Goal: Task Accomplishment & Management: Use online tool/utility

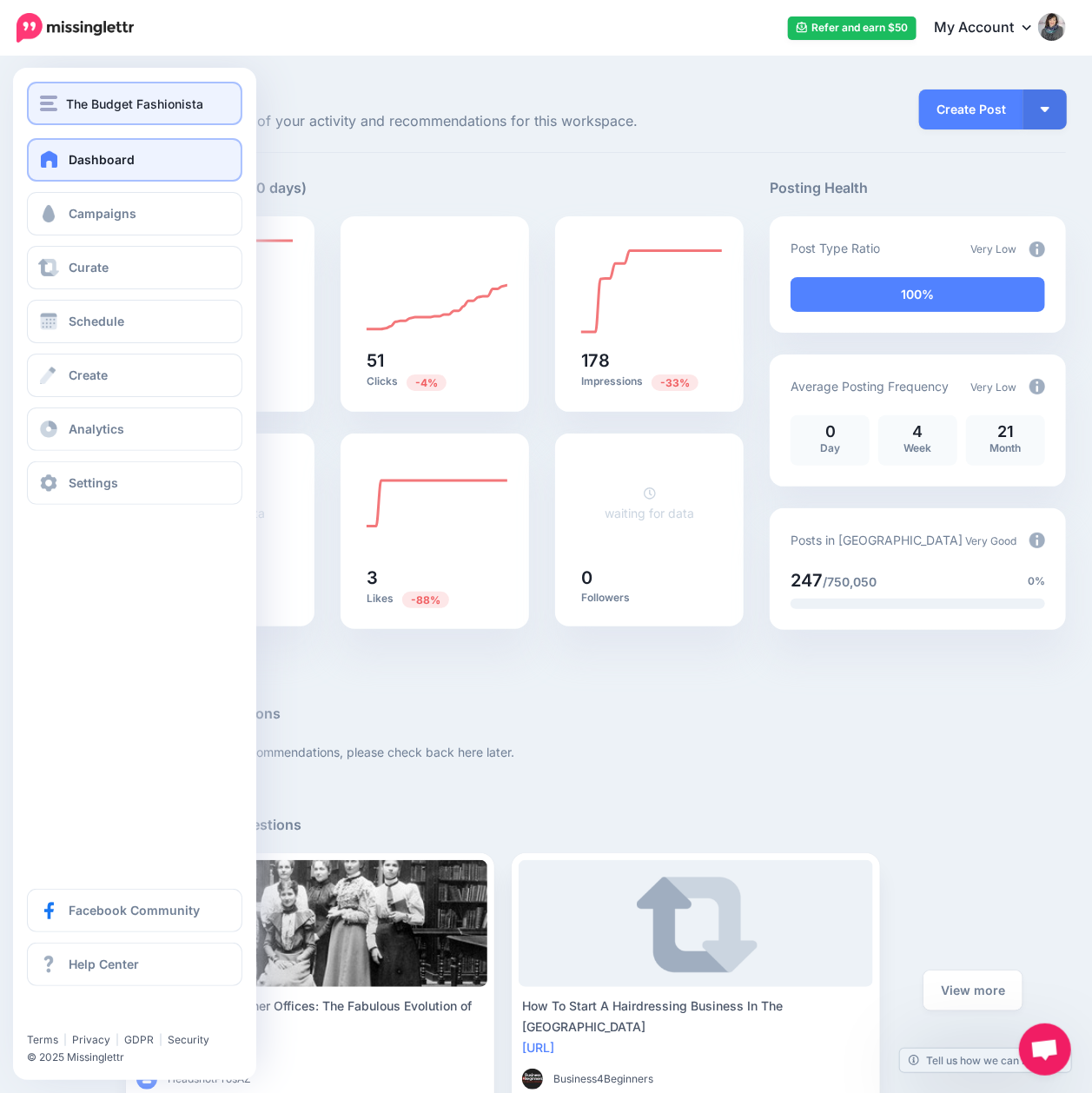
click at [41, 100] on img "button" at bounding box center [49, 103] width 18 height 16
click at [50, 105] on img "button" at bounding box center [49, 103] width 18 height 16
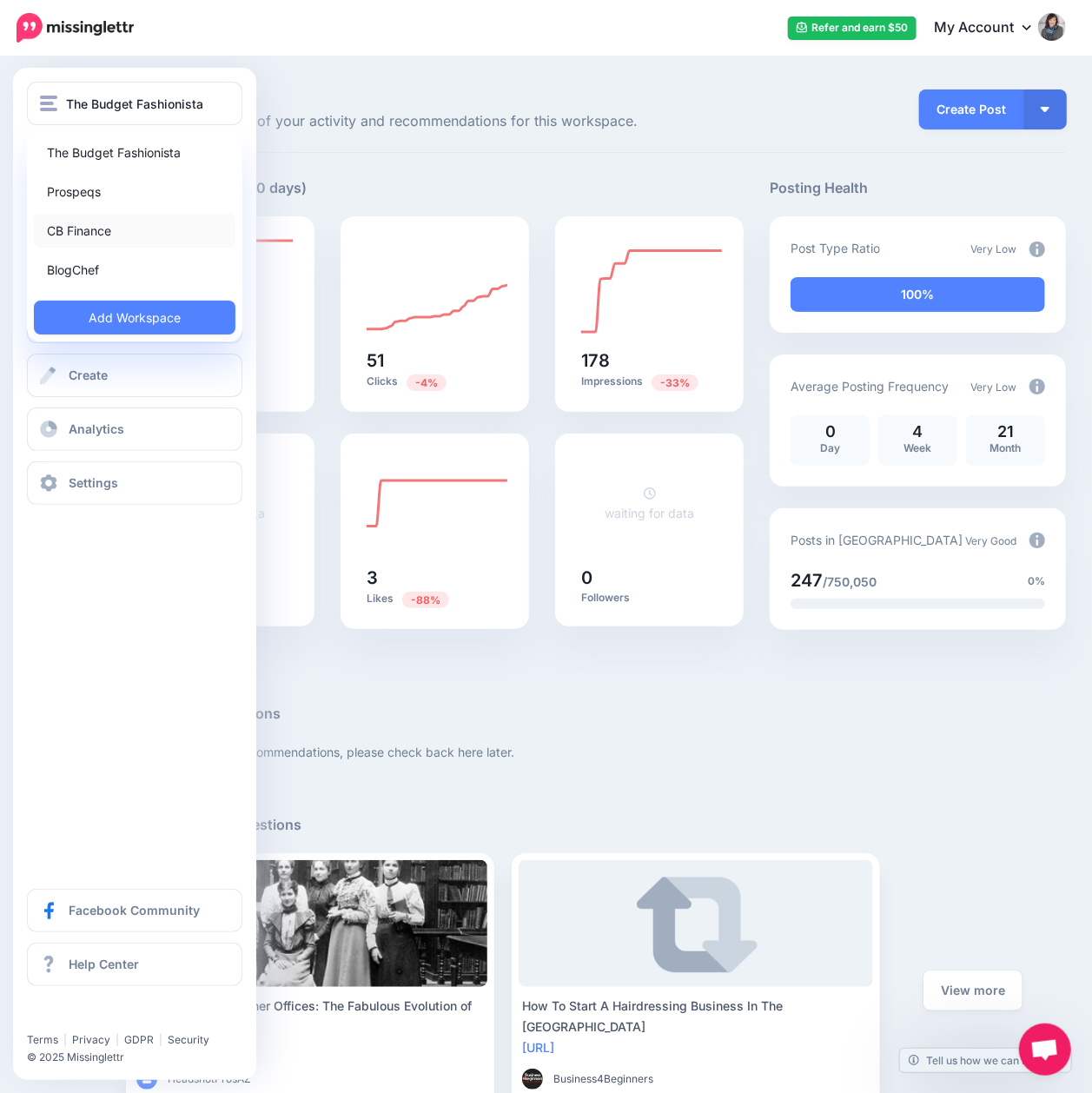
click at [92, 239] on link "CB Finance" at bounding box center [134, 230] width 202 height 33
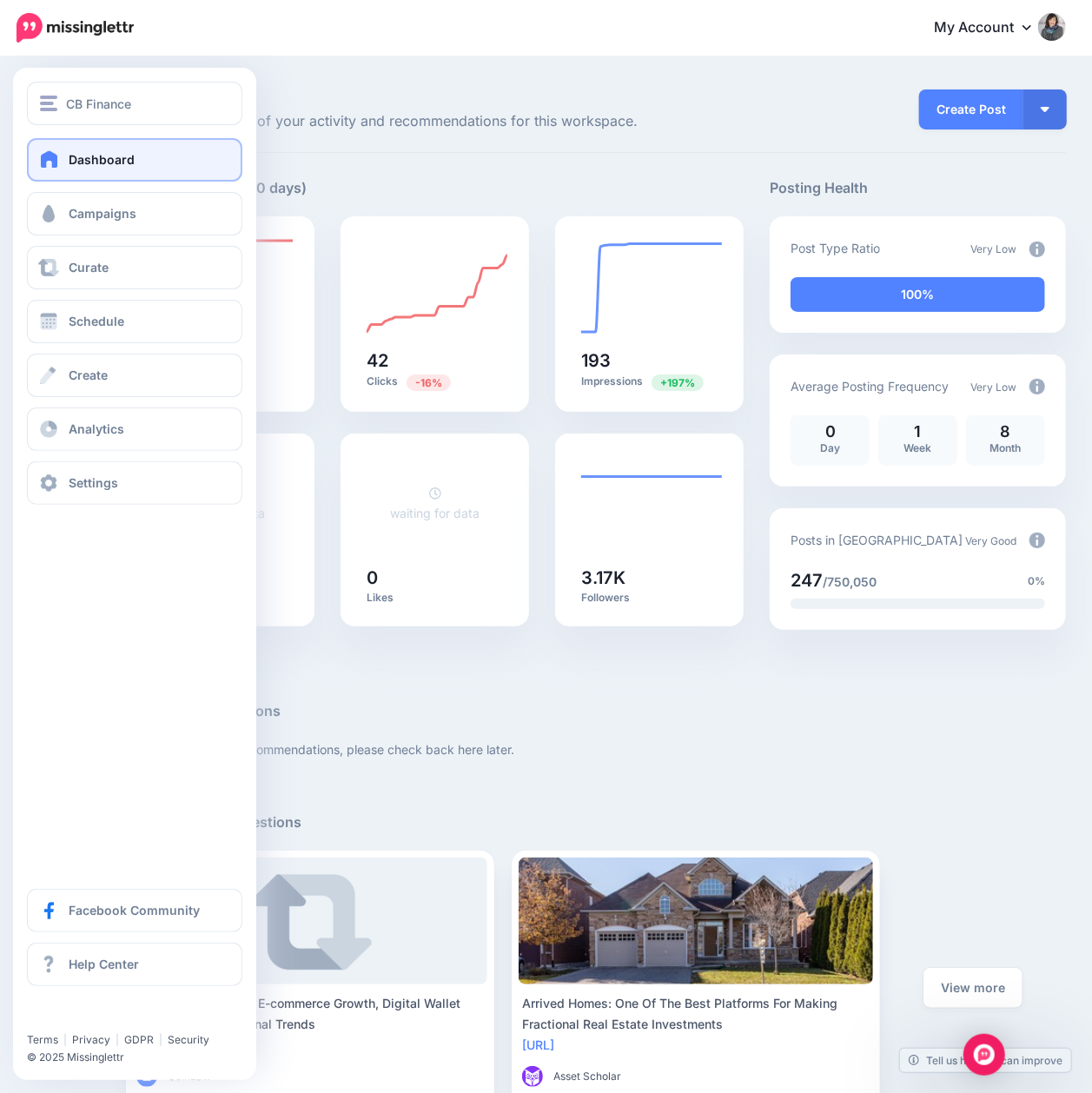
click at [39, 161] on span at bounding box center [49, 160] width 23 height 18
click at [78, 218] on span "Campaigns" at bounding box center [102, 213] width 68 height 15
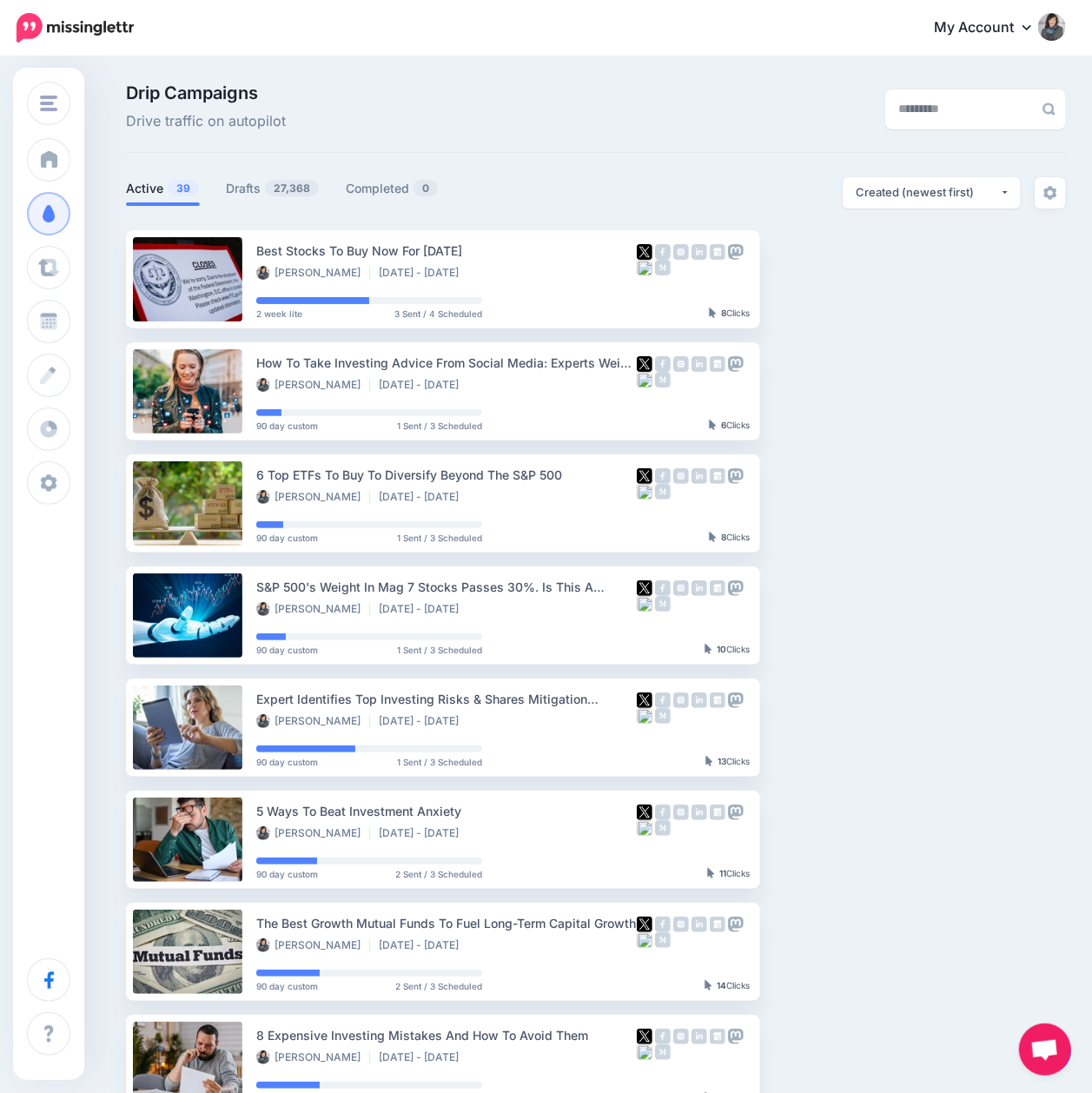
click at [1068, 1061] on link at bounding box center [1050, 1052] width 44 height 40
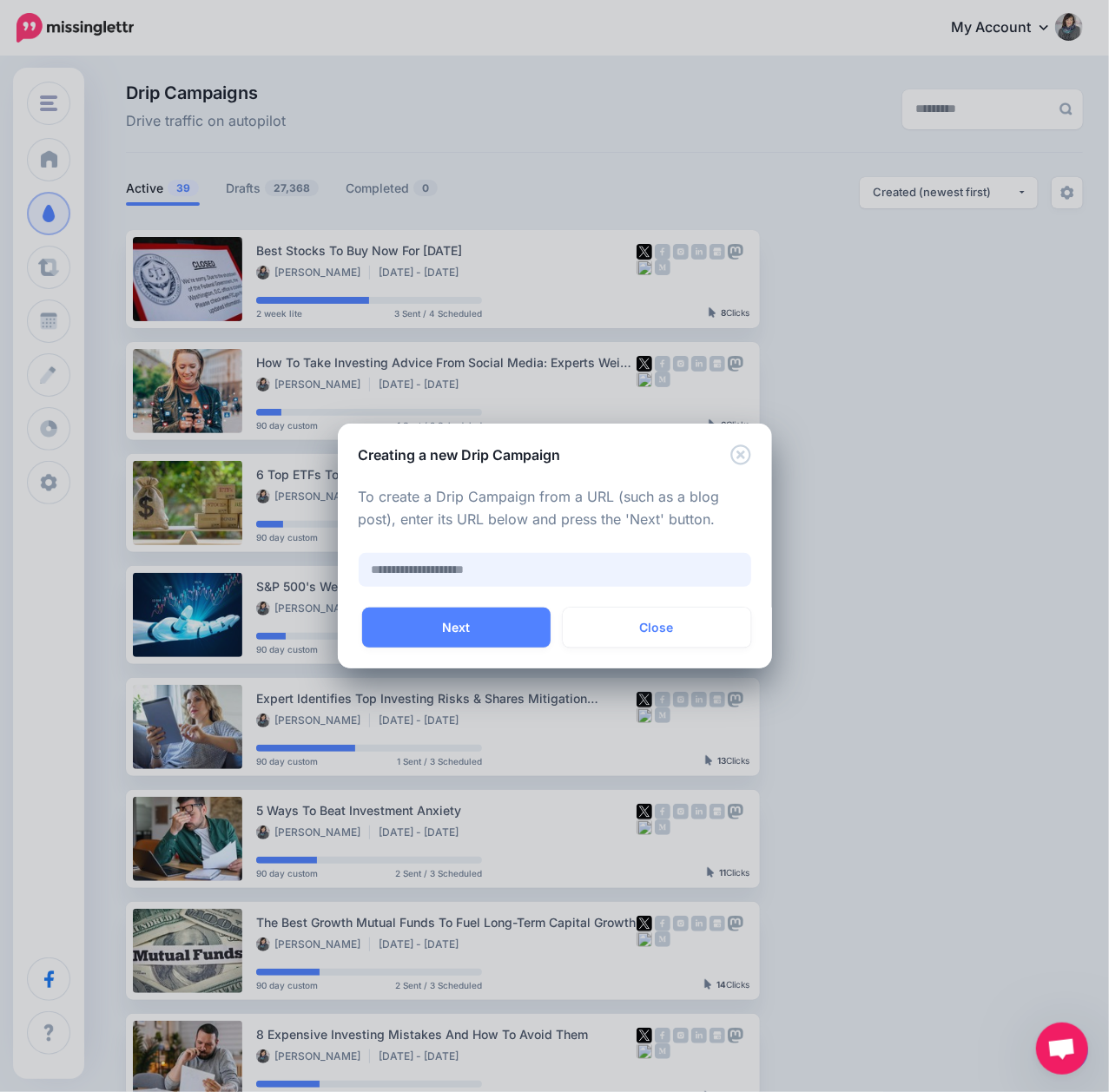
click at [417, 564] on input "text" at bounding box center [554, 570] width 393 height 33
paste input "**********"
type input "**********"
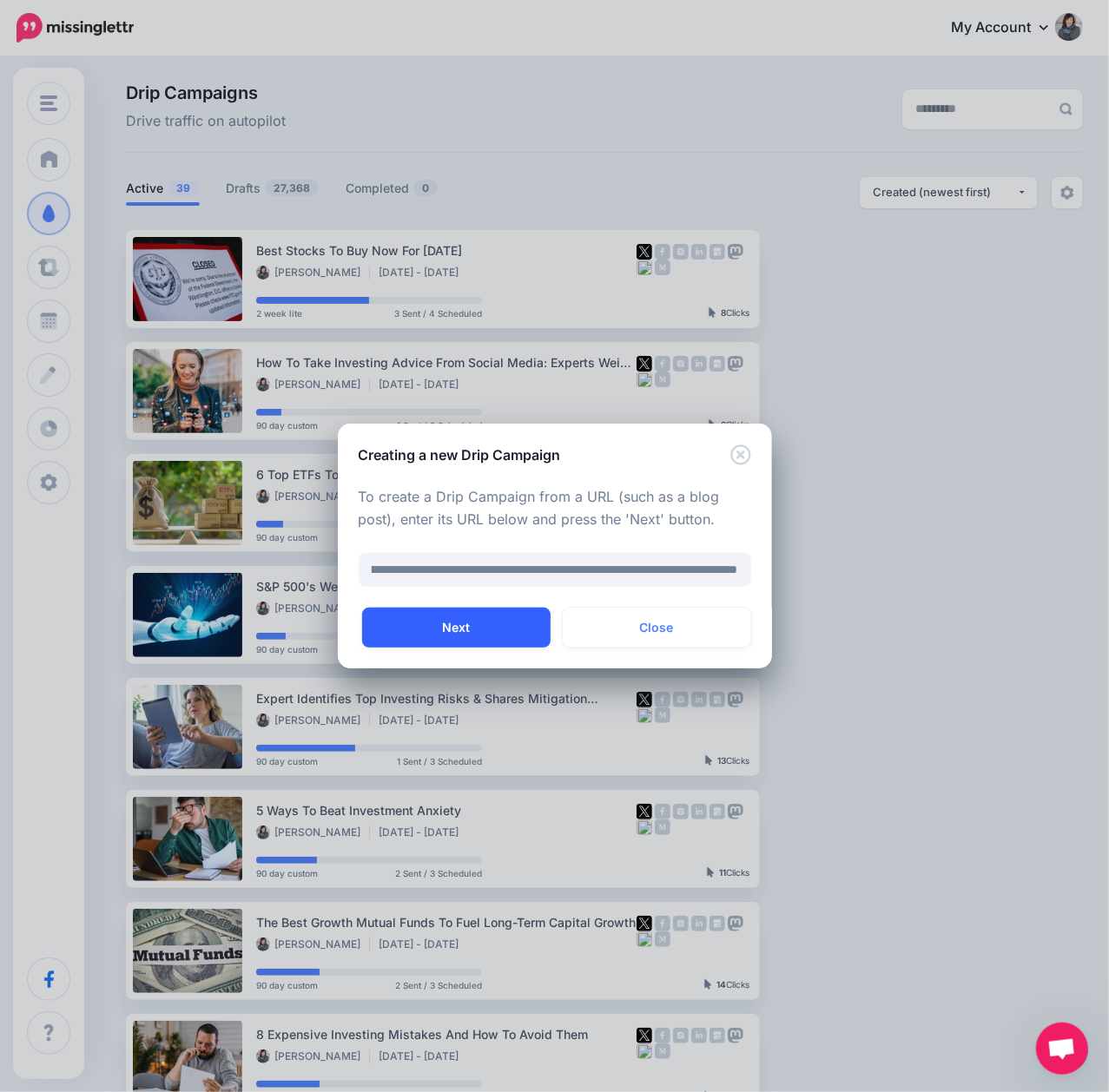
click at [431, 637] on button "Next" at bounding box center [456, 628] width 188 height 40
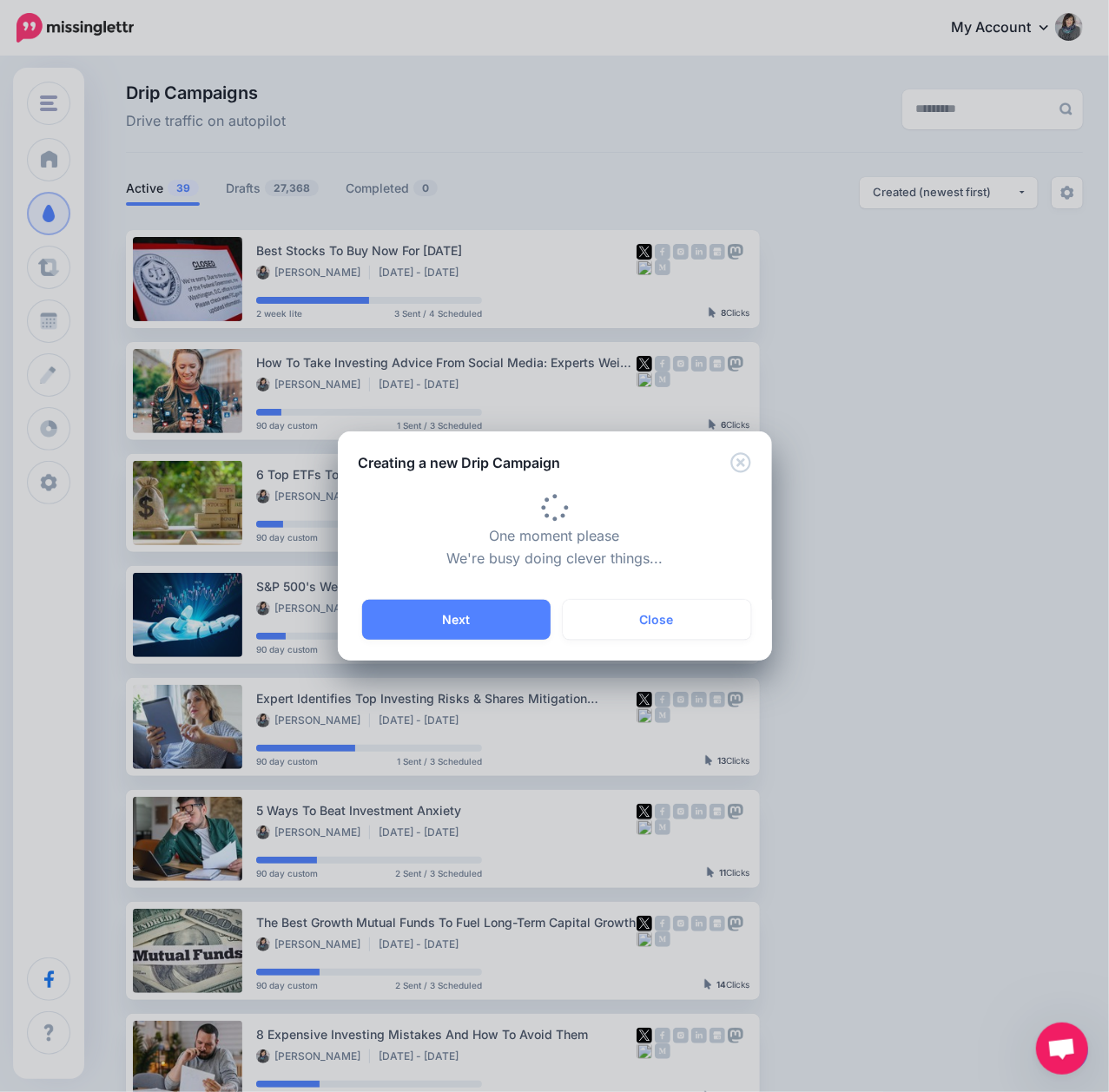
type input "**********"
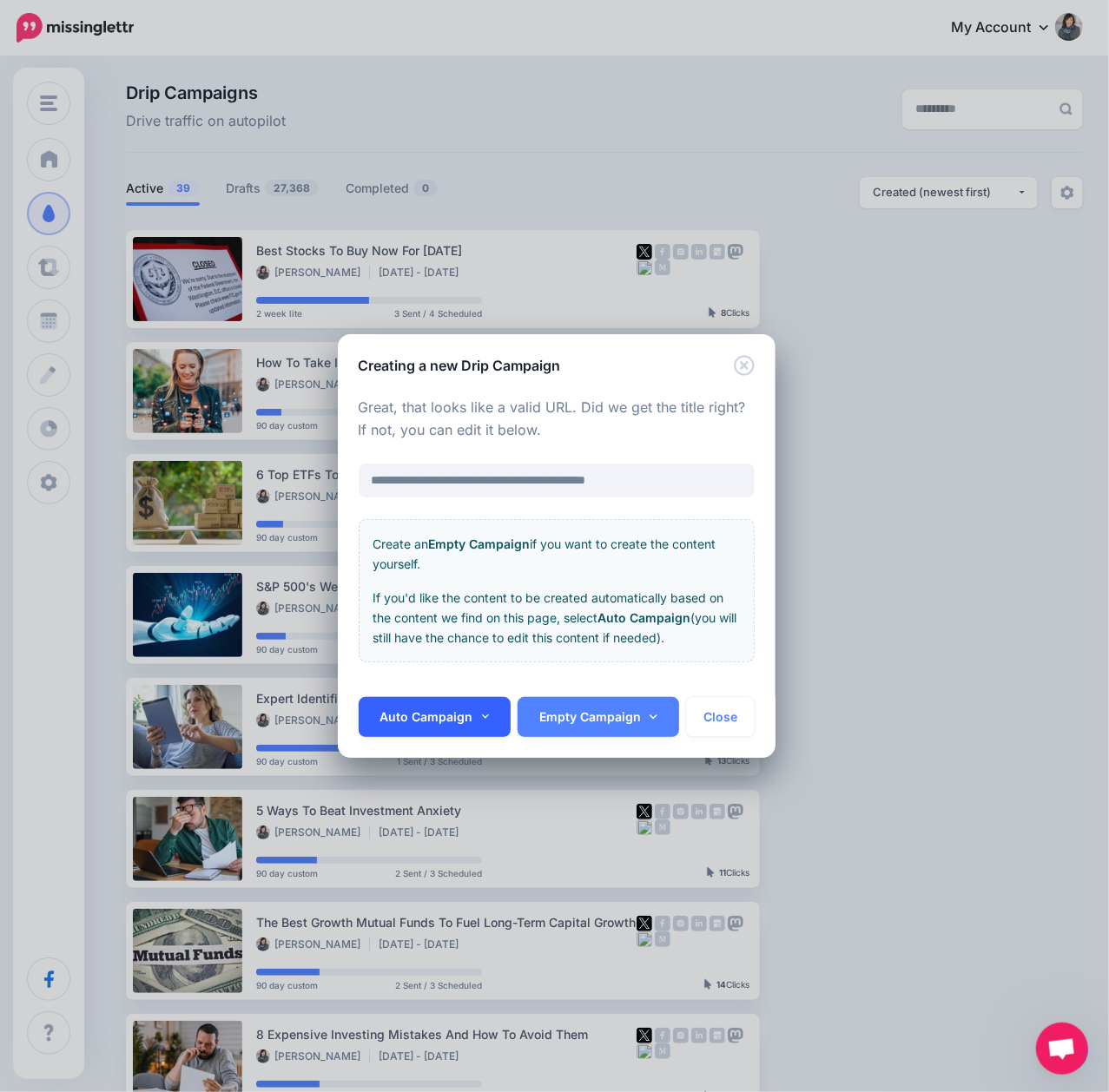
click at [414, 713] on link "Auto Campaign" at bounding box center [434, 716] width 153 height 40
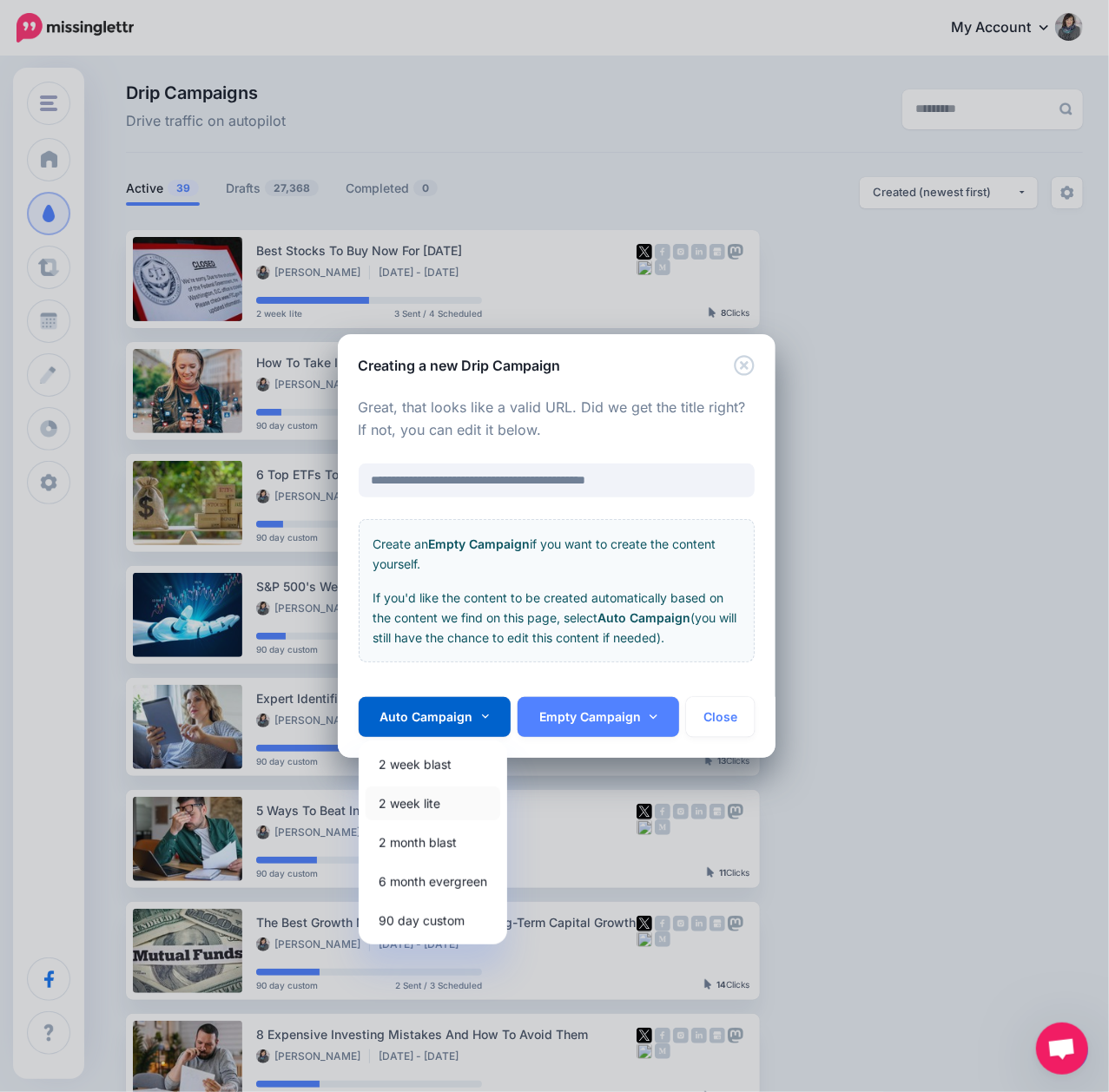
click at [415, 800] on link "2 week lite" at bounding box center [432, 803] width 135 height 33
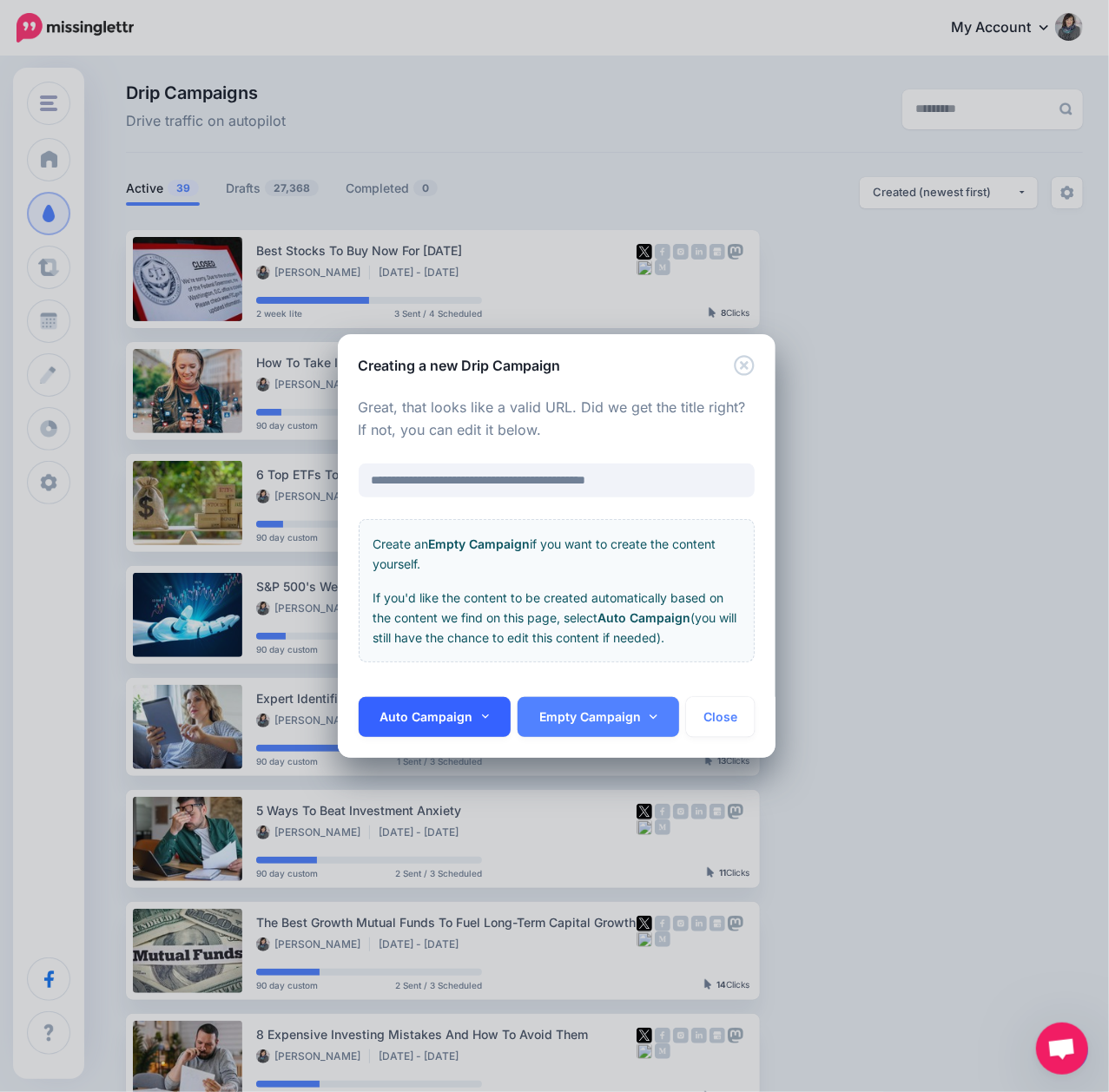
click at [446, 711] on link "Auto Campaign" at bounding box center [434, 716] width 153 height 40
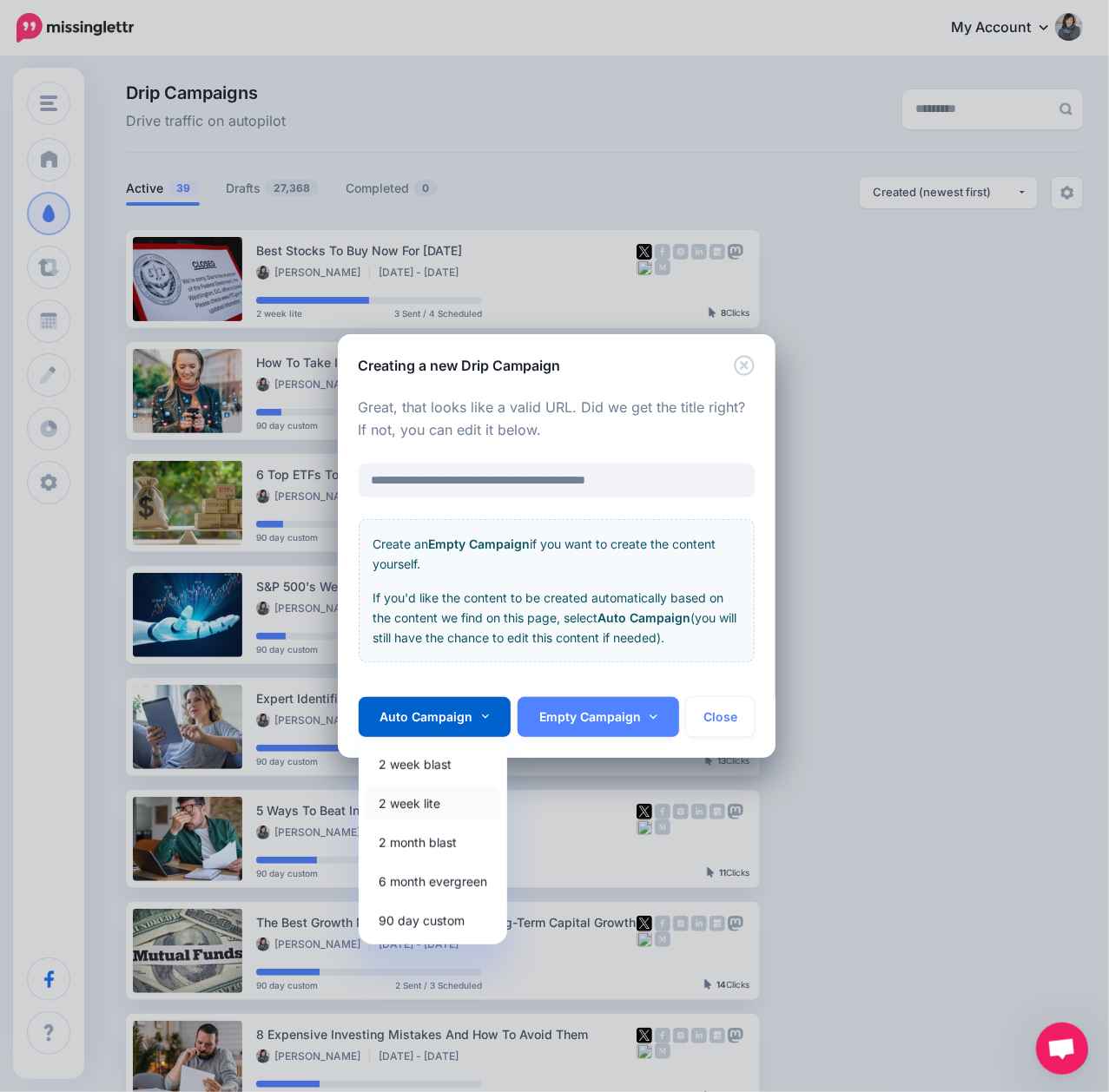
click at [400, 797] on link "2 week lite" at bounding box center [432, 803] width 135 height 33
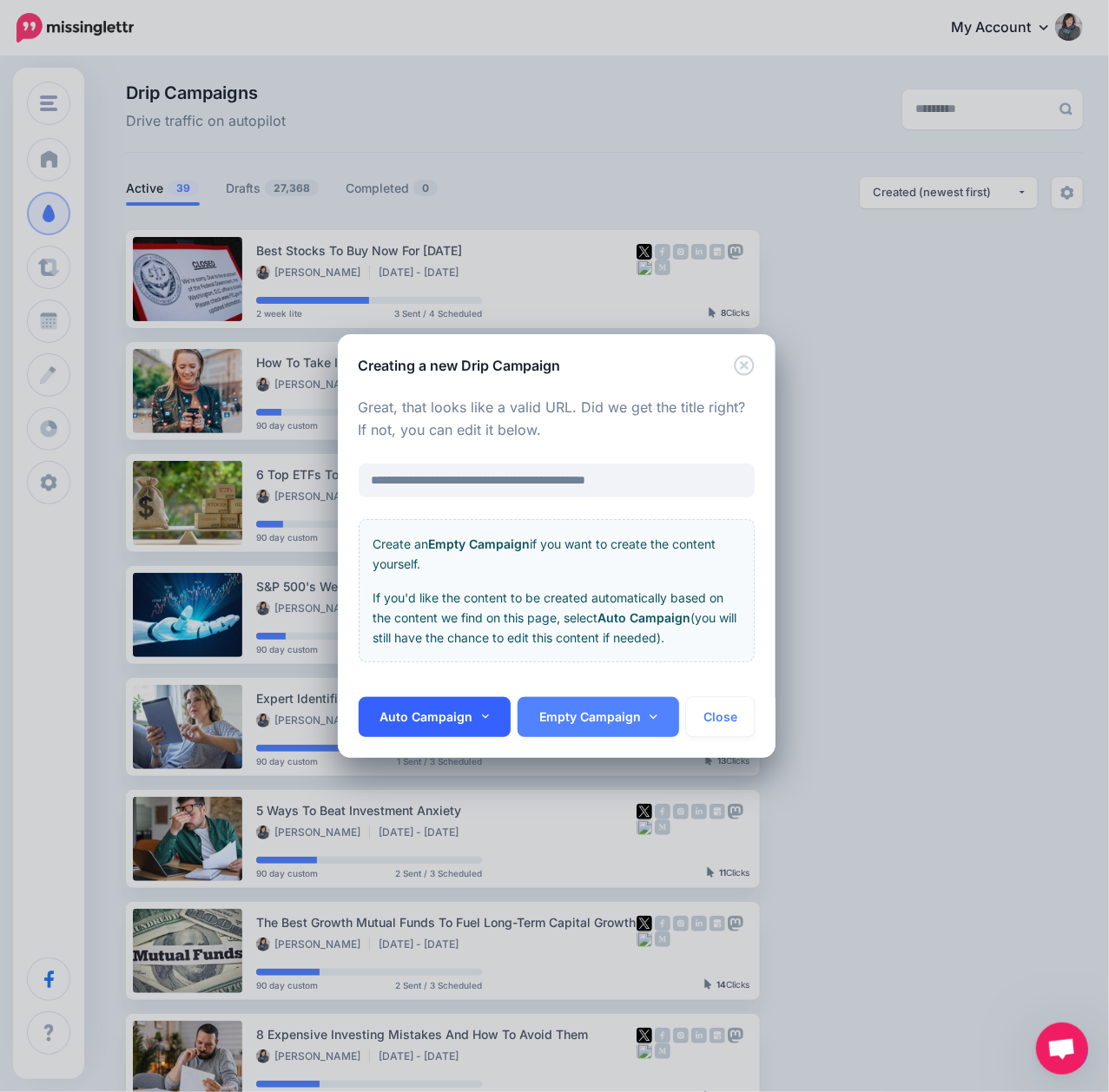
click at [421, 711] on link "Auto Campaign" at bounding box center [434, 716] width 153 height 40
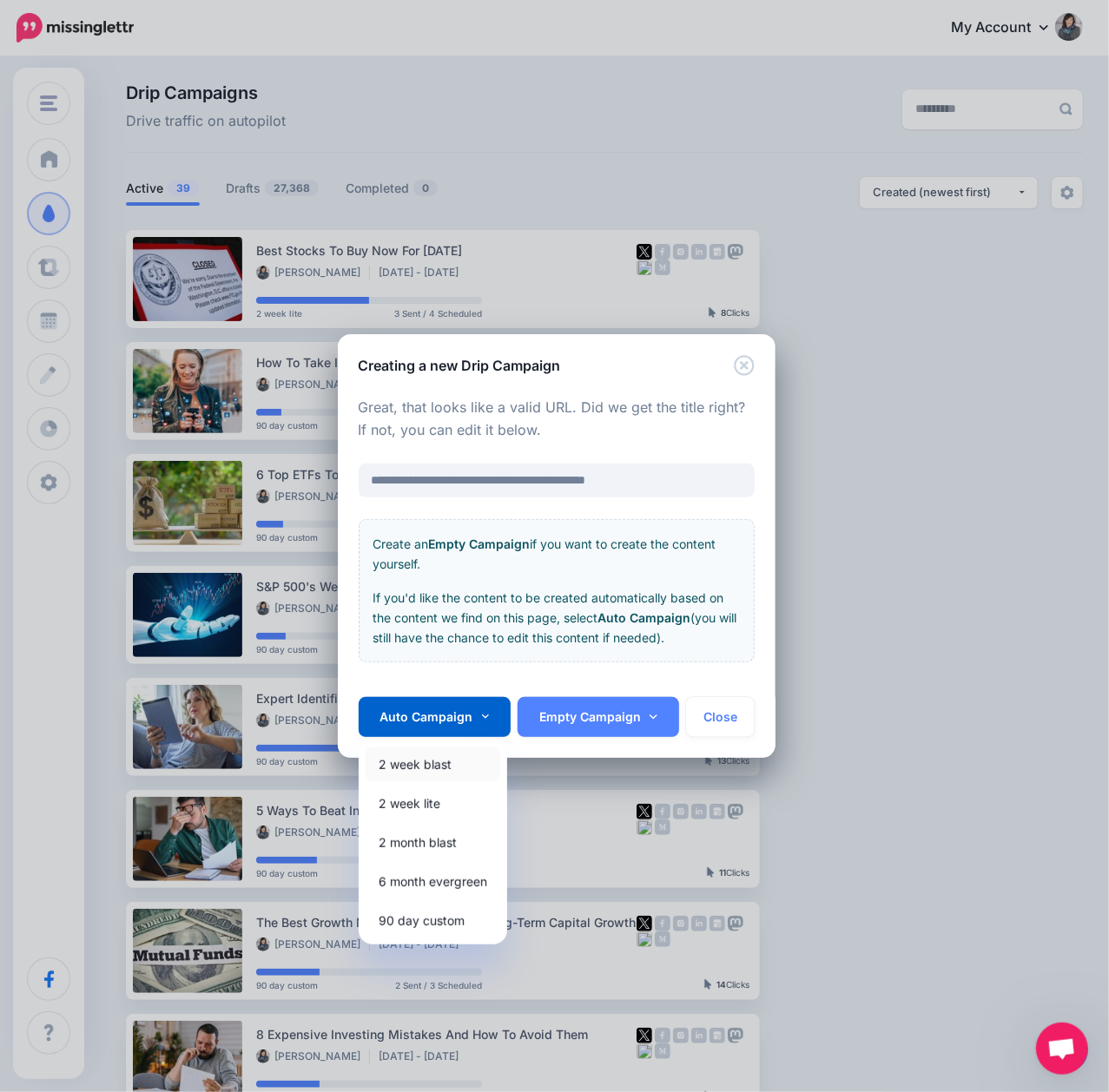
click at [421, 758] on link "2 week blast" at bounding box center [432, 764] width 135 height 33
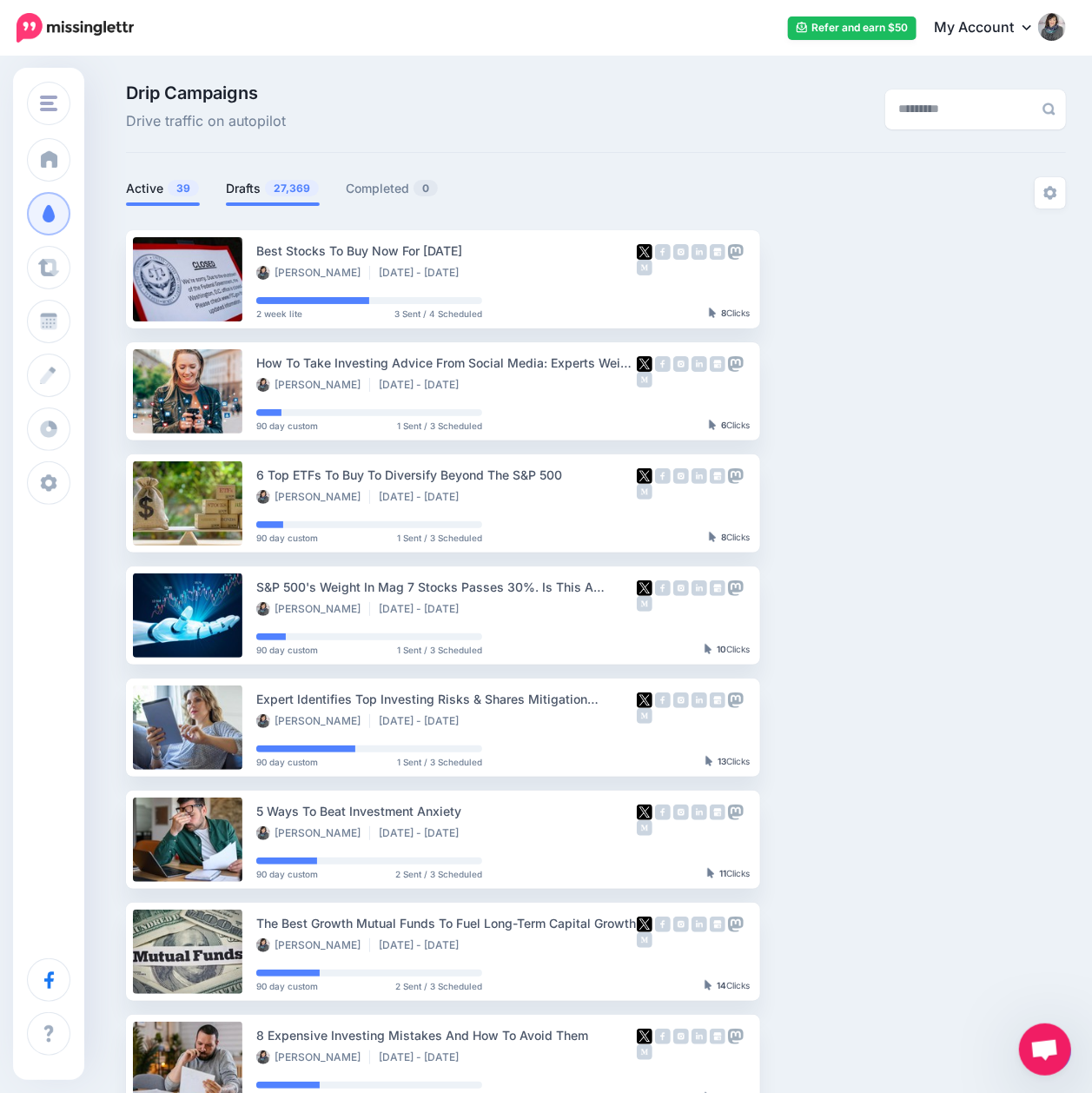
click at [261, 195] on link "Drafts 27,369" at bounding box center [272, 188] width 94 height 21
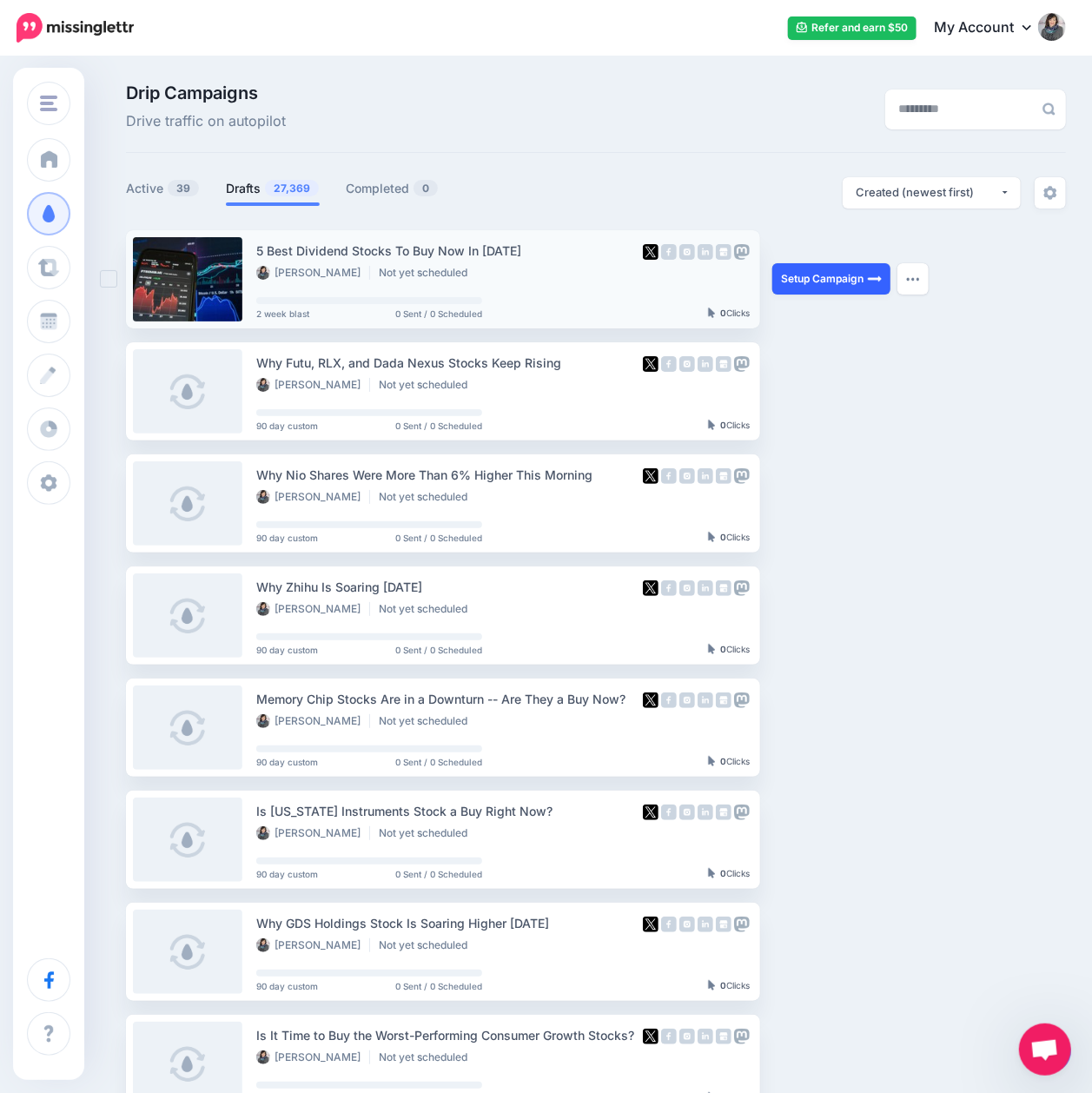
click at [806, 275] on link "Setup Campaign" at bounding box center [831, 279] width 118 height 32
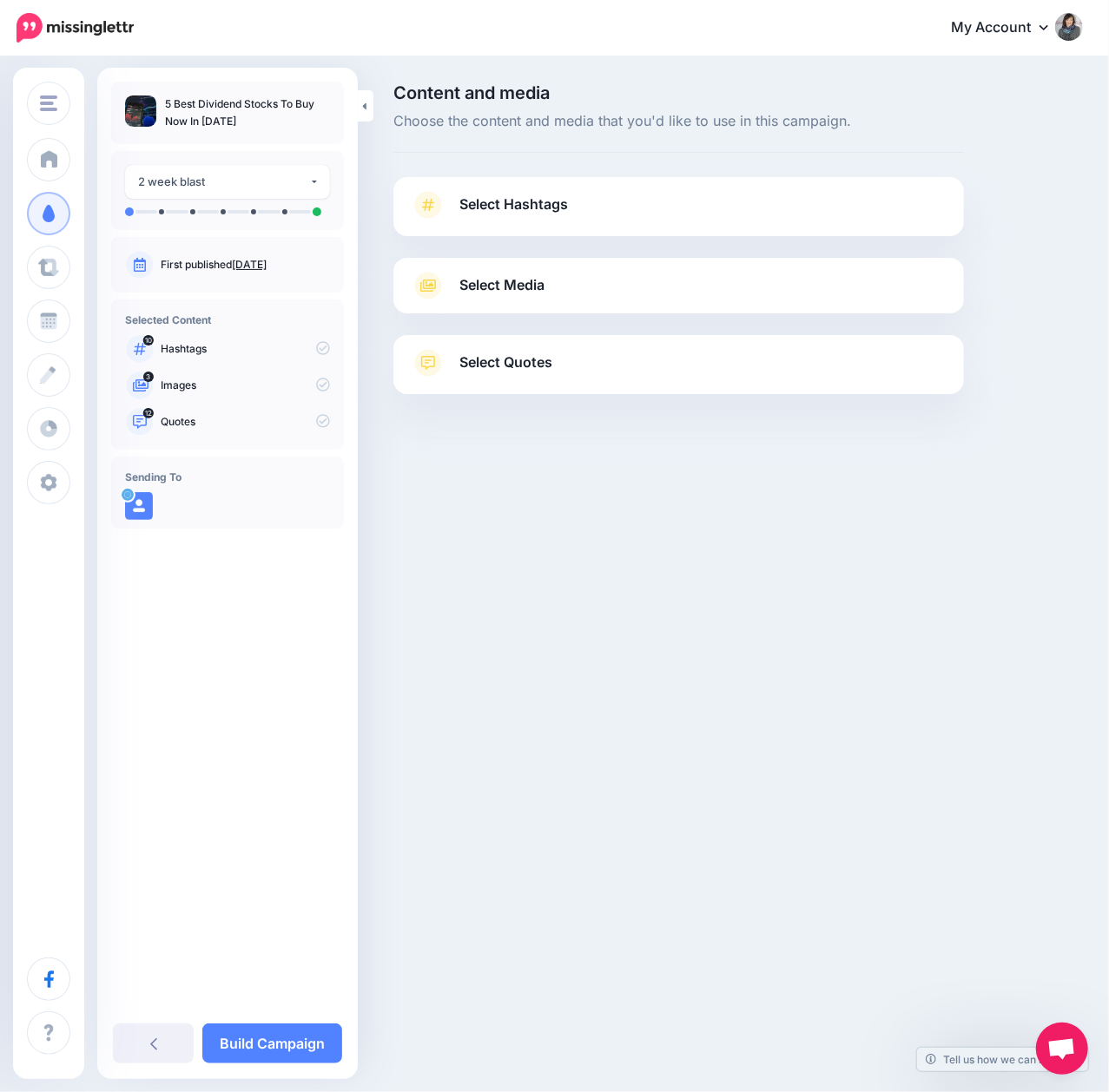
click at [549, 198] on span "Select Hashtags" at bounding box center [514, 205] width 108 height 24
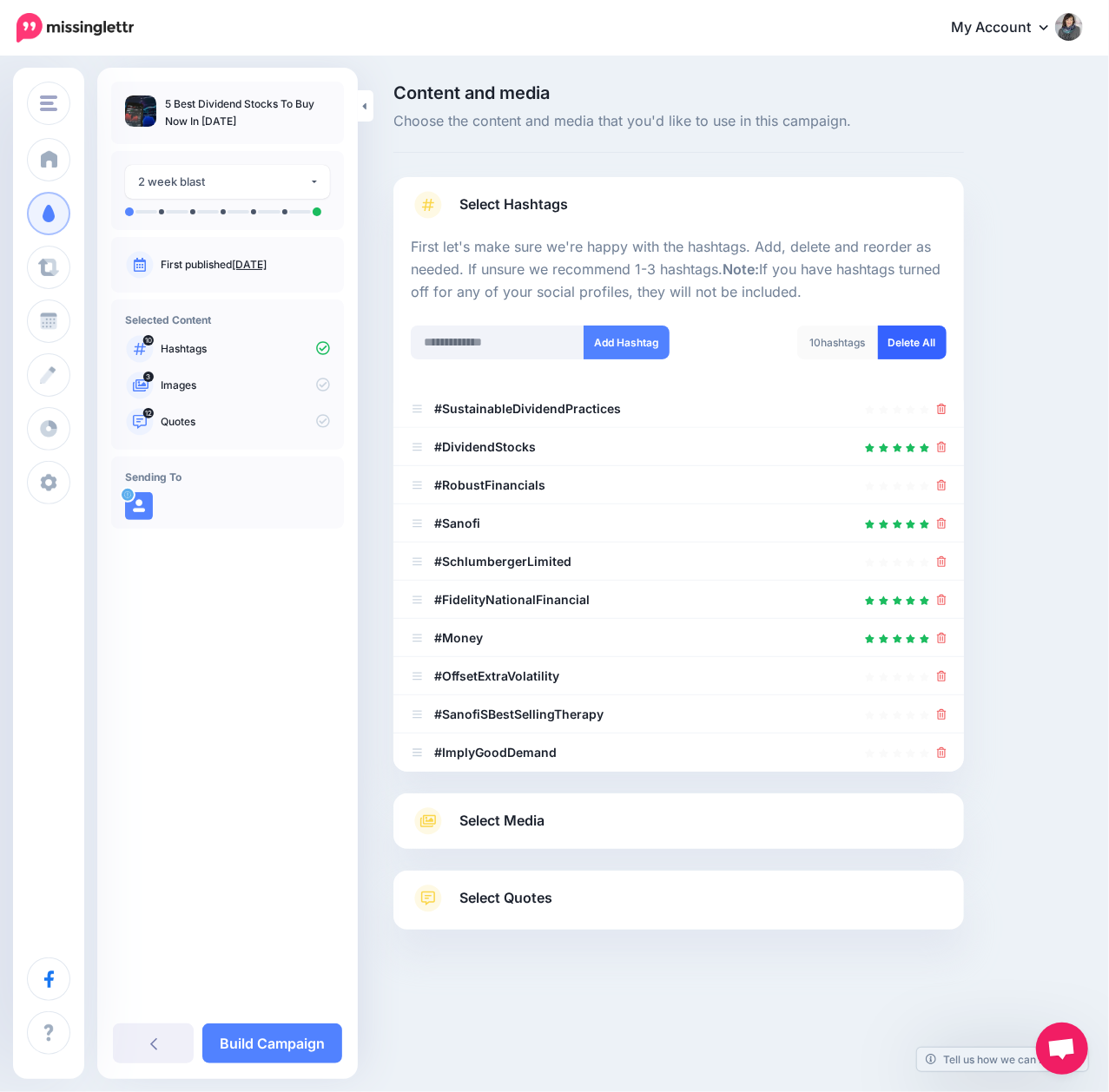
click at [914, 337] on link "Delete All" at bounding box center [912, 342] width 69 height 33
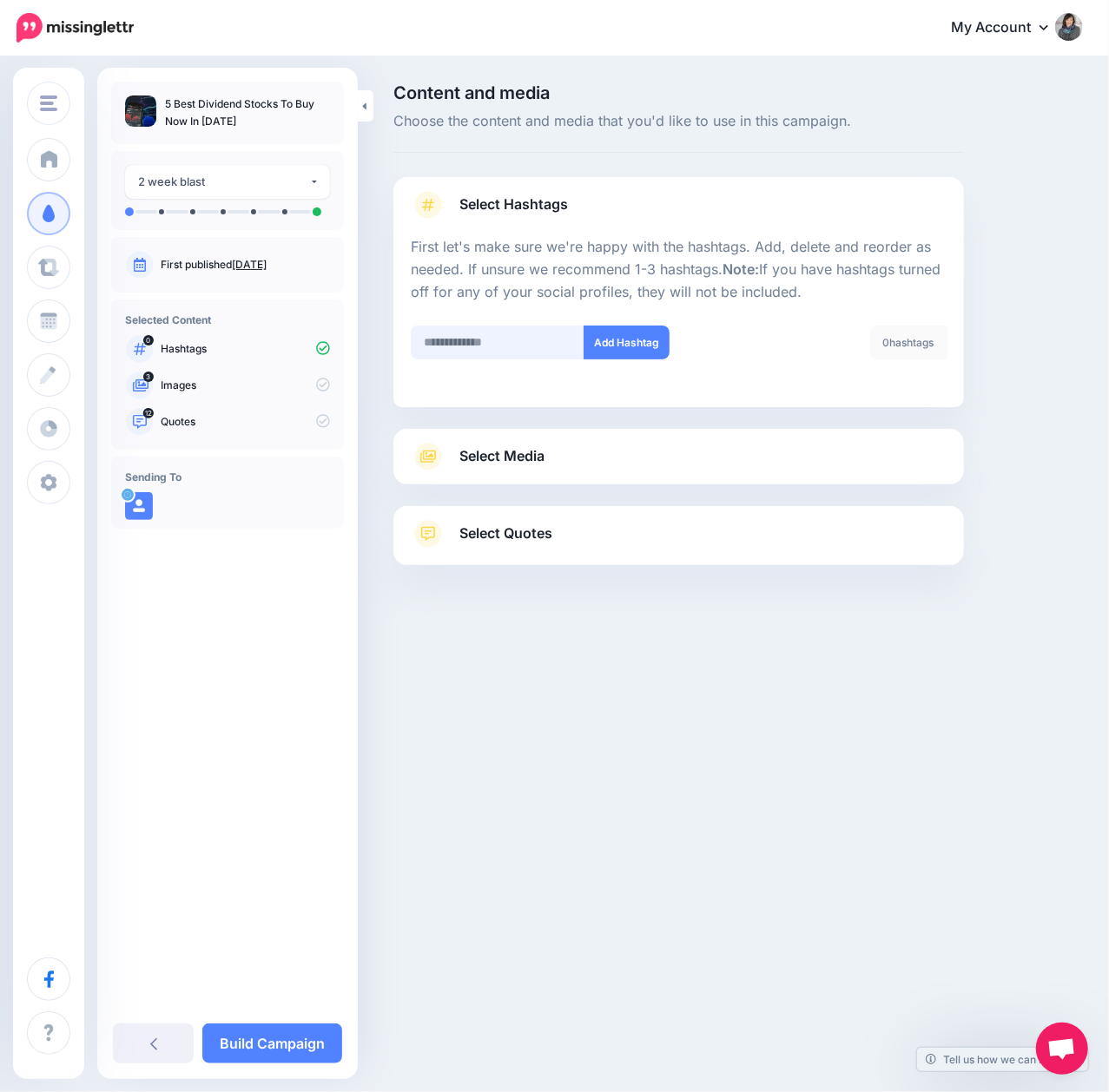
click at [502, 338] on input "text" at bounding box center [497, 342] width 173 height 33
paste input "**********"
click at [480, 341] on input "**********" at bounding box center [497, 342] width 173 height 33
click at [481, 340] on input "**********" at bounding box center [497, 342] width 173 height 33
click at [429, 345] on input "**********" at bounding box center [497, 342] width 173 height 33
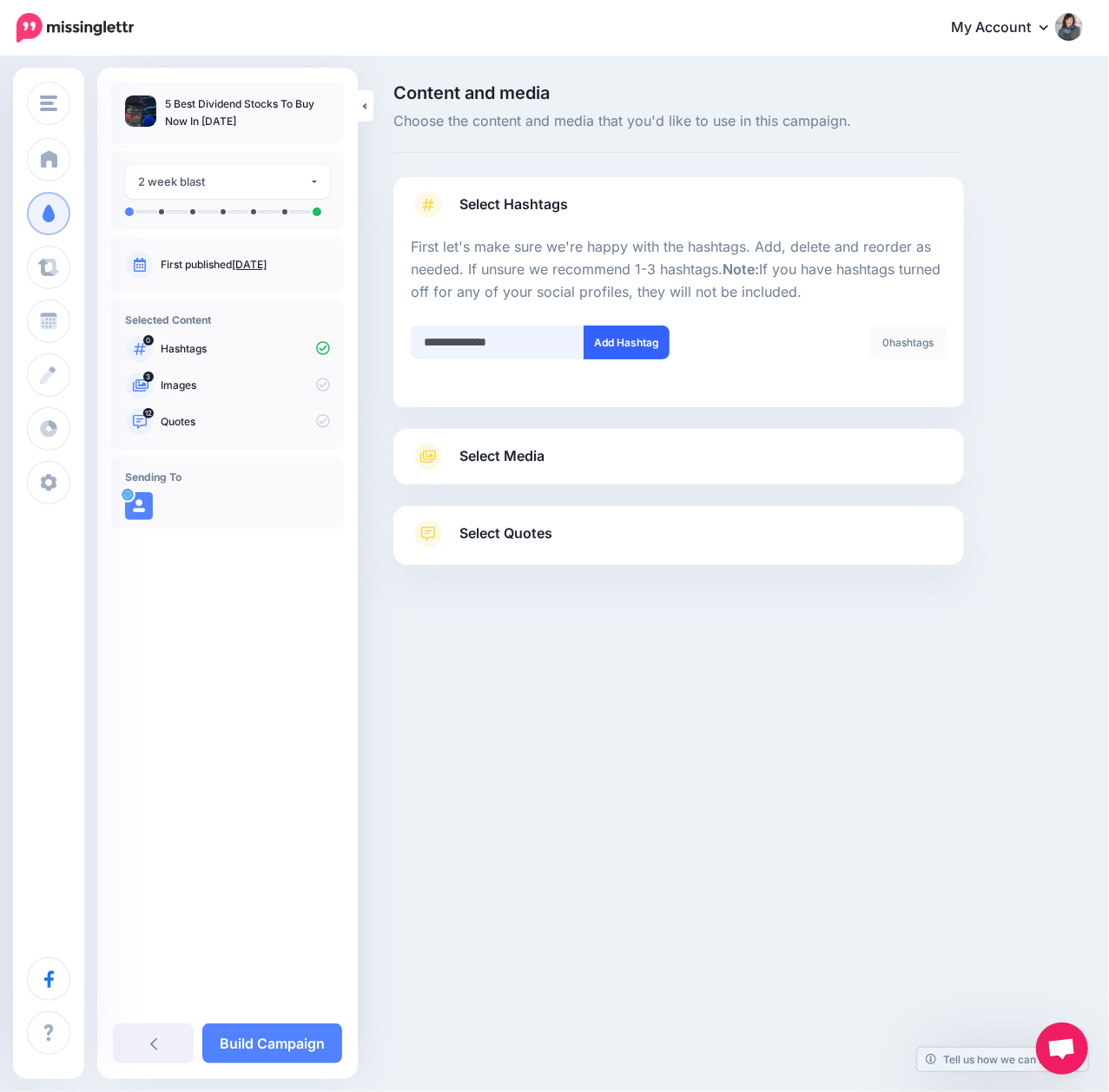
type input "**********"
click at [625, 336] on button "Add Hashtag" at bounding box center [626, 342] width 86 height 33
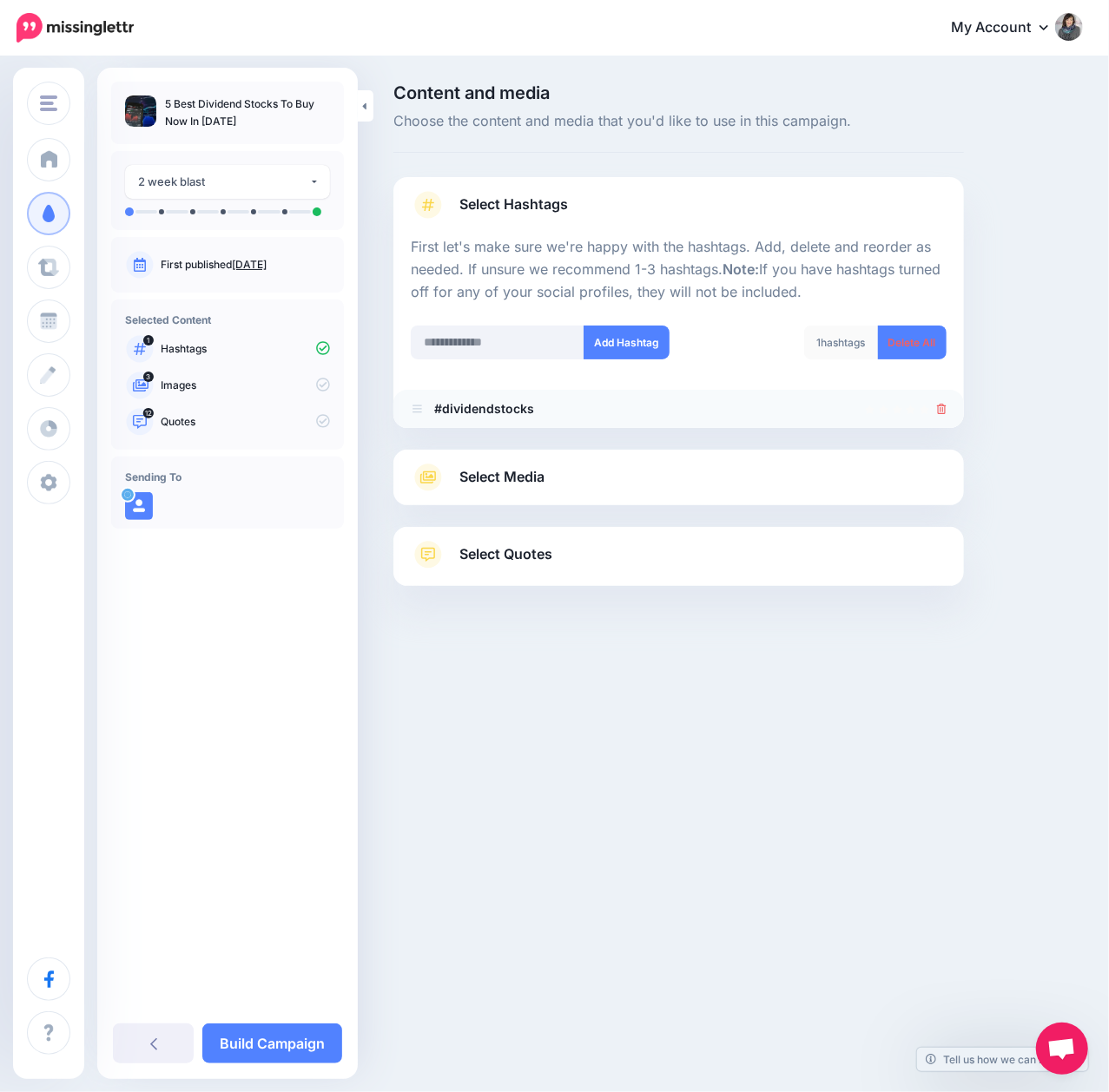
click at [940, 404] on icon at bounding box center [942, 408] width 10 height 11
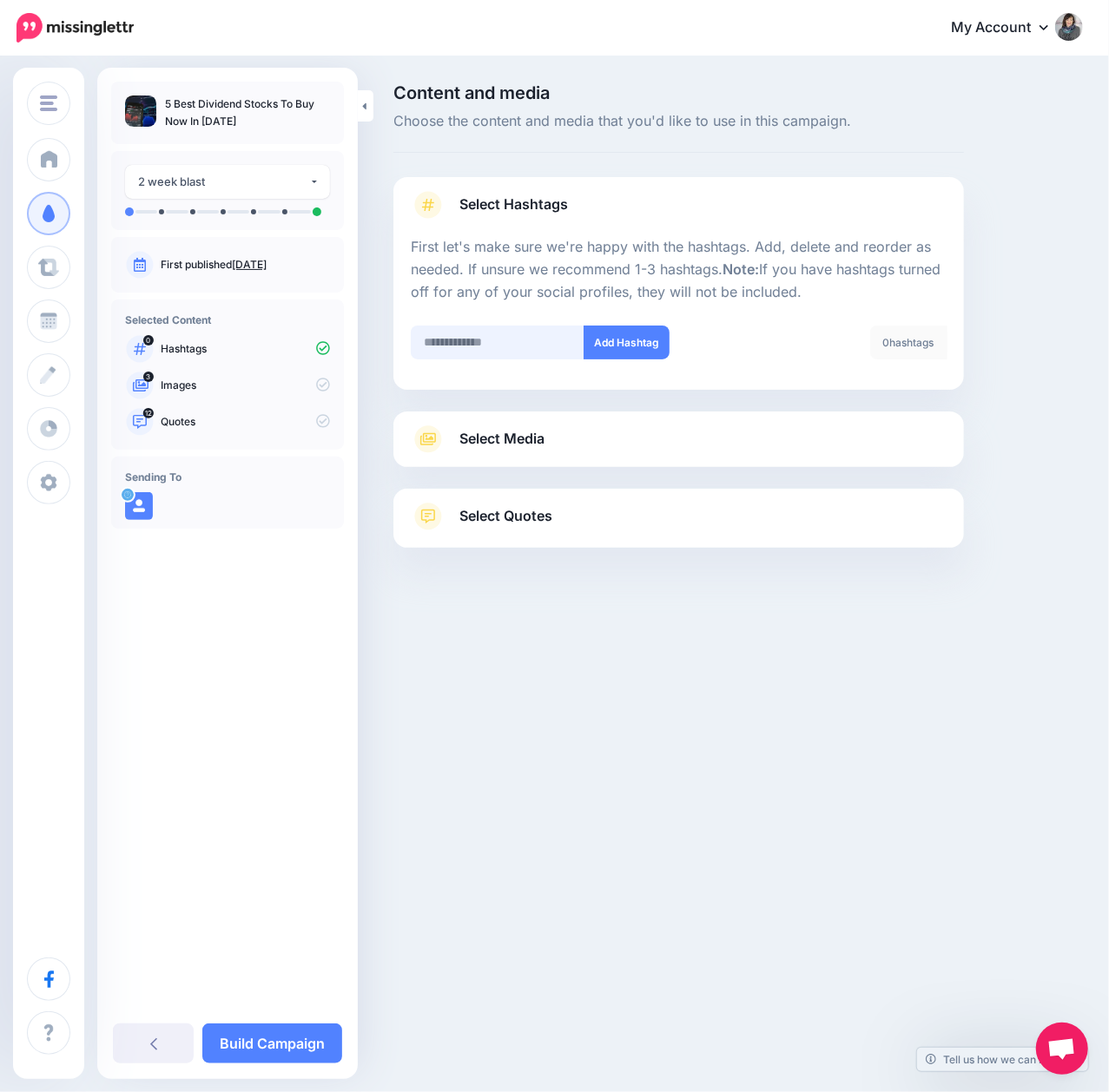
click at [522, 336] on input "text" at bounding box center [497, 342] width 173 height 33
paste input "**********"
drag, startPoint x: 473, startPoint y: 344, endPoint x: 568, endPoint y: 351, distance: 95.3
click at [568, 351] on input "**********" at bounding box center [497, 342] width 173 height 33
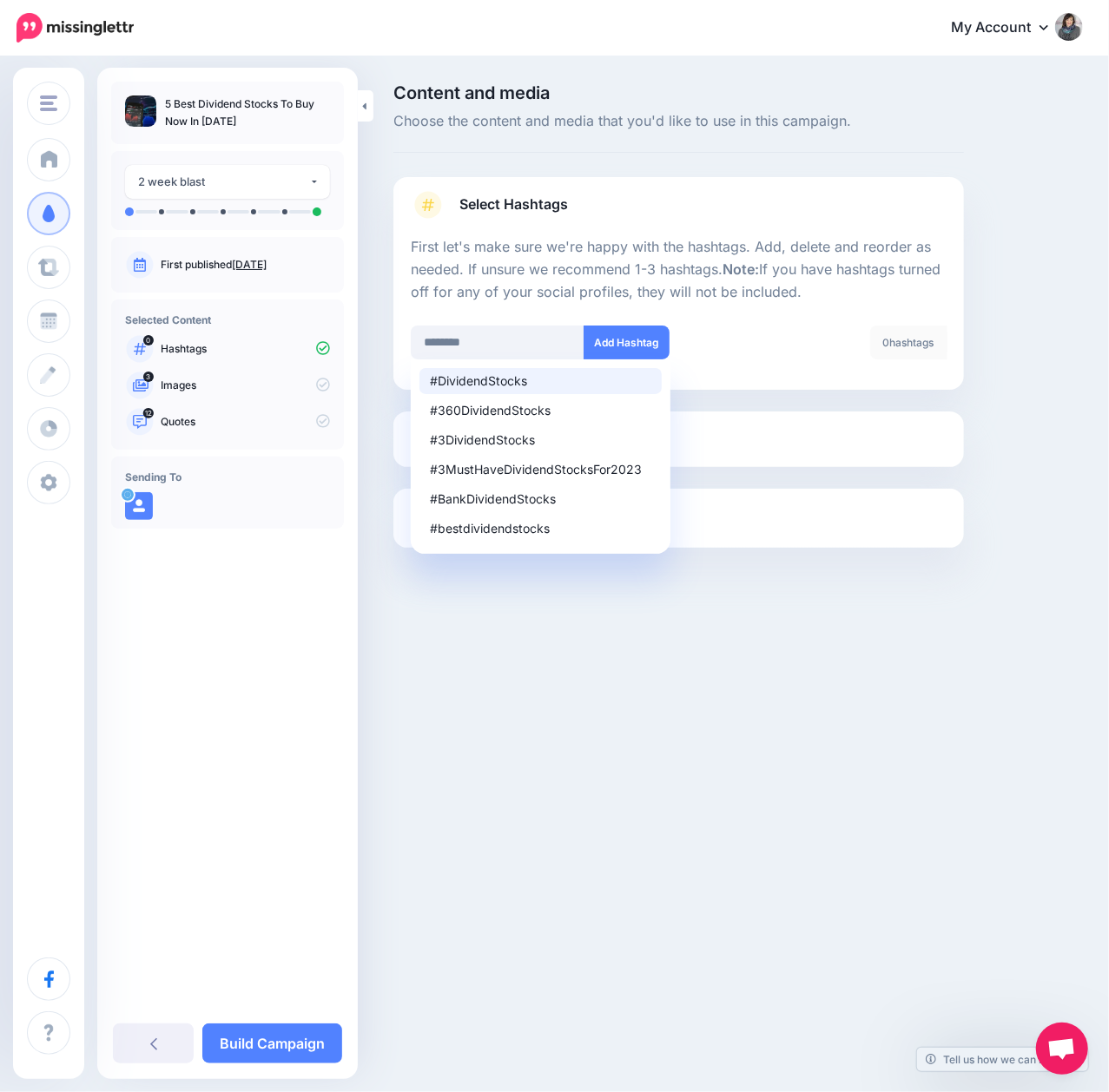
click at [472, 382] on div "#DividendStocks" at bounding box center [540, 381] width 221 height 12
type input "**********"
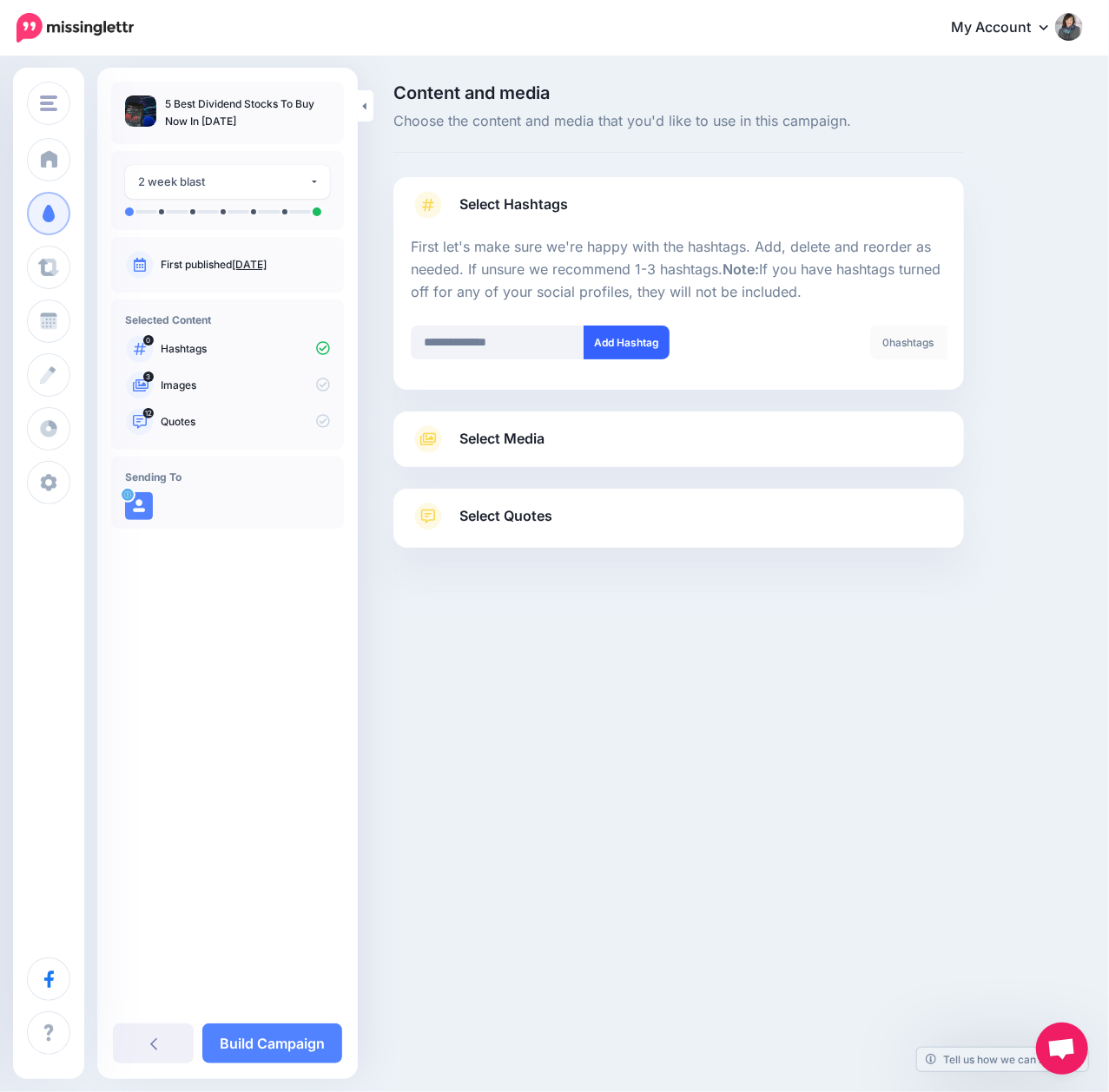
click at [629, 338] on button "Add Hashtag" at bounding box center [626, 342] width 86 height 33
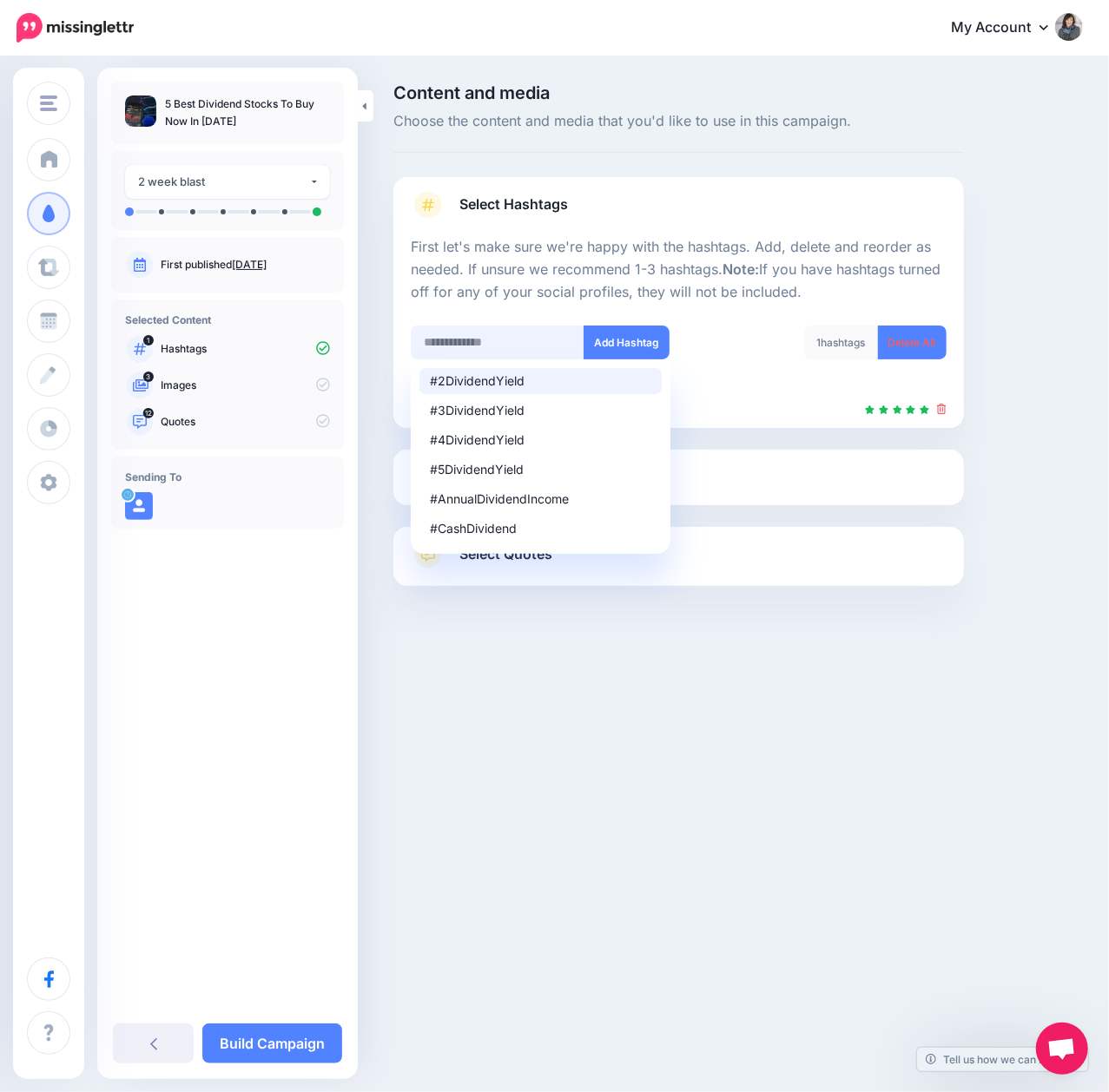
click at [526, 350] on input "text" at bounding box center [497, 342] width 173 height 33
type input "*********"
click at [609, 340] on button "Add Hashtag" at bounding box center [626, 342] width 86 height 33
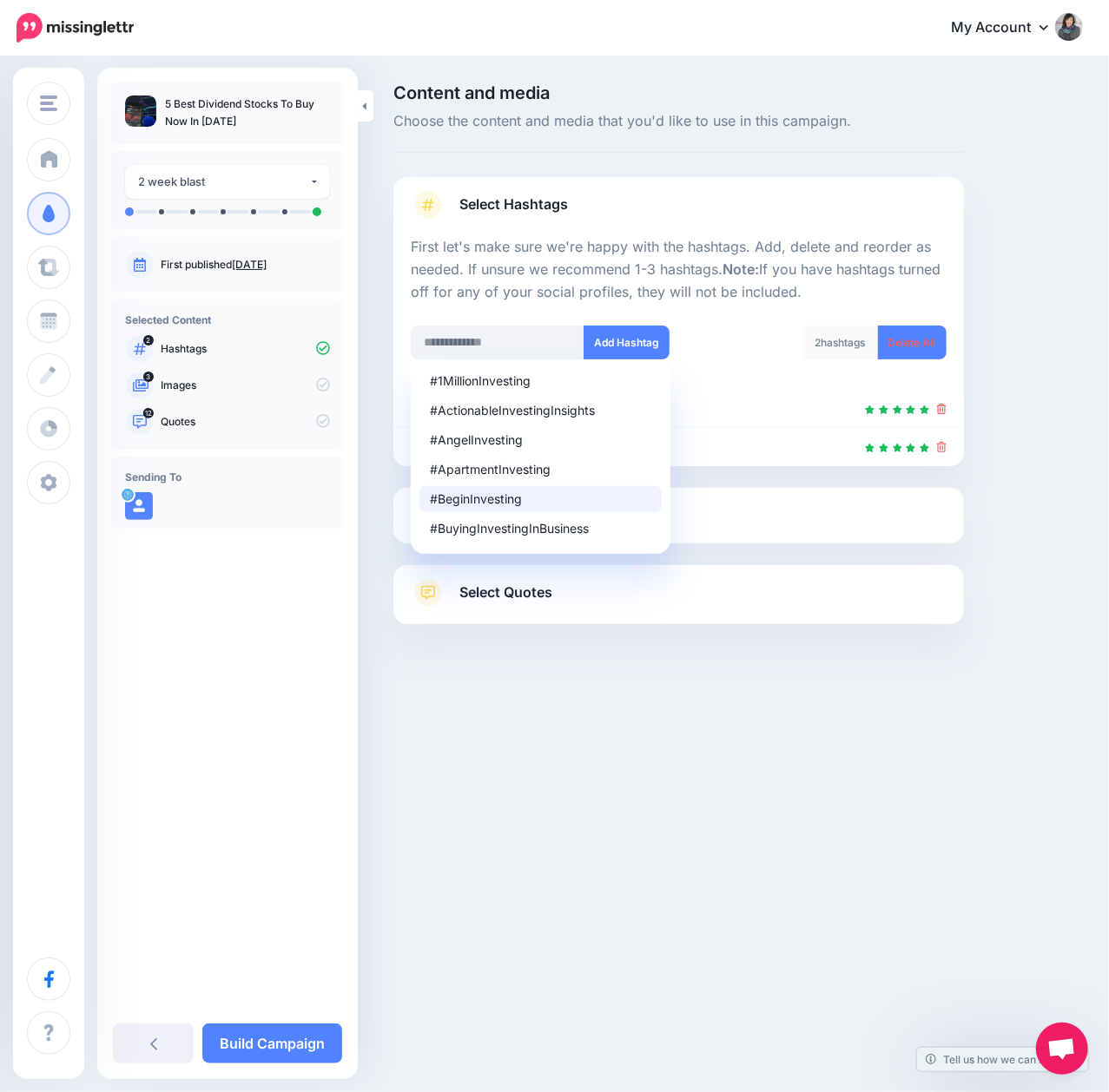
click at [502, 509] on li "#BeginInvesting" at bounding box center [540, 499] width 242 height 26
click at [698, 518] on link "Select Media" at bounding box center [678, 516] width 535 height 28
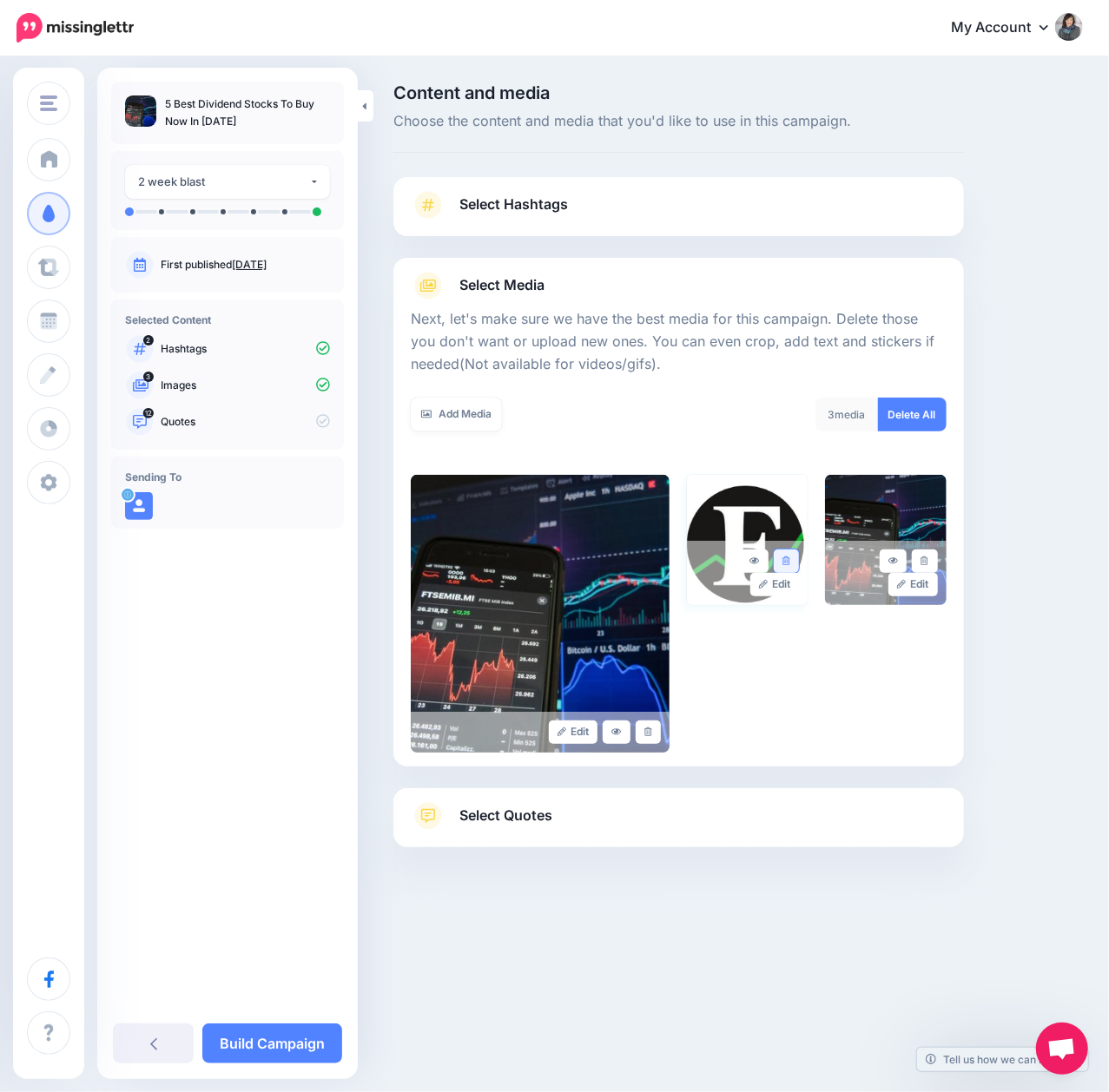
click at [779, 554] on link at bounding box center [786, 561] width 26 height 24
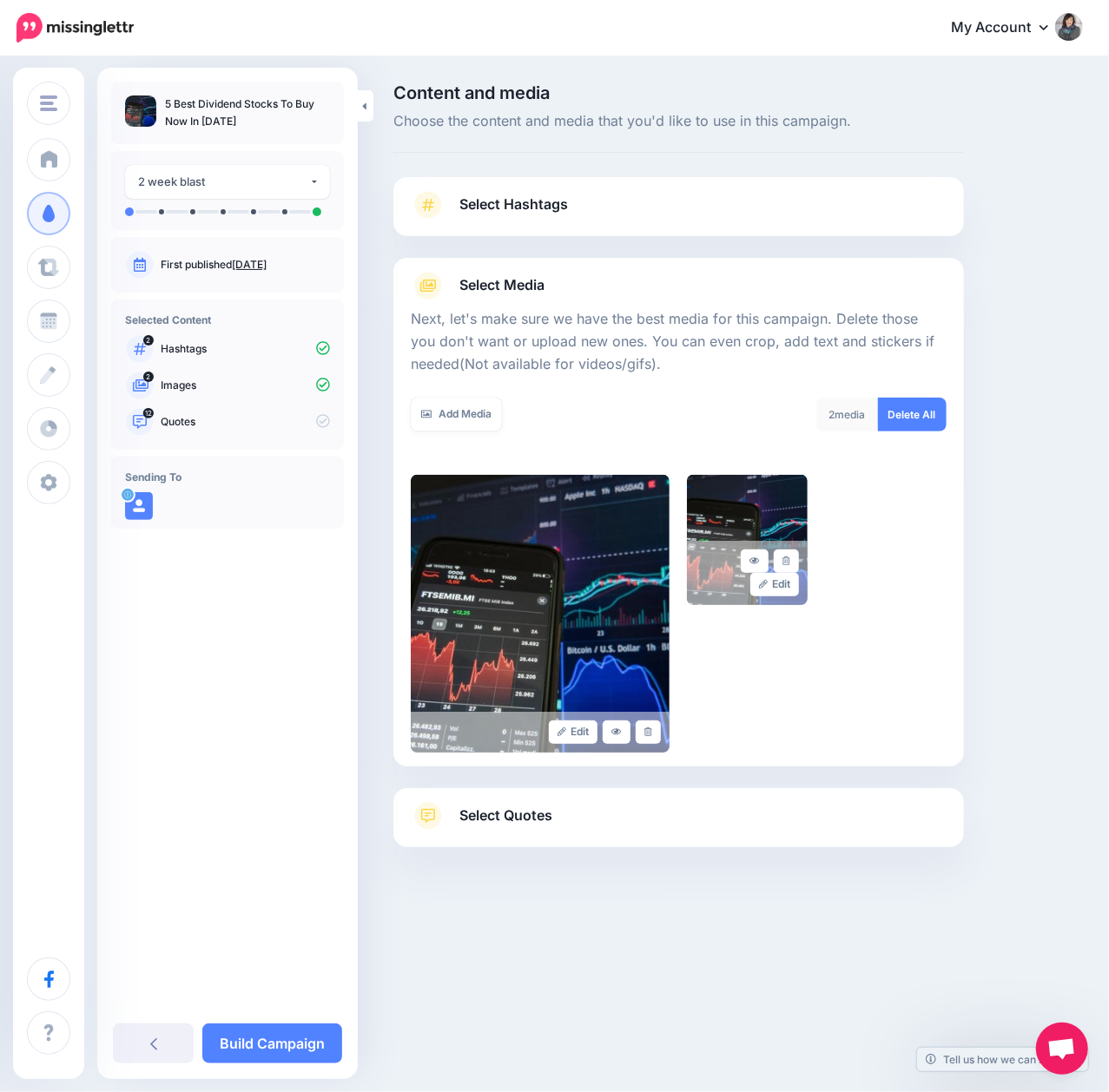
click at [598, 210] on link "Select Hashtags" at bounding box center [678, 213] width 535 height 45
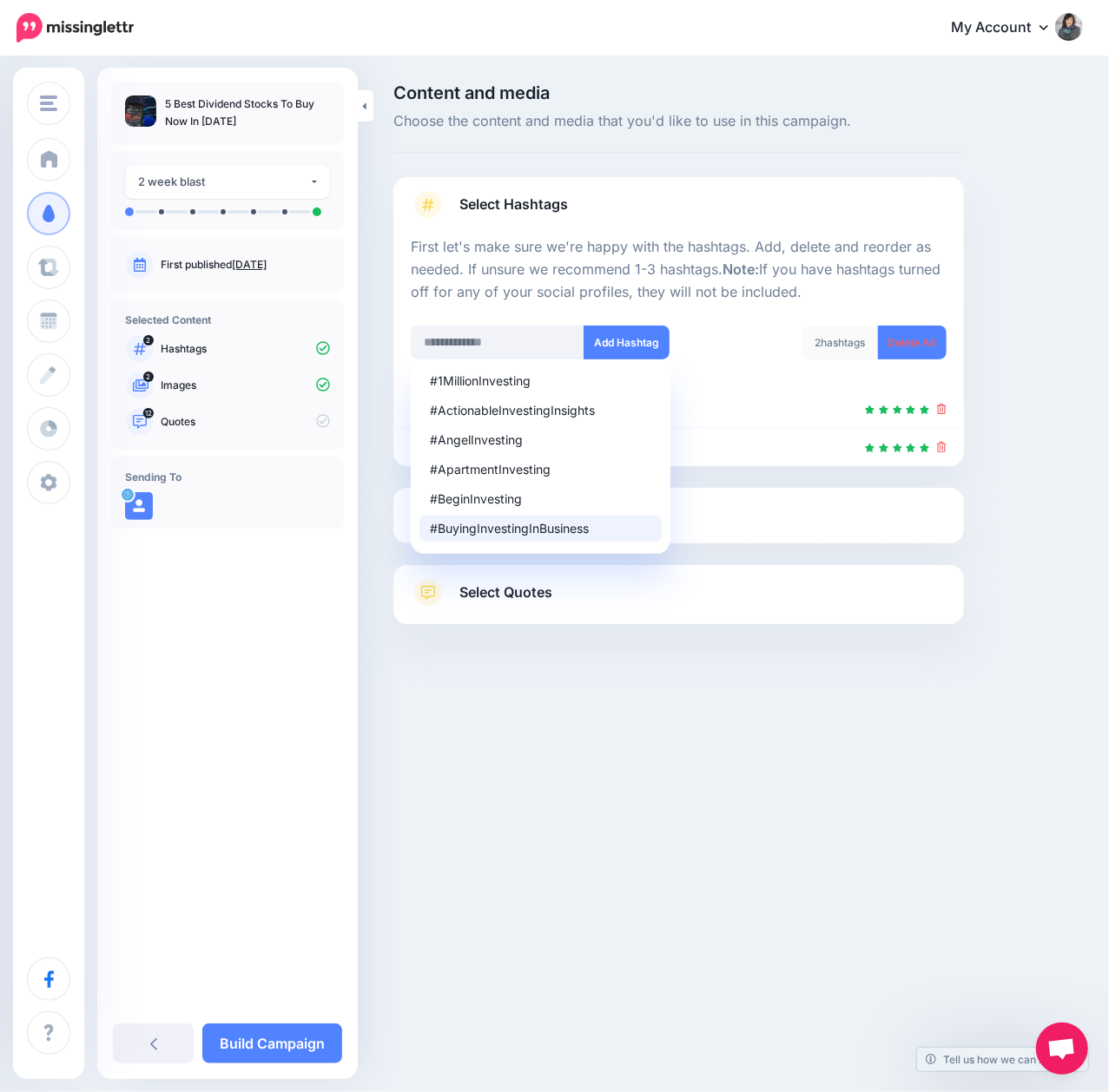
click at [1042, 486] on div "Content and media Choose the content and media that you'd like to use in this c…" at bounding box center [737, 397] width 715 height 627
click at [600, 595] on link "Select Quotes" at bounding box center [678, 601] width 535 height 45
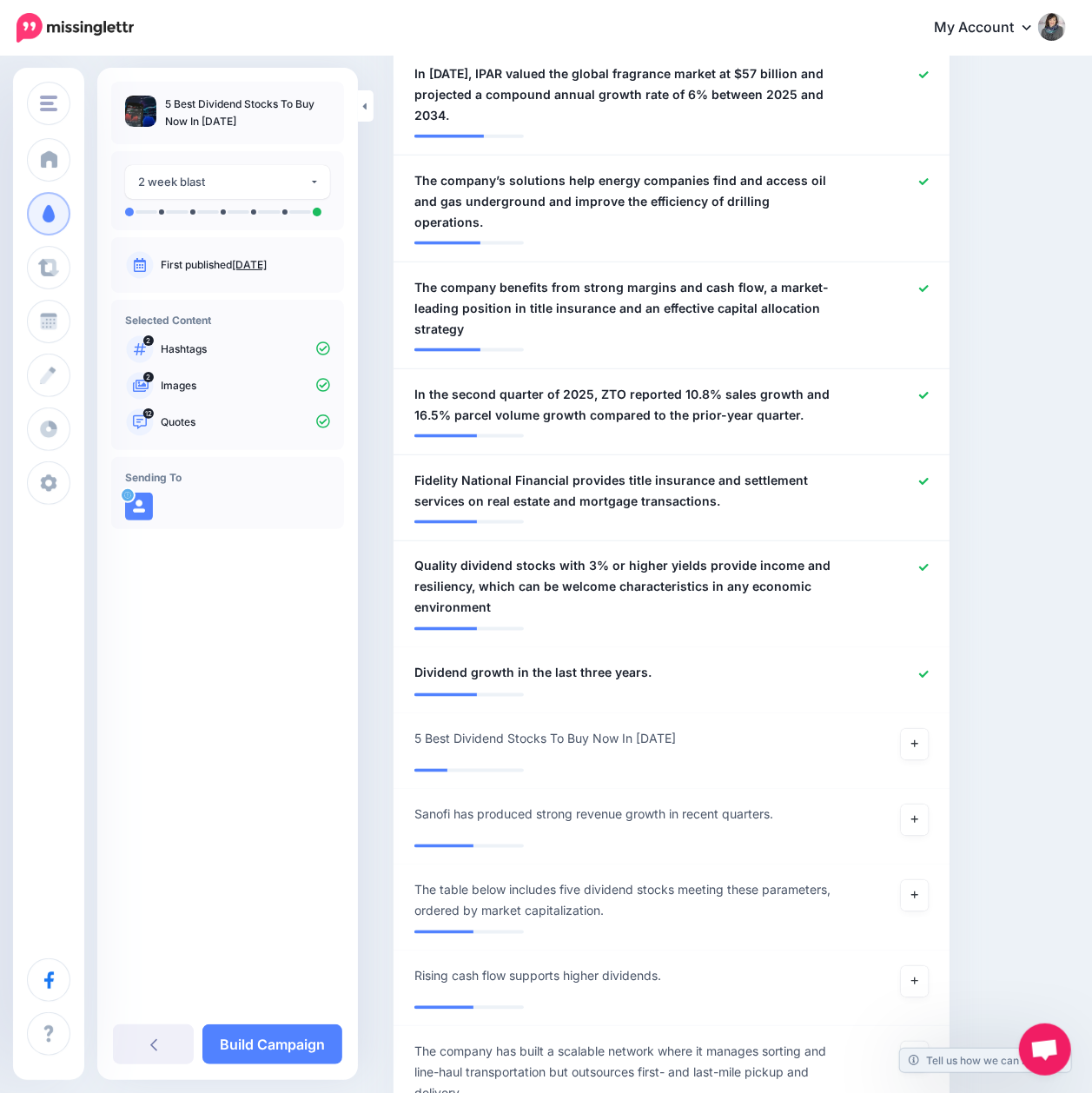
scroll to position [1043, 0]
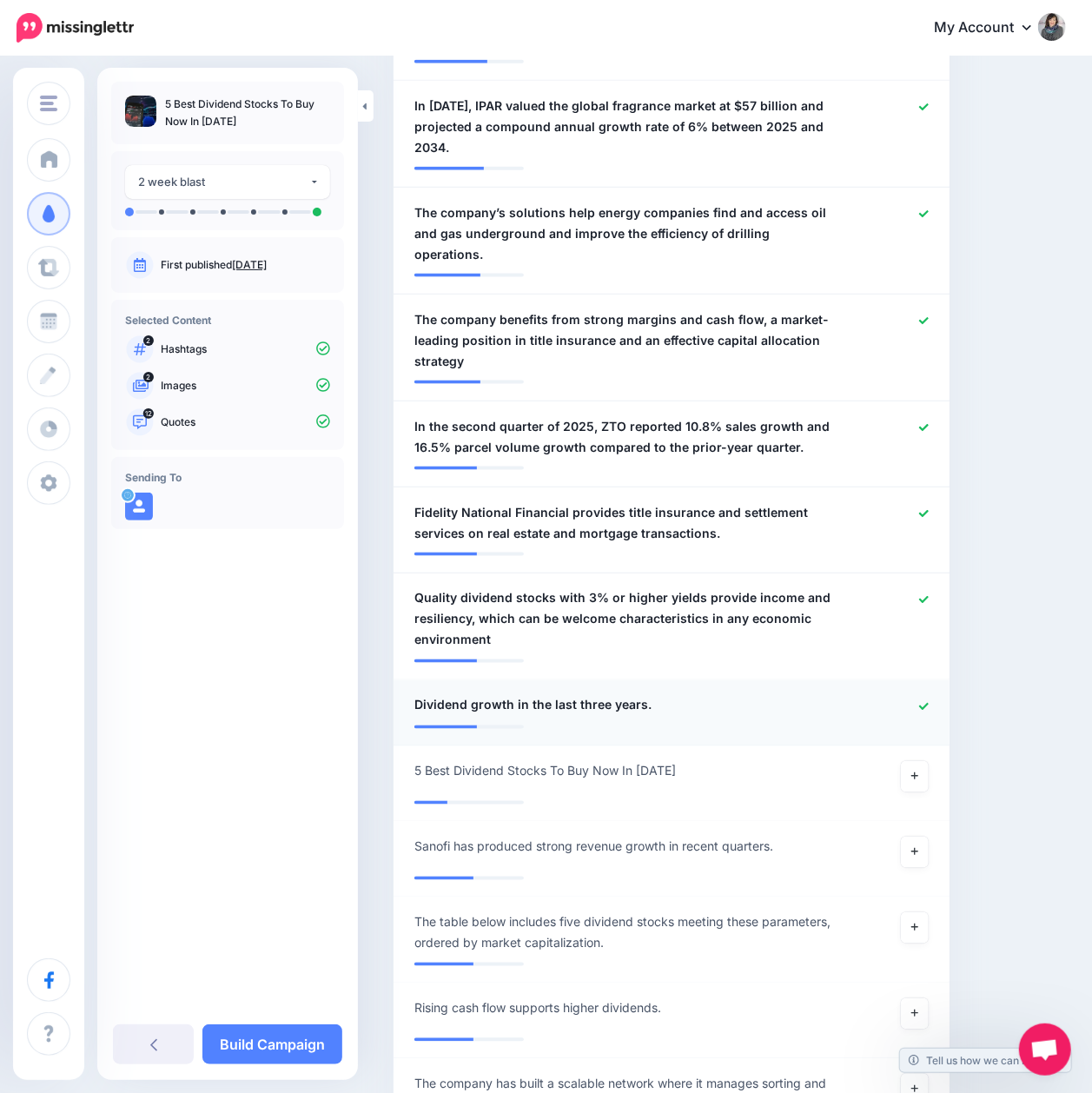
click at [929, 702] on icon at bounding box center [924, 707] width 10 height 10
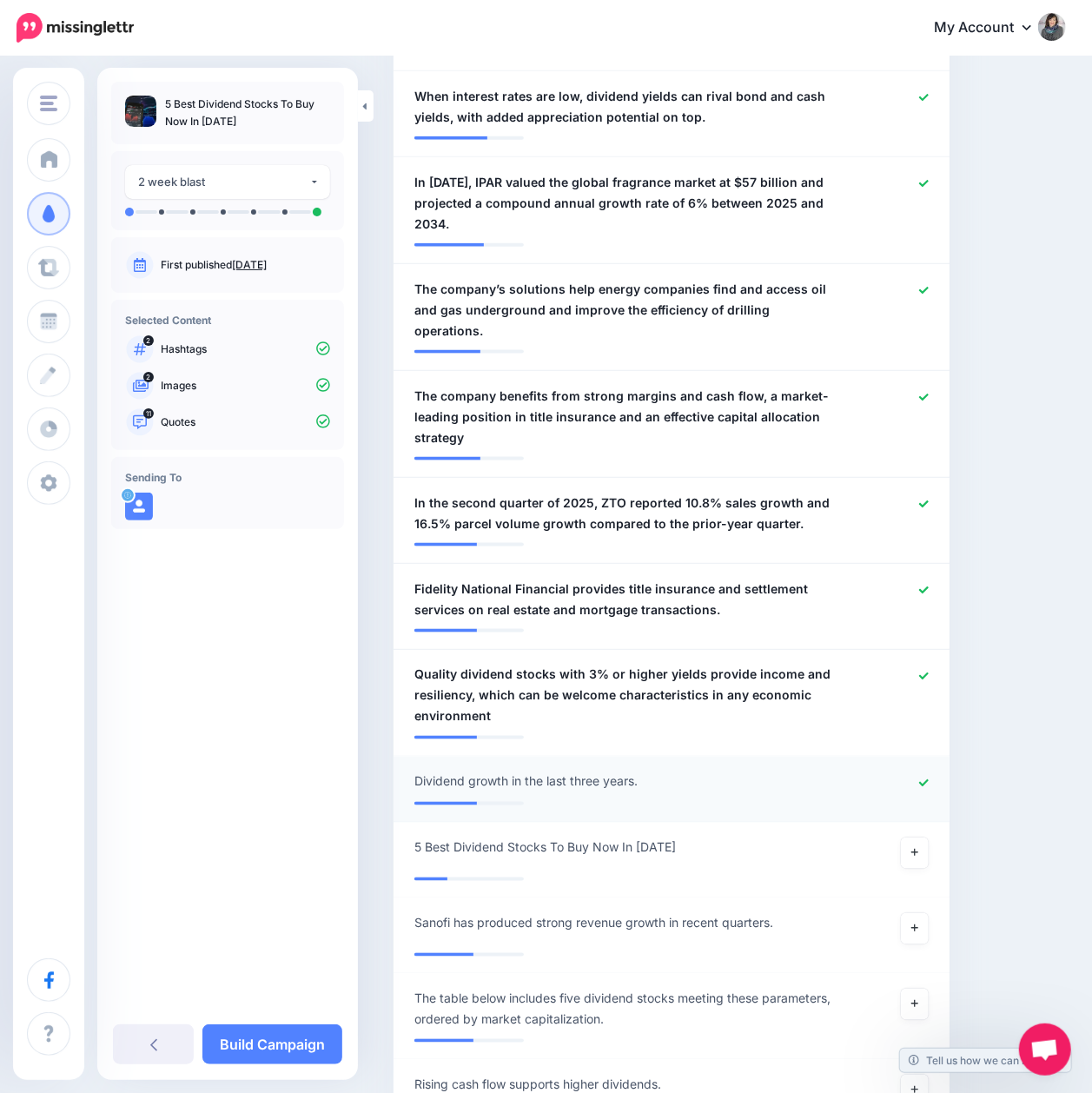
scroll to position [926, 0]
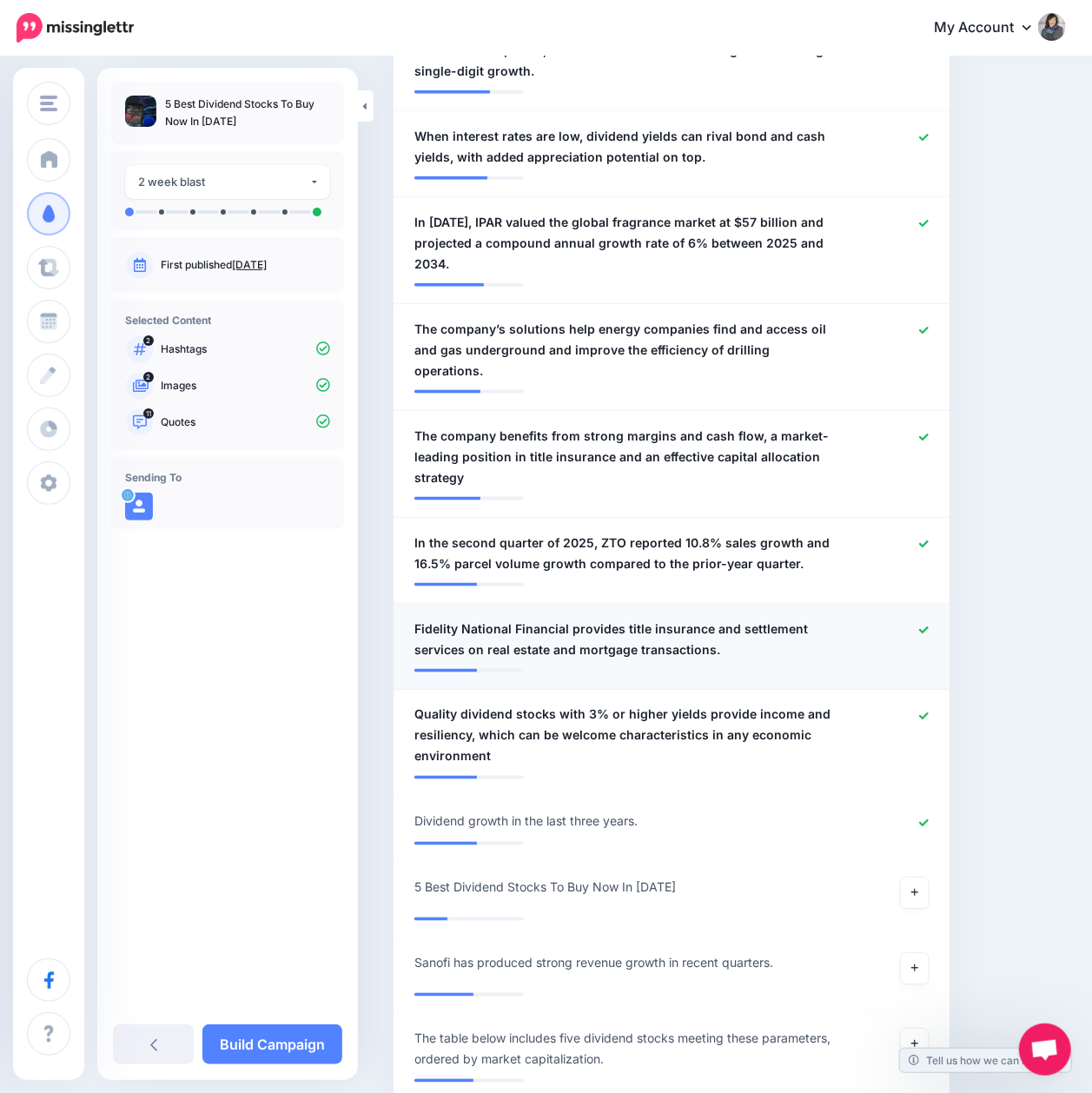
click at [929, 626] on icon at bounding box center [924, 629] width 10 height 7
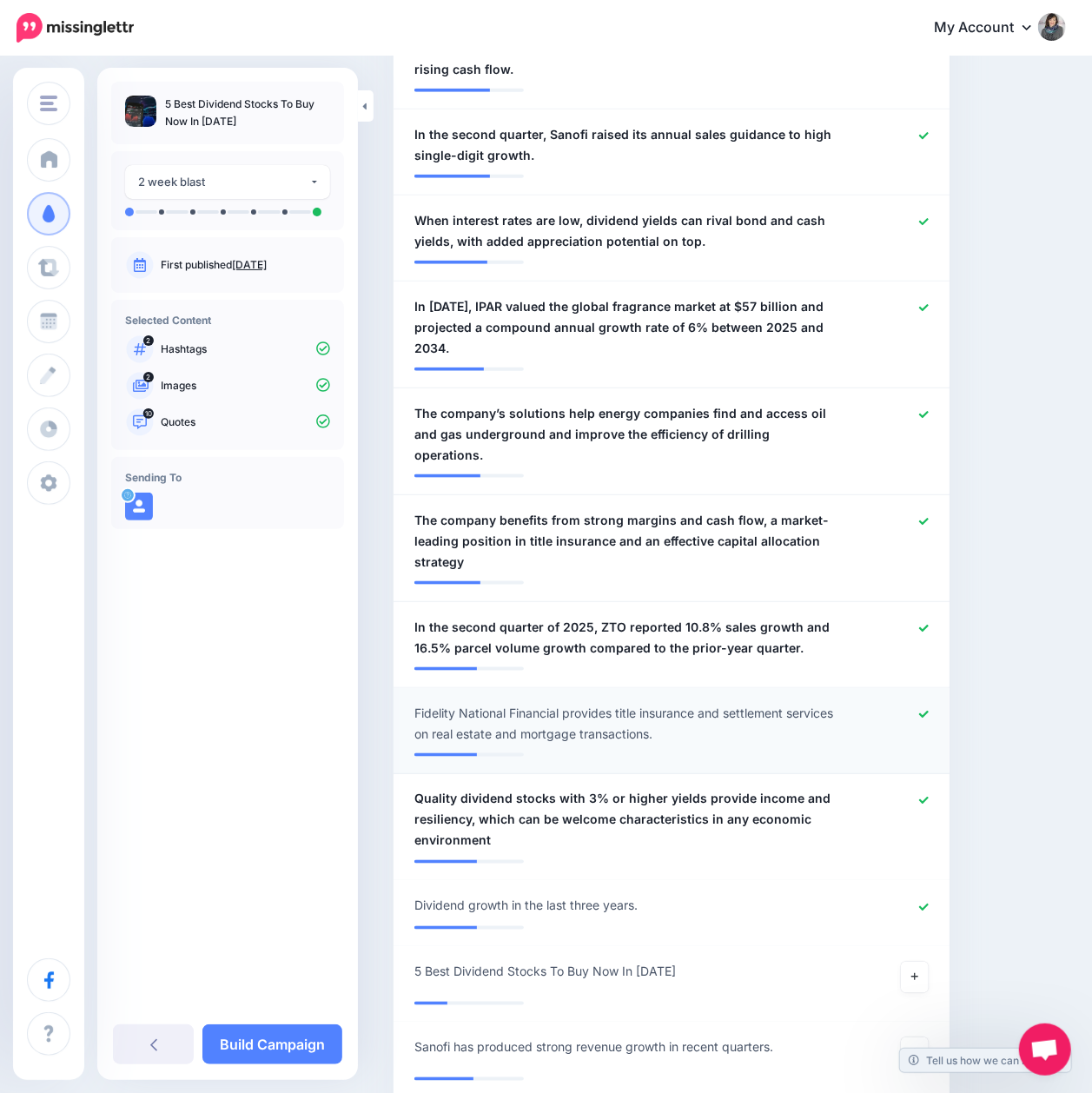
scroll to position [810, 0]
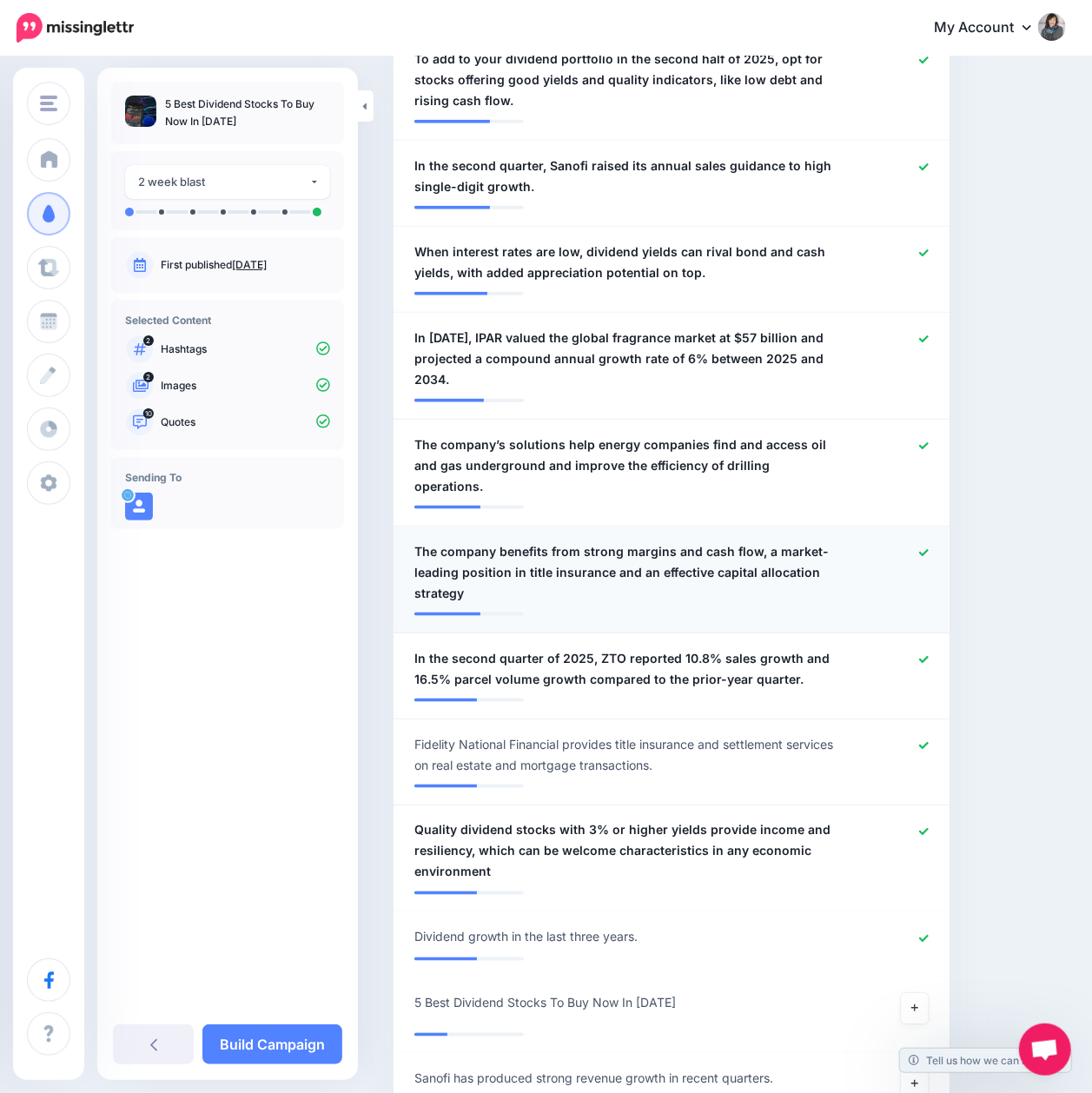
click at [929, 548] on icon at bounding box center [924, 553] width 10 height 10
click at [929, 441] on icon at bounding box center [924, 446] width 10 height 10
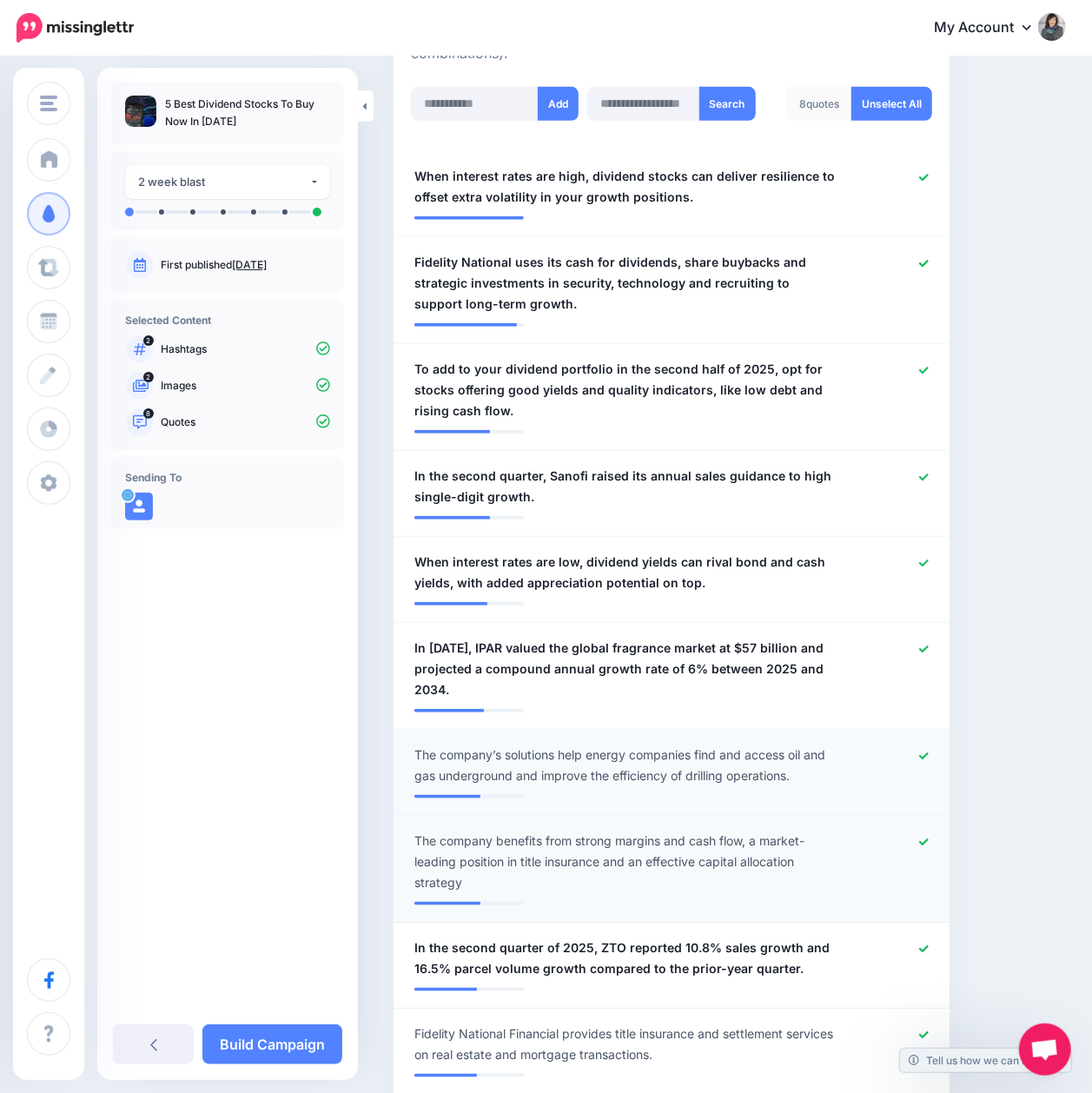
scroll to position [463, 0]
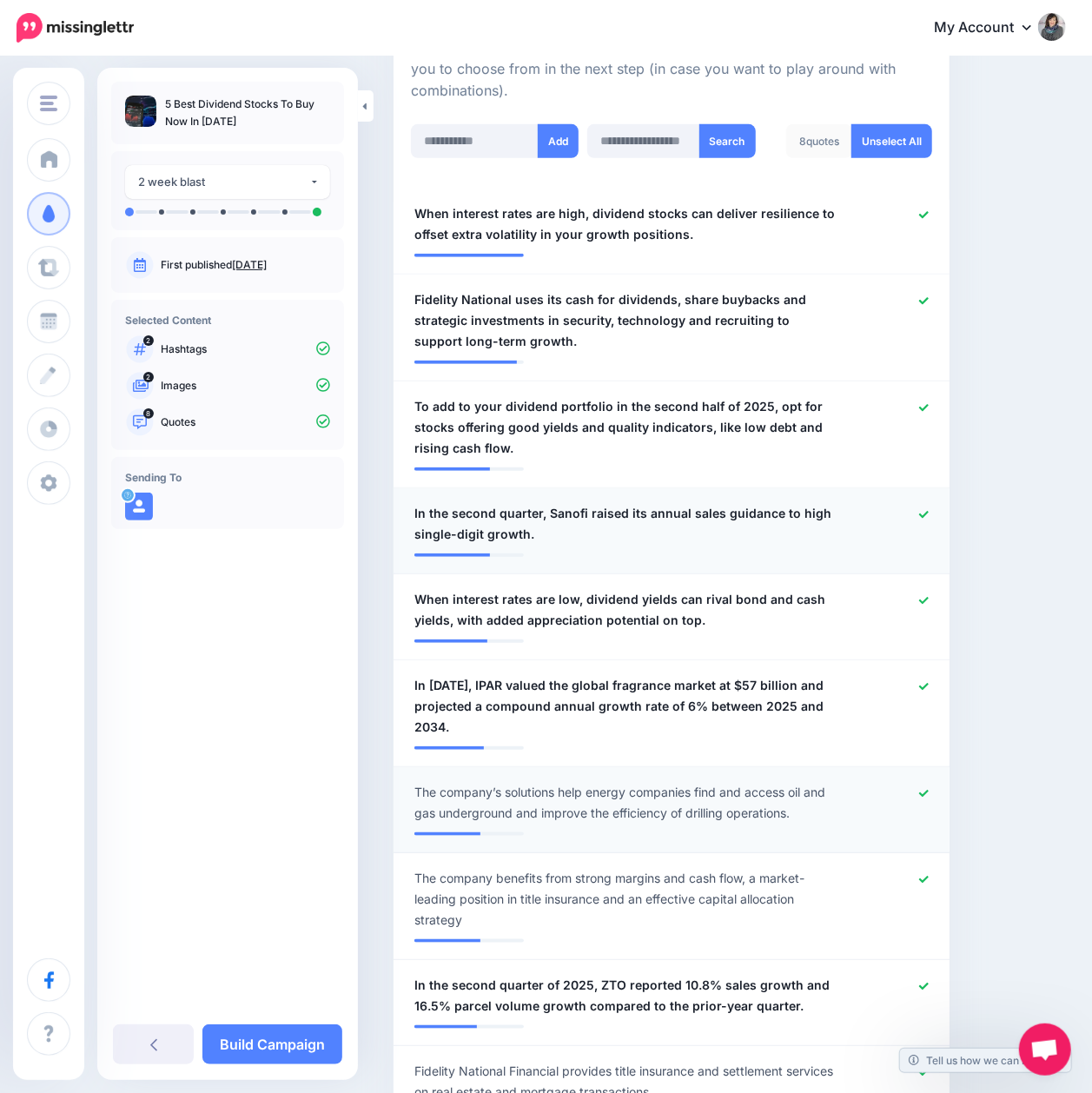
click at [929, 510] on icon at bounding box center [924, 515] width 10 height 10
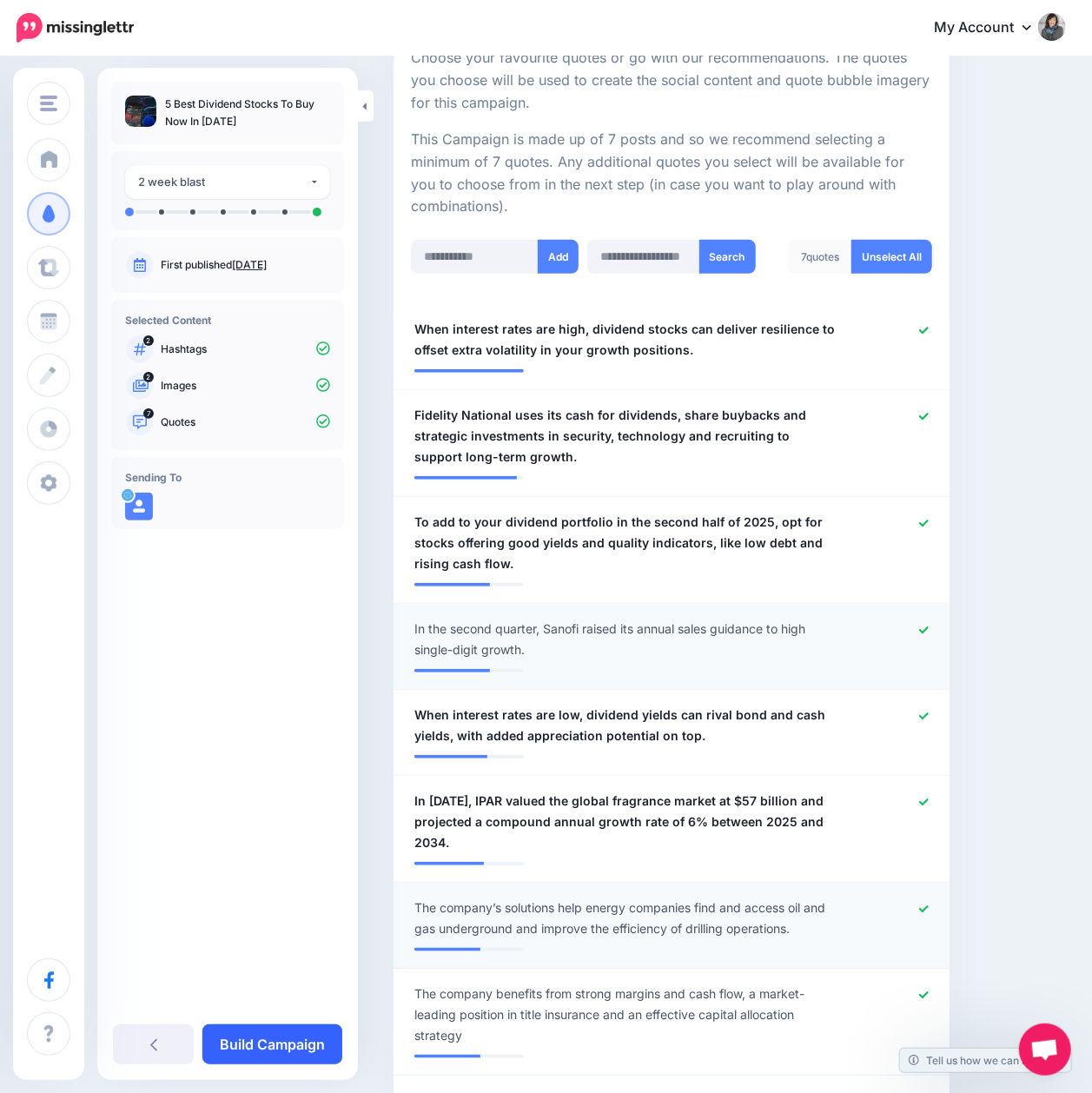
click at [310, 1046] on link "Build Campaign" at bounding box center [273, 1044] width 140 height 40
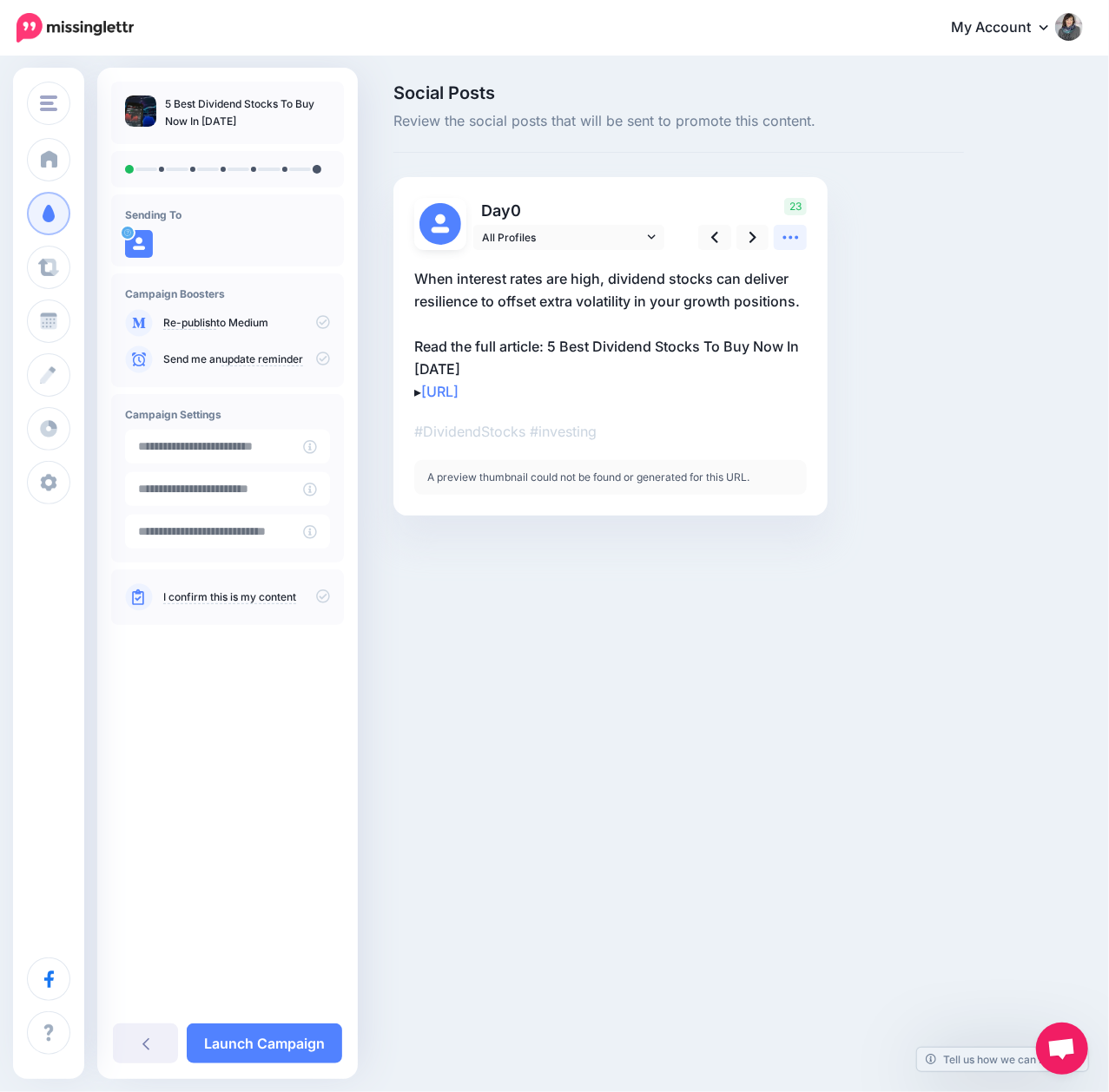
click at [795, 236] on icon at bounding box center [790, 237] width 19 height 19
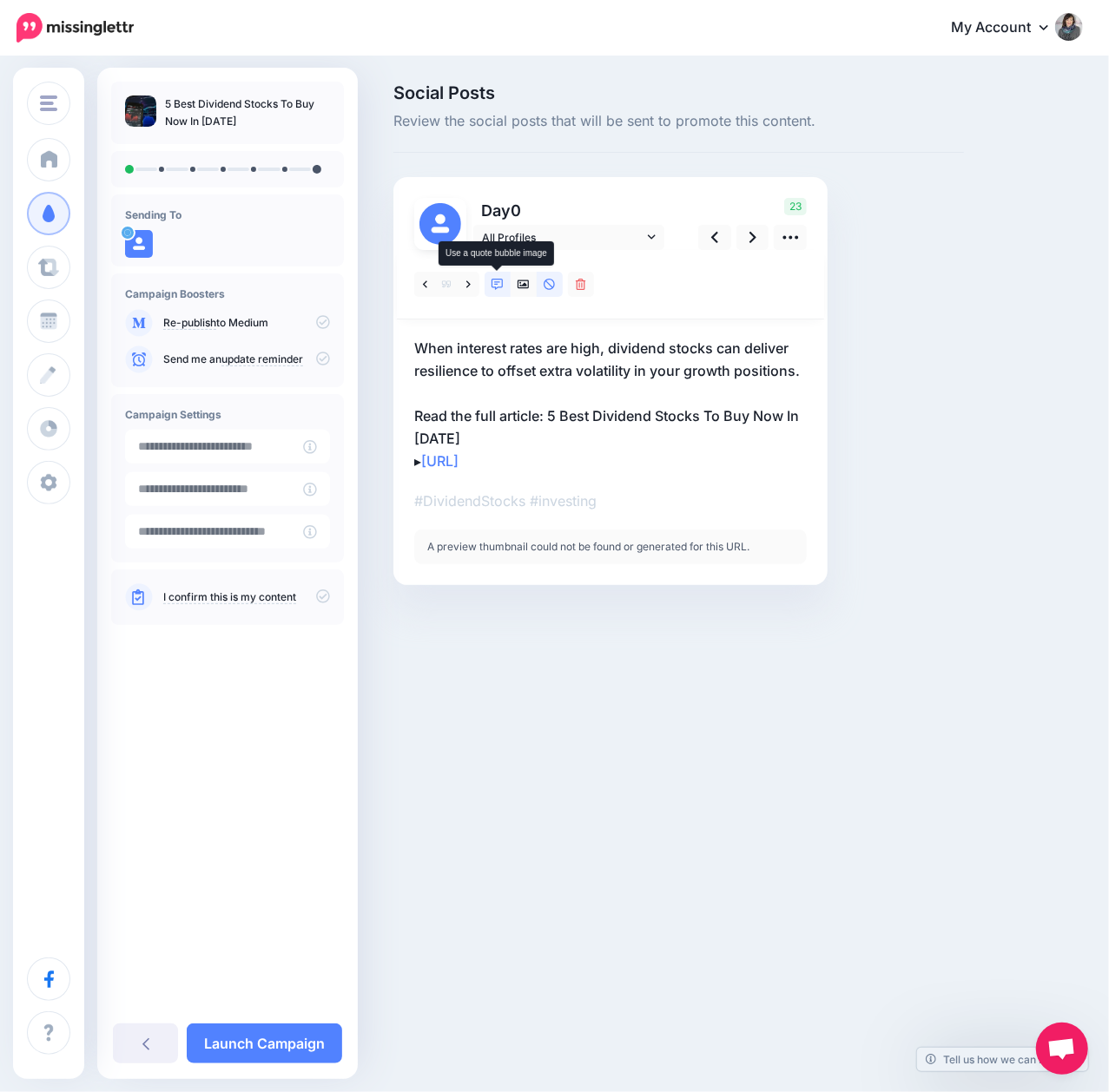
click at [501, 286] on icon at bounding box center [497, 284] width 12 height 12
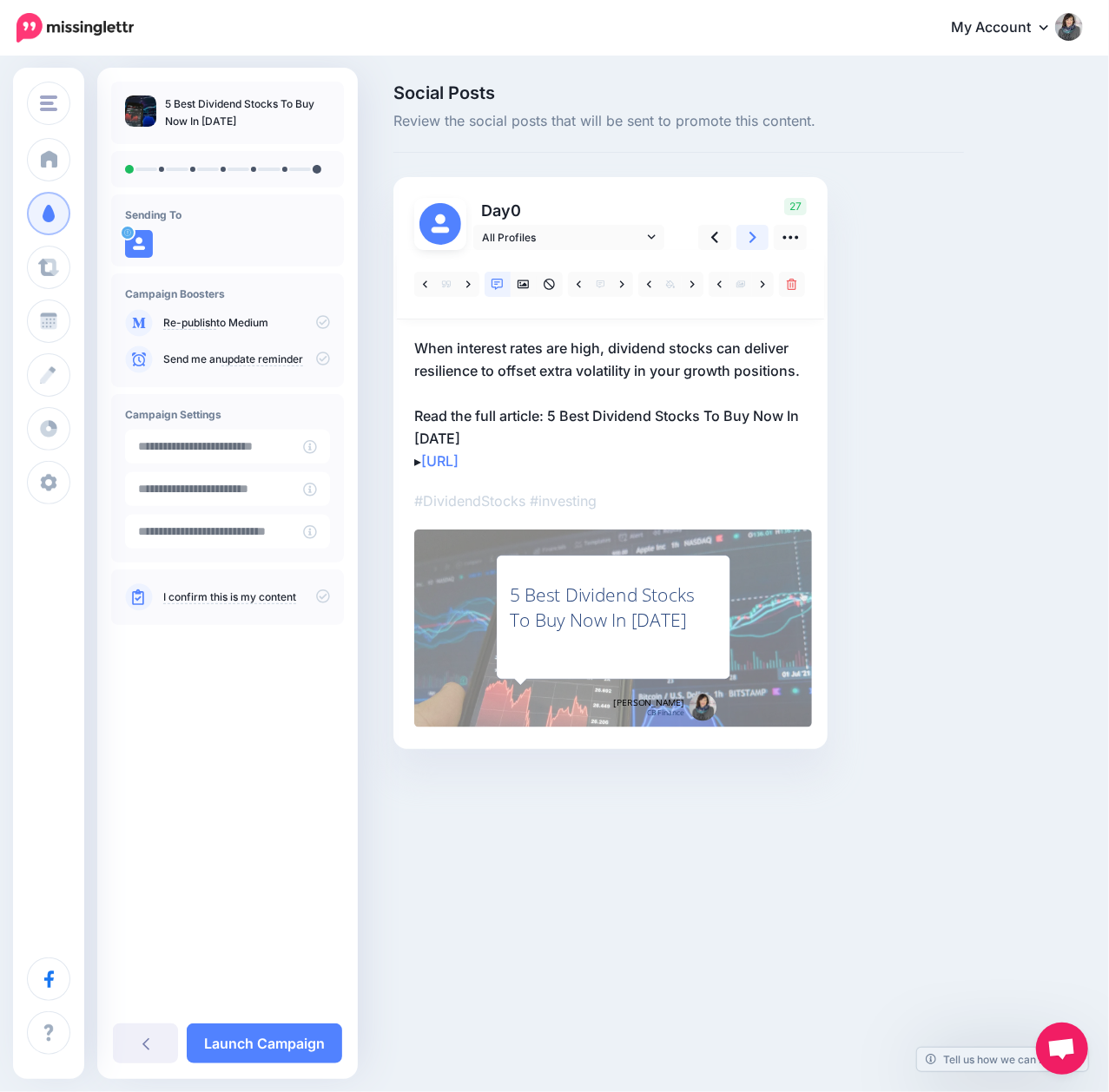
click at [749, 239] on icon at bounding box center [752, 237] width 7 height 19
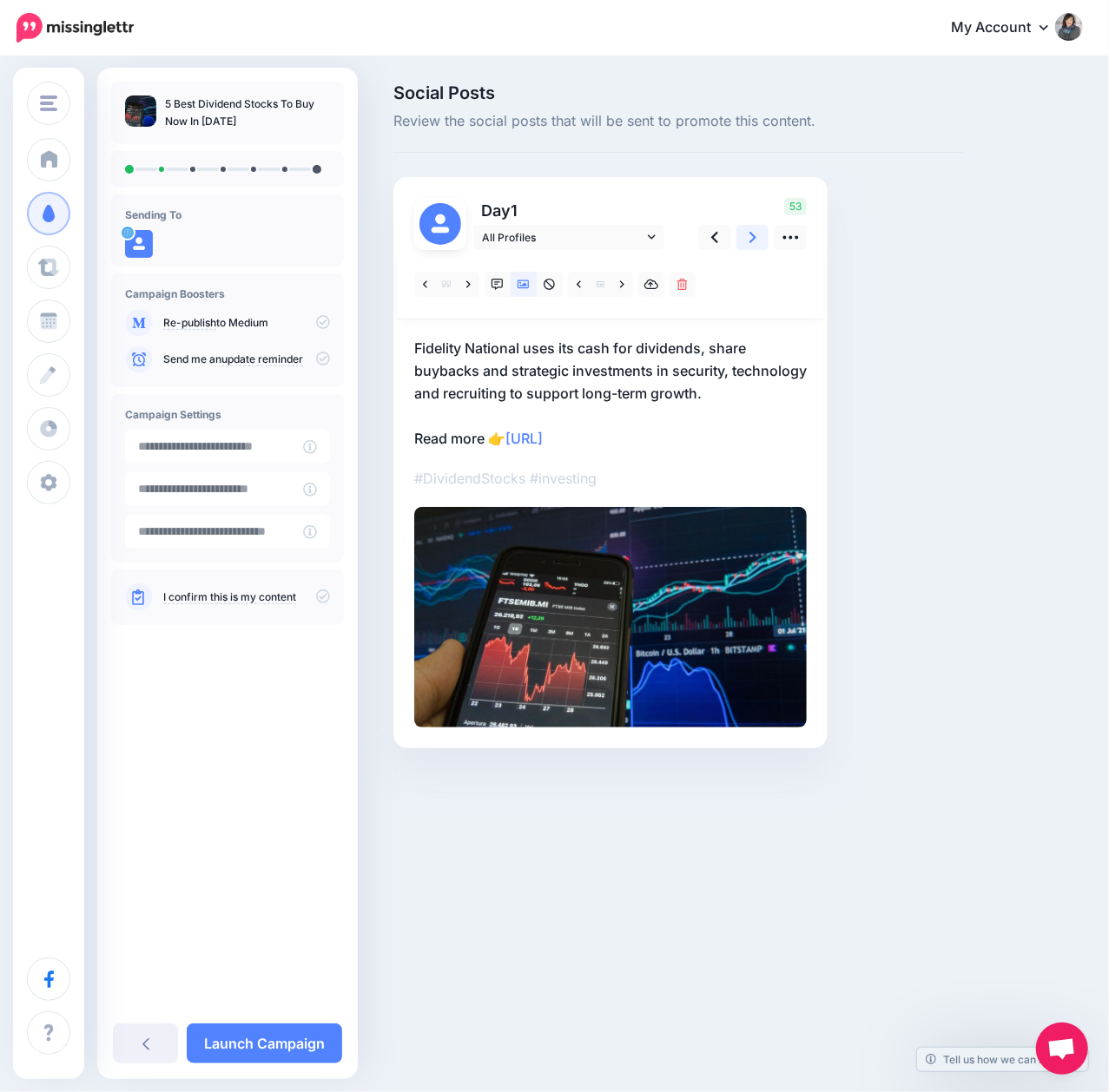
click at [748, 238] on link at bounding box center [753, 237] width 33 height 26
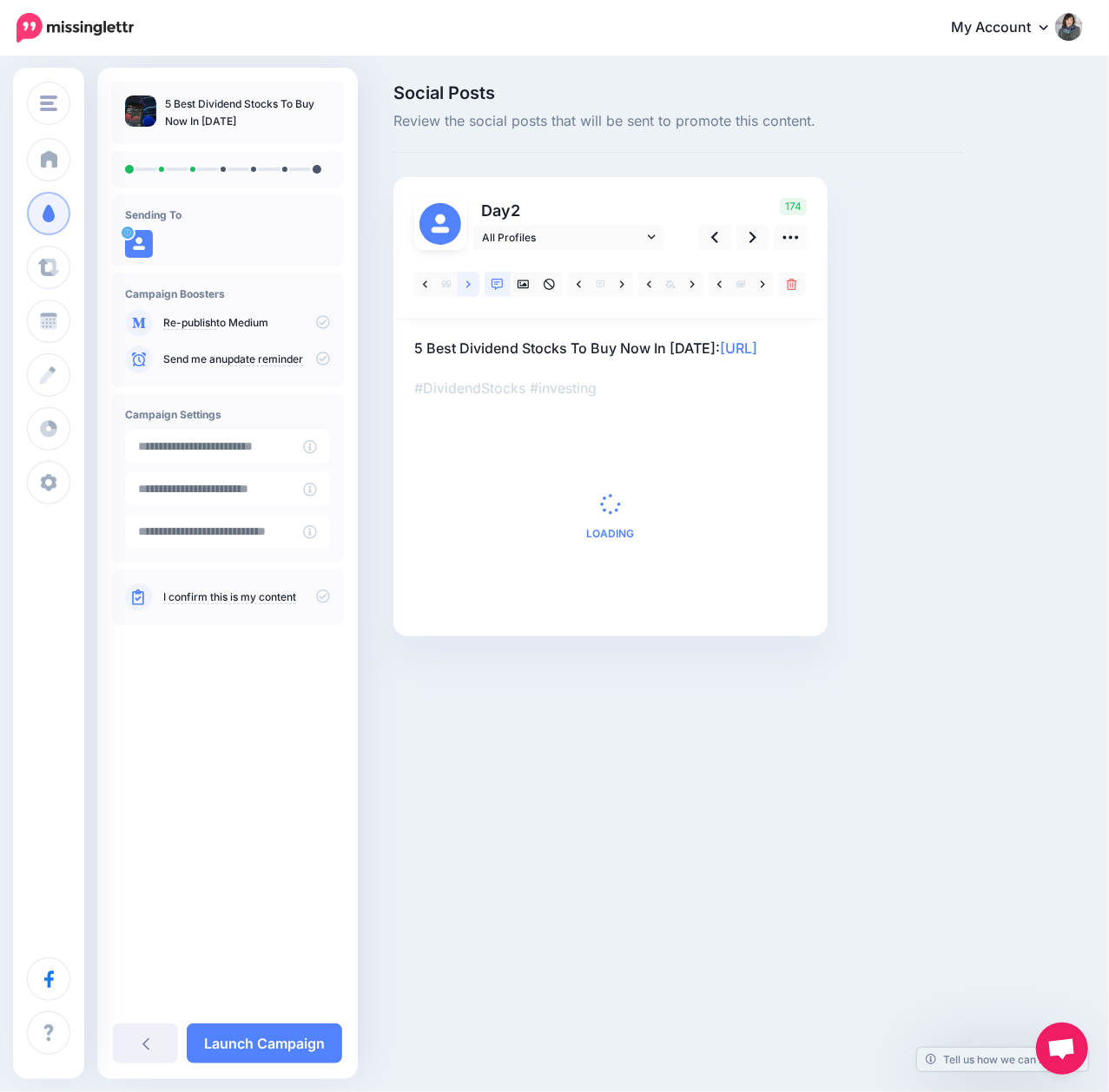
click at [468, 284] on icon at bounding box center [468, 283] width 4 height 7
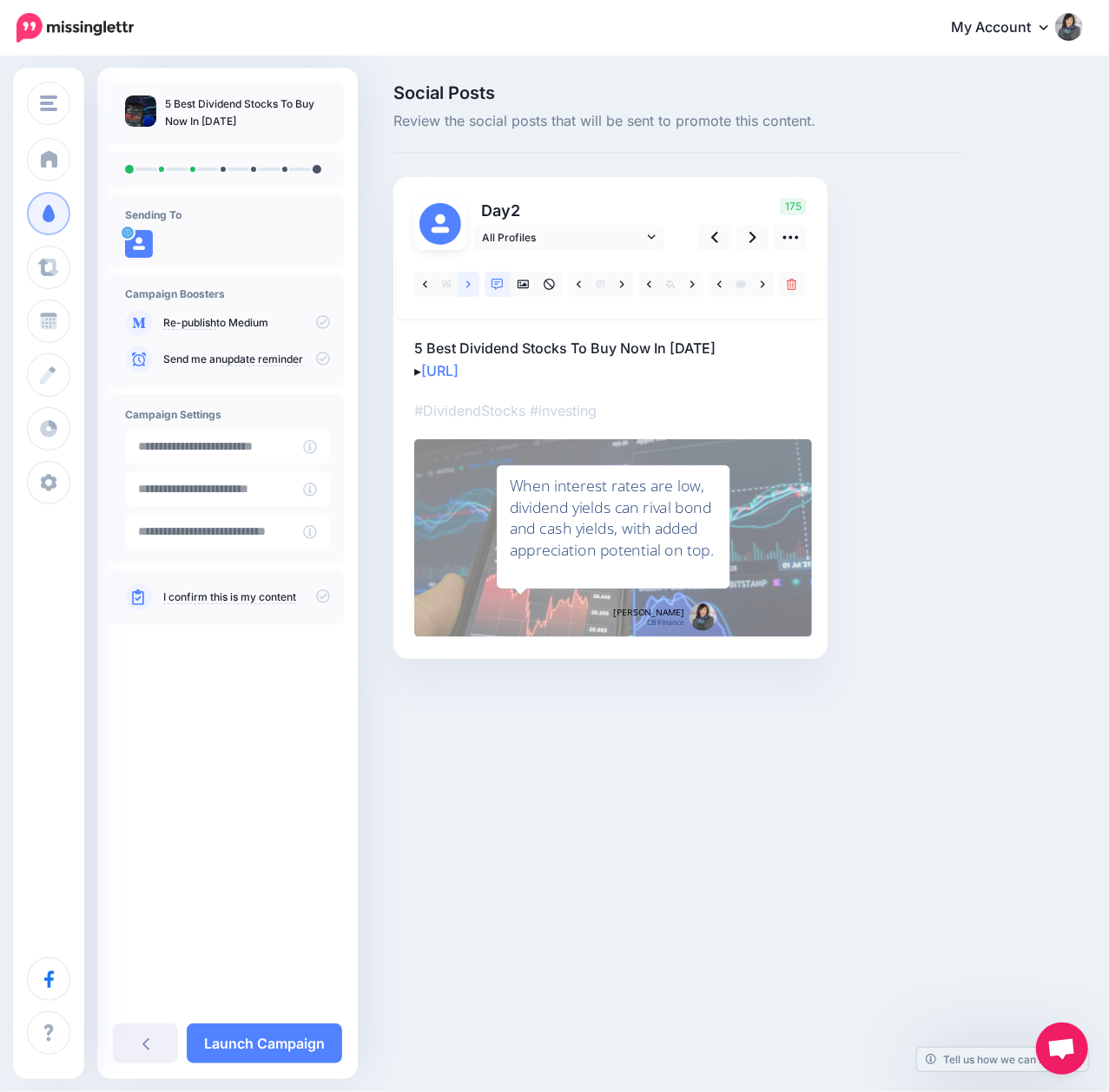
click at [468, 283] on icon at bounding box center [468, 283] width 4 height 7
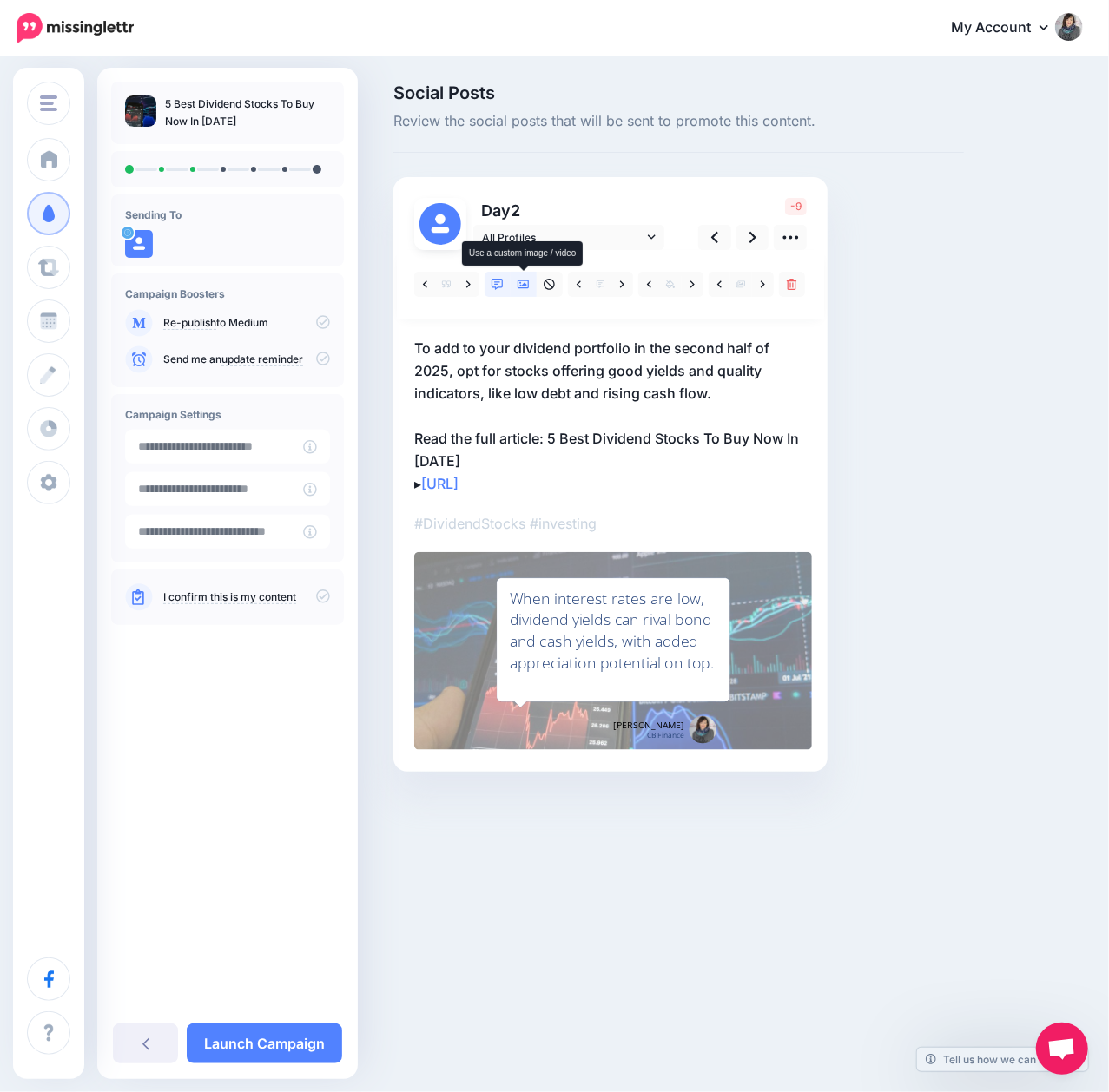
click at [518, 283] on icon at bounding box center [524, 284] width 12 height 12
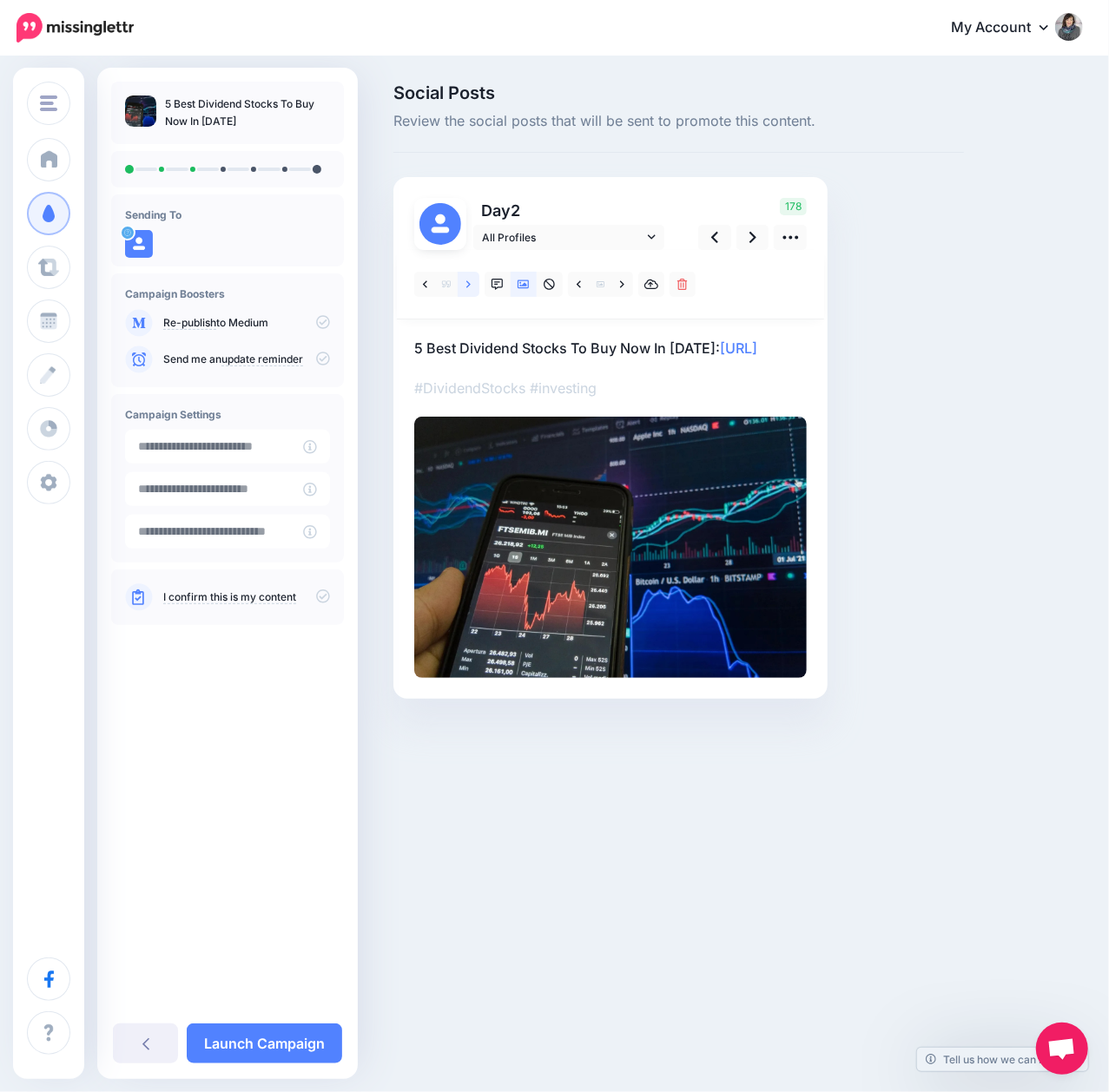
click at [466, 286] on icon at bounding box center [468, 284] width 4 height 12
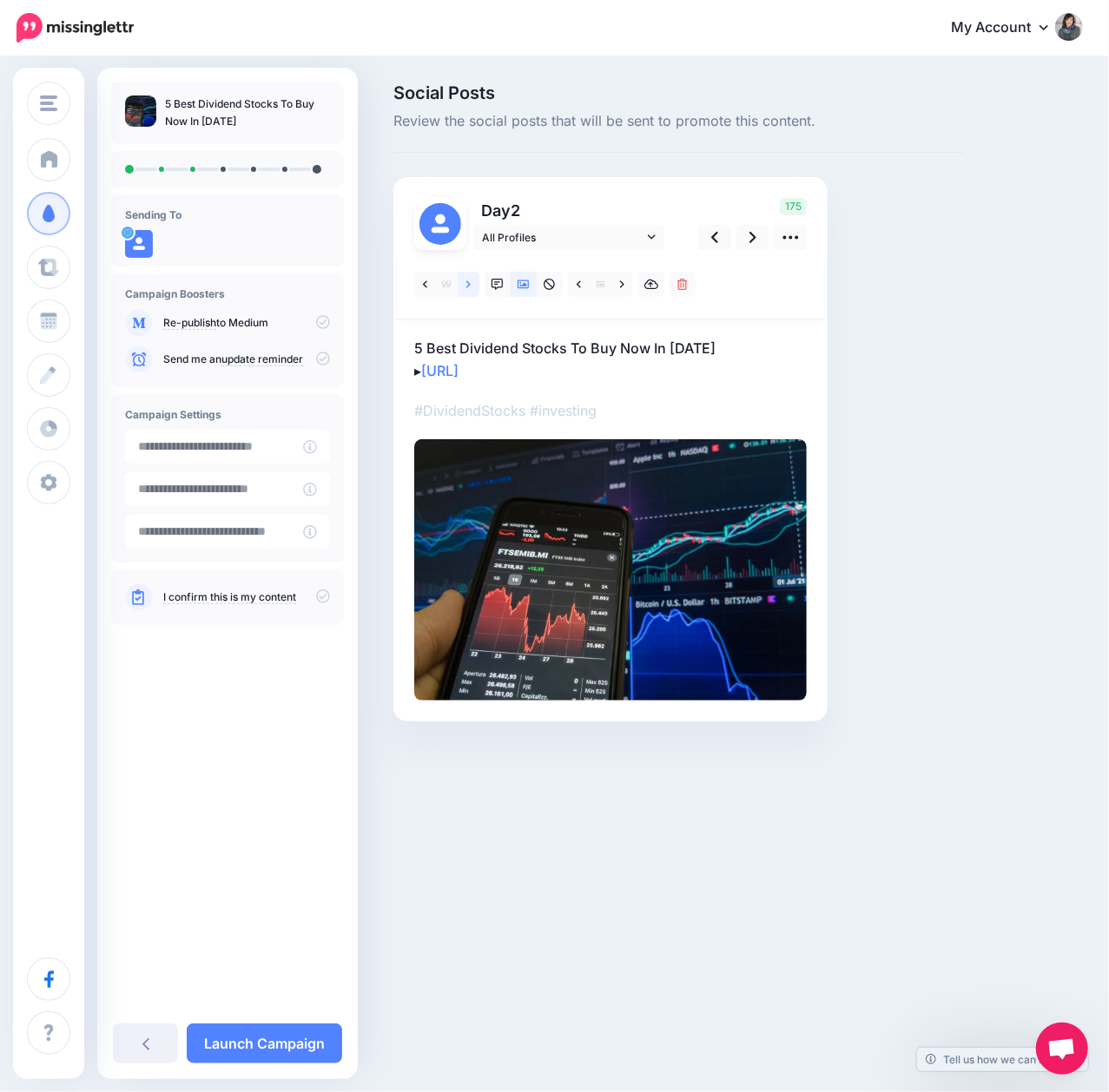
click at [466, 286] on icon at bounding box center [468, 284] width 4 height 12
click at [463, 284] on link at bounding box center [468, 284] width 22 height 26
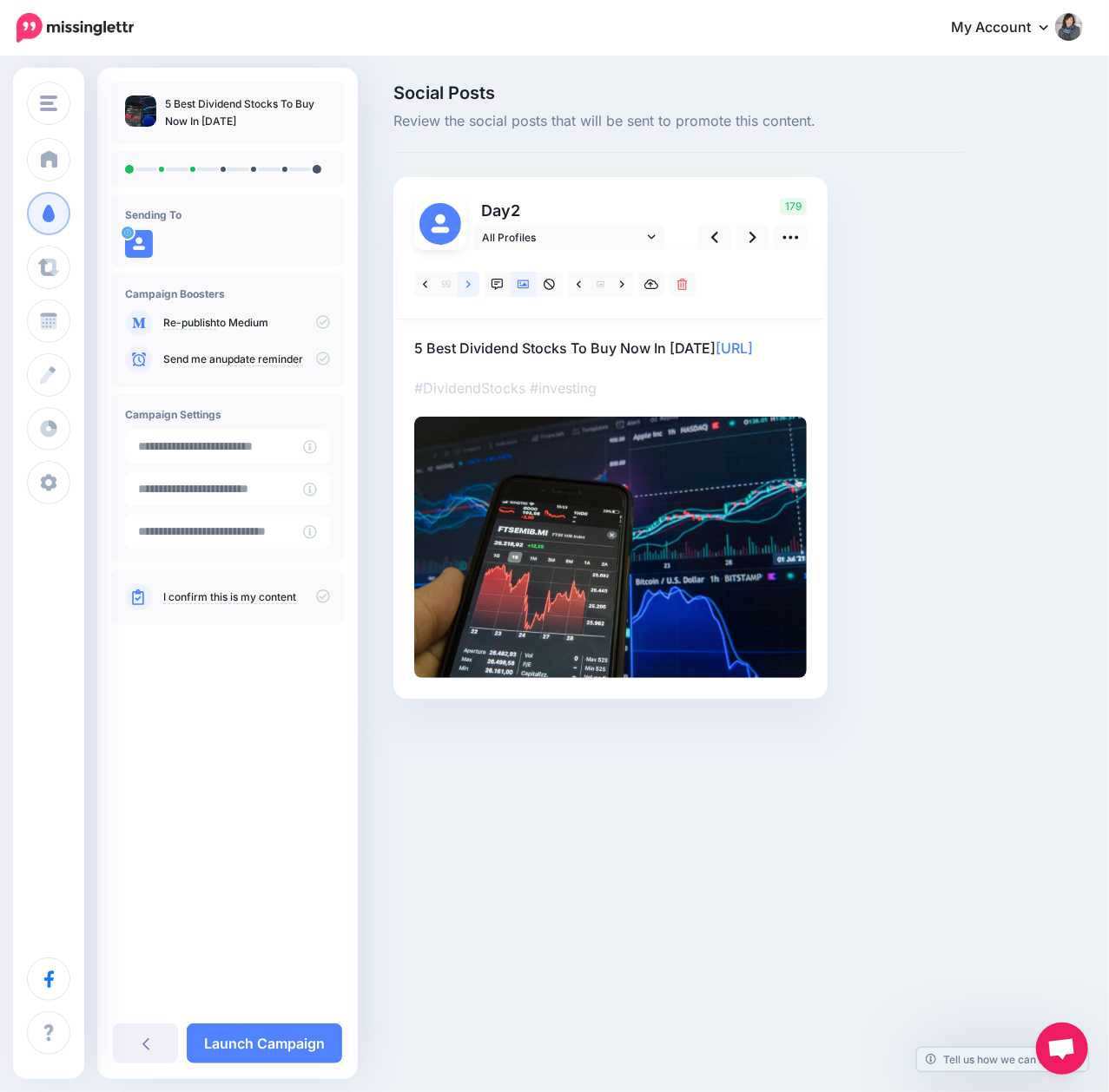
click at [463, 284] on link at bounding box center [468, 284] width 22 height 26
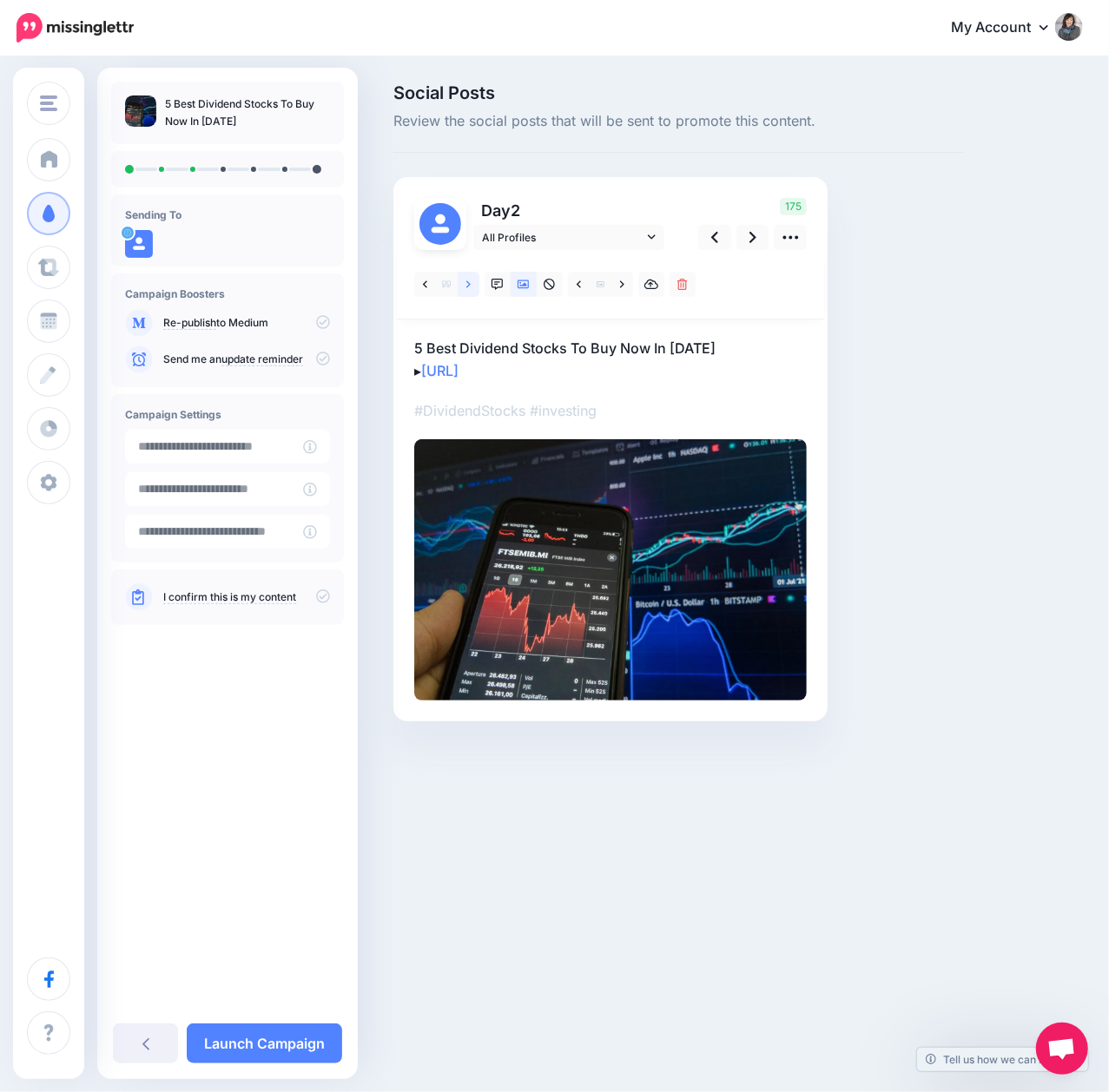
click at [463, 284] on link at bounding box center [468, 284] width 22 height 26
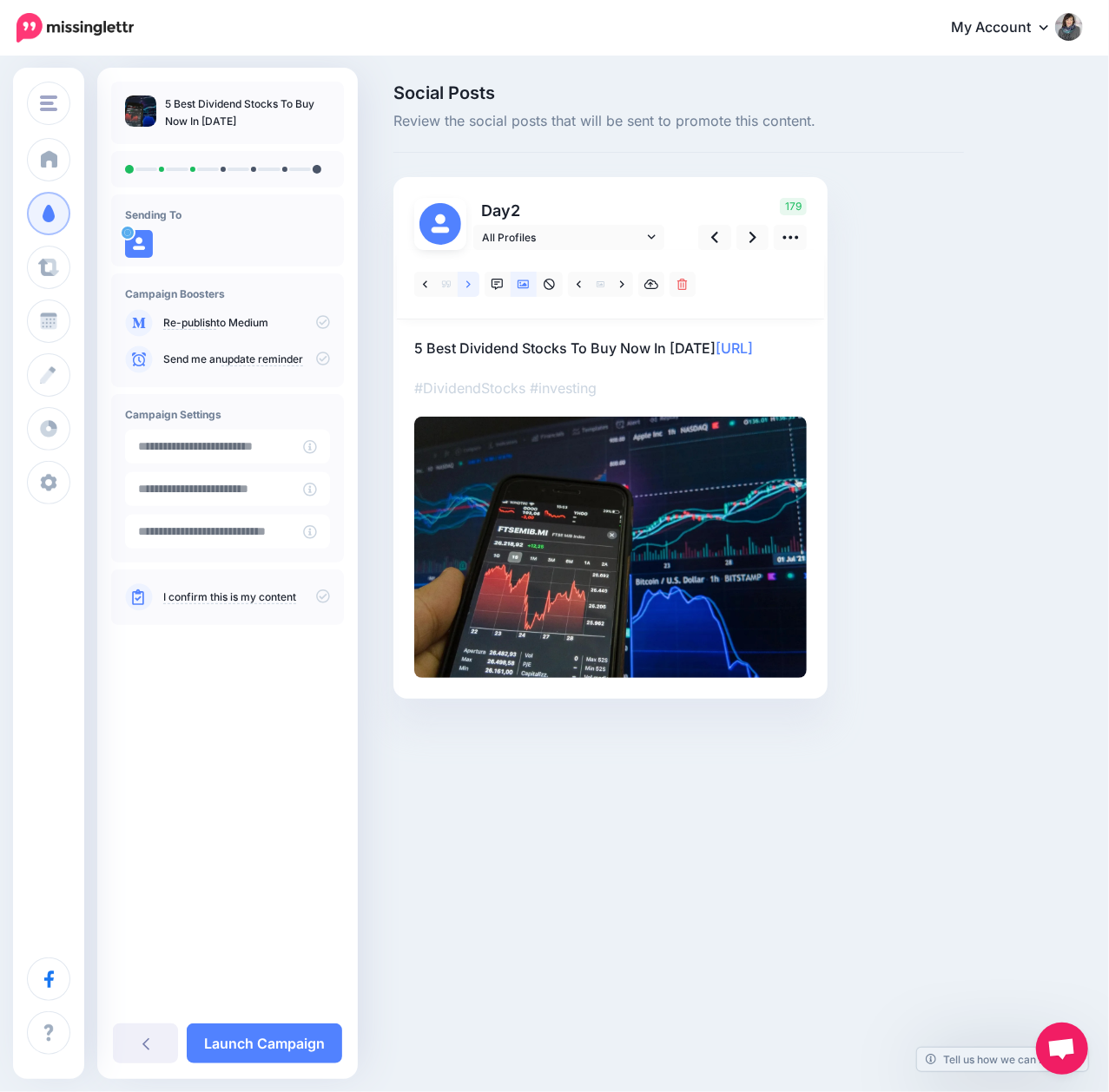
click at [463, 284] on link at bounding box center [468, 284] width 22 height 26
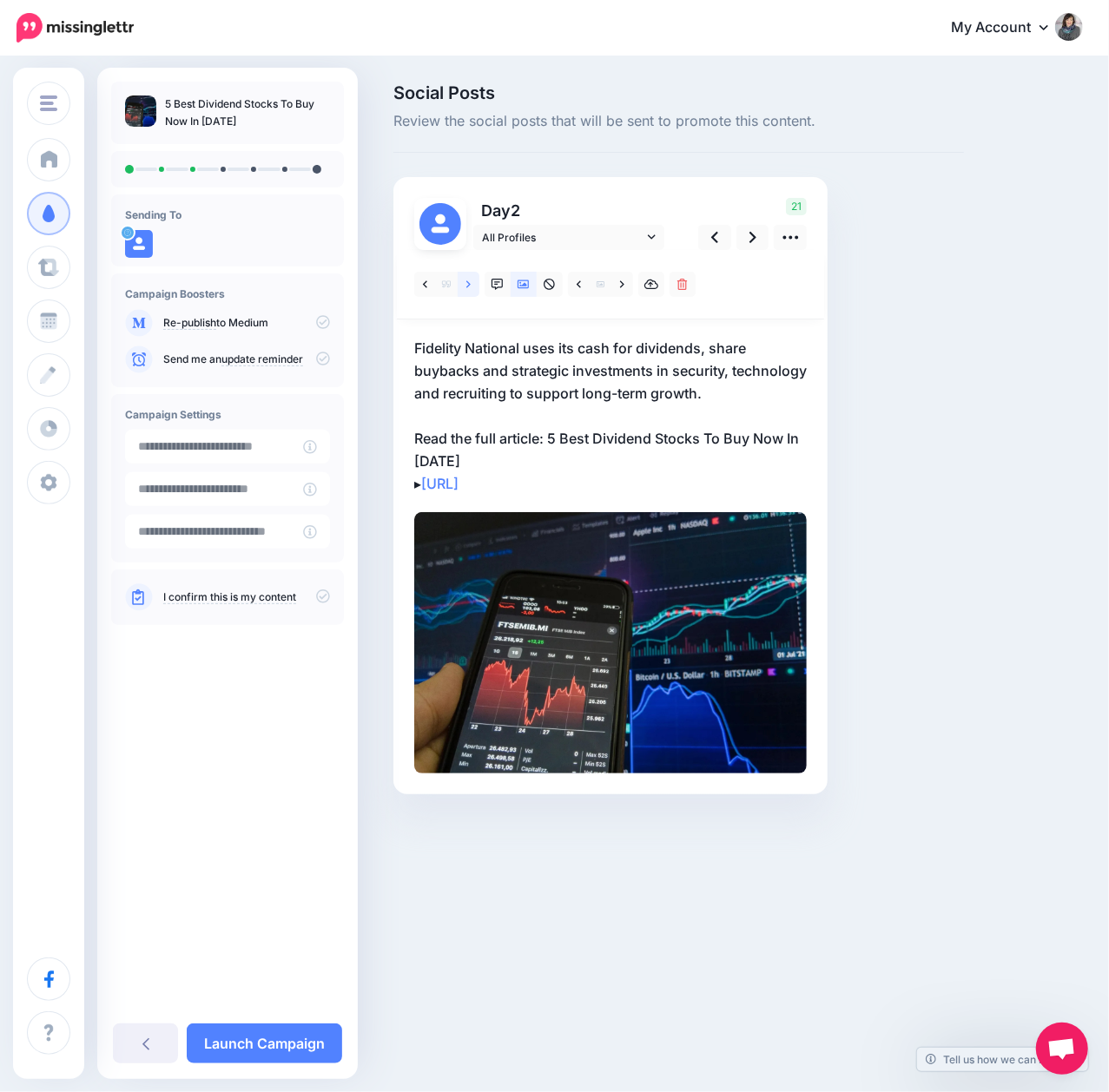
click at [463, 284] on link at bounding box center [468, 284] width 22 height 26
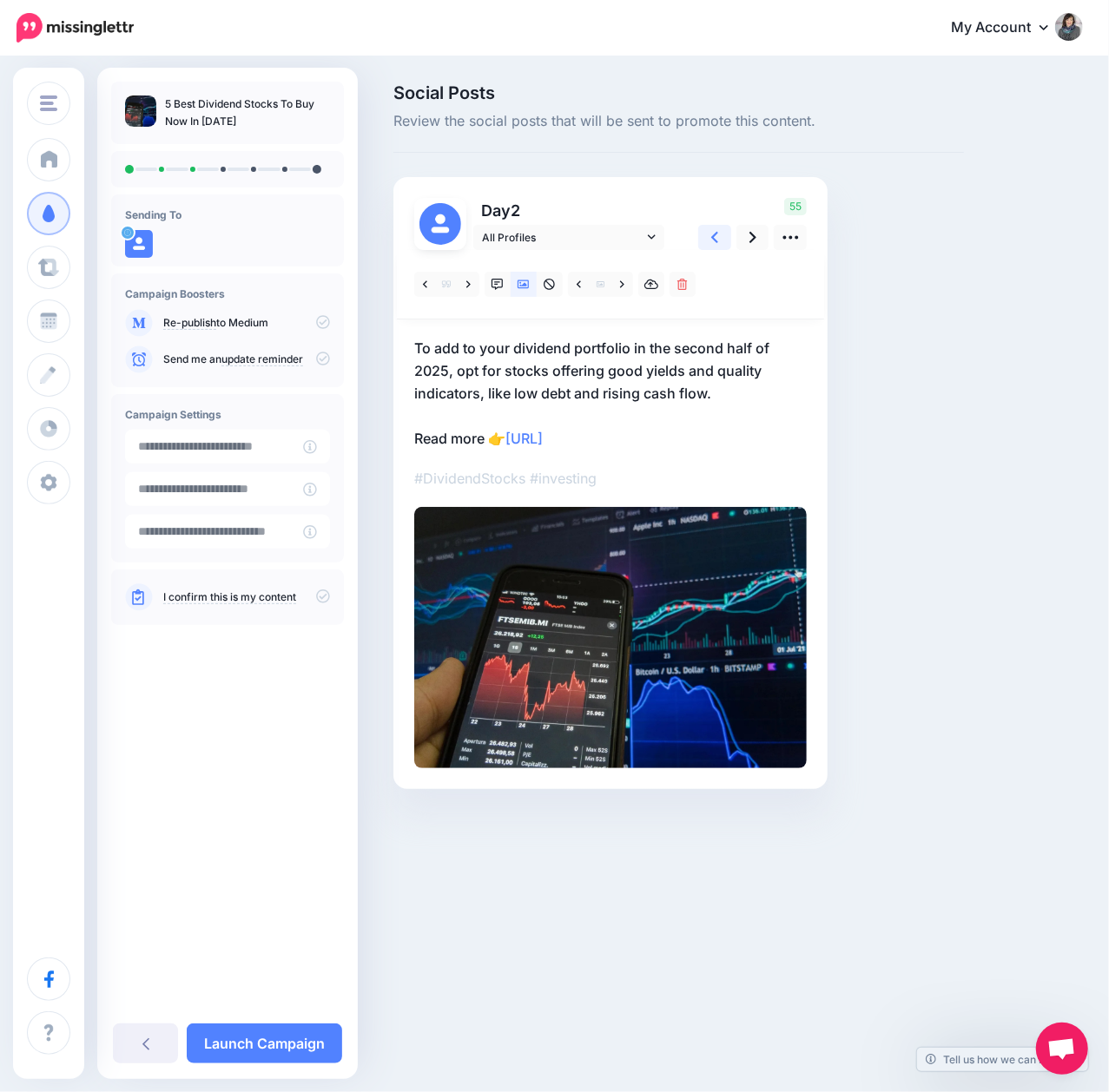
click at [711, 234] on icon at bounding box center [714, 237] width 7 height 19
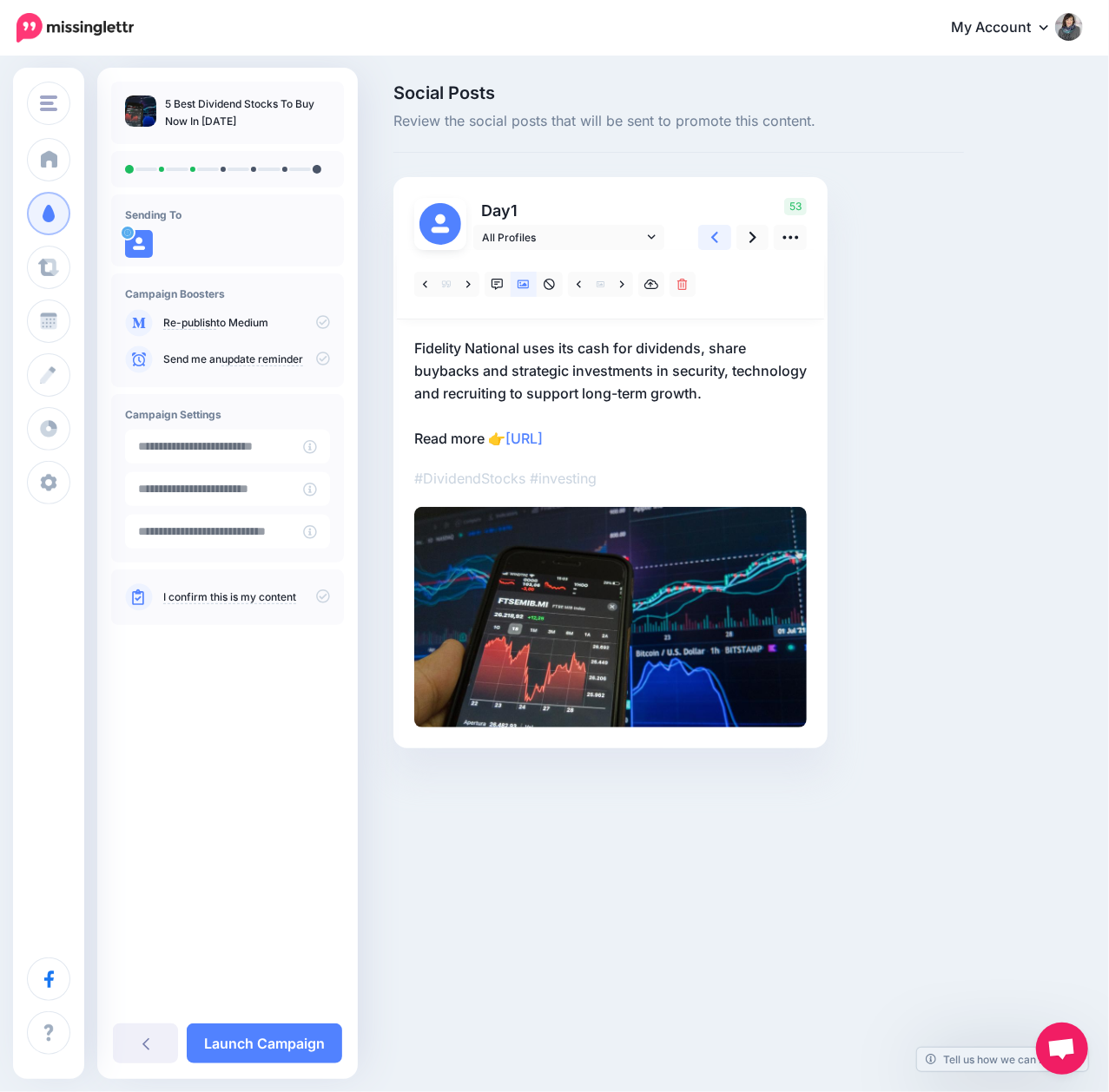
click at [711, 234] on icon at bounding box center [714, 237] width 7 height 19
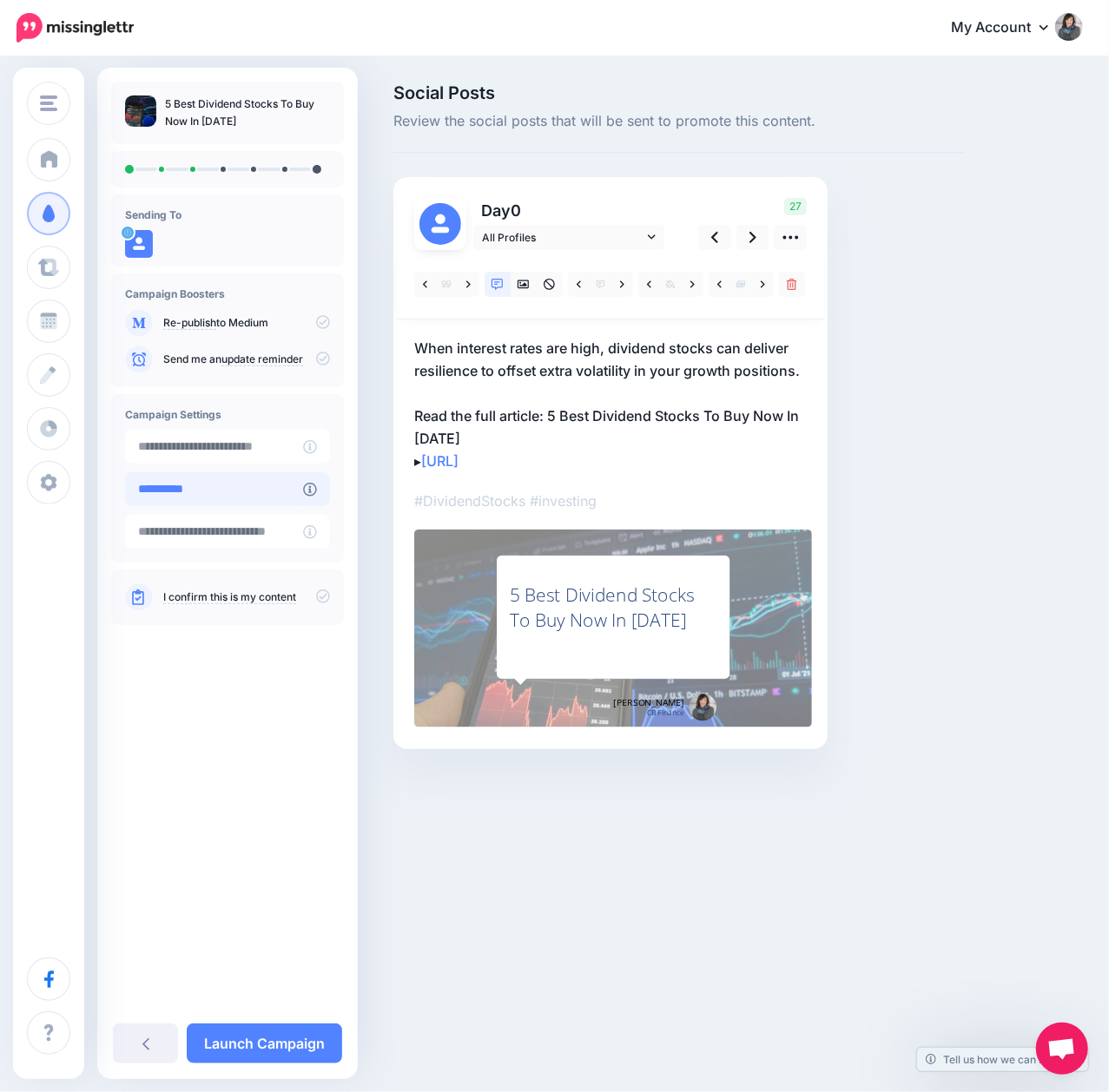
click at [302, 487] on input "**********" at bounding box center [214, 489] width 178 height 33
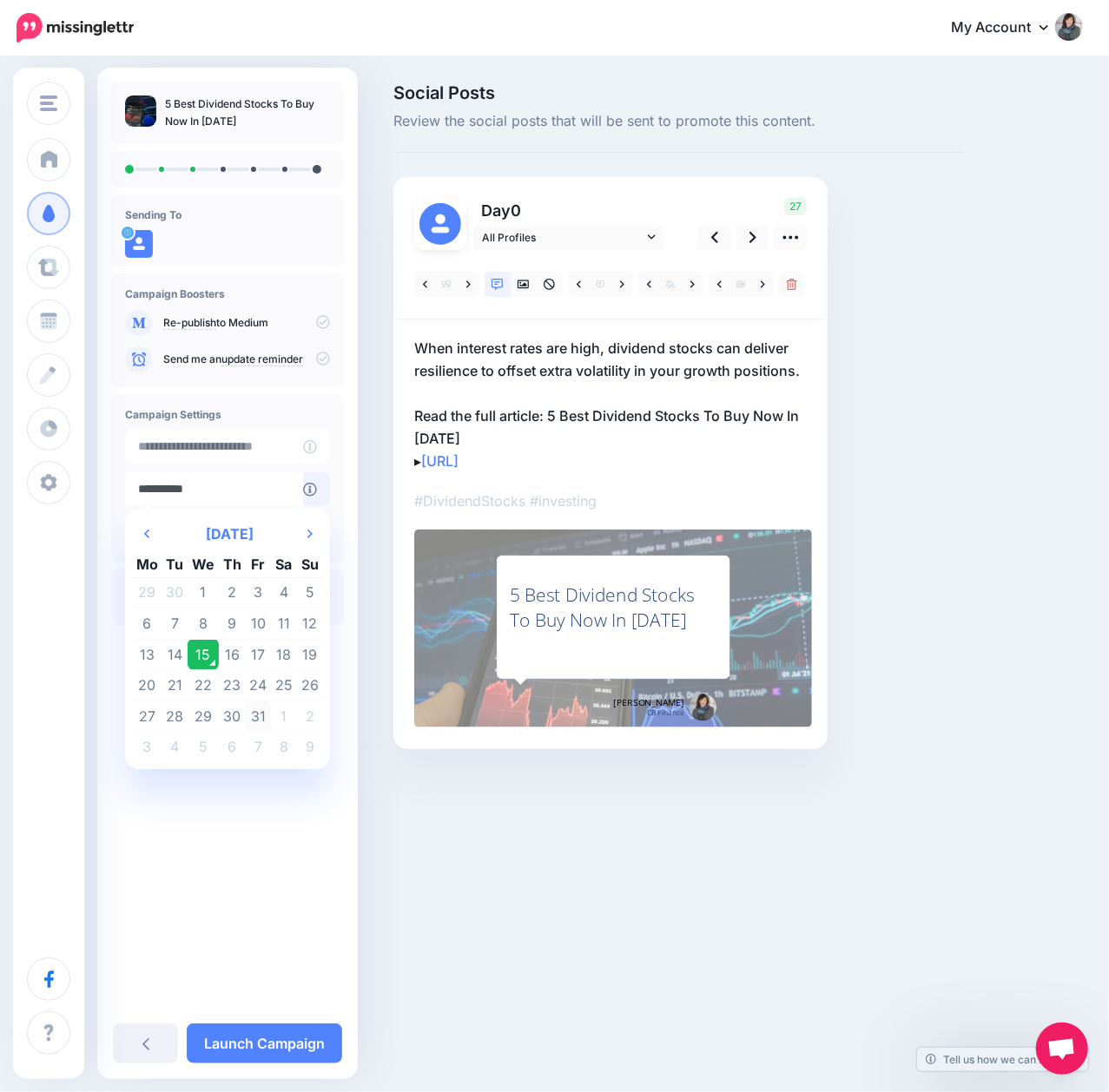
click at [261, 718] on td "31" at bounding box center [258, 716] width 26 height 31
type input "**********"
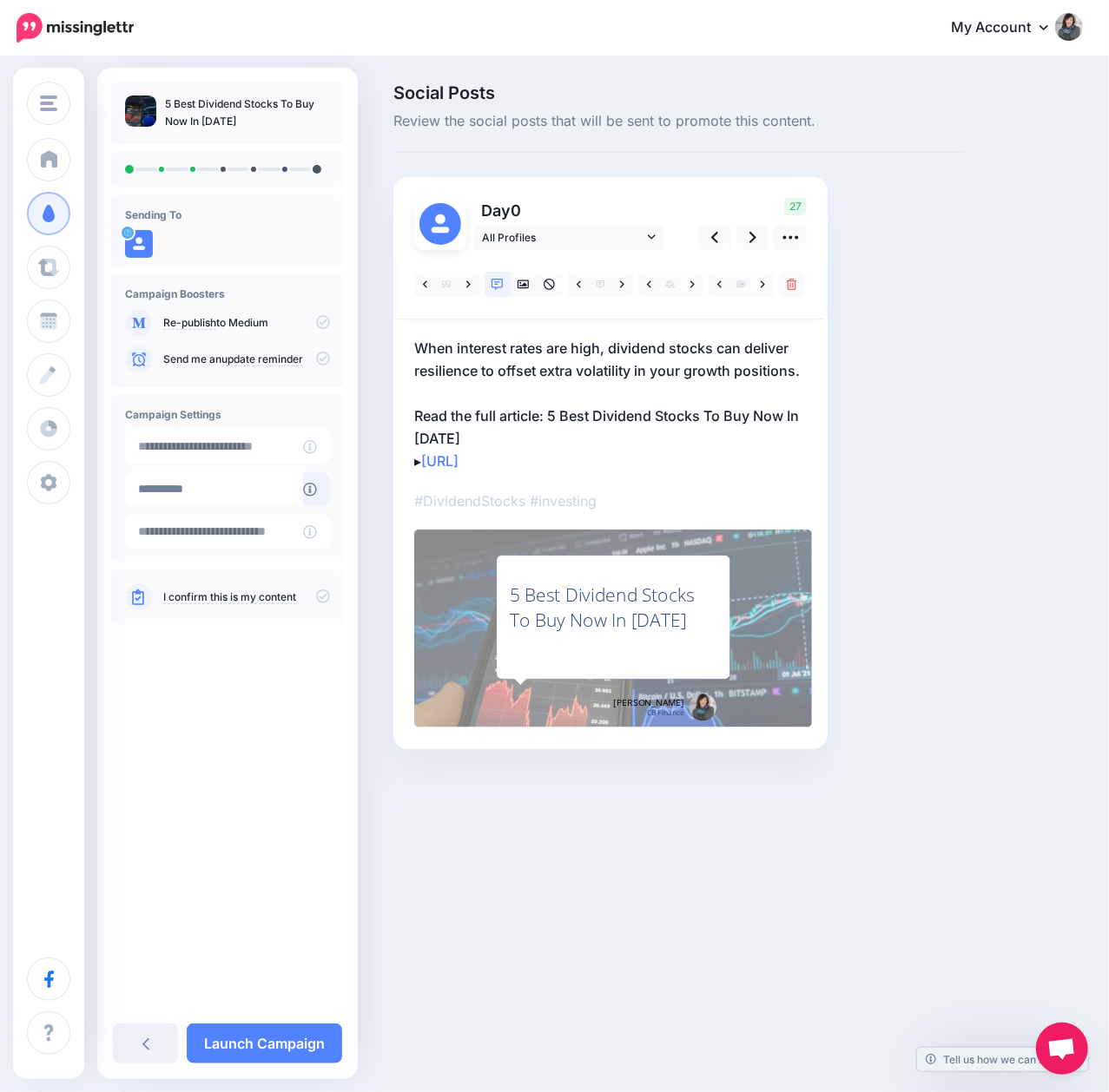
click at [323, 597] on icon at bounding box center [323, 596] width 14 height 14
click at [755, 234] on icon at bounding box center [752, 237] width 7 height 19
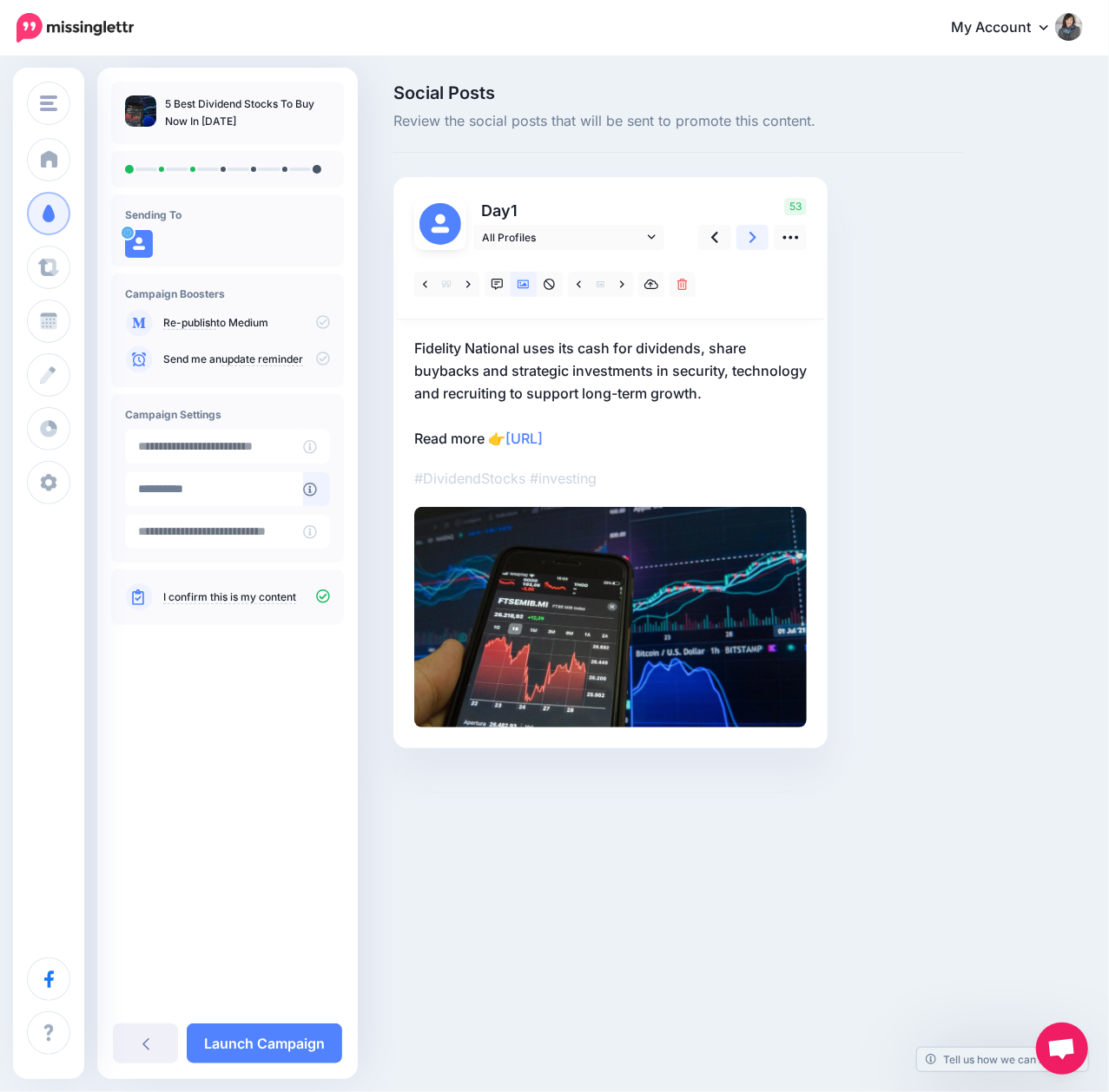
click at [755, 234] on icon at bounding box center [752, 237] width 7 height 19
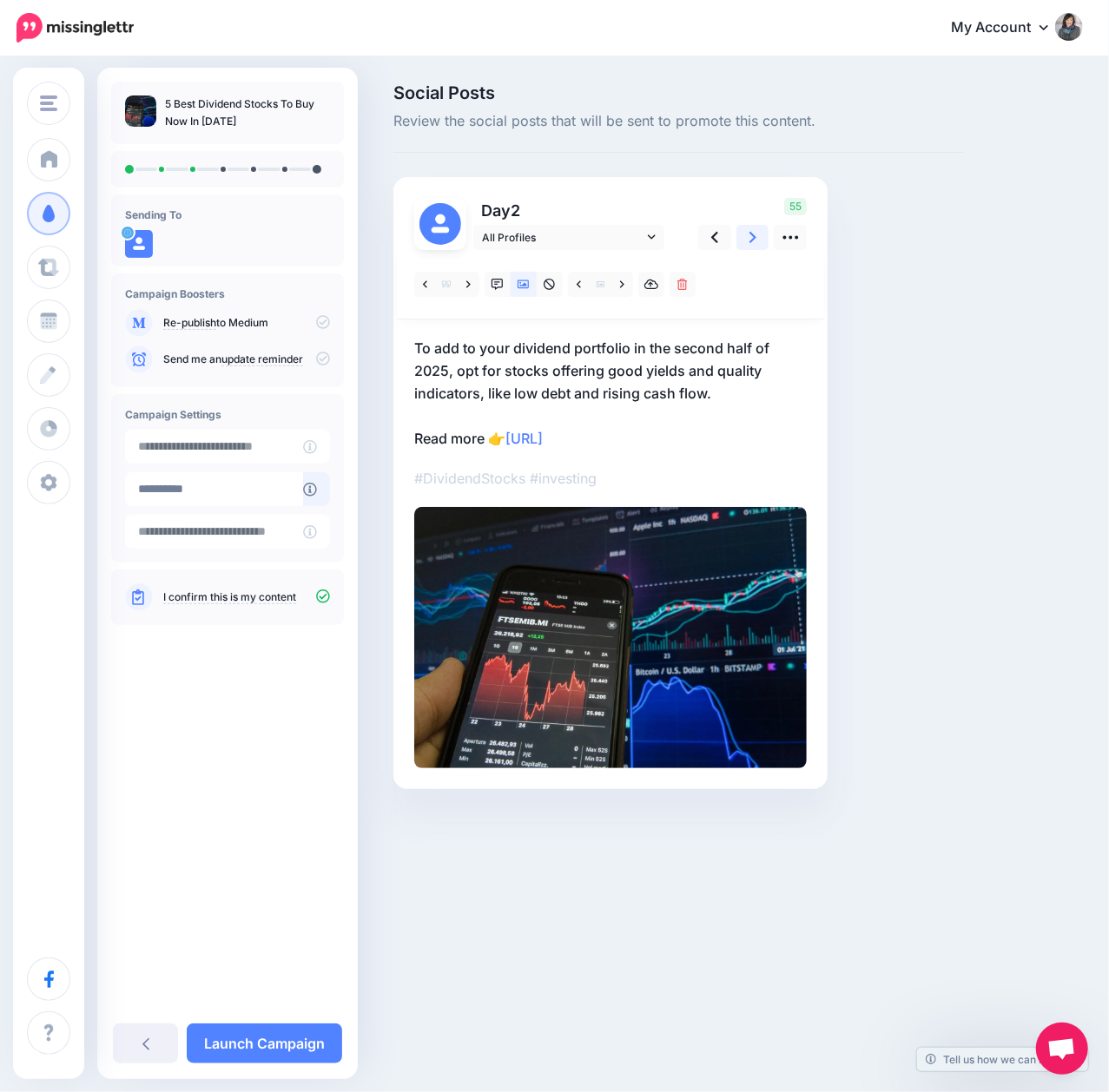
click at [755, 234] on icon at bounding box center [752, 237] width 7 height 19
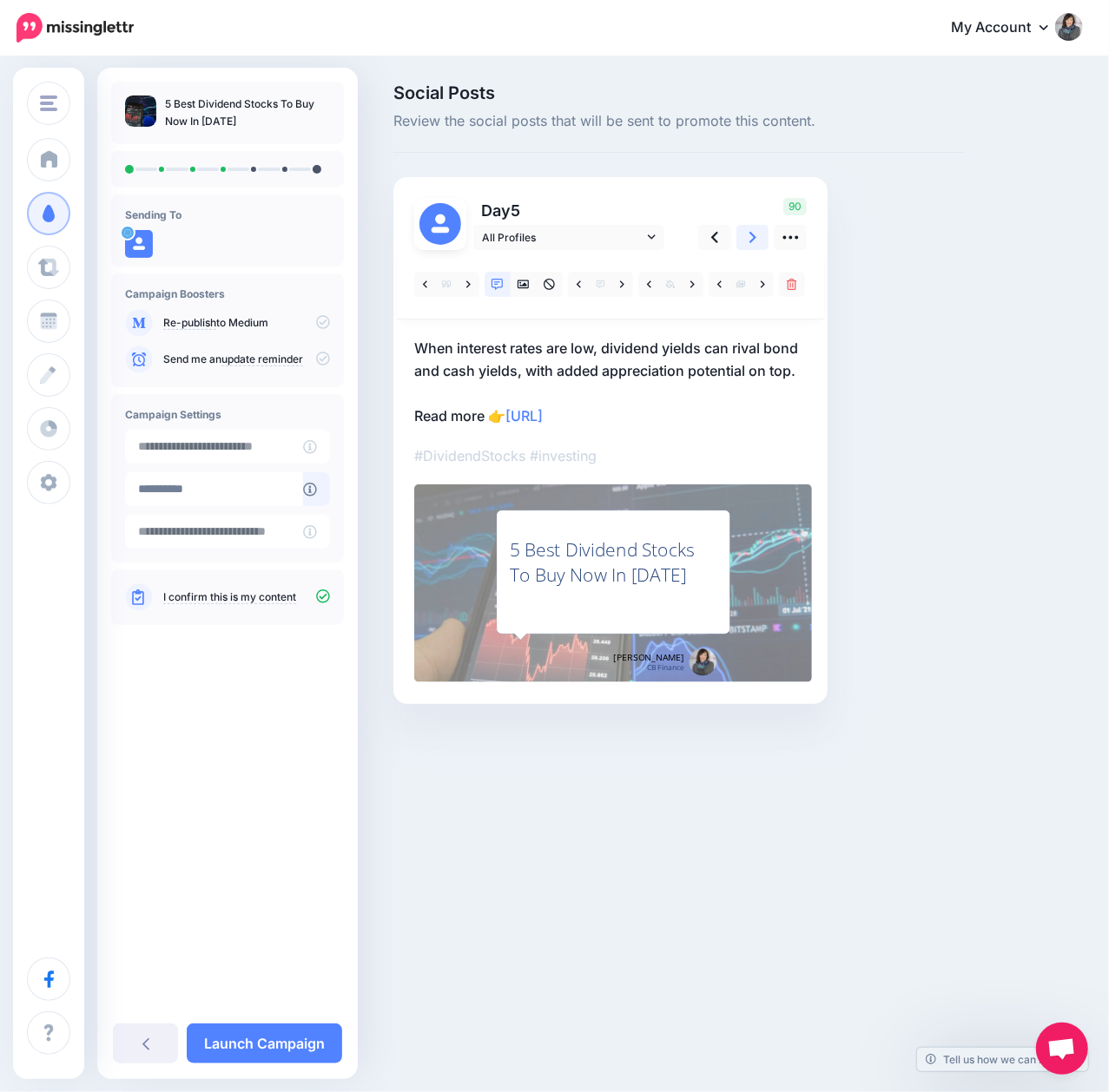
click at [755, 234] on icon at bounding box center [752, 237] width 7 height 19
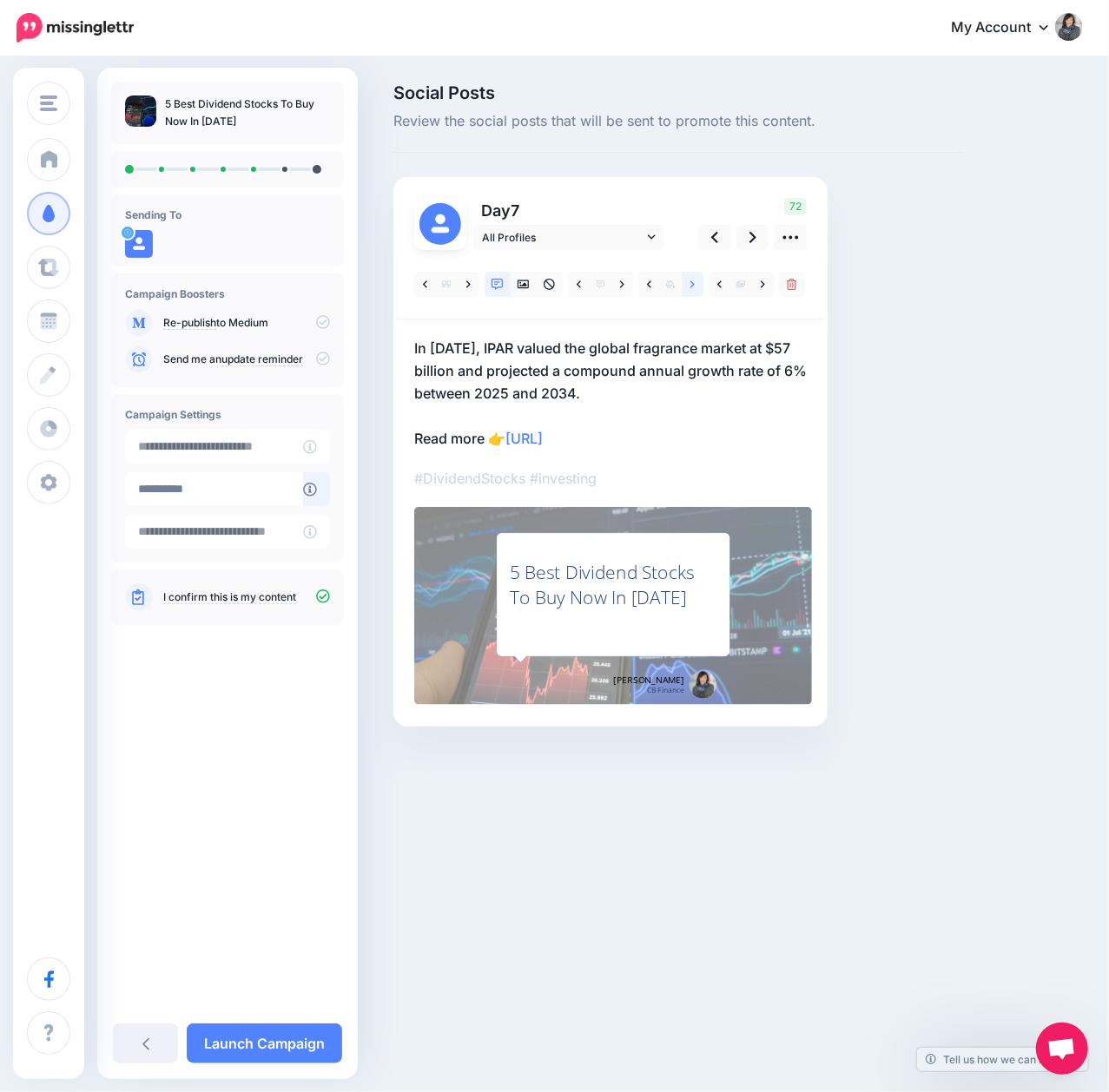
click at [692, 282] on icon at bounding box center [692, 284] width 4 height 12
click at [692, 282] on icon at bounding box center [692, 283] width 4 height 7
click at [745, 245] on link at bounding box center [753, 237] width 33 height 26
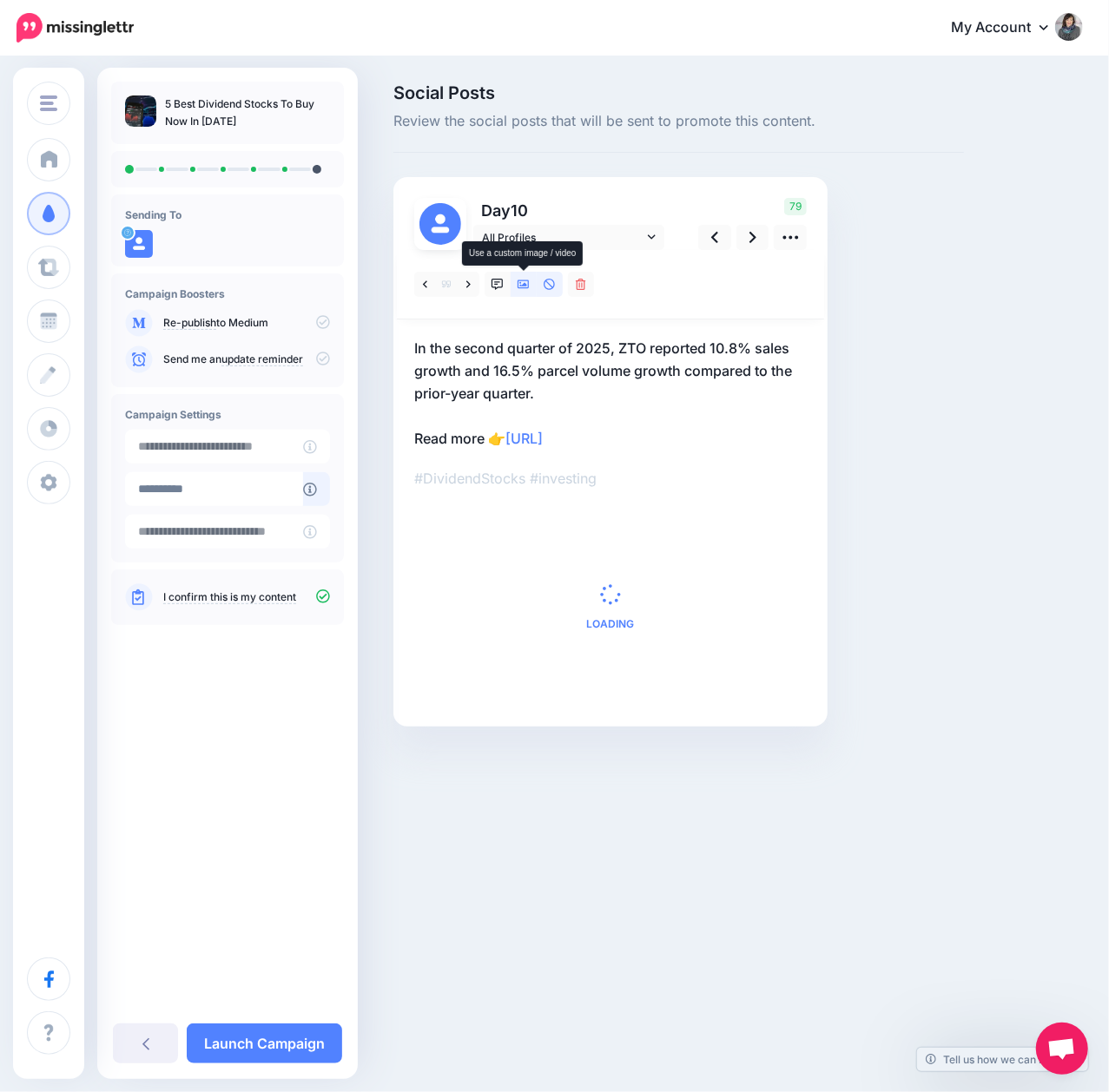
click at [518, 292] on link at bounding box center [524, 284] width 26 height 26
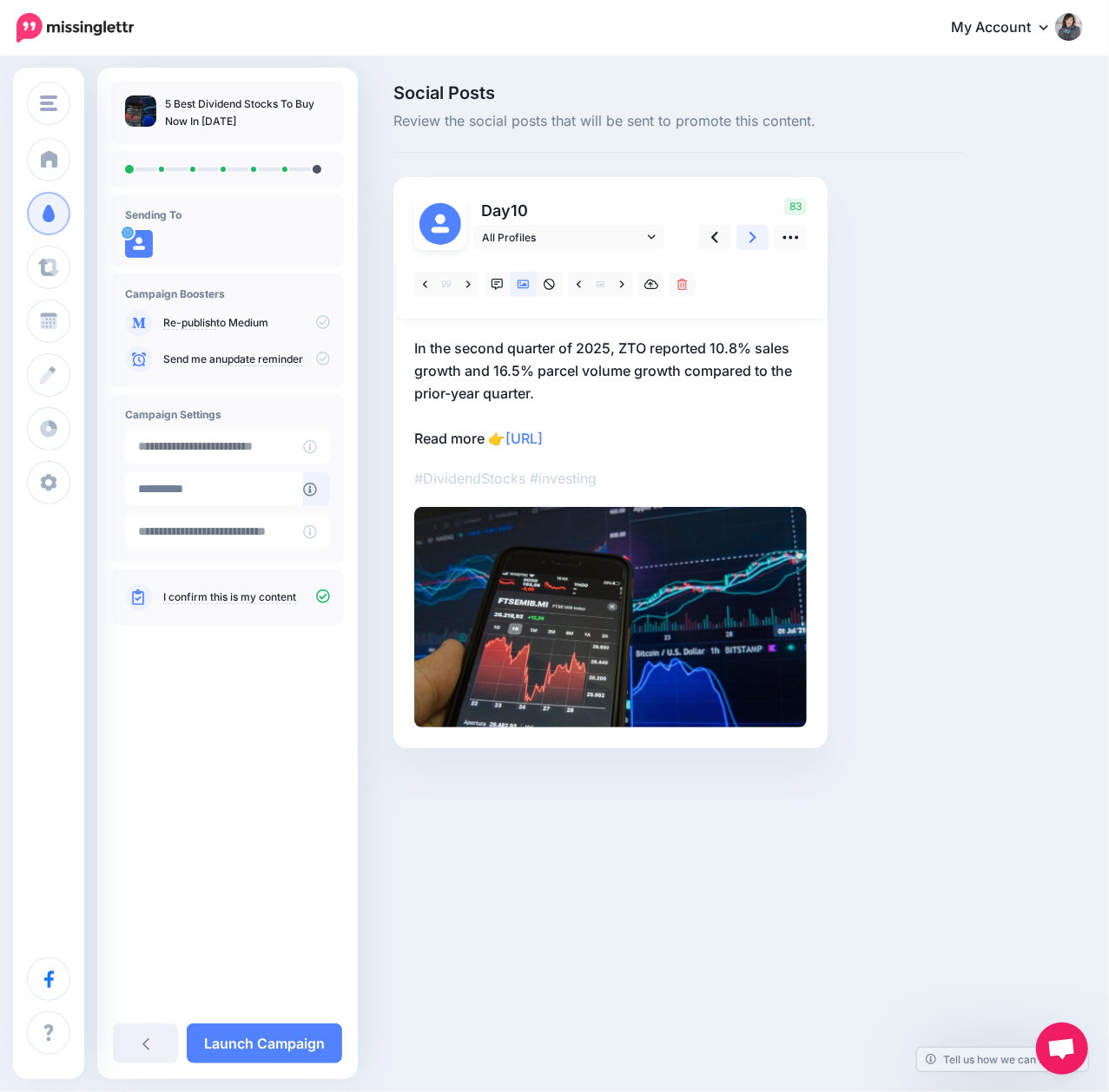
click at [748, 247] on link at bounding box center [753, 237] width 33 height 26
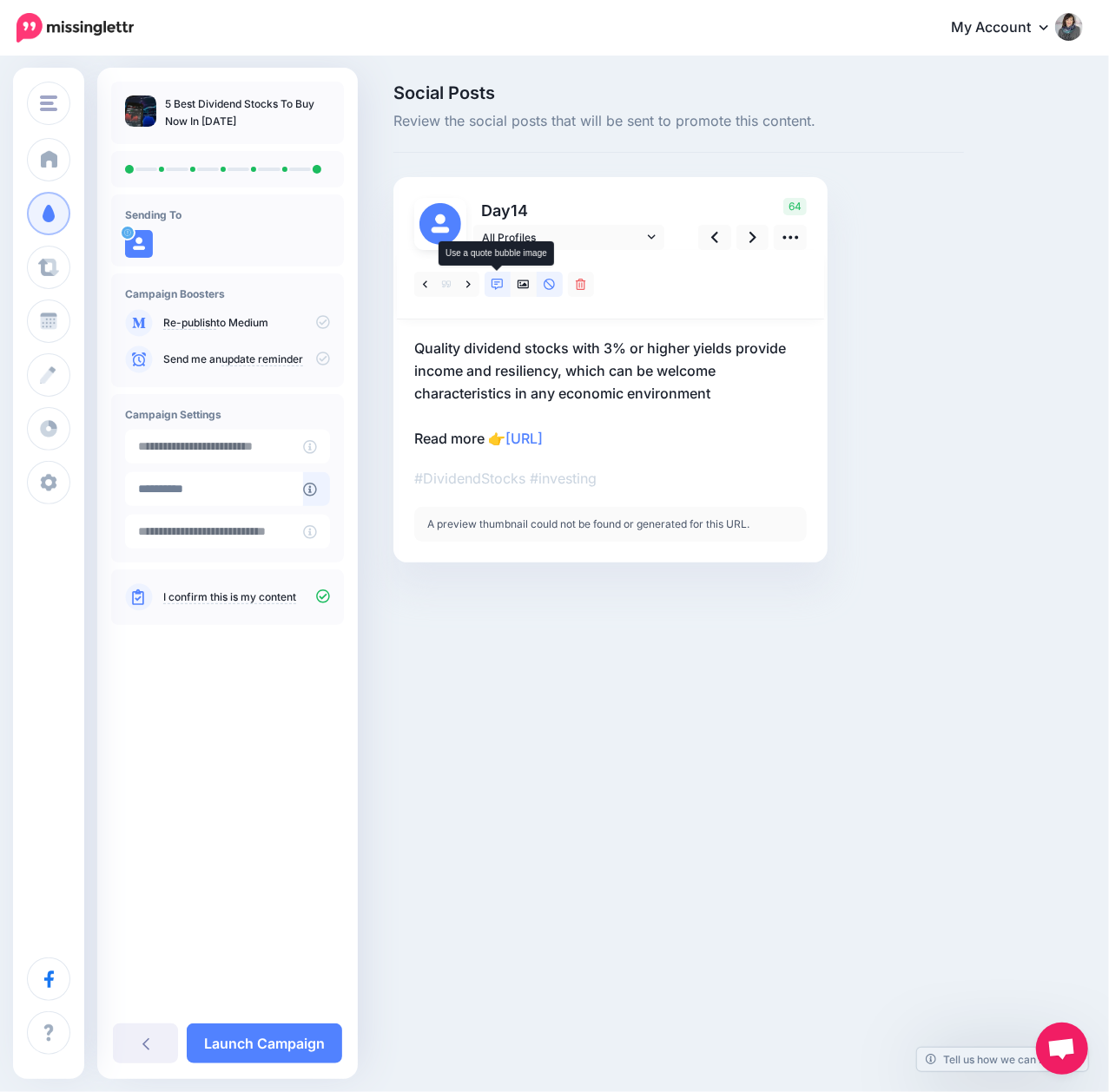
click at [501, 285] on icon at bounding box center [497, 284] width 12 height 12
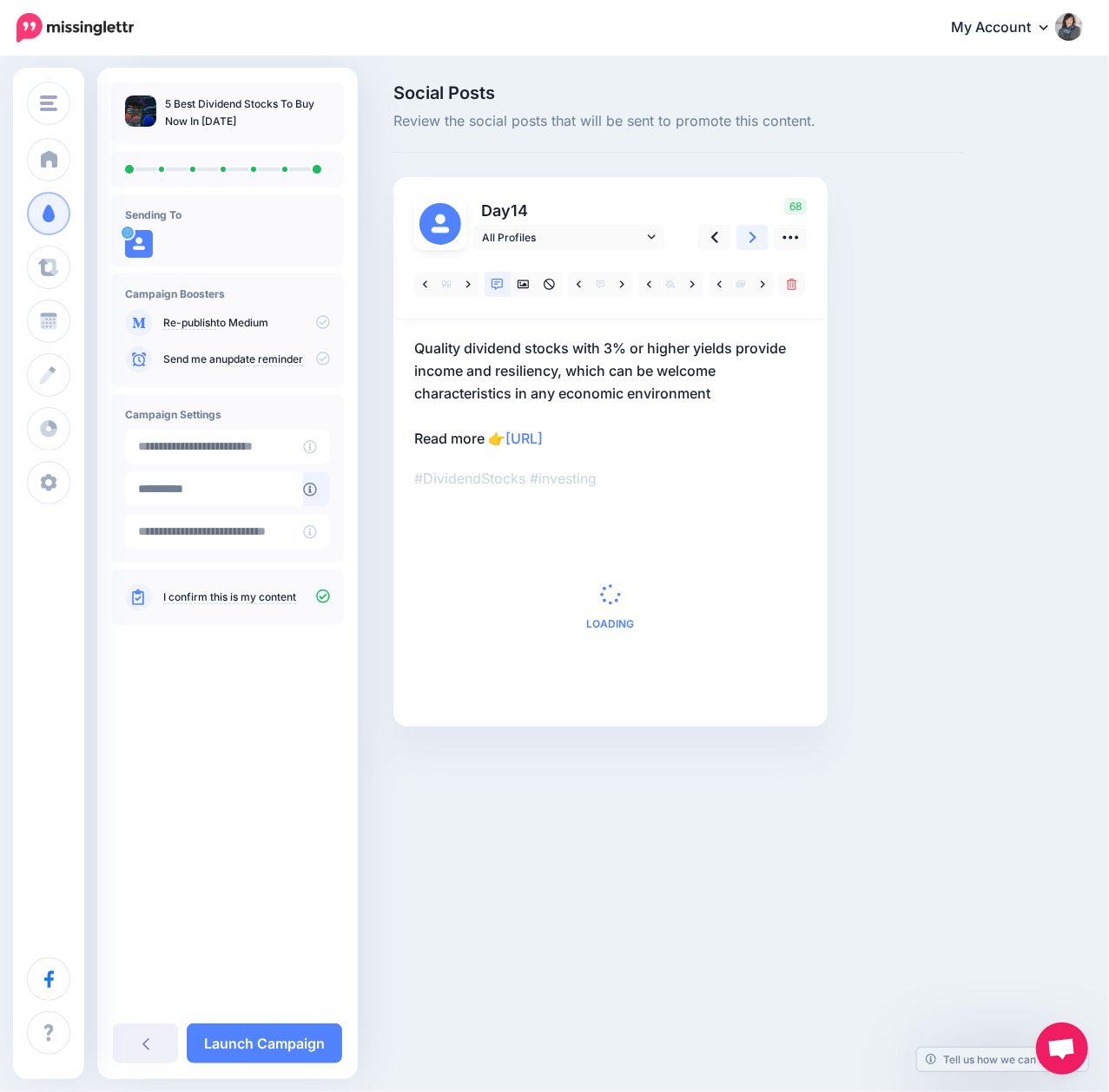
click at [752, 245] on icon at bounding box center [752, 237] width 7 height 19
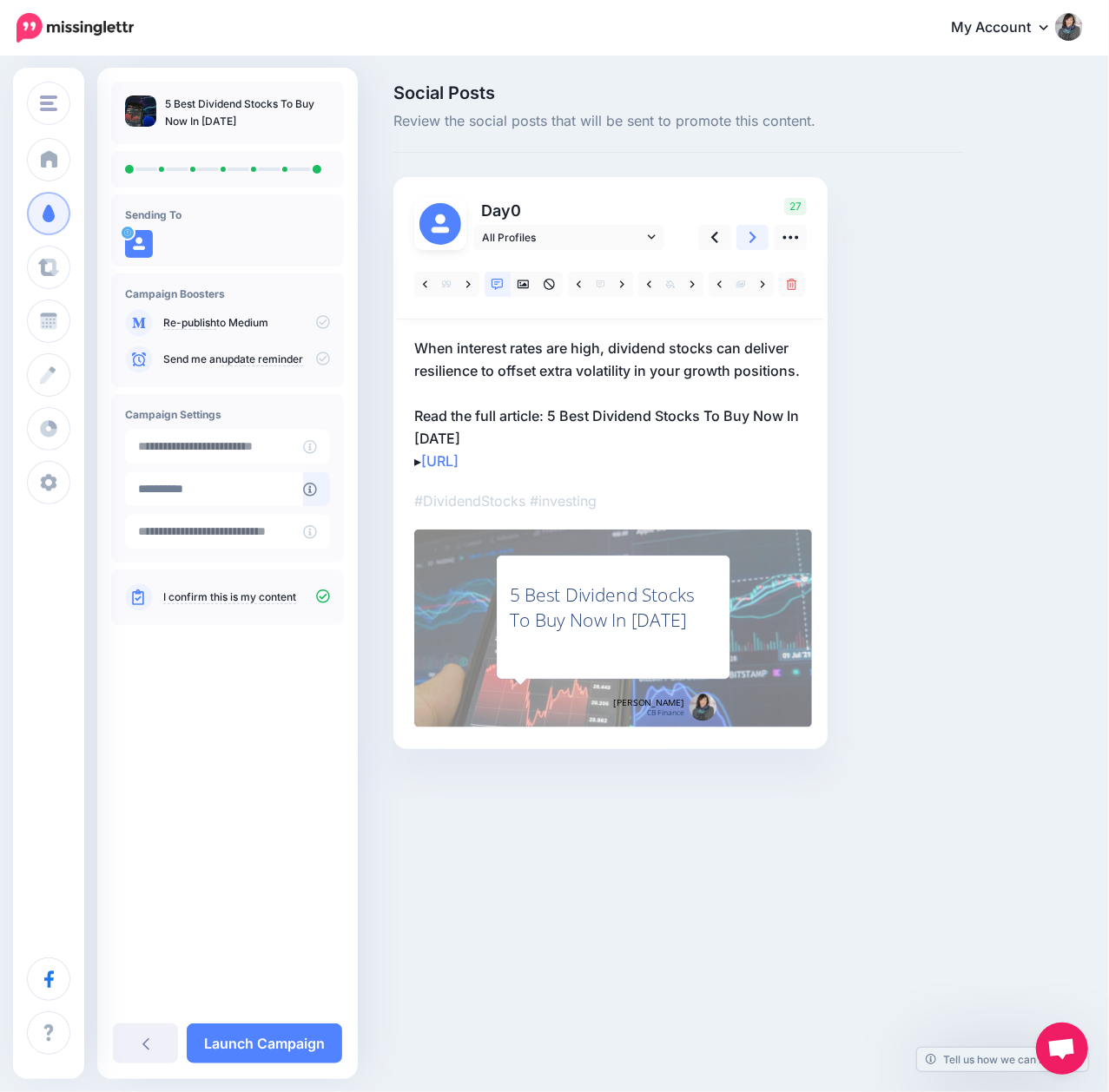
click at [752, 245] on icon at bounding box center [752, 237] width 7 height 19
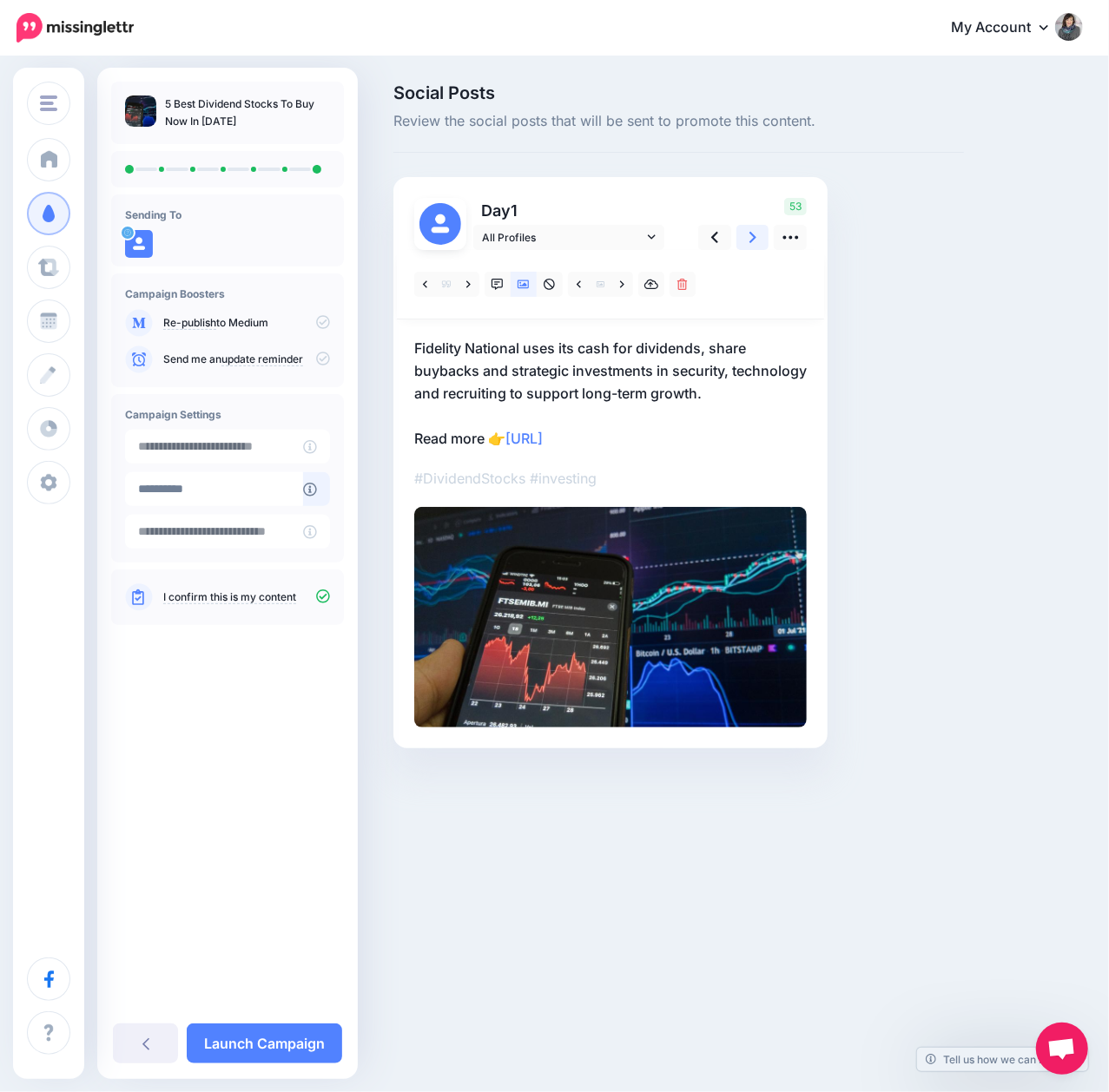
click at [752, 245] on icon at bounding box center [752, 237] width 7 height 19
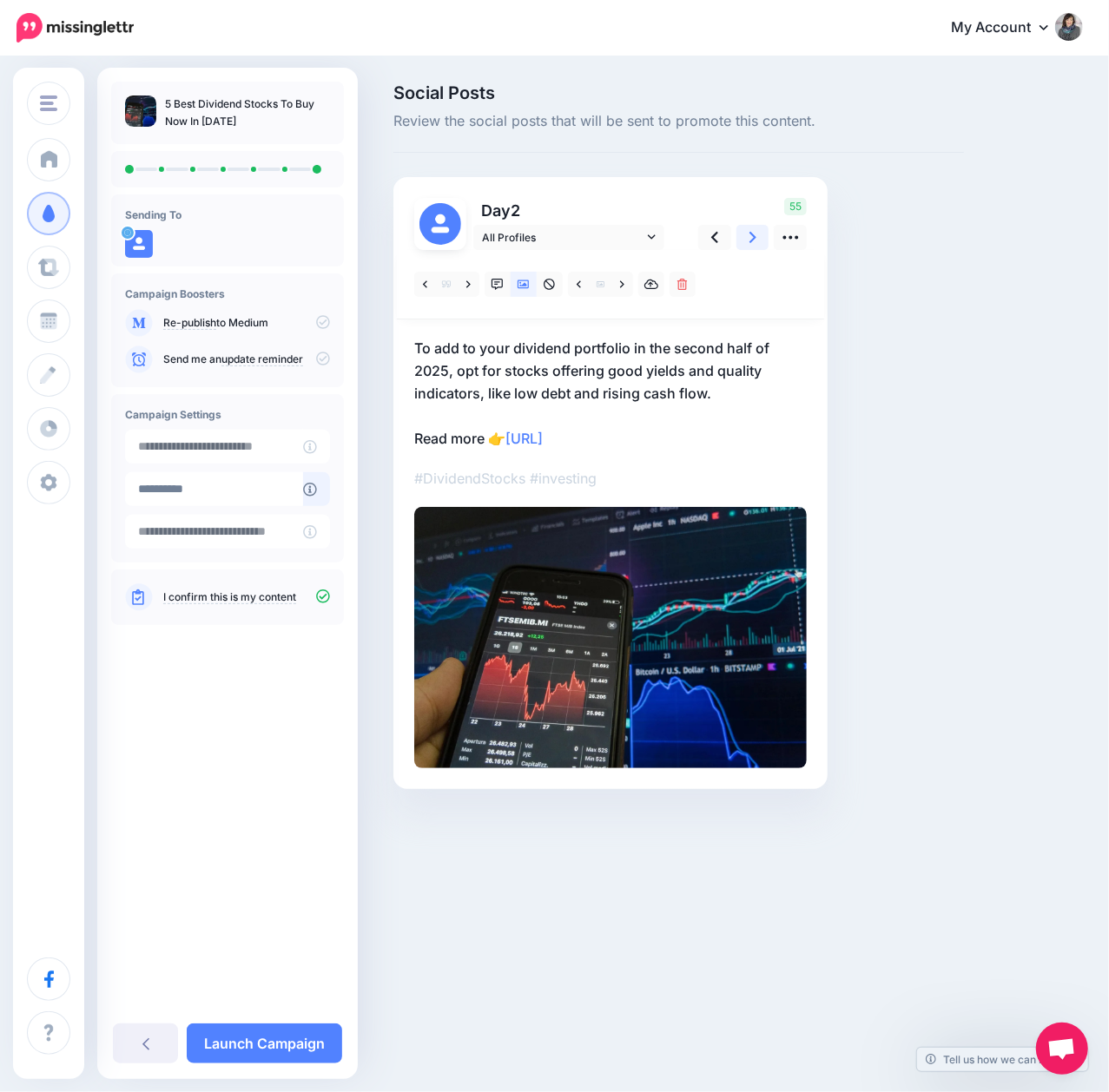
click at [752, 245] on icon at bounding box center [752, 237] width 7 height 19
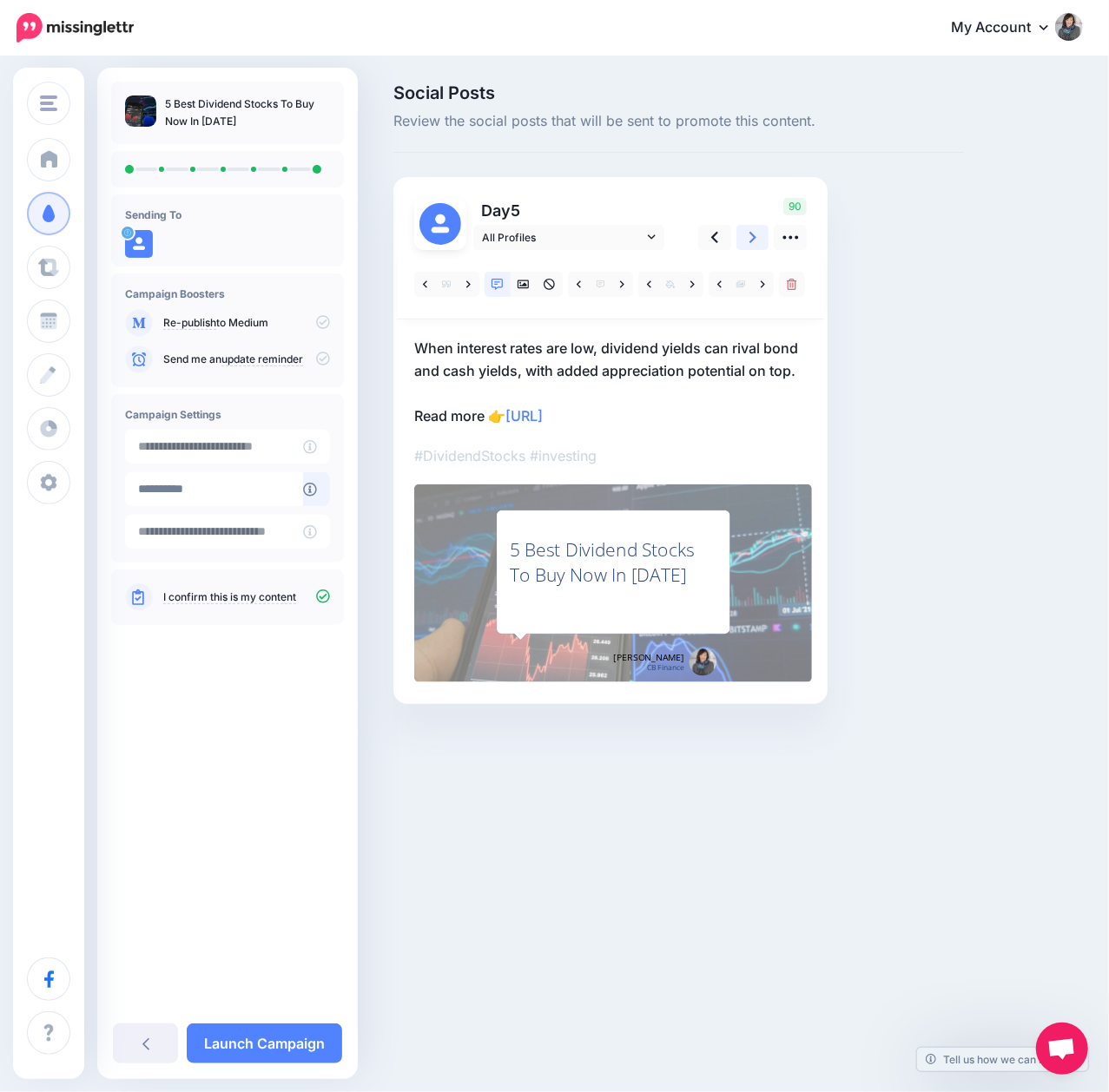
click at [752, 245] on icon at bounding box center [752, 237] width 7 height 19
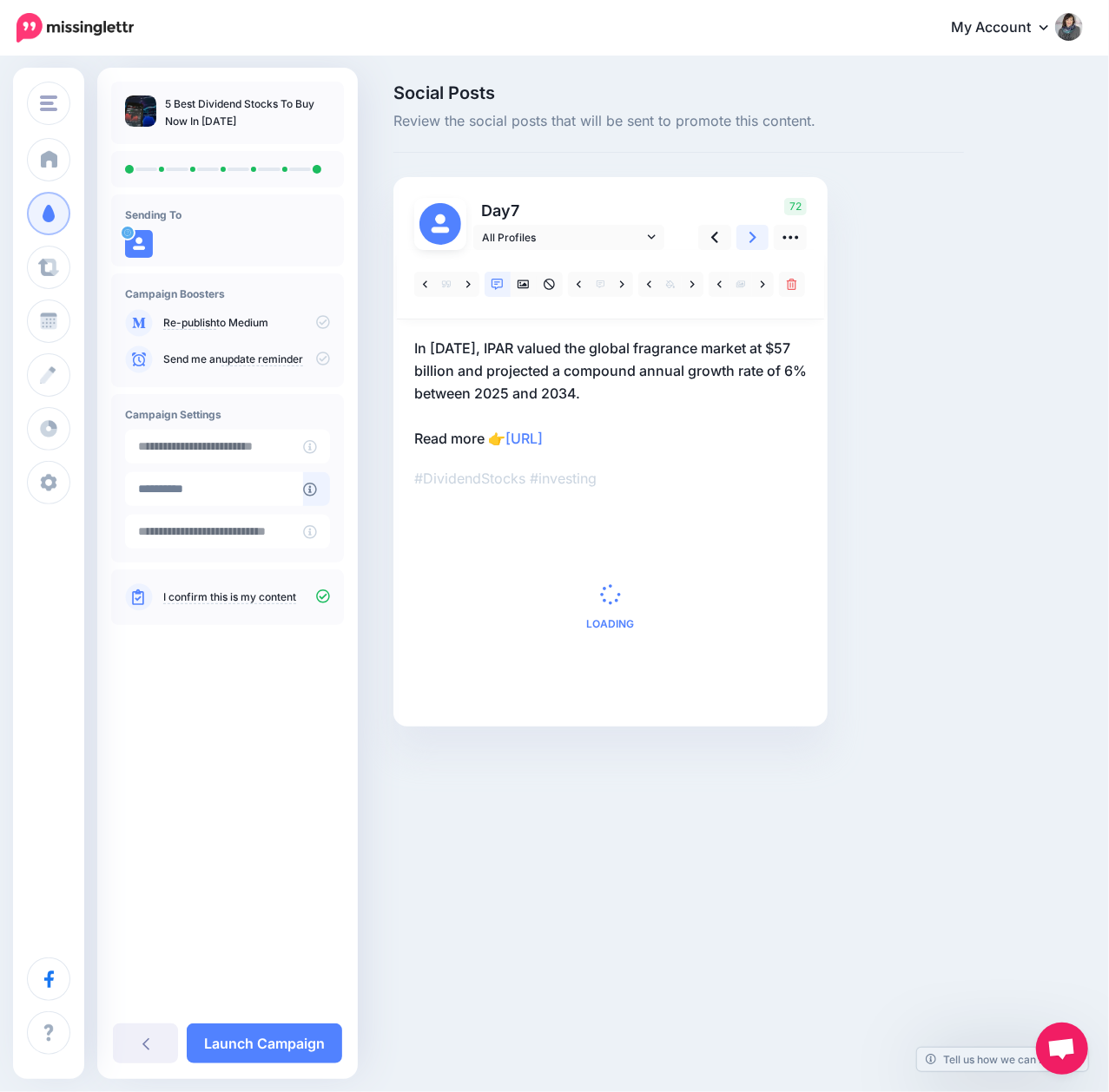
click at [752, 245] on icon at bounding box center [752, 237] width 7 height 19
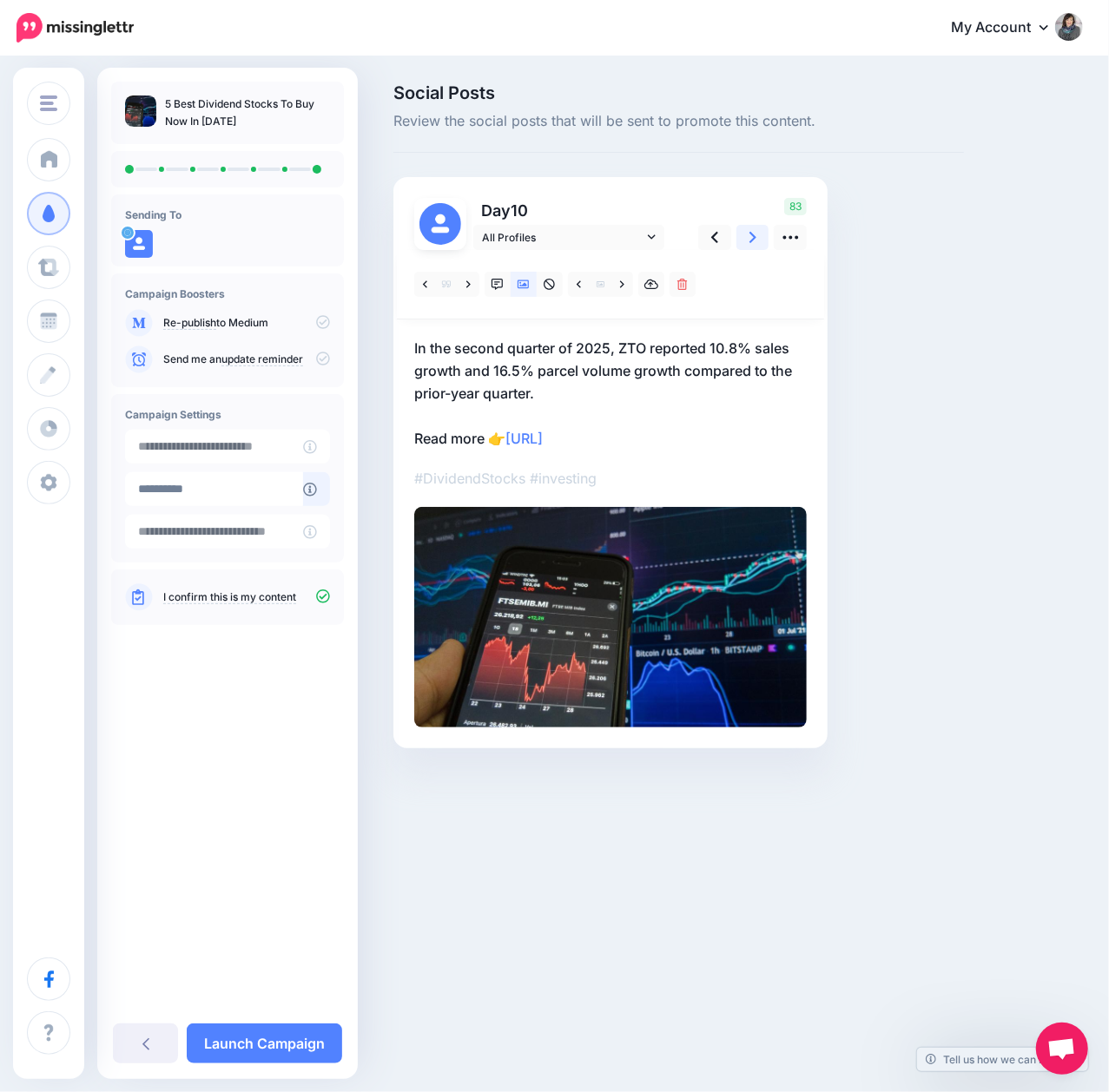
click at [752, 245] on icon at bounding box center [752, 237] width 7 height 19
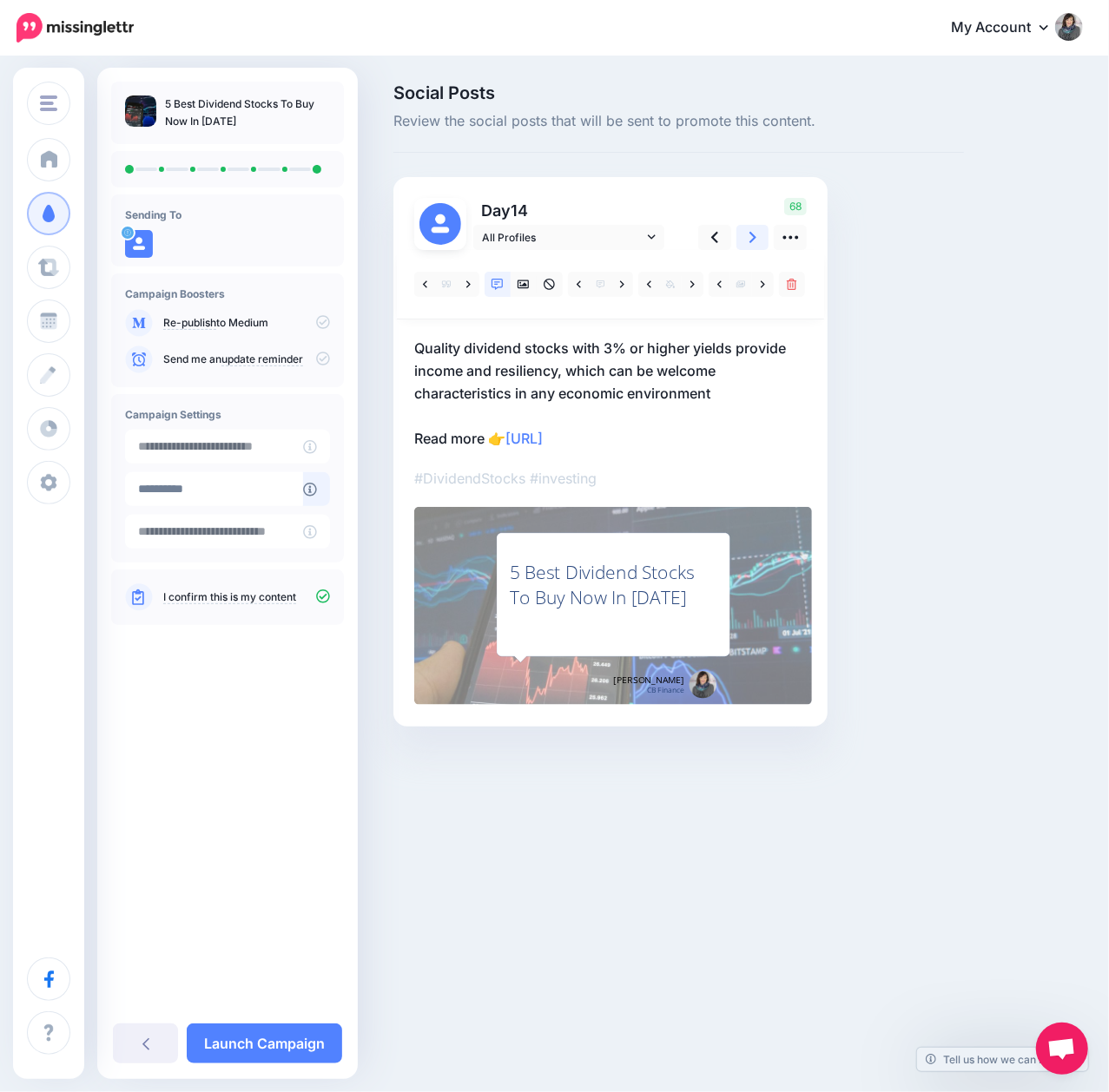
click at [752, 245] on icon at bounding box center [752, 237] width 7 height 19
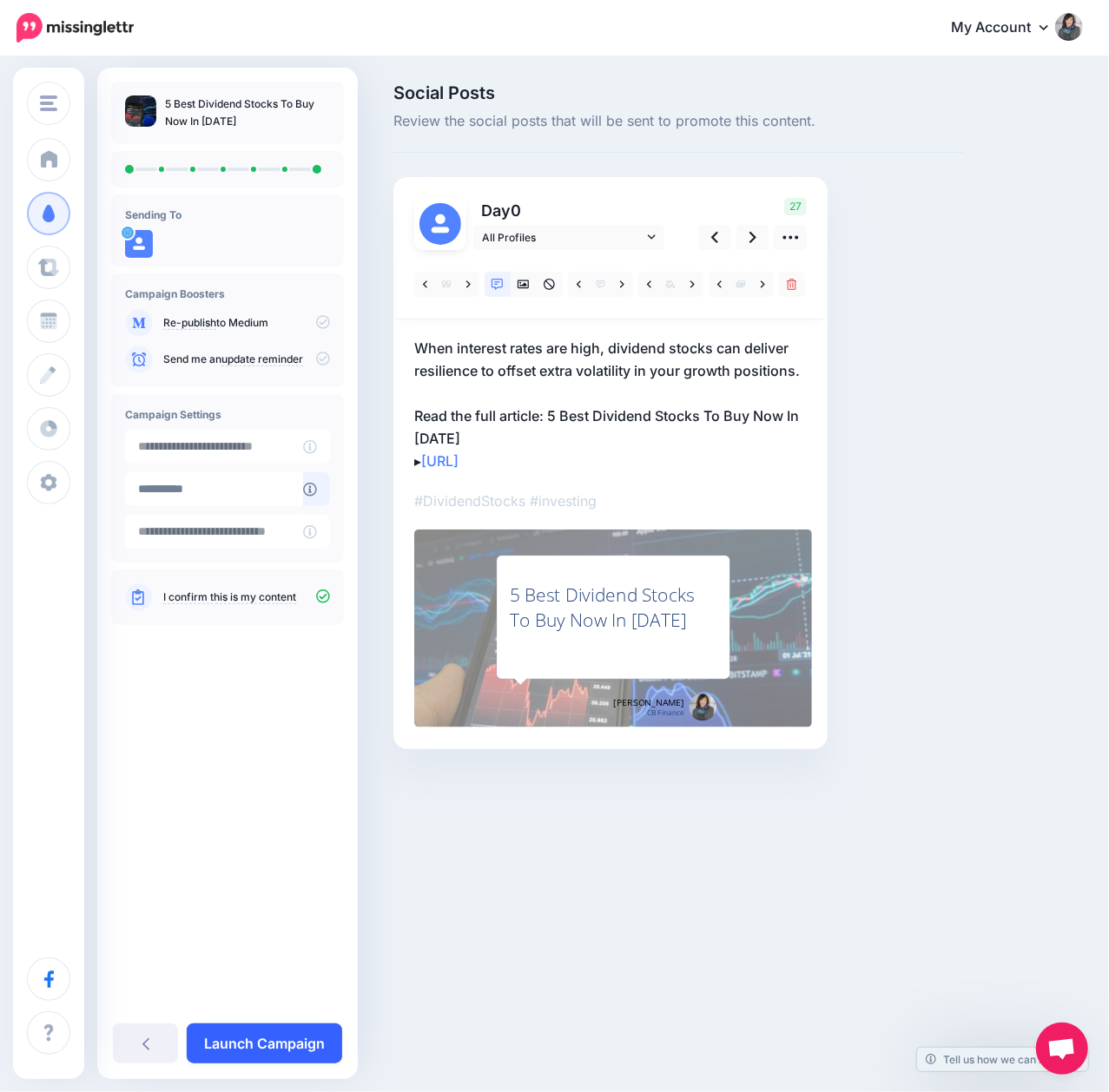
click at [311, 1035] on link "Launch Campaign" at bounding box center [265, 1043] width 155 height 40
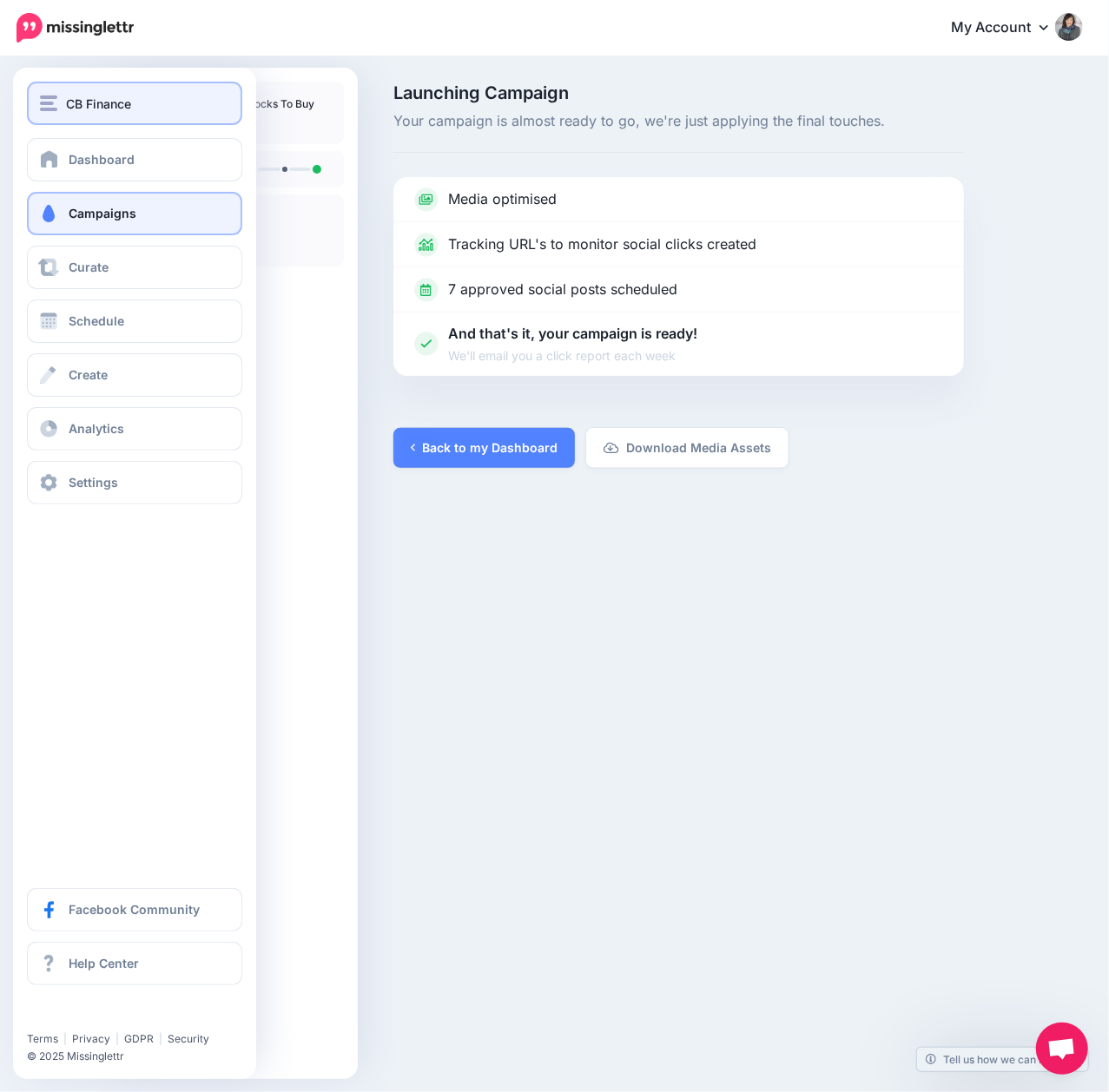
click at [59, 102] on div "CB Finance" at bounding box center [135, 103] width 189 height 20
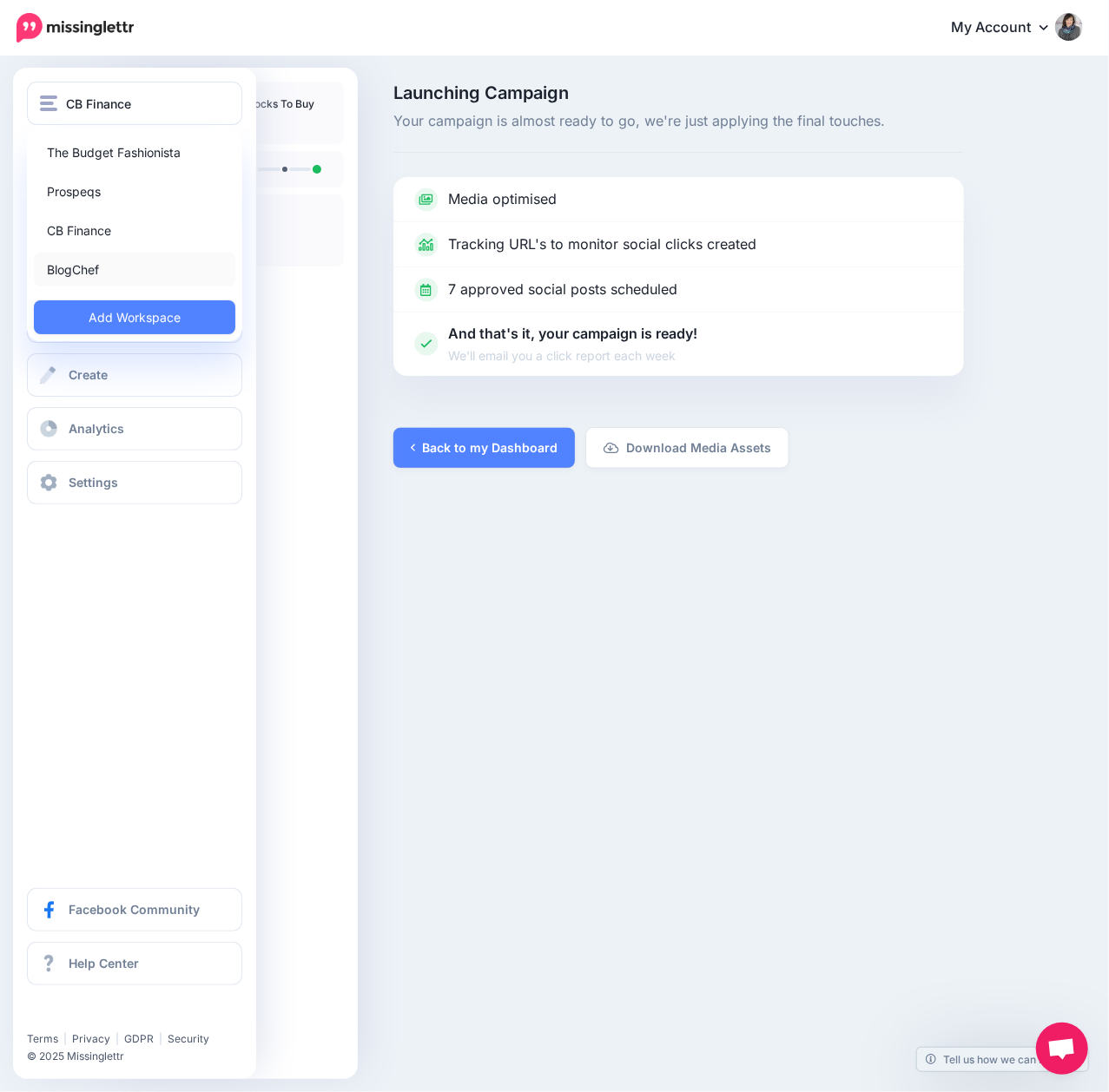
click at [63, 269] on link "BlogChef" at bounding box center [134, 270] width 202 height 33
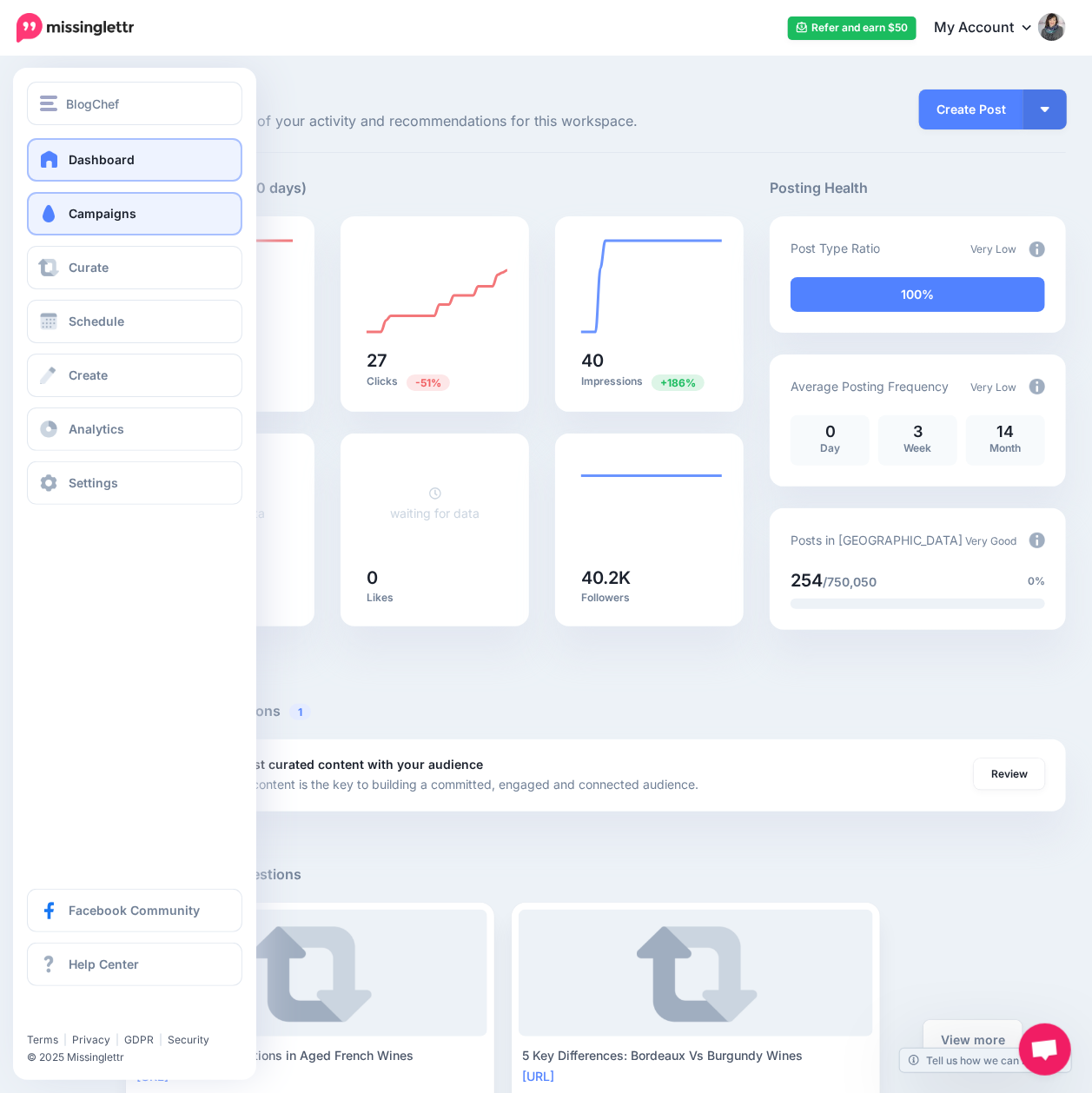
click at [102, 214] on span "Campaigns" at bounding box center [102, 213] width 68 height 15
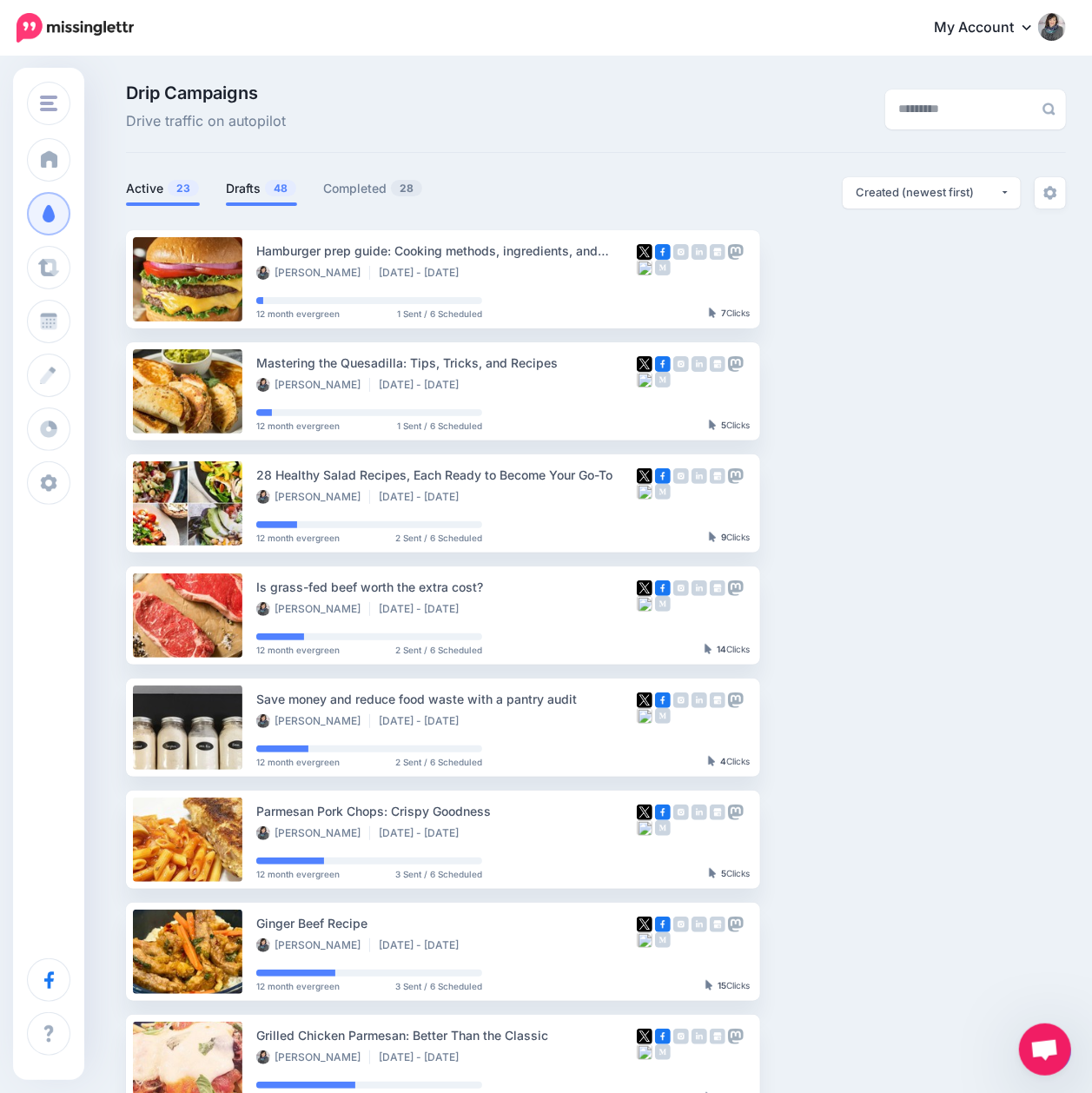
click at [245, 195] on link "Drafts 48" at bounding box center [261, 188] width 71 height 21
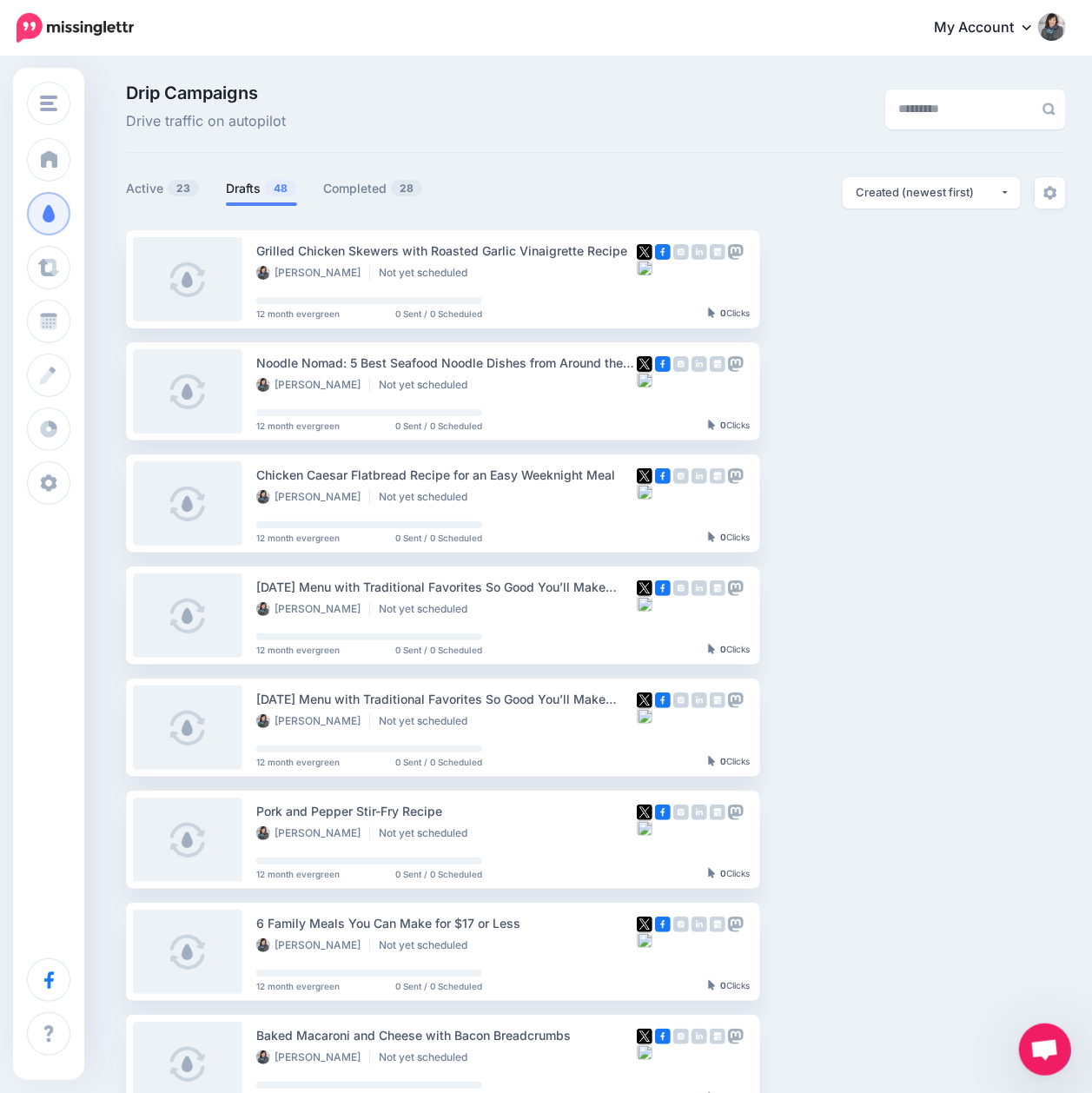
click at [1065, 1065] on div "Open chat" at bounding box center [1045, 1049] width 52 height 52
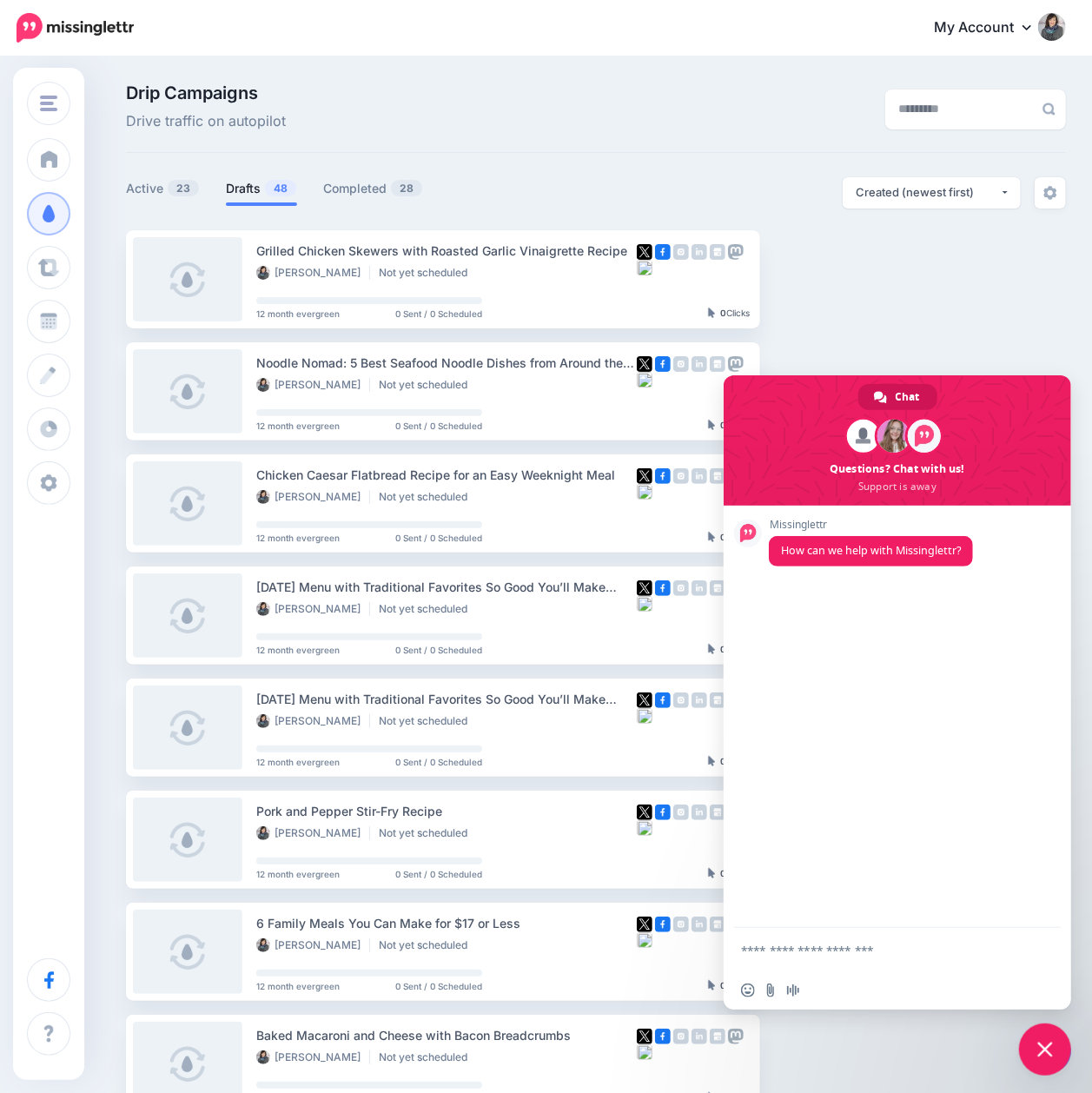
click at [1051, 1057] on span "Close chat" at bounding box center [1045, 1050] width 16 height 16
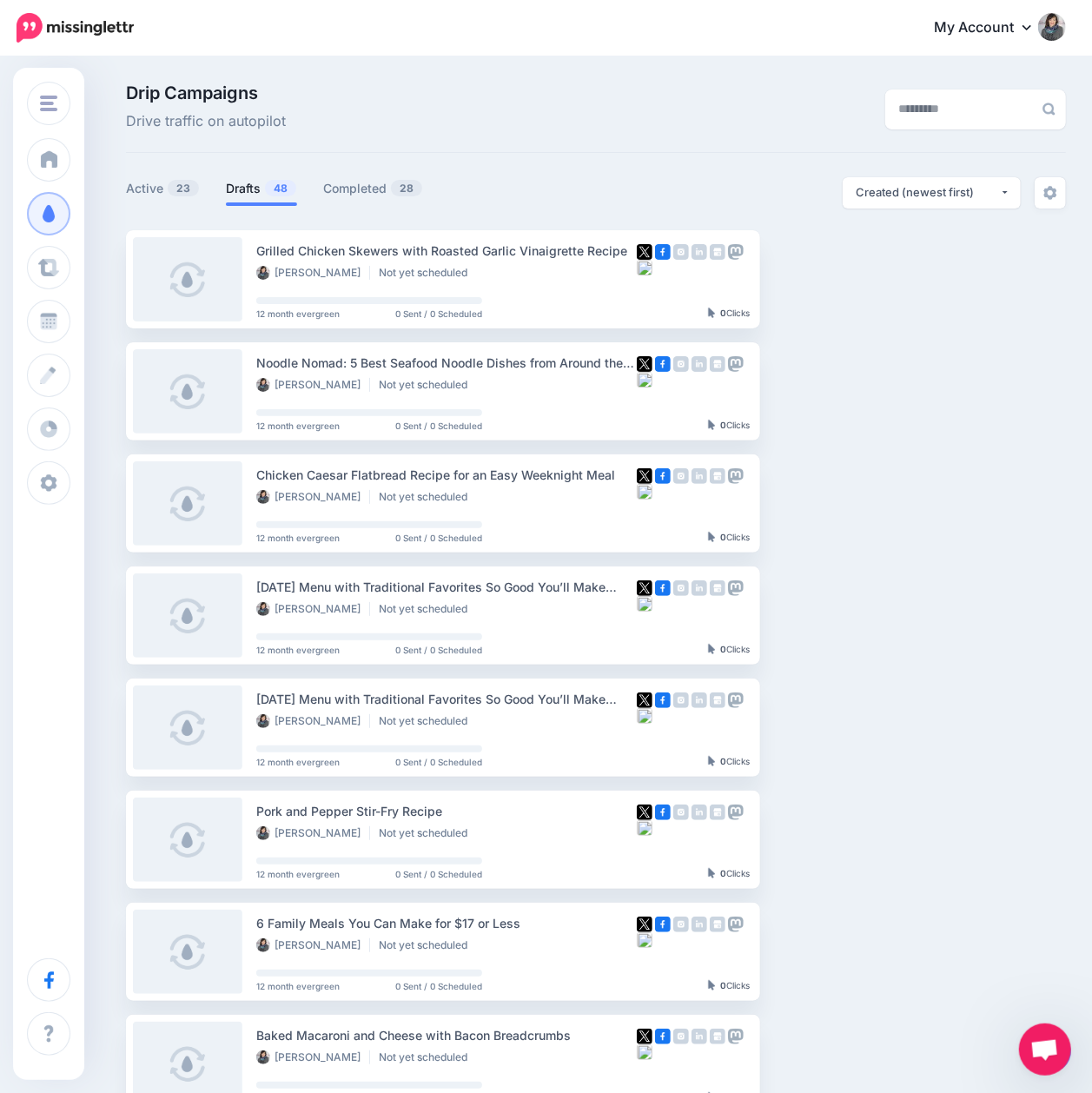
click at [1060, 1066] on span "Open chat" at bounding box center [1045, 1049] width 52 height 52
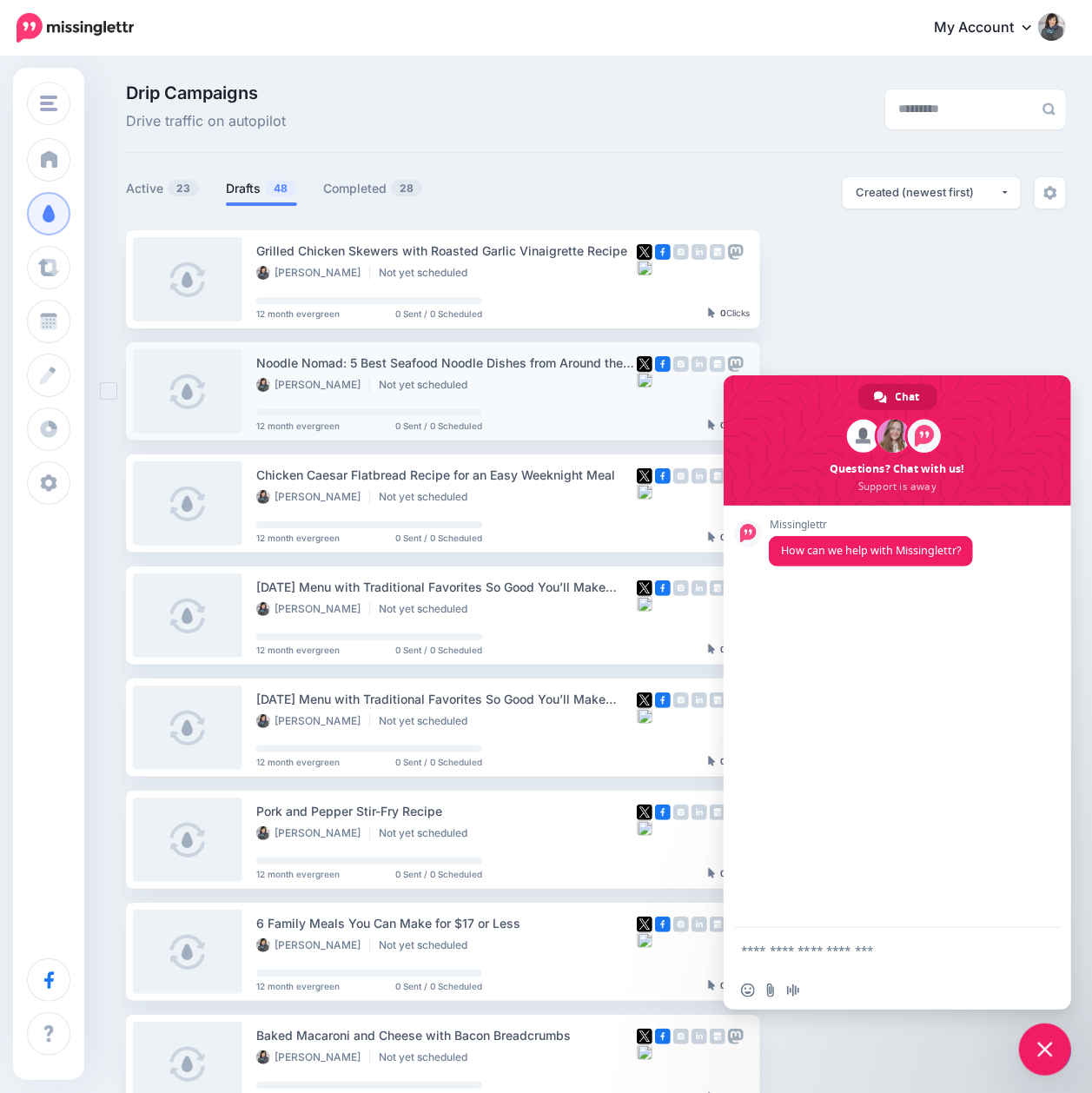
drag, startPoint x: 994, startPoint y: 409, endPoint x: 644, endPoint y: 409, distance: 350.0
click at [645, 407] on body "My Account Dashboard My Account Billing Logout" at bounding box center [546, 546] width 1092 height 1093
drag, startPoint x: 987, startPoint y: 1051, endPoint x: 764, endPoint y: 1058, distance: 223.1
click at [764, 1058] on body "My Account Dashboard My Account Billing Logout" at bounding box center [546, 546] width 1092 height 1093
click at [1051, 1055] on span "Close chat" at bounding box center [1045, 1050] width 16 height 16
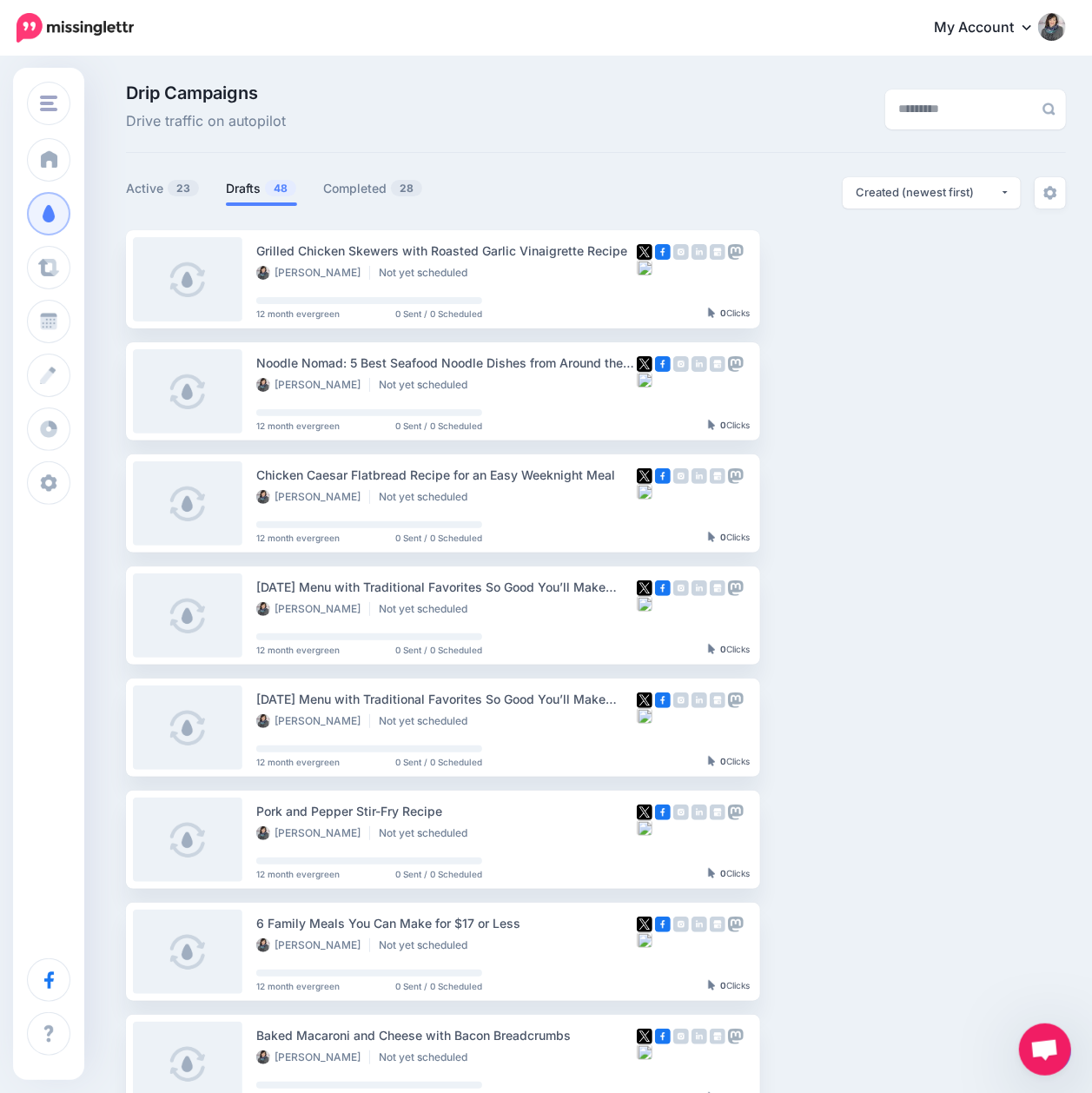
click at [1068, 1064] on div at bounding box center [1050, 1052] width 44 height 40
click at [1067, 1064] on div at bounding box center [1050, 1052] width 44 height 40
click at [1068, 1059] on div "Open chat" at bounding box center [1045, 1049] width 52 height 52
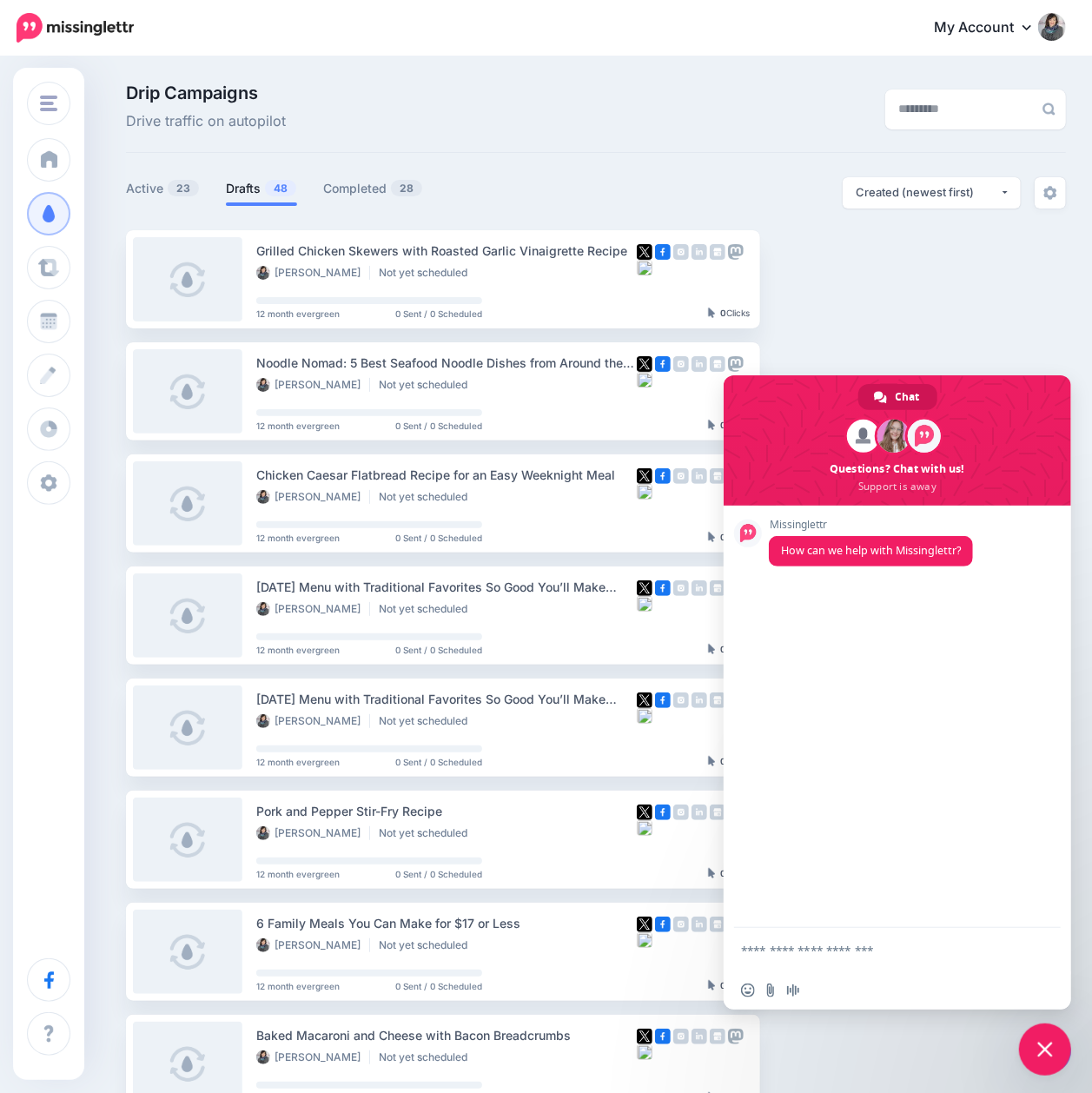
click at [1068, 1059] on span "Close chat" at bounding box center [1045, 1049] width 52 height 52
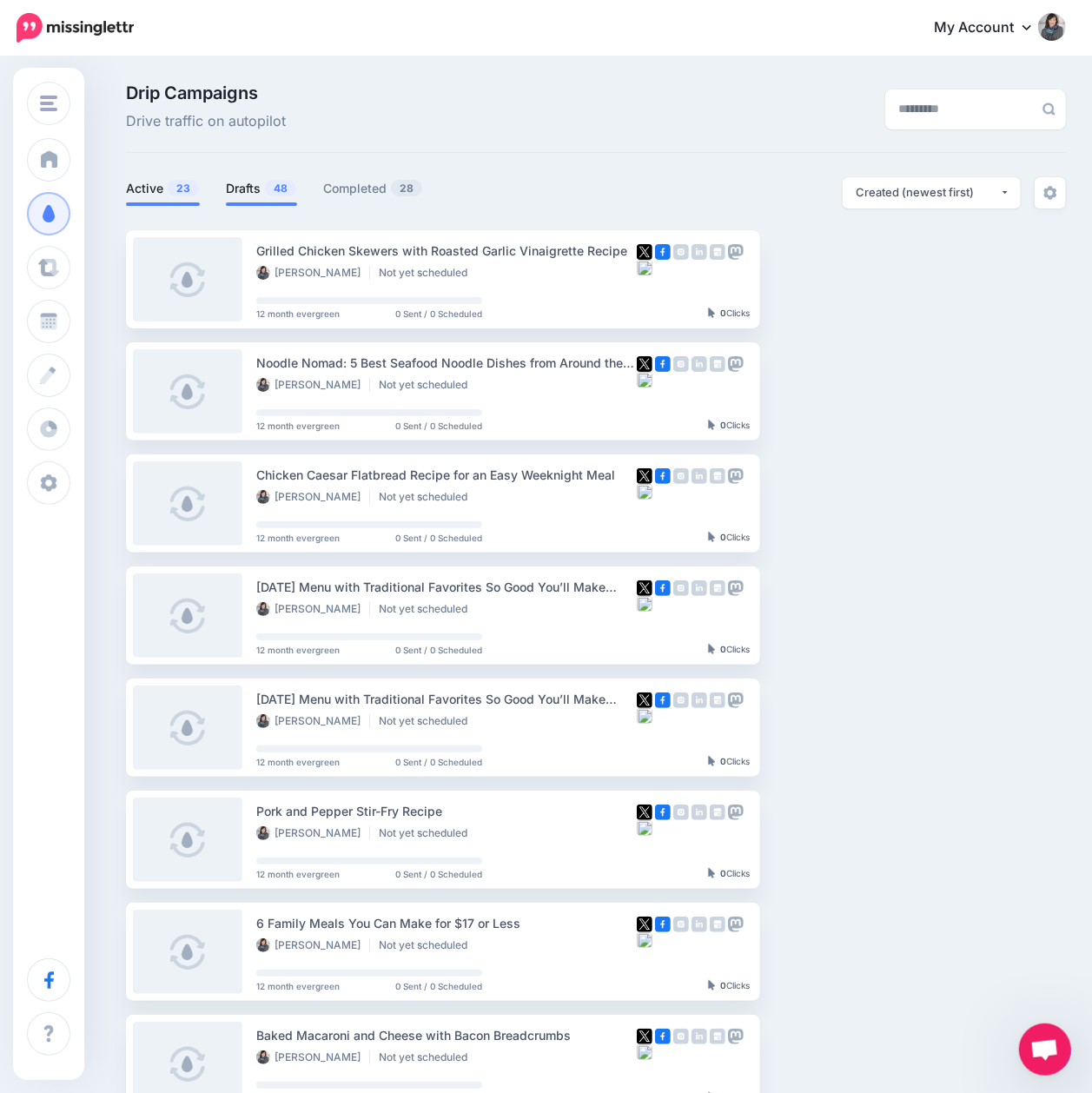
click at [150, 182] on link "Active 23" at bounding box center [162, 188] width 74 height 21
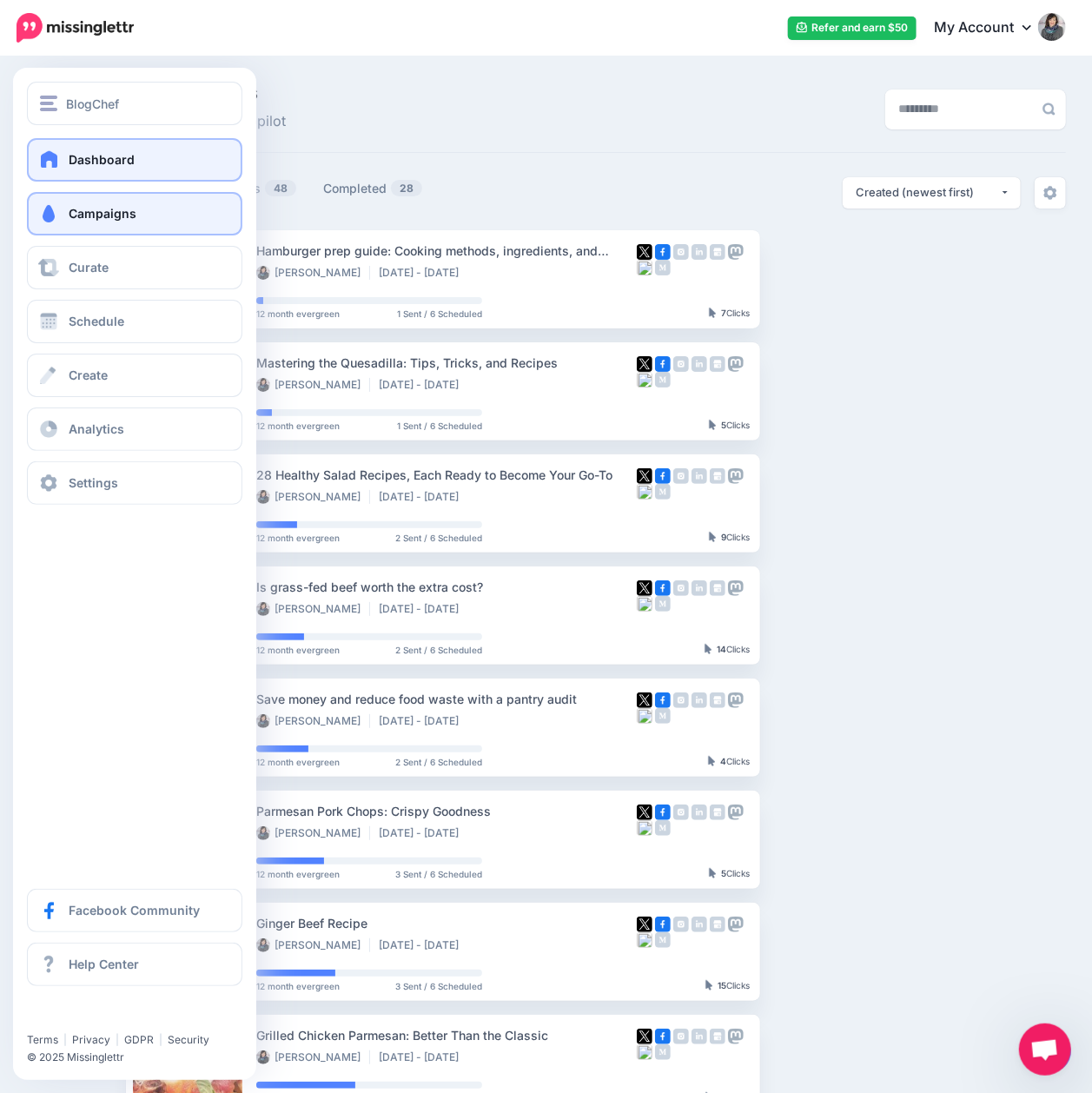
click at [45, 172] on link "Dashboard" at bounding box center [134, 160] width 216 height 43
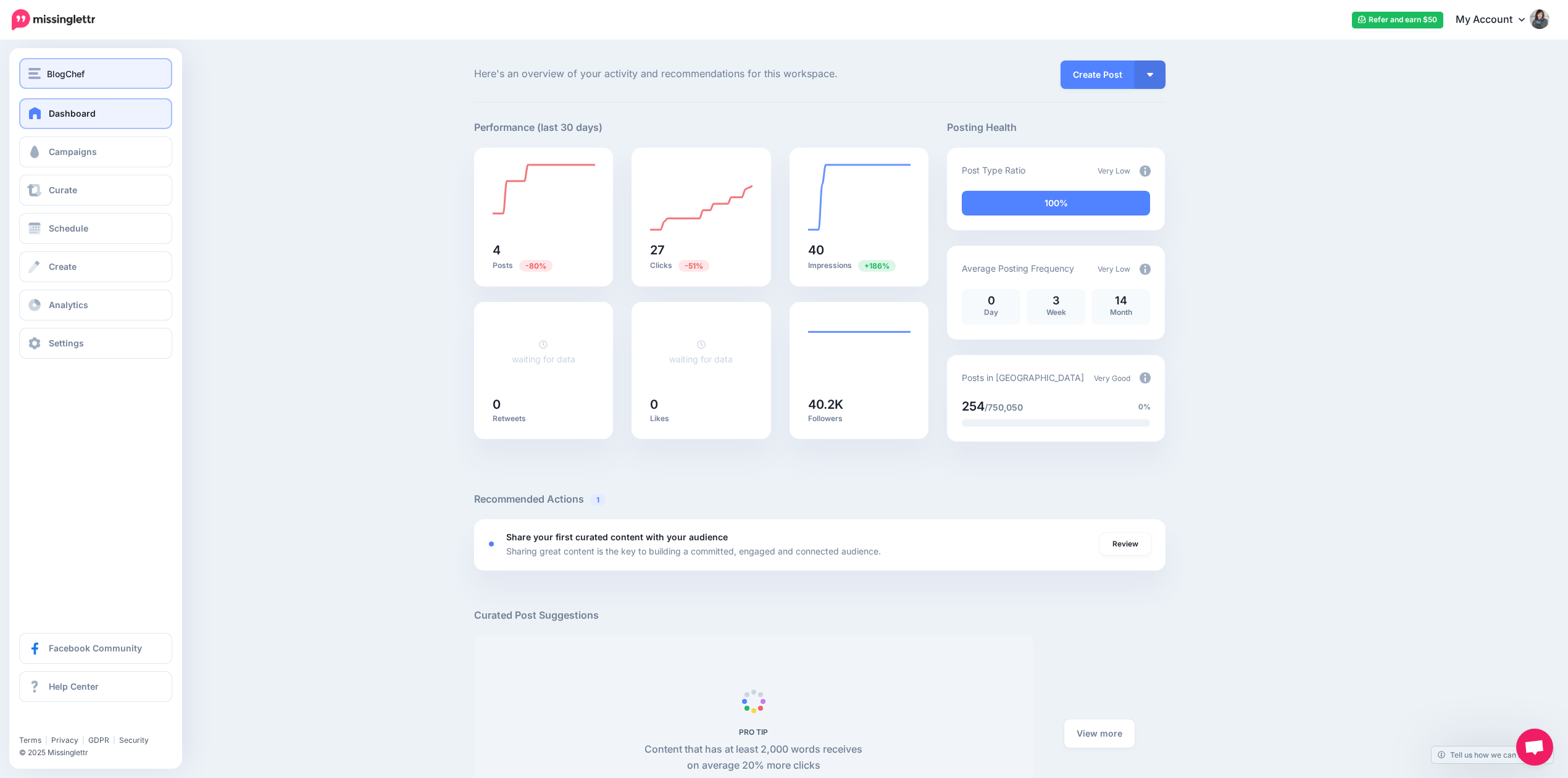
click at [45, 76] on div "BlogChef" at bounding box center [96, 73] width 134 height 14
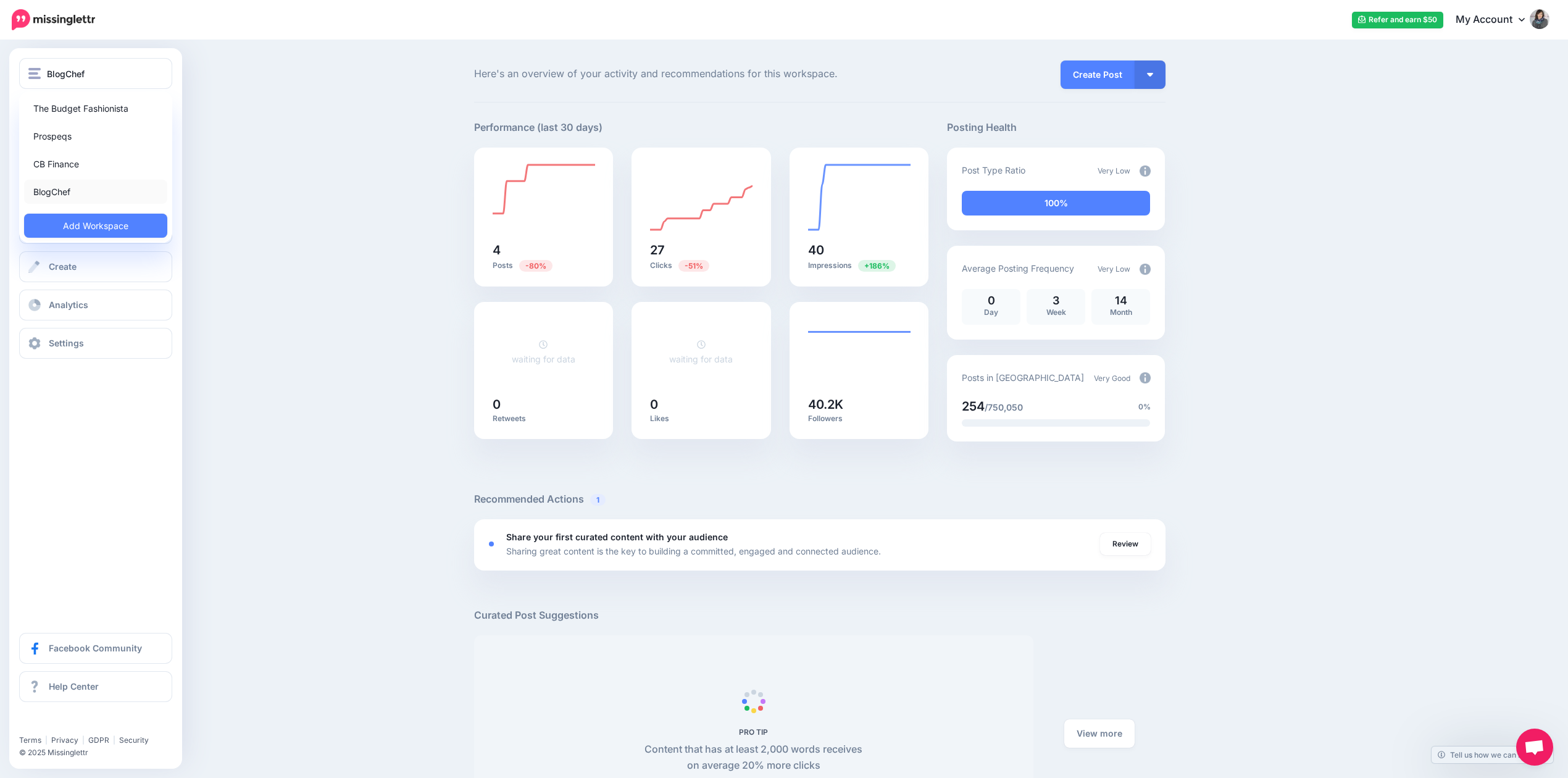
click at [55, 191] on link "BlogChef" at bounding box center [95, 192] width 143 height 24
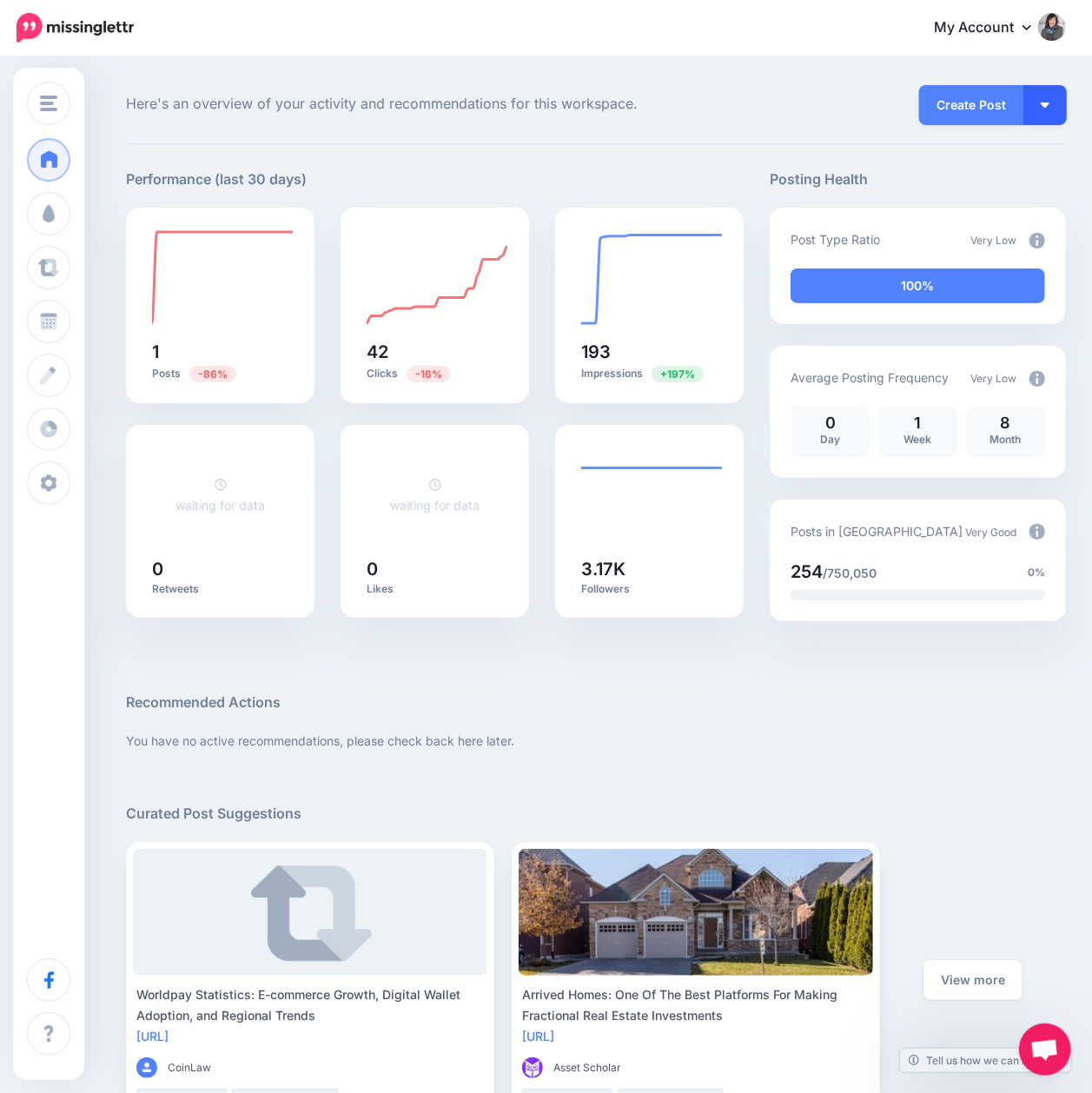
click at [1063, 113] on button "button" at bounding box center [1045, 104] width 43 height 40
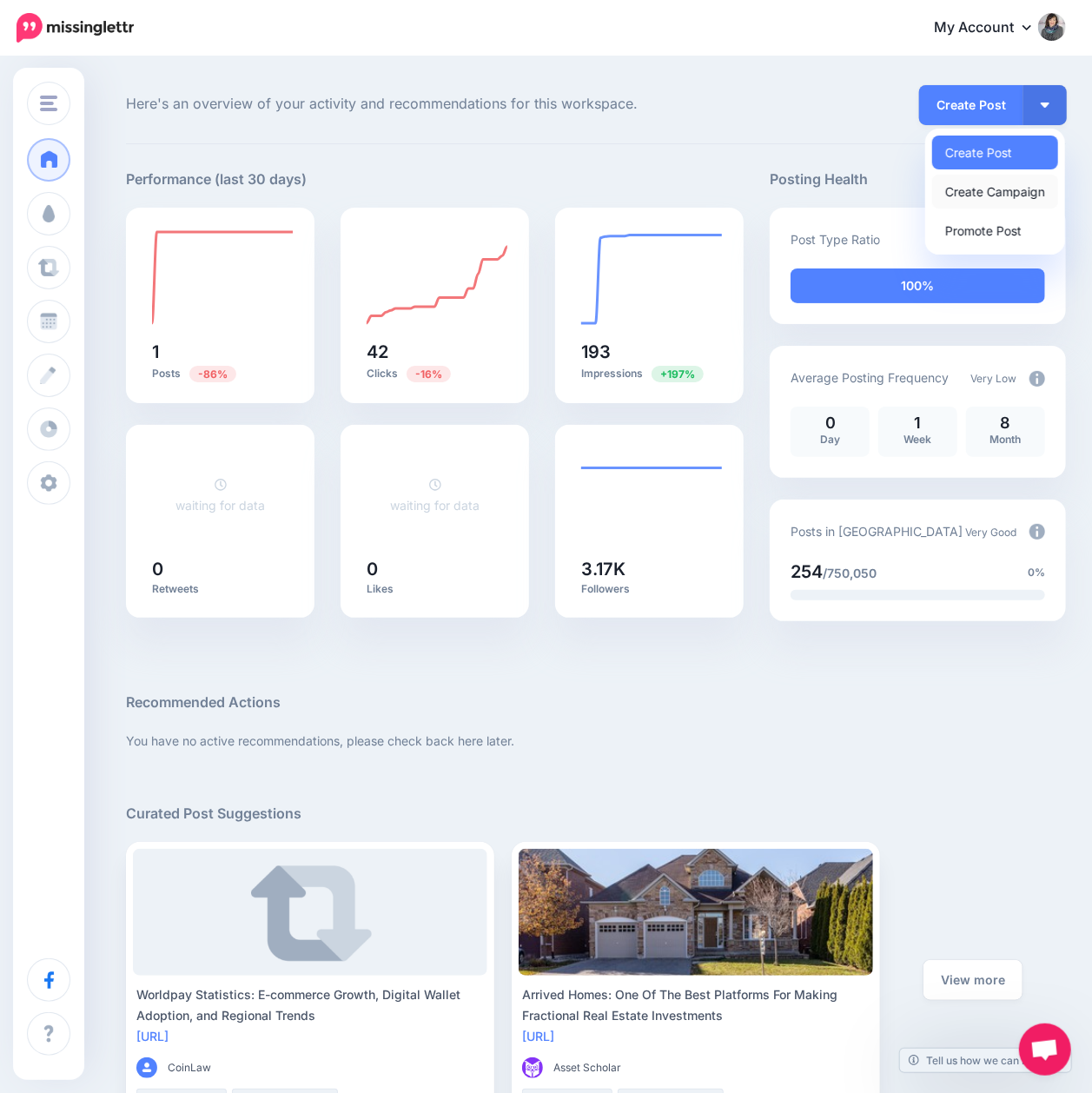
click at [1012, 189] on link "Create Campaign" at bounding box center [996, 191] width 126 height 33
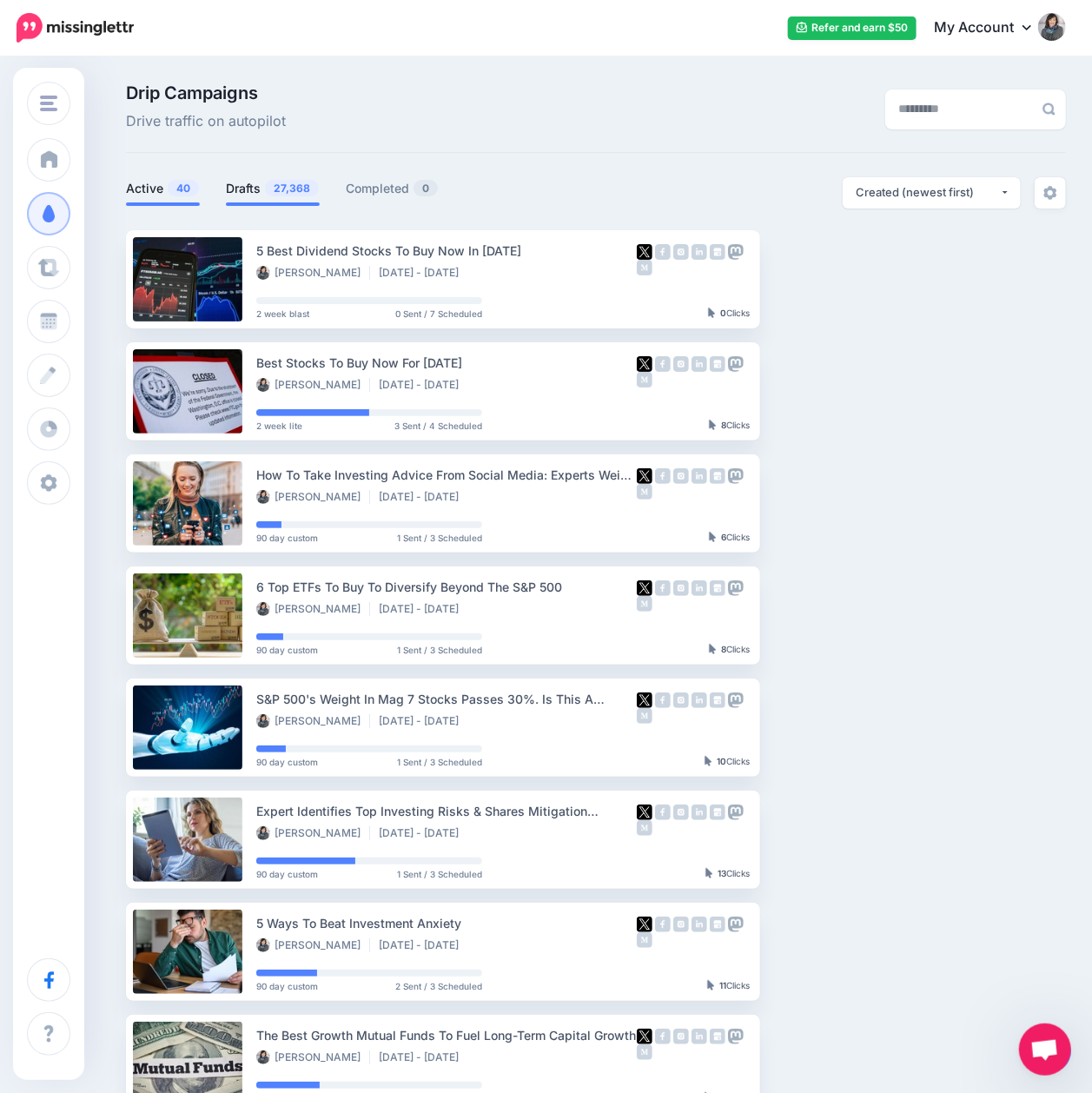
click at [258, 188] on link "Drafts 27,368" at bounding box center [272, 188] width 94 height 21
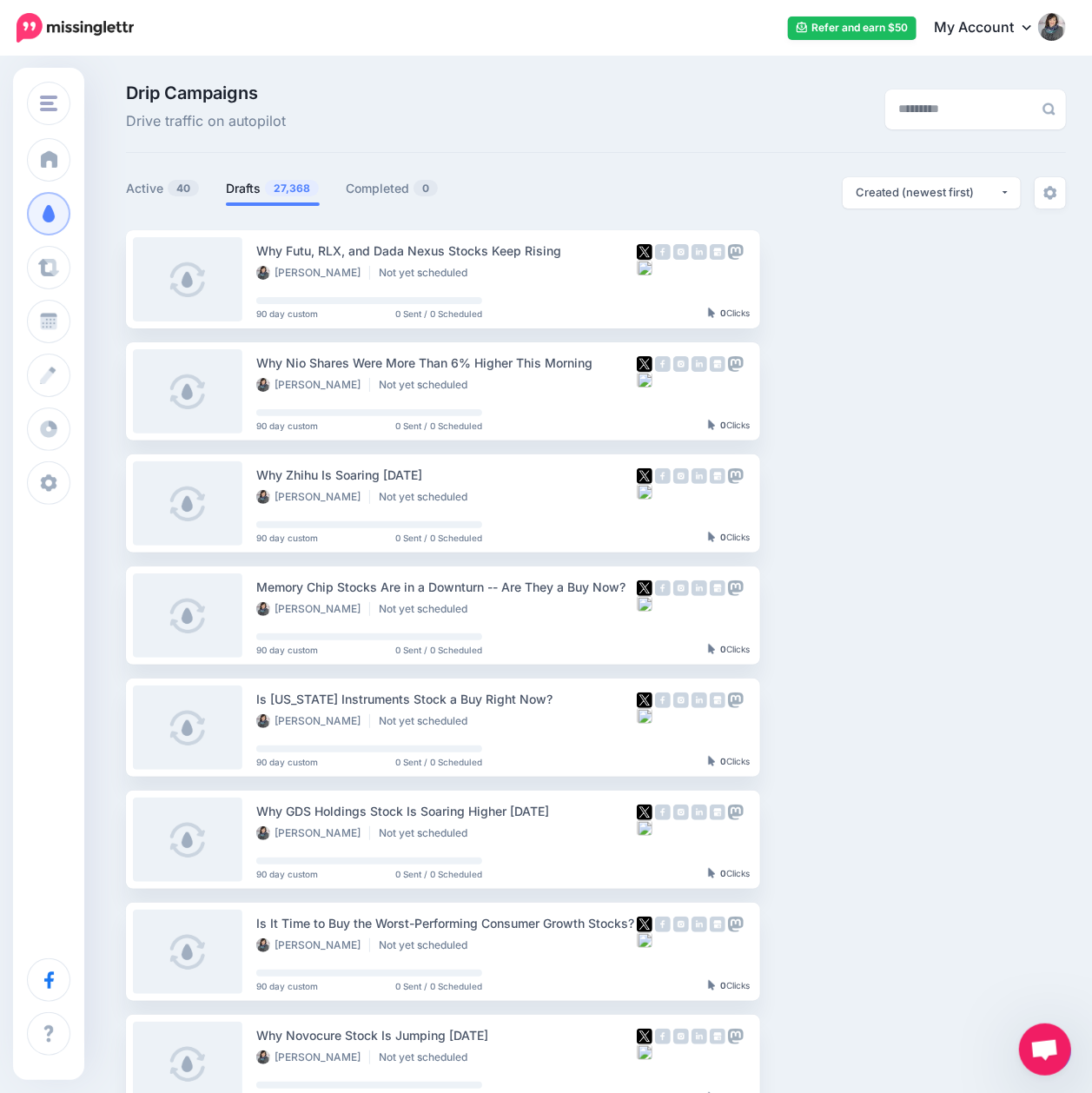
click at [1068, 1063] on div at bounding box center [1050, 1052] width 44 height 40
click at [1070, 1063] on body "Refer and earn $50 My Account Dashboard My Account Logout" at bounding box center [546, 546] width 1092 height 1093
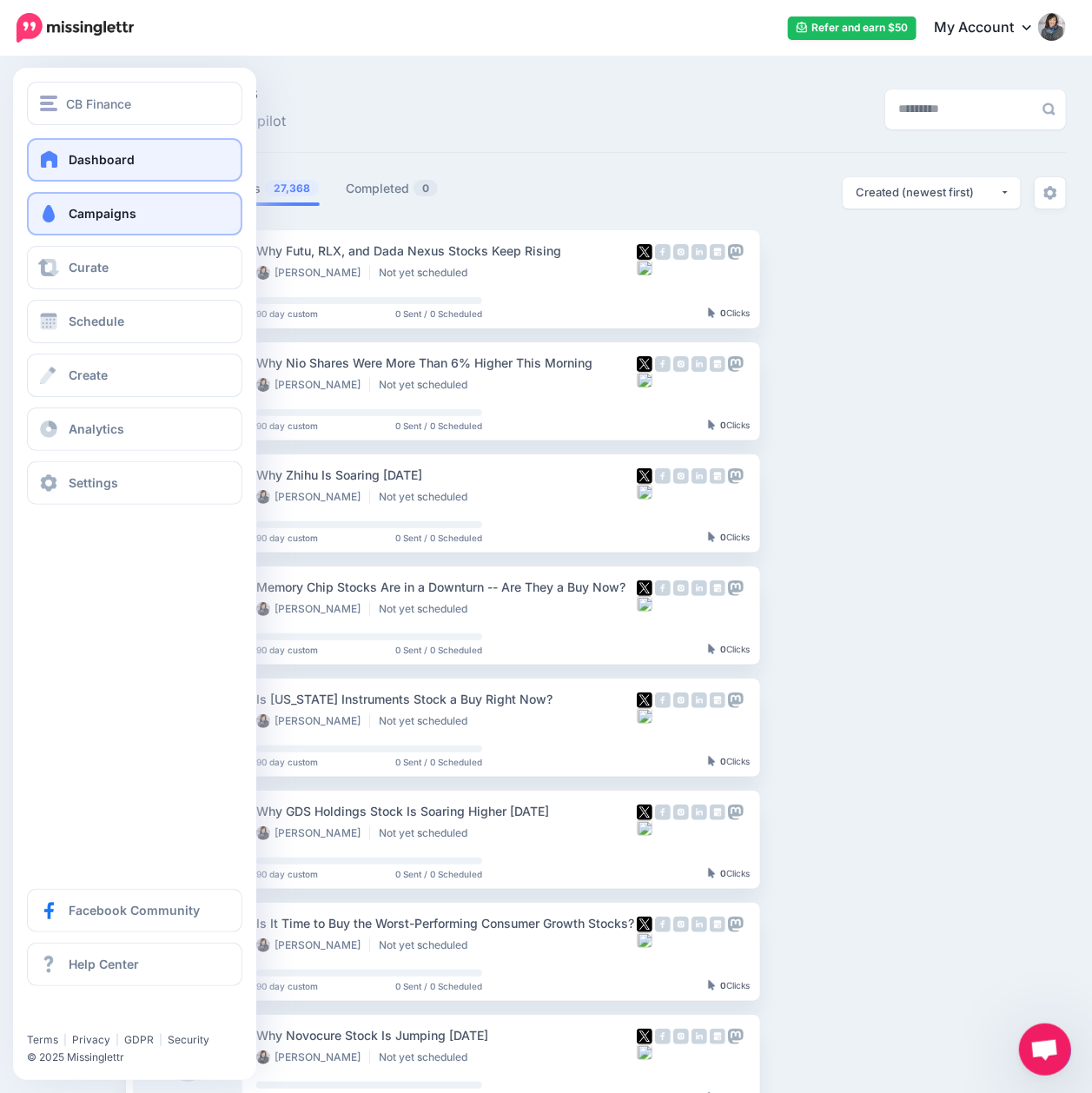
click at [57, 144] on link "Dashboard" at bounding box center [134, 160] width 216 height 43
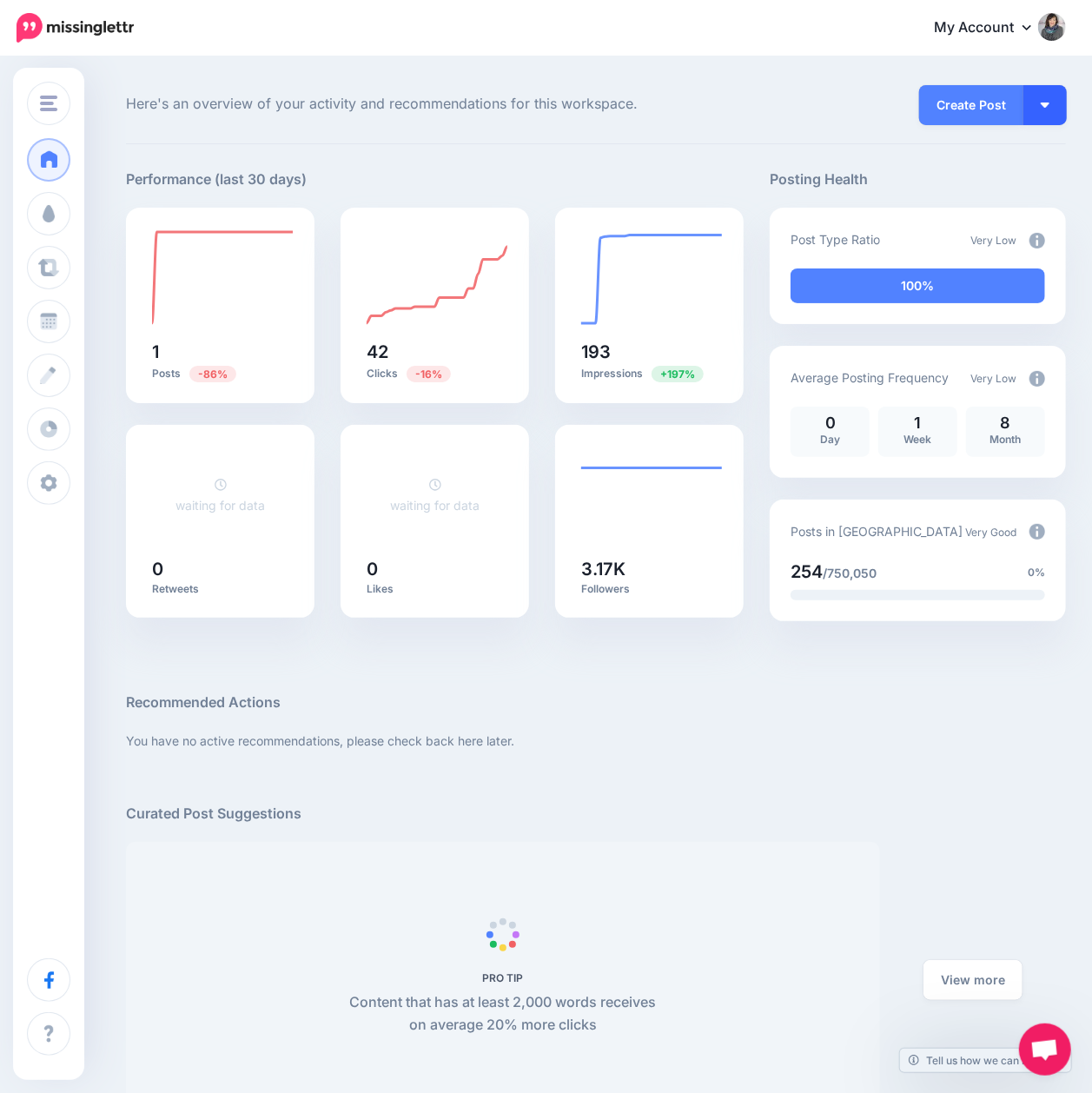
click at [1061, 100] on button "button" at bounding box center [1045, 104] width 43 height 40
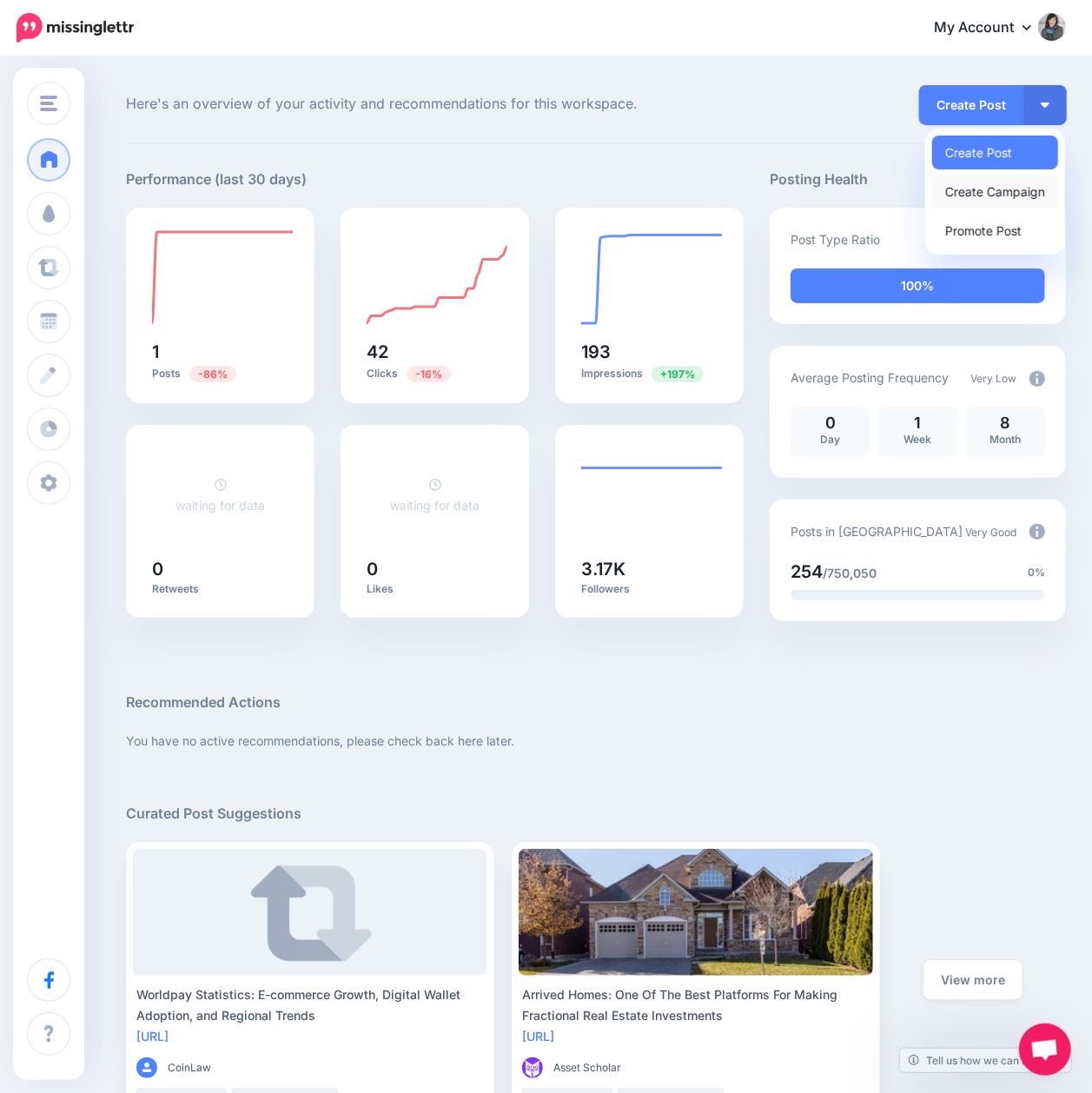
click at [1005, 184] on link "Create Campaign" at bounding box center [996, 191] width 126 height 33
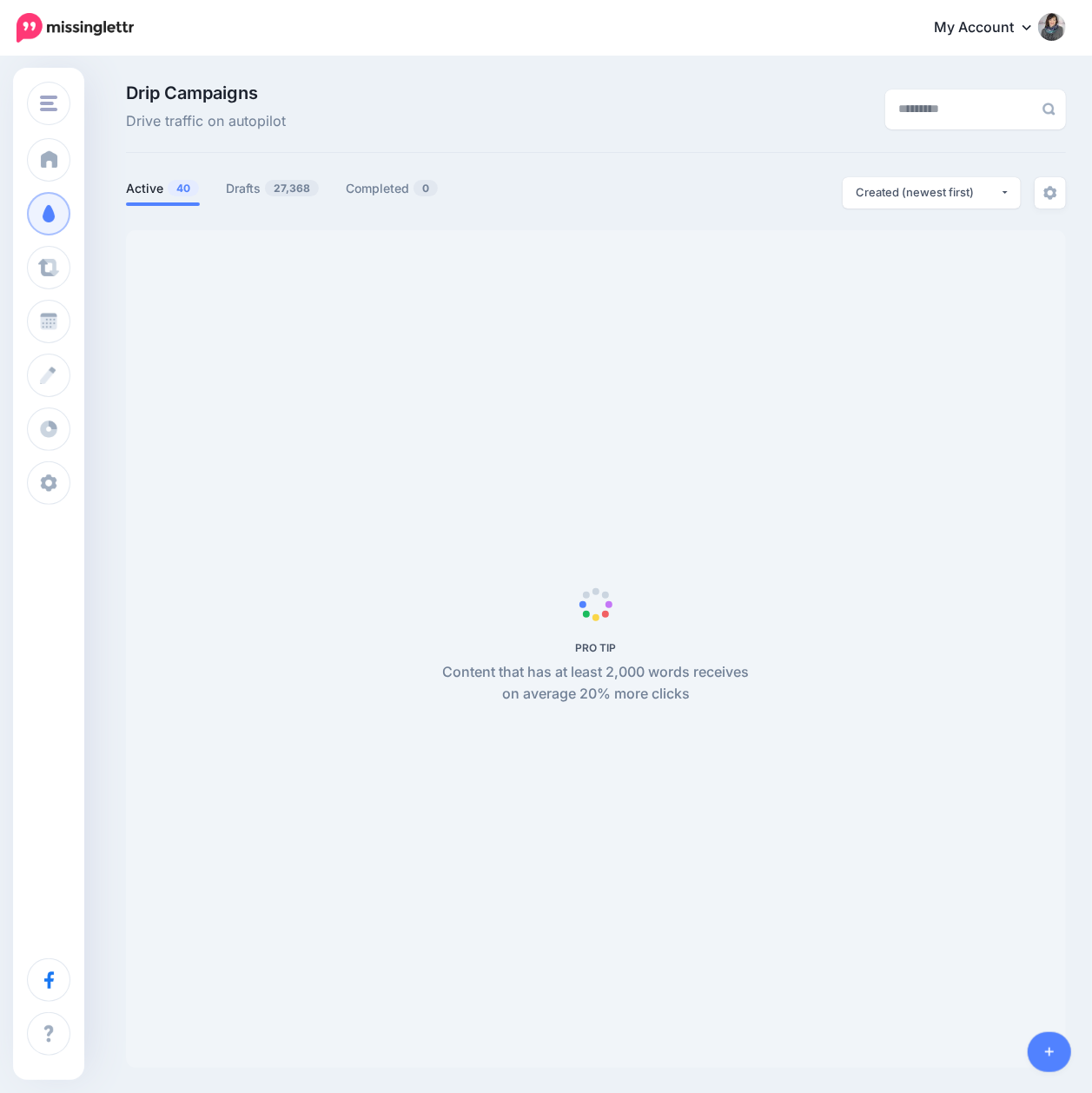
click at [1051, 1048] on icon at bounding box center [1050, 1052] width 10 height 12
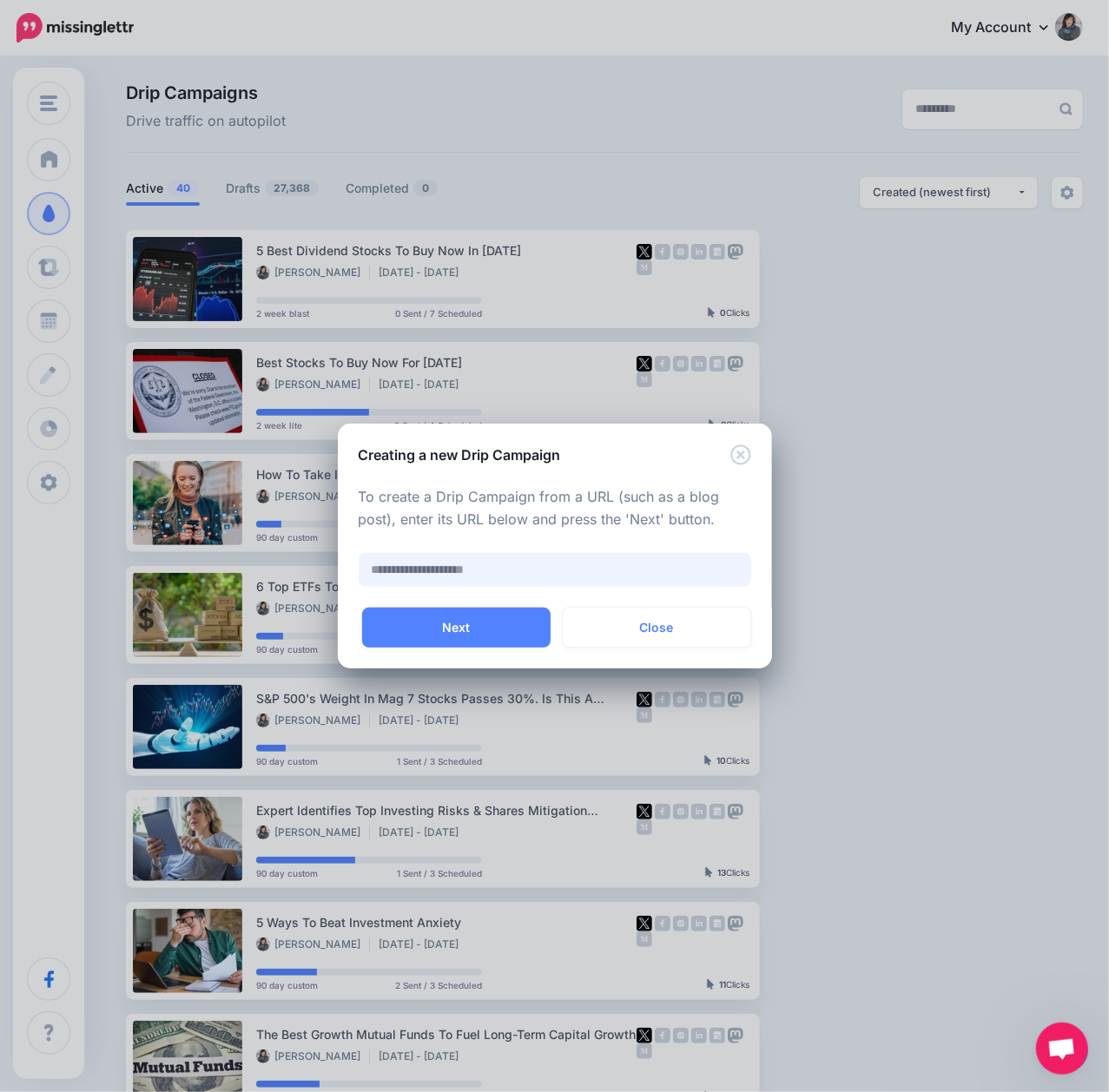
click at [500, 570] on input "text" at bounding box center [554, 570] width 393 height 33
paste input "**********"
type input "**********"
click at [501, 625] on button "Next" at bounding box center [456, 628] width 188 height 40
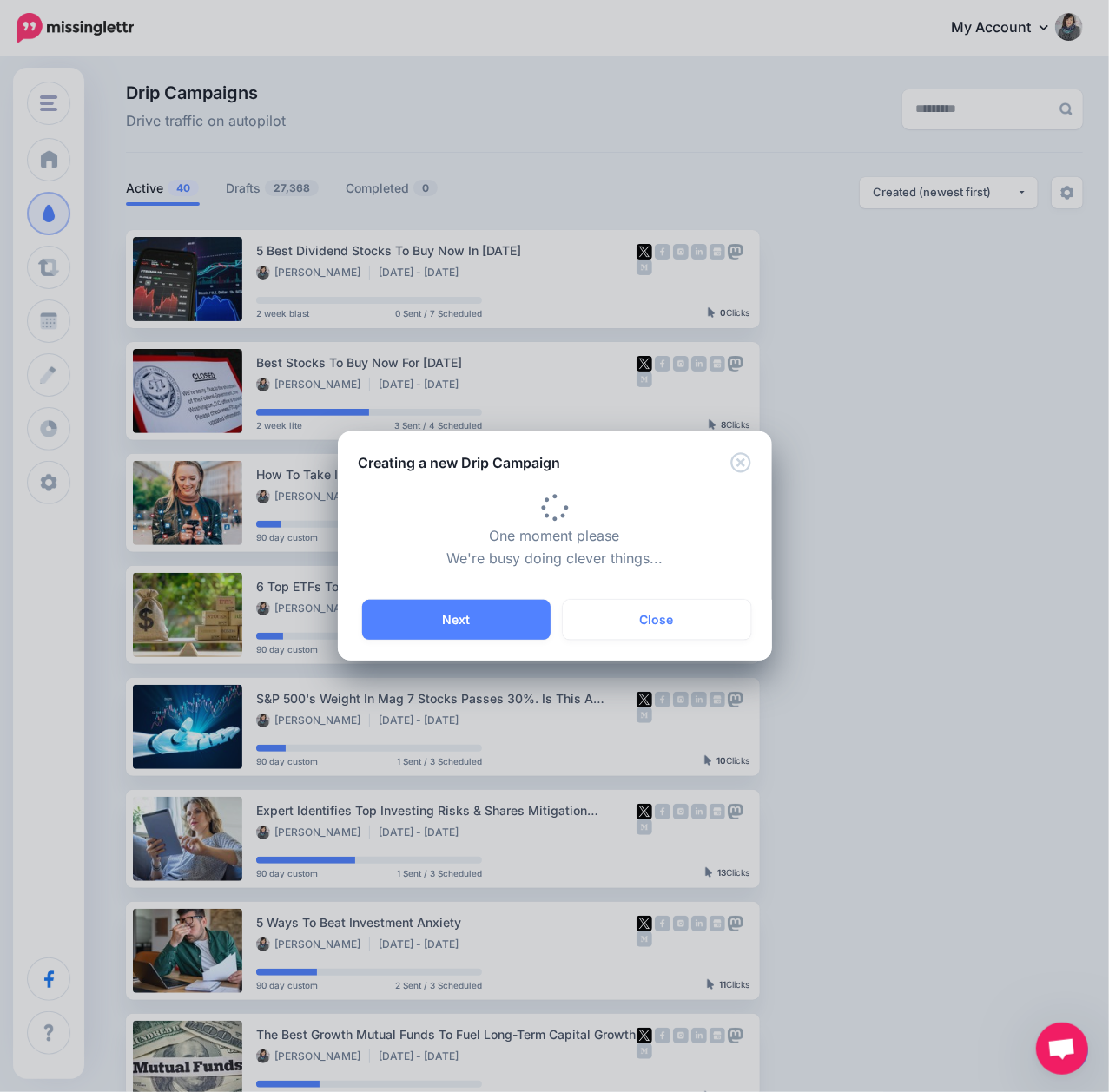
type input "**********"
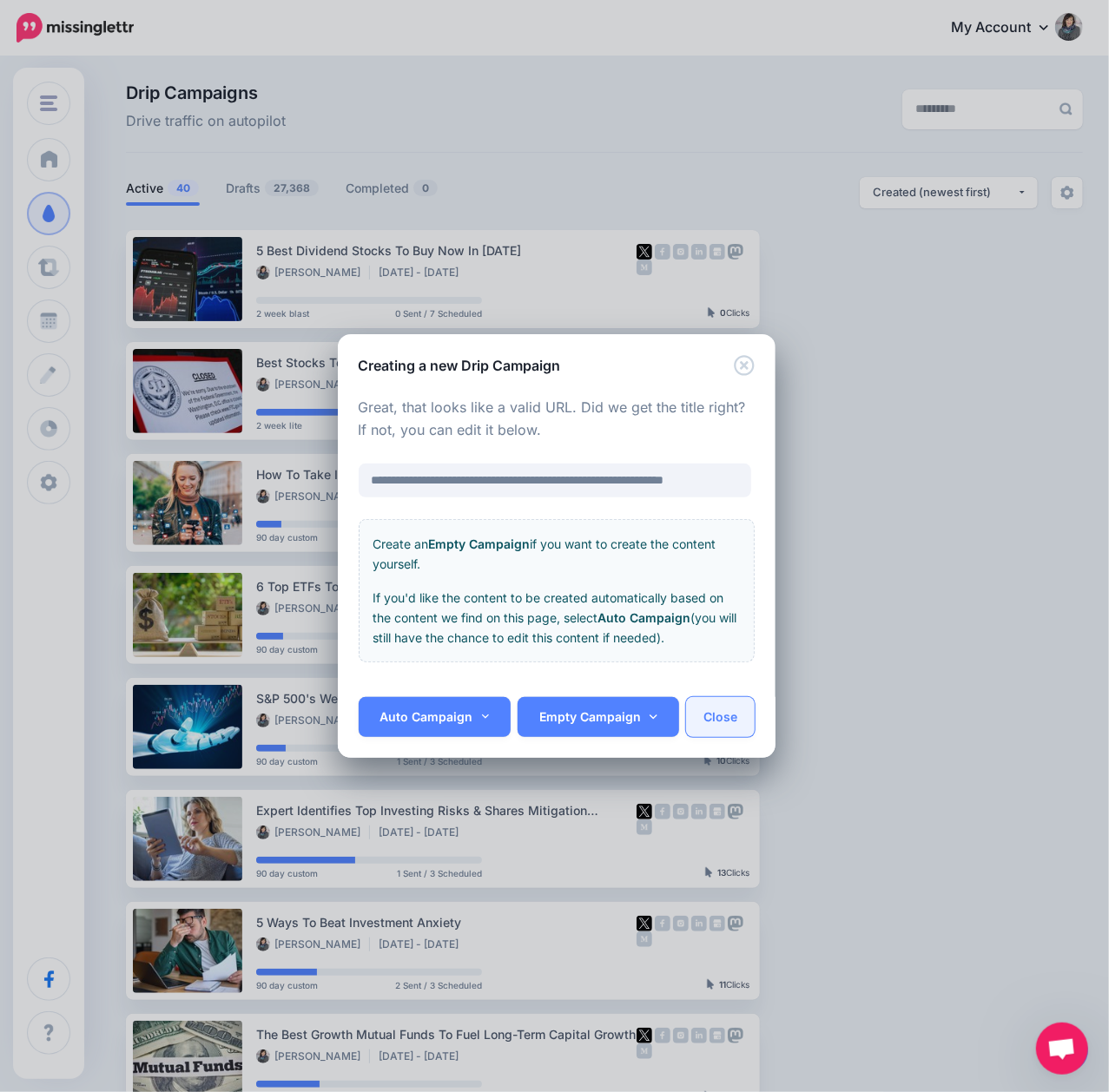
click at [710, 719] on button "Close" at bounding box center [720, 716] width 69 height 40
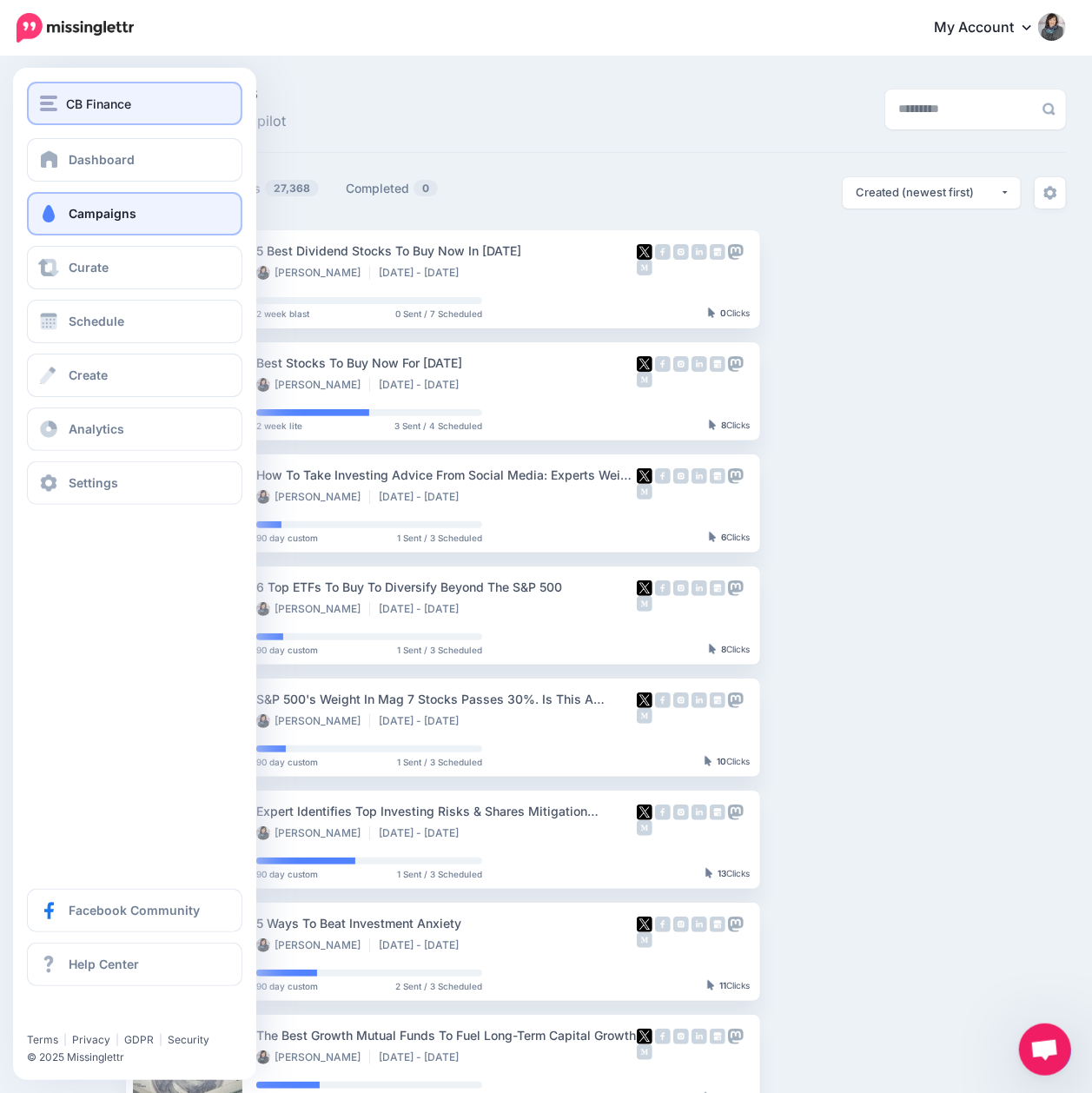
click at [47, 99] on img "button" at bounding box center [49, 103] width 18 height 16
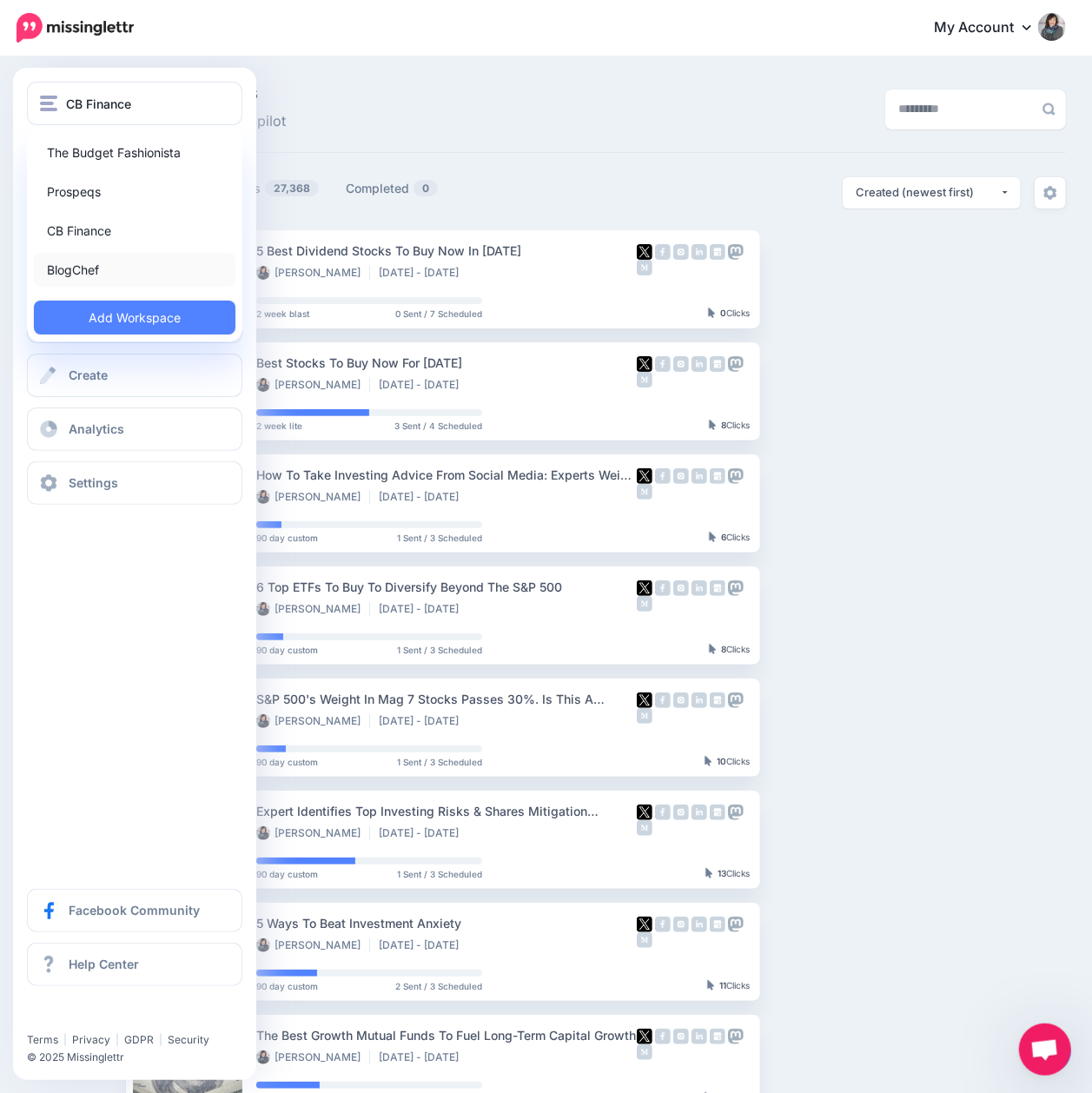
click at [73, 268] on link "BlogChef" at bounding box center [134, 270] width 202 height 33
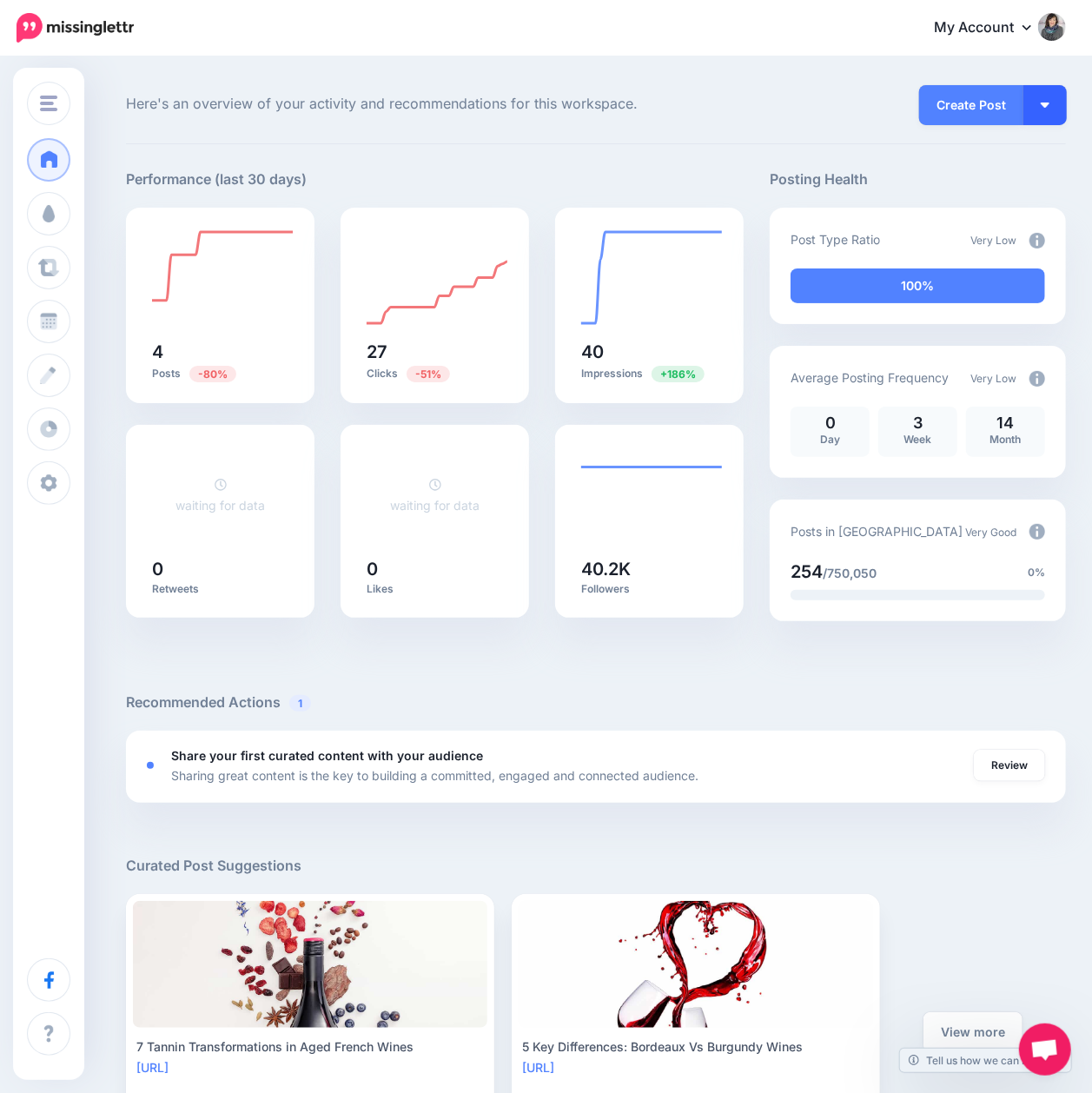
click at [1066, 104] on button "button" at bounding box center [1045, 104] width 43 height 40
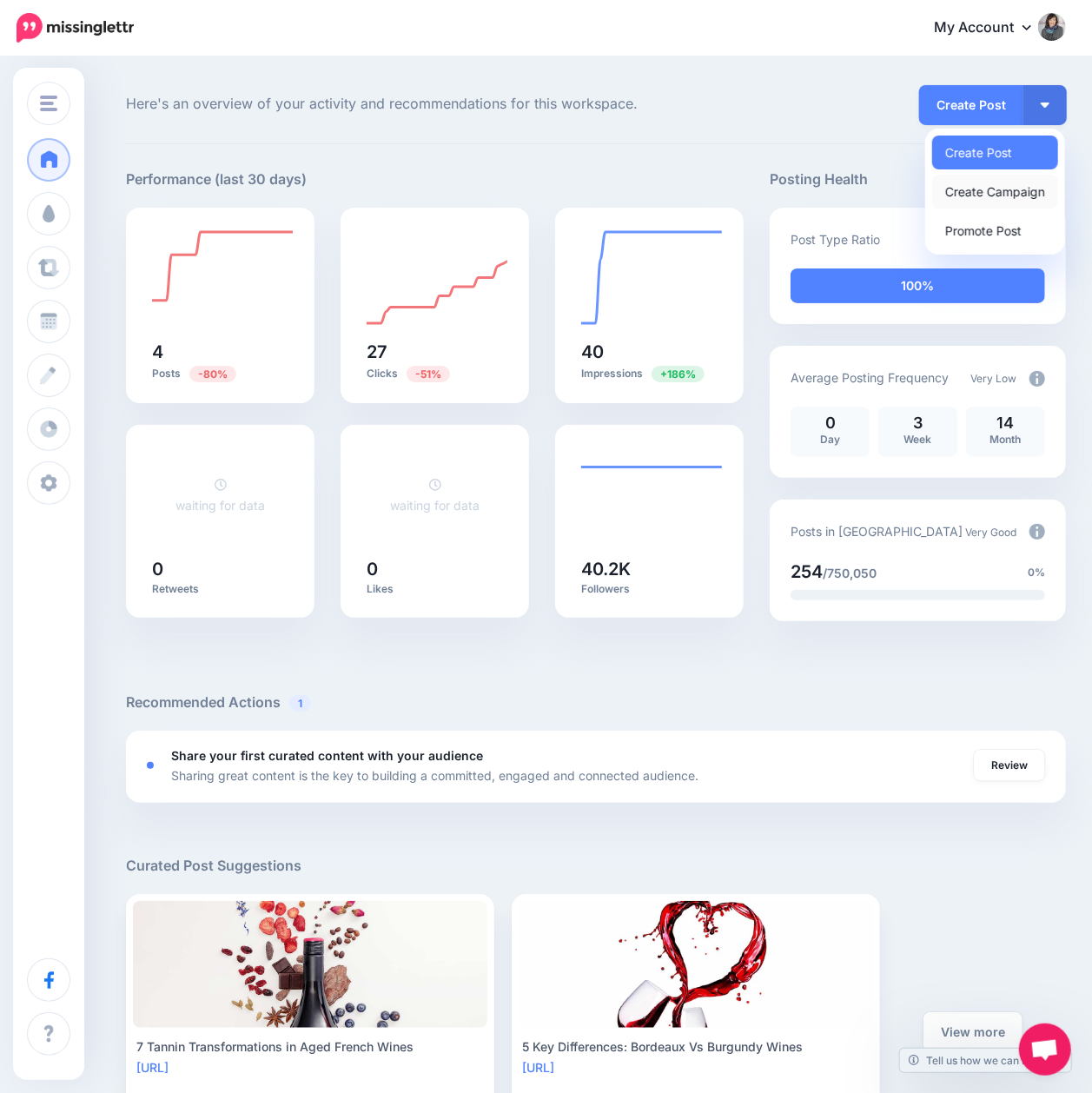
click at [1030, 185] on link "Create Campaign" at bounding box center [996, 191] width 126 height 33
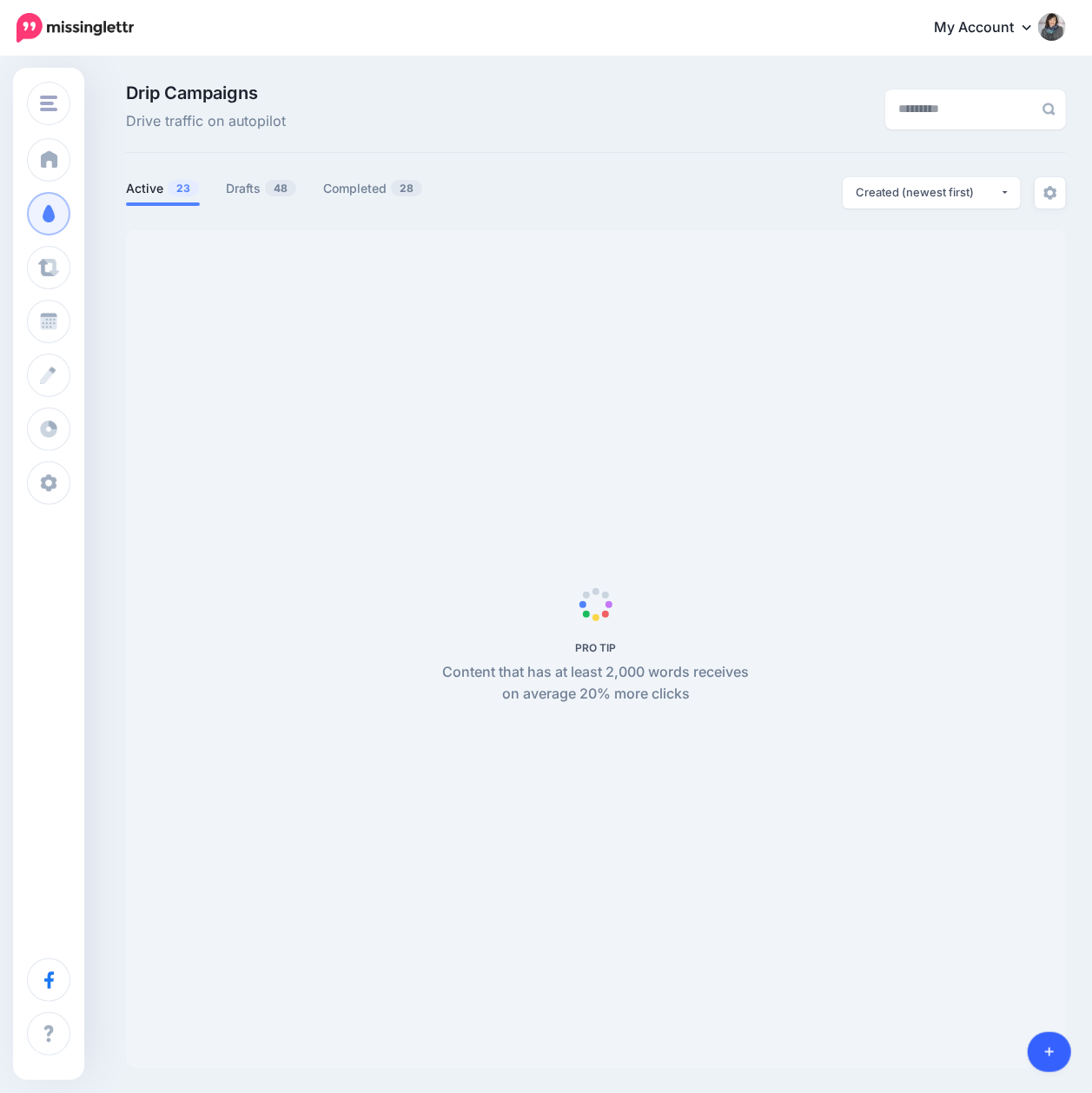
click at [1050, 1053] on icon at bounding box center [1050, 1053] width 10 height 10
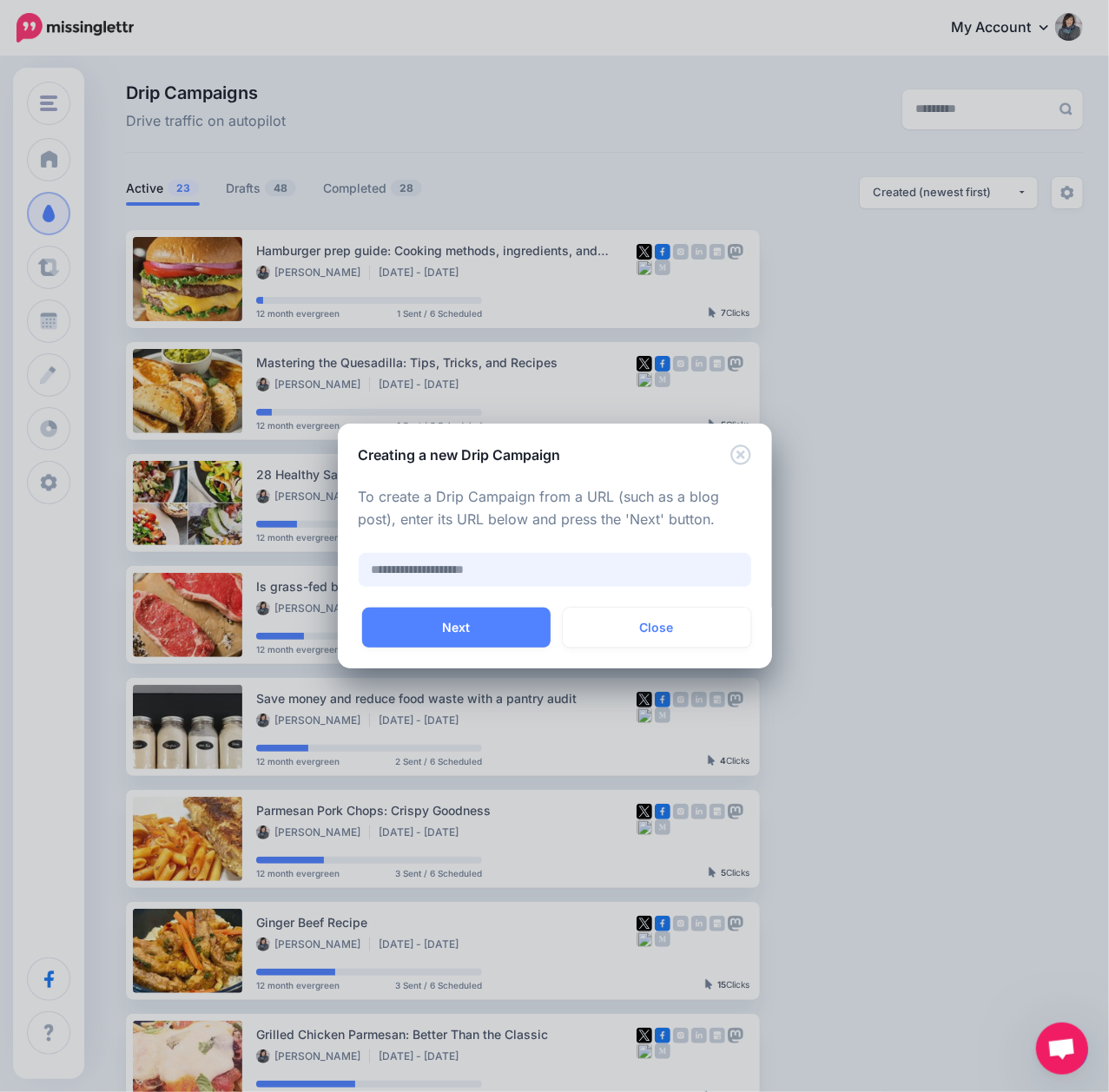
click at [501, 568] on input "text" at bounding box center [554, 570] width 393 height 33
paste input "**********"
type input "**********"
click at [495, 637] on button "Next" at bounding box center [456, 628] width 188 height 40
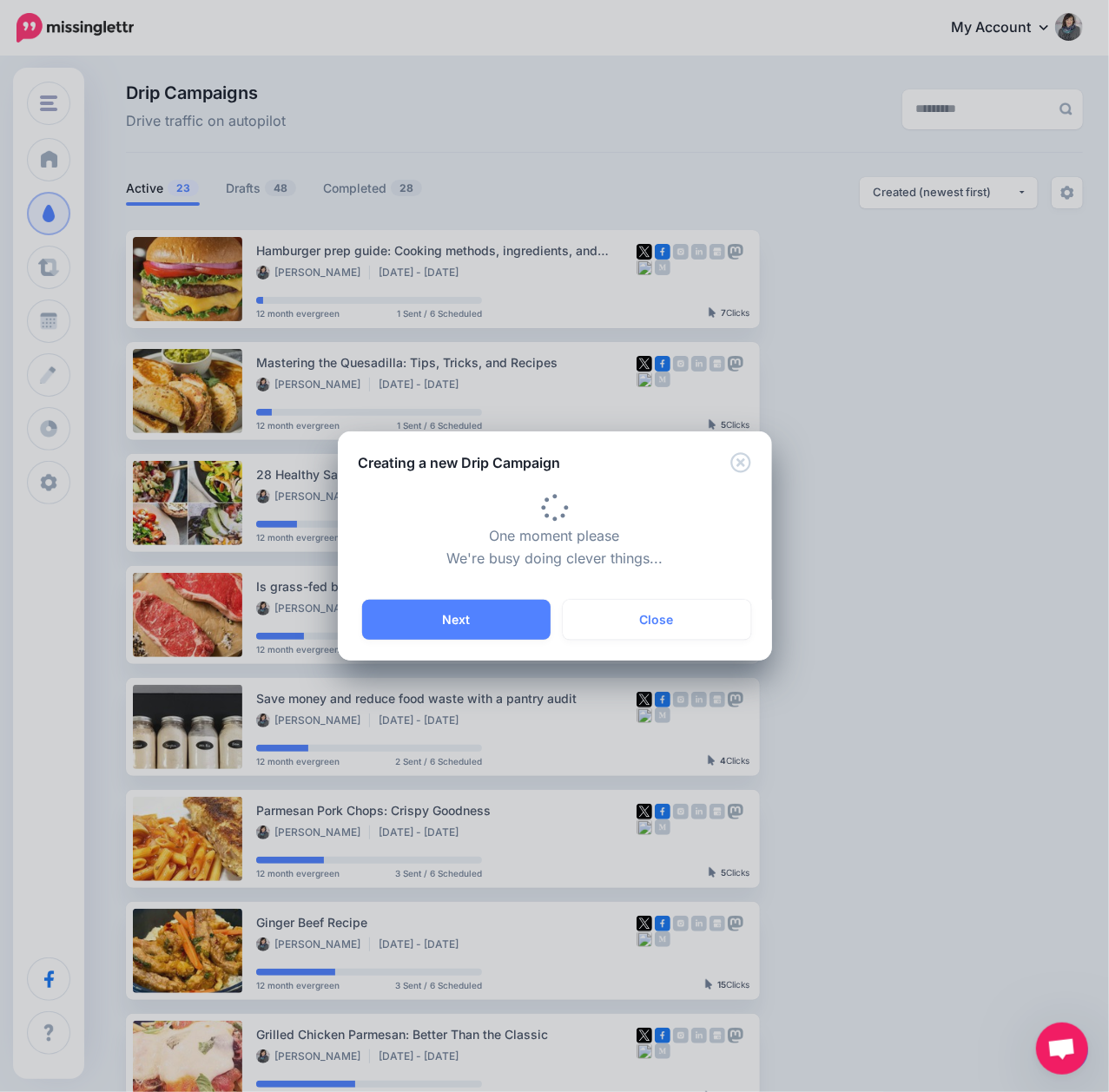
type input "**********"
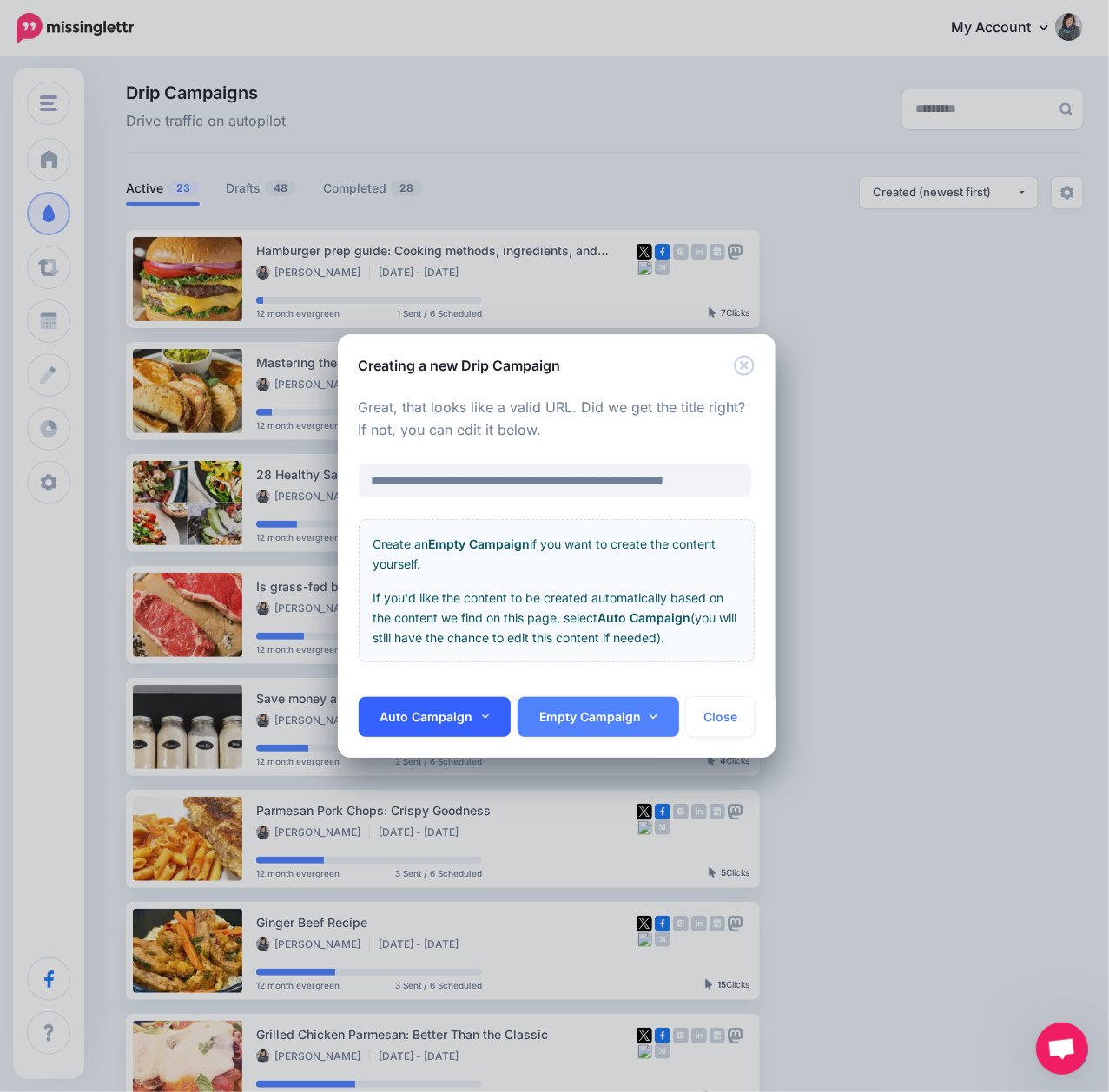
click at [473, 708] on link "Auto Campaign" at bounding box center [434, 716] width 153 height 40
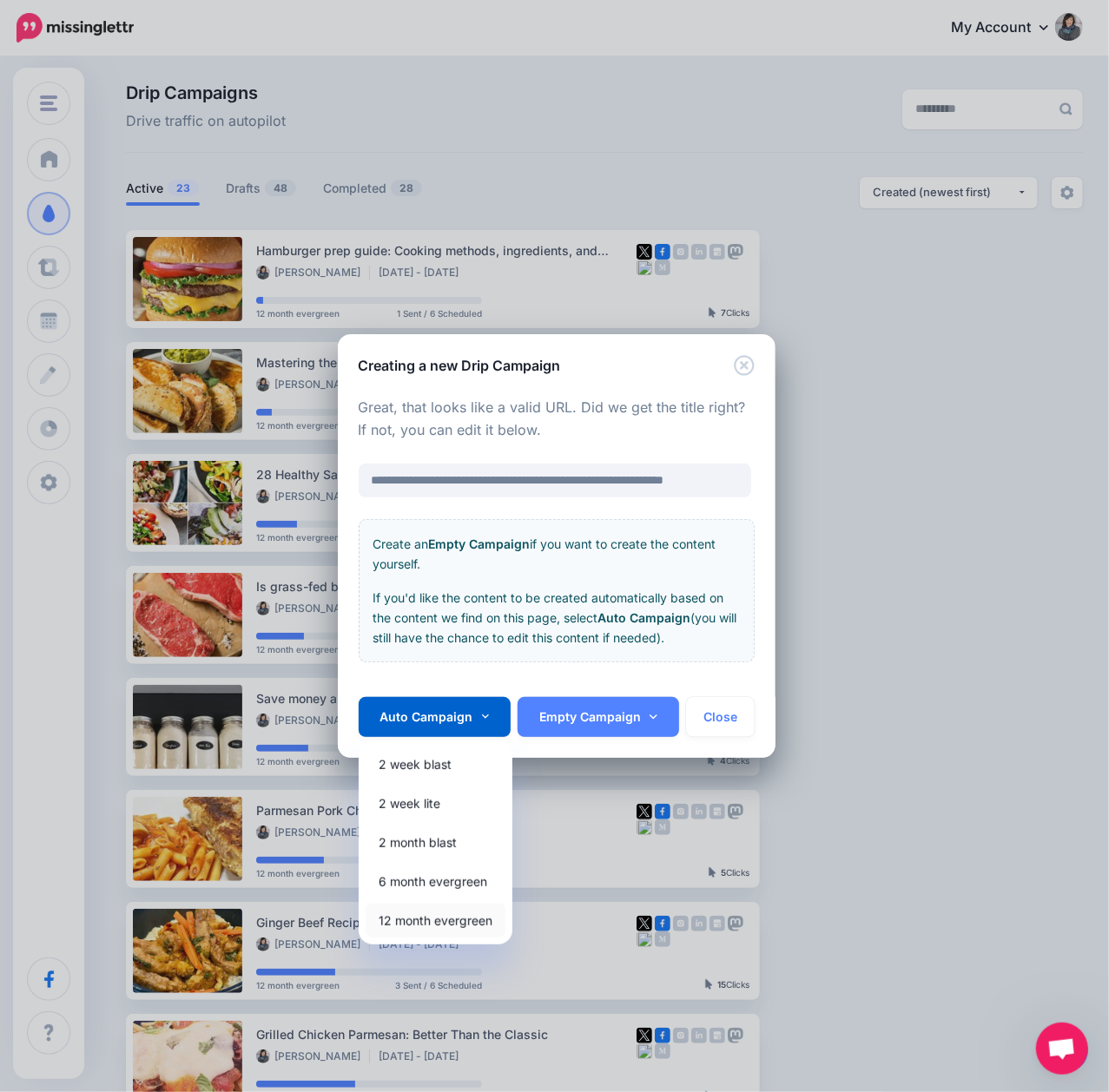
click at [439, 918] on link "12 month evergreen" at bounding box center [435, 920] width 140 height 33
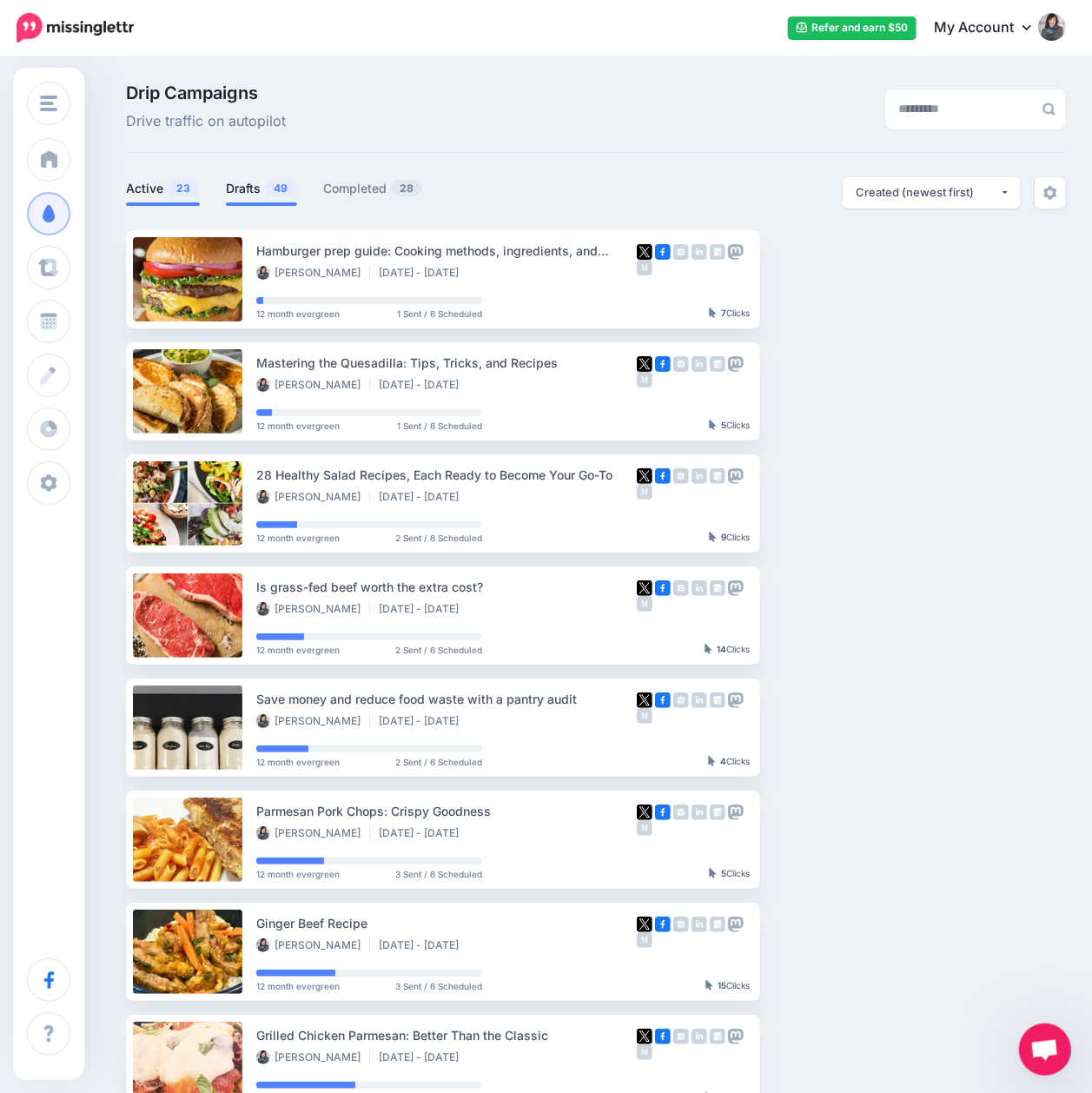
click at [248, 181] on link "Drafts 49" at bounding box center [261, 188] width 71 height 21
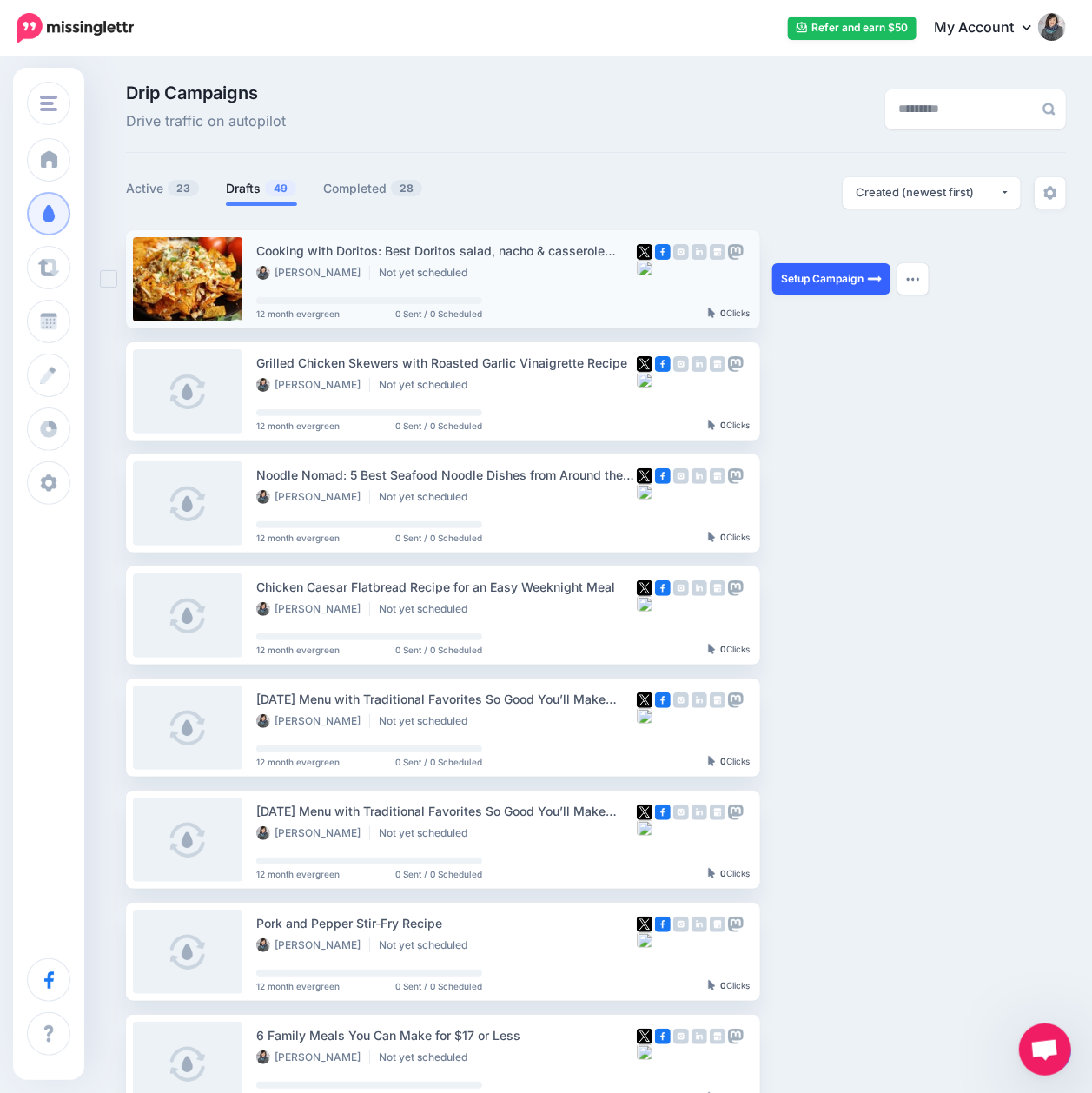
click at [814, 289] on link "Setup Campaign" at bounding box center [831, 279] width 118 height 32
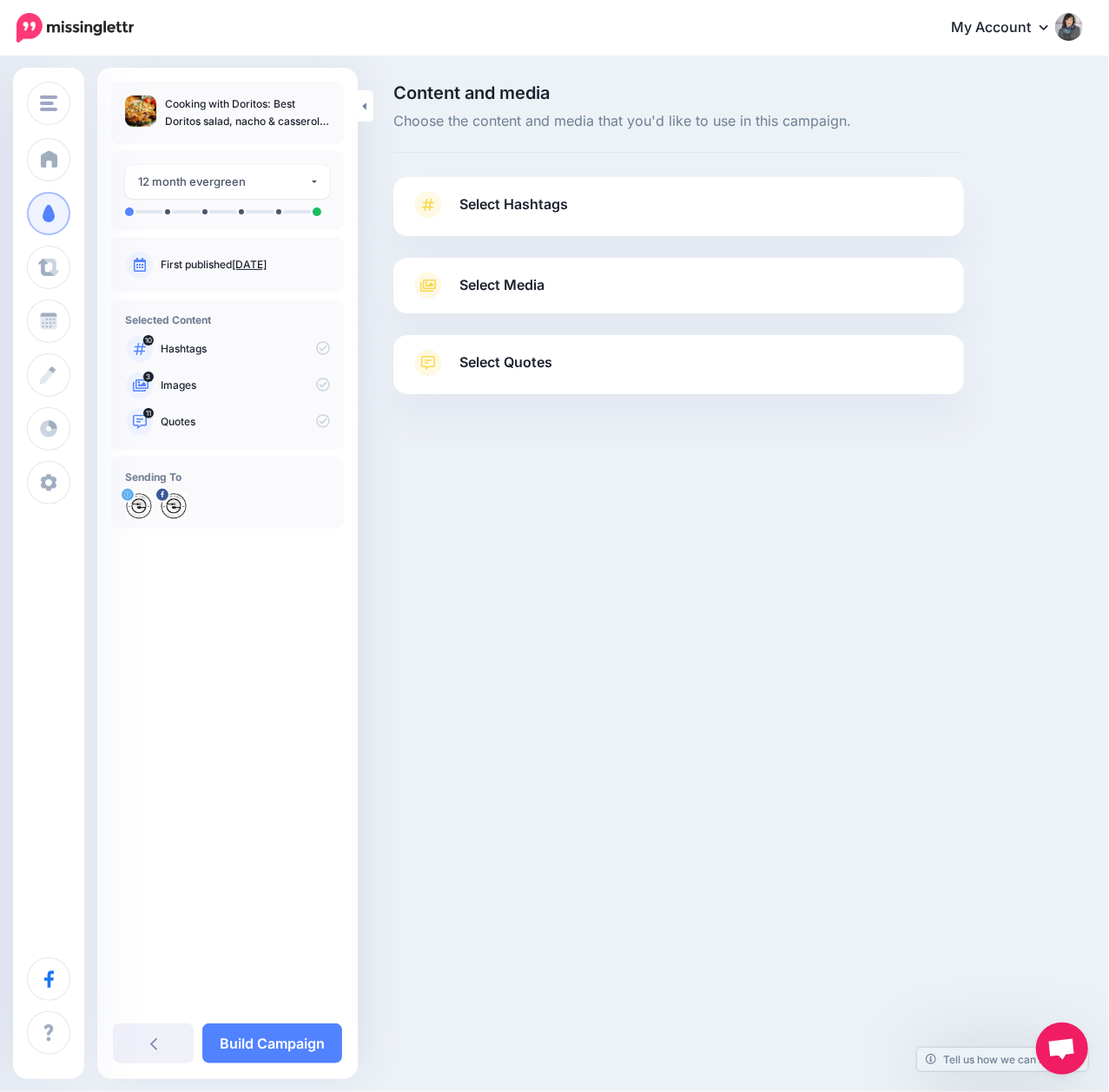
click at [557, 209] on span "Select Hashtags" at bounding box center [514, 205] width 108 height 24
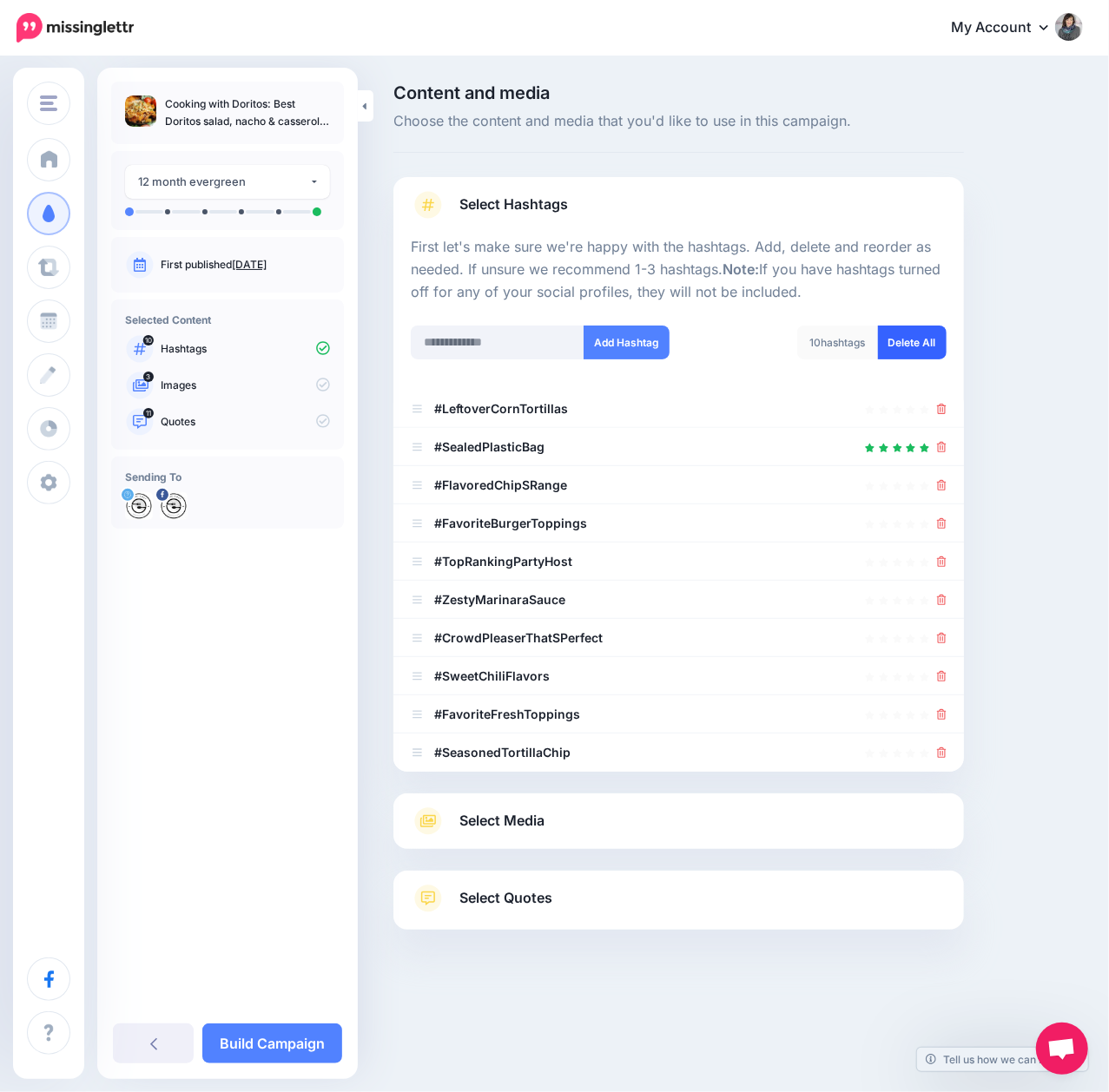
click at [931, 338] on link "Delete All" at bounding box center [912, 342] width 69 height 33
click at [505, 341] on input "text" at bounding box center [497, 342] width 173 height 33
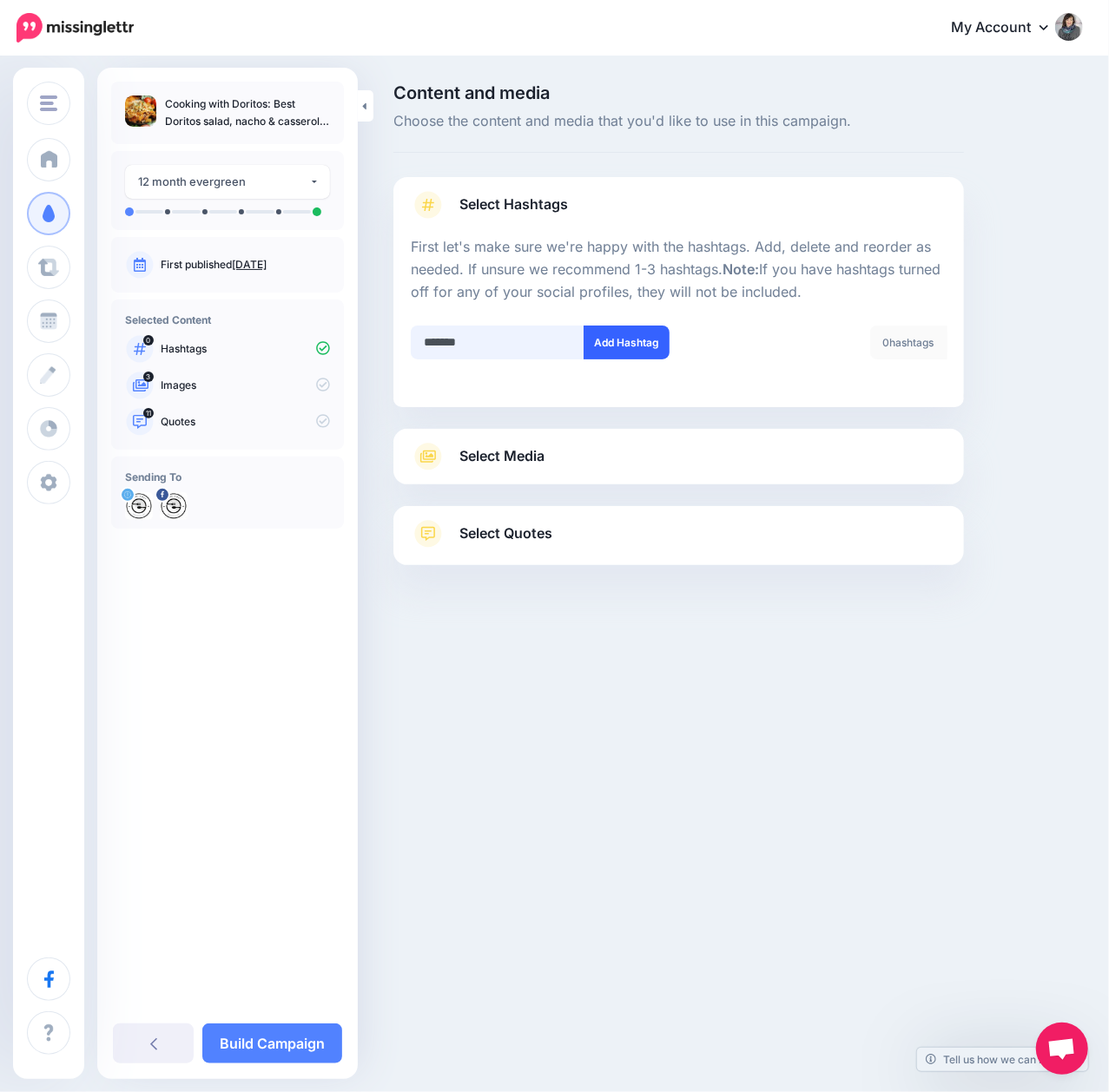
type input "*******"
click at [636, 343] on button "Add Hashtag" at bounding box center [626, 342] width 86 height 33
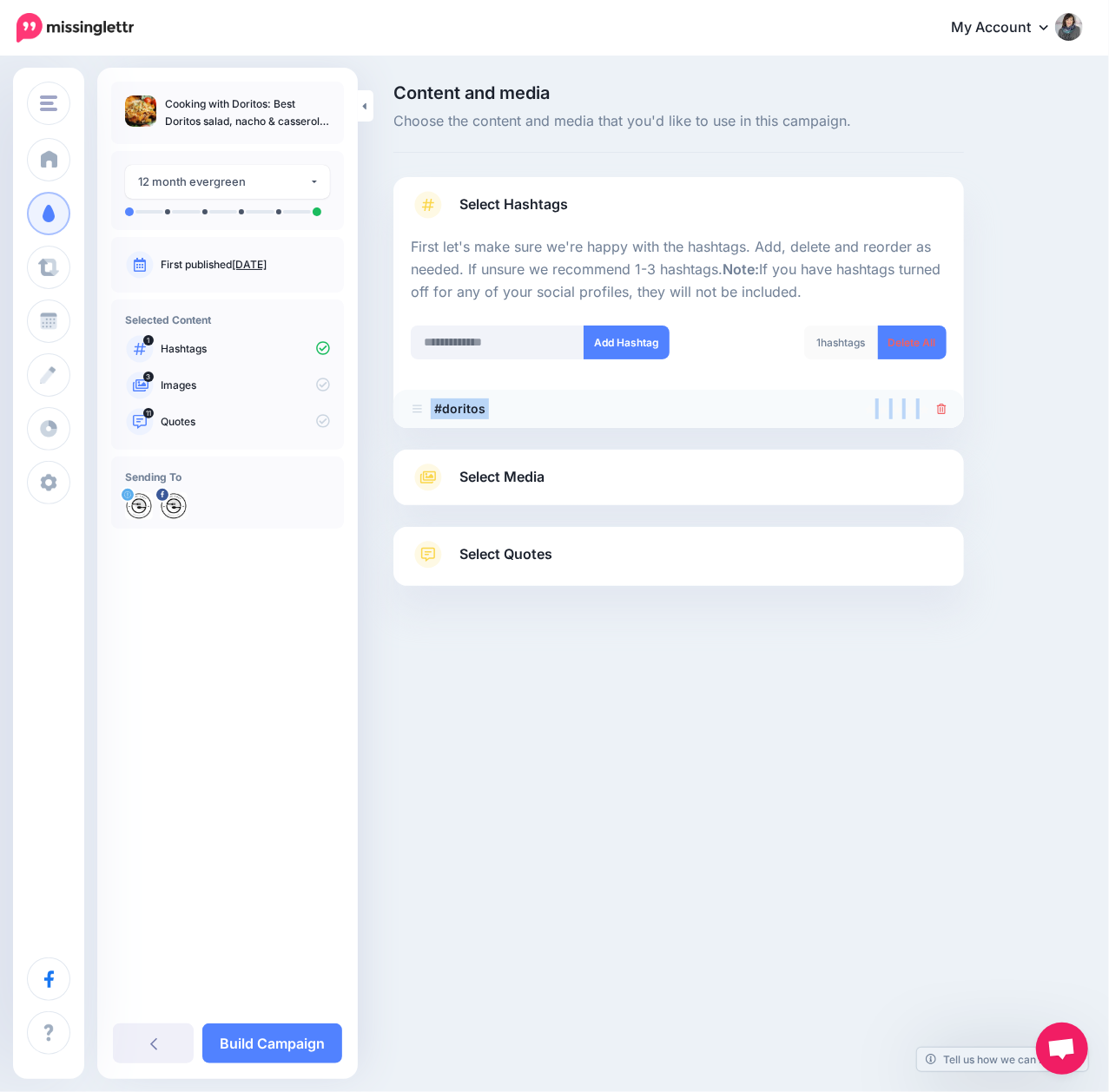
click at [934, 415] on li "#doritos" at bounding box center [679, 408] width 571 height 38
click at [938, 407] on icon at bounding box center [942, 408] width 10 height 11
click at [539, 334] on input "text" at bounding box center [497, 342] width 173 height 33
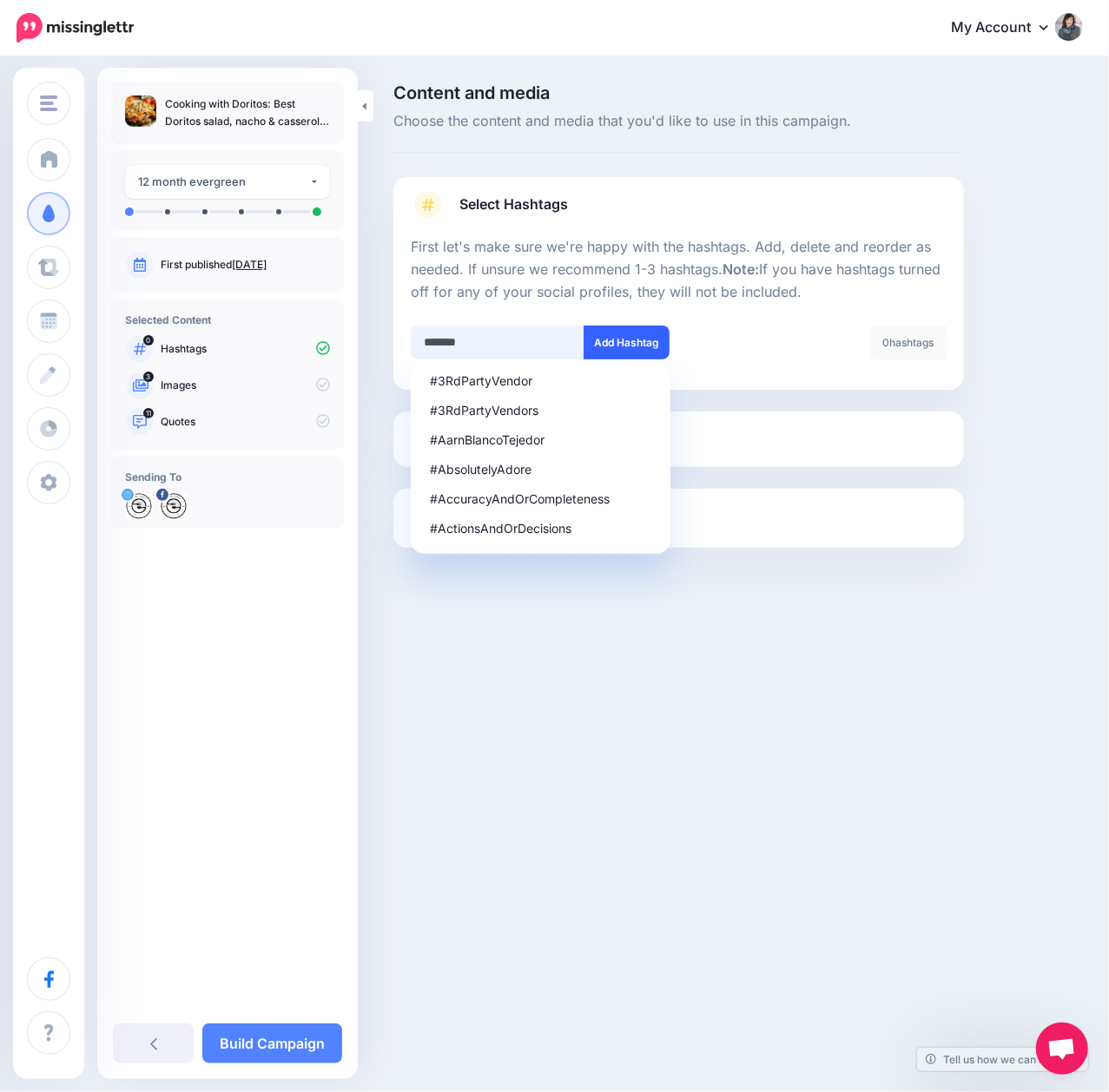
type input "*******"
click at [649, 343] on button "Add Hashtag" at bounding box center [626, 342] width 86 height 33
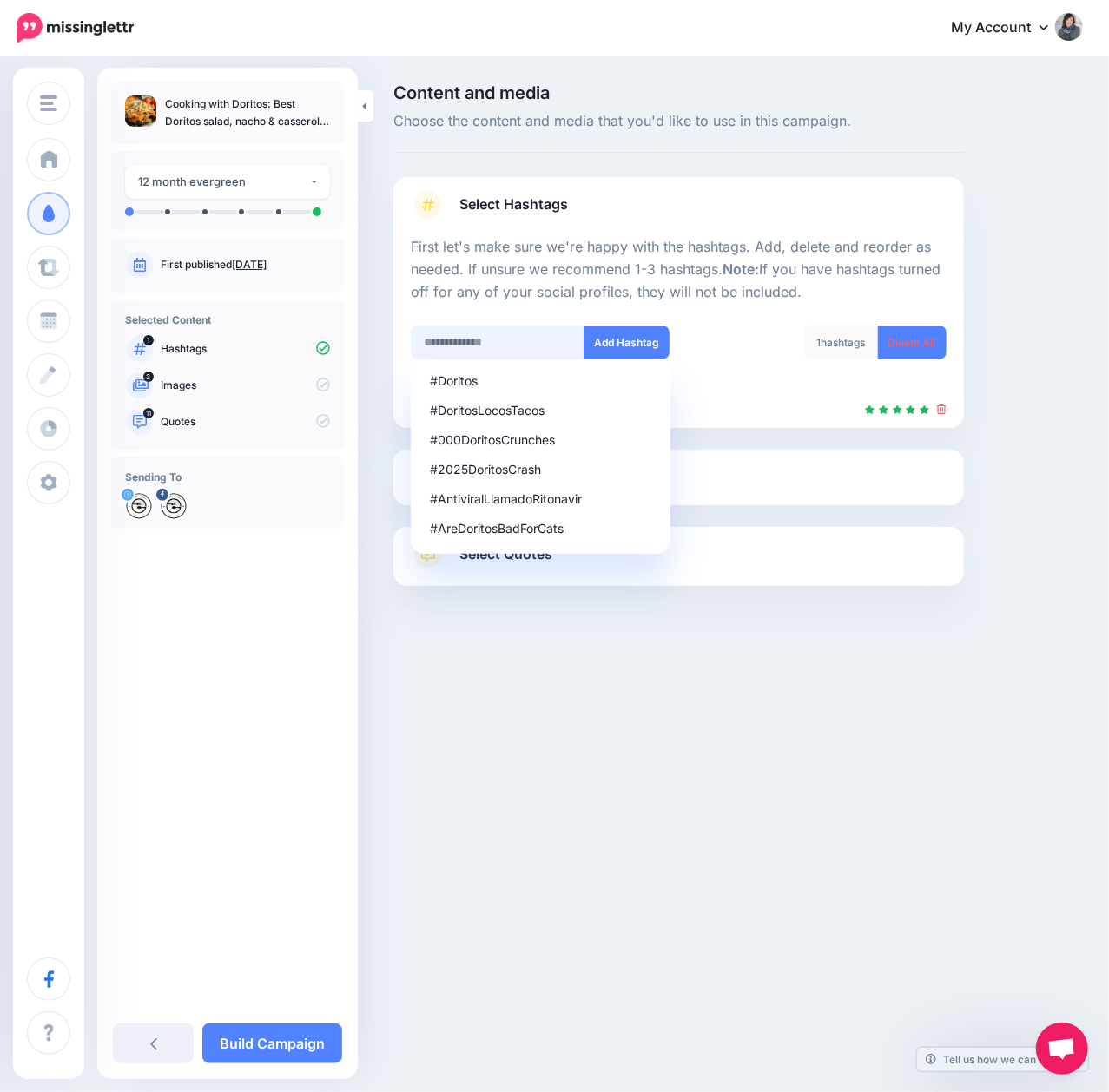
click at [507, 341] on input "text" at bounding box center [497, 342] width 173 height 33
type input "********"
click at [650, 334] on button "Add Hashtag" at bounding box center [626, 342] width 86 height 33
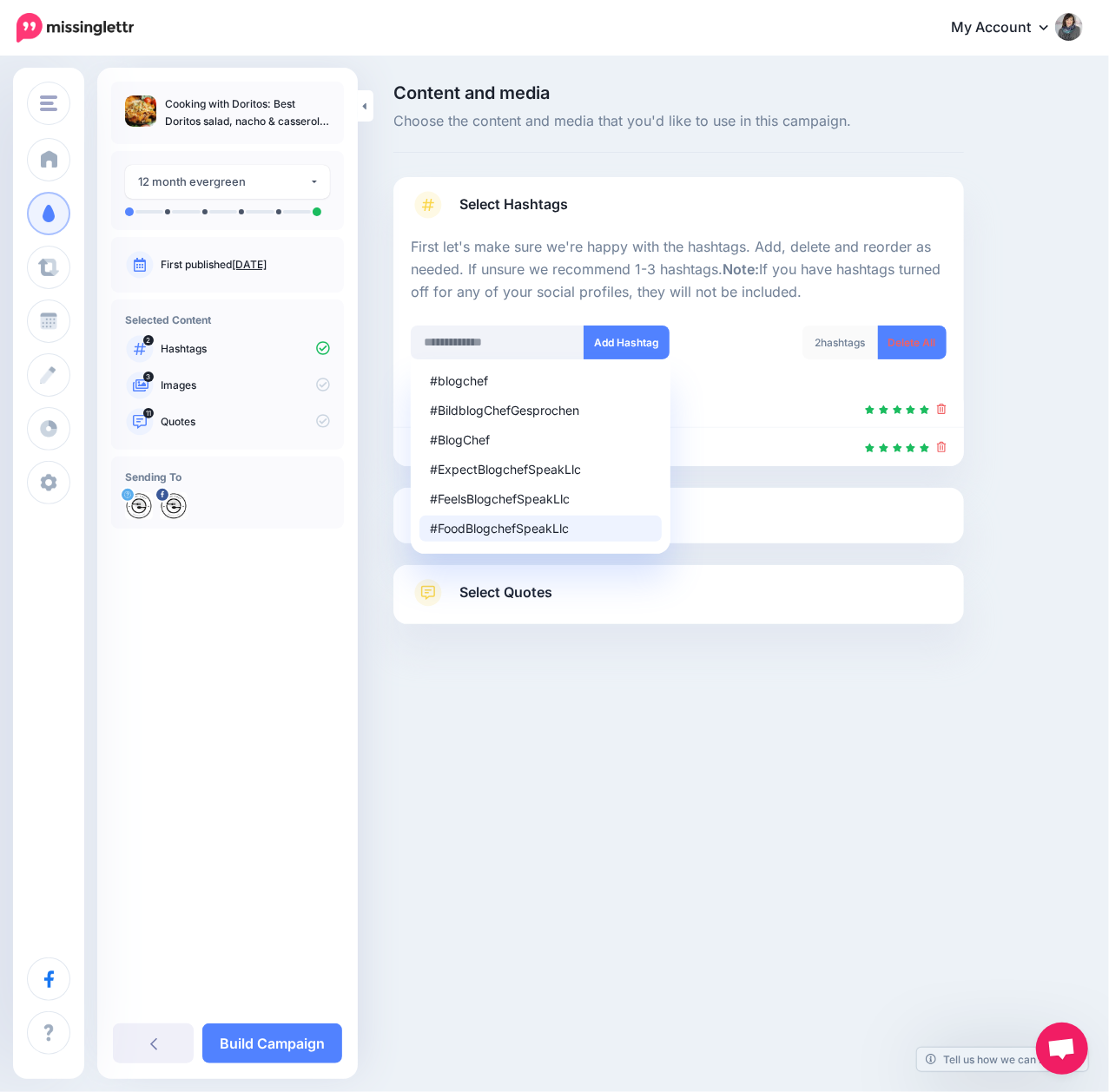
click at [552, 516] on li "#FoodBlogchefSpeakLlc" at bounding box center [540, 528] width 242 height 26
click at [751, 532] on div "Select Media Next, let's make sure we have the best media for this campaign. De…" at bounding box center [679, 516] width 571 height 55
click at [745, 514] on link "Select Media" at bounding box center [678, 516] width 535 height 28
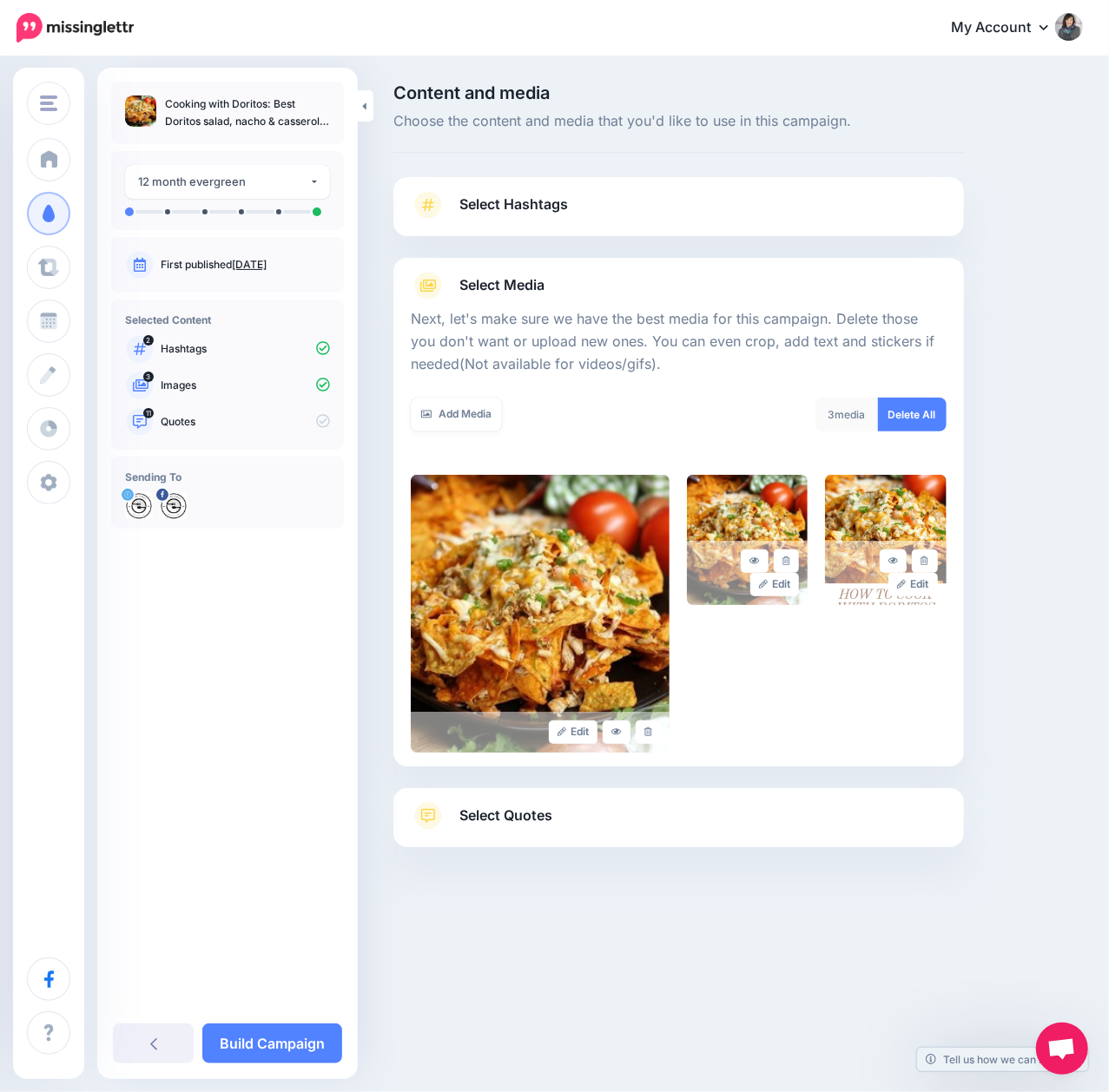
click at [661, 833] on link "Select Quotes" at bounding box center [678, 824] width 535 height 45
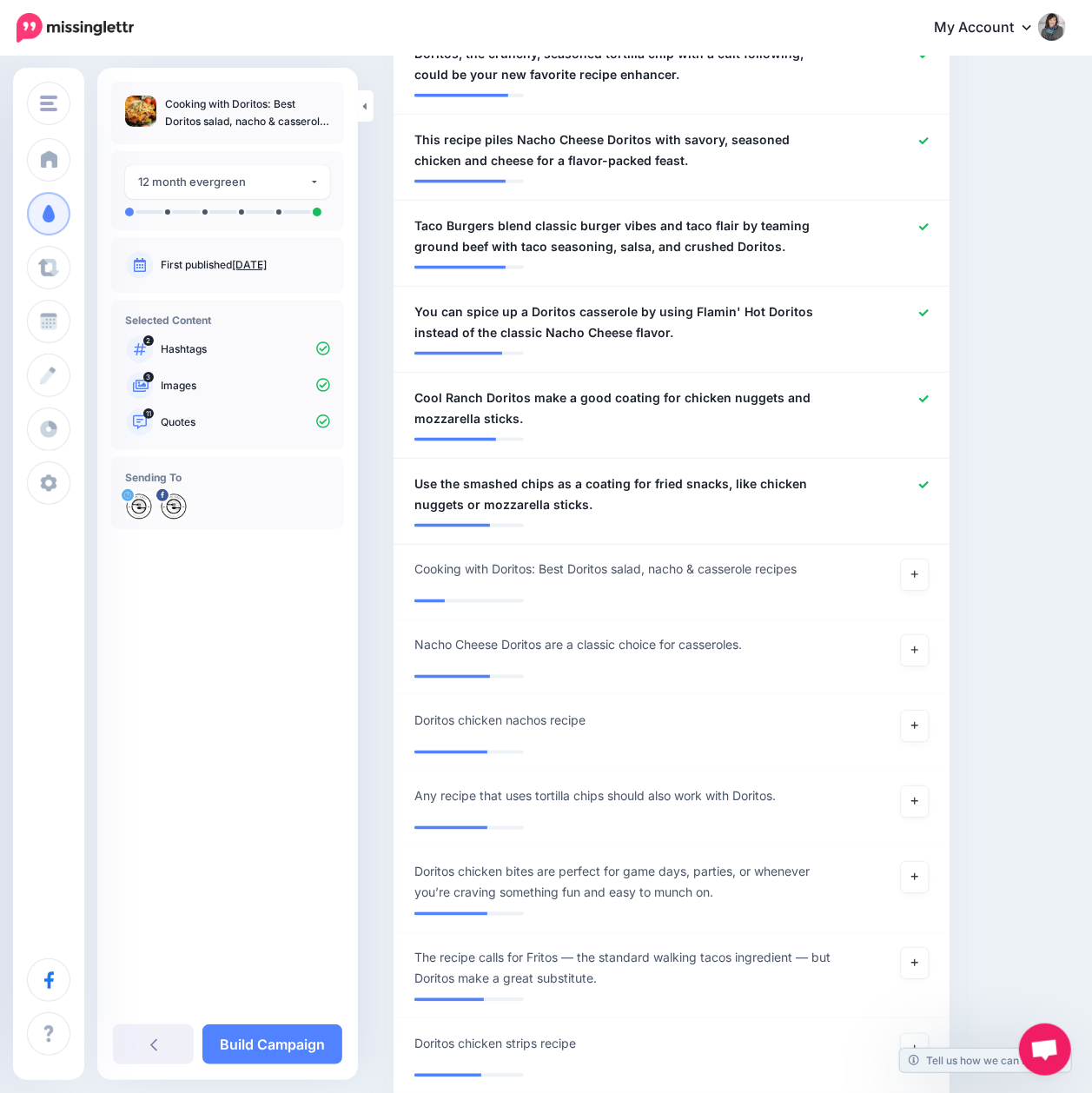
scroll to position [1043, 0]
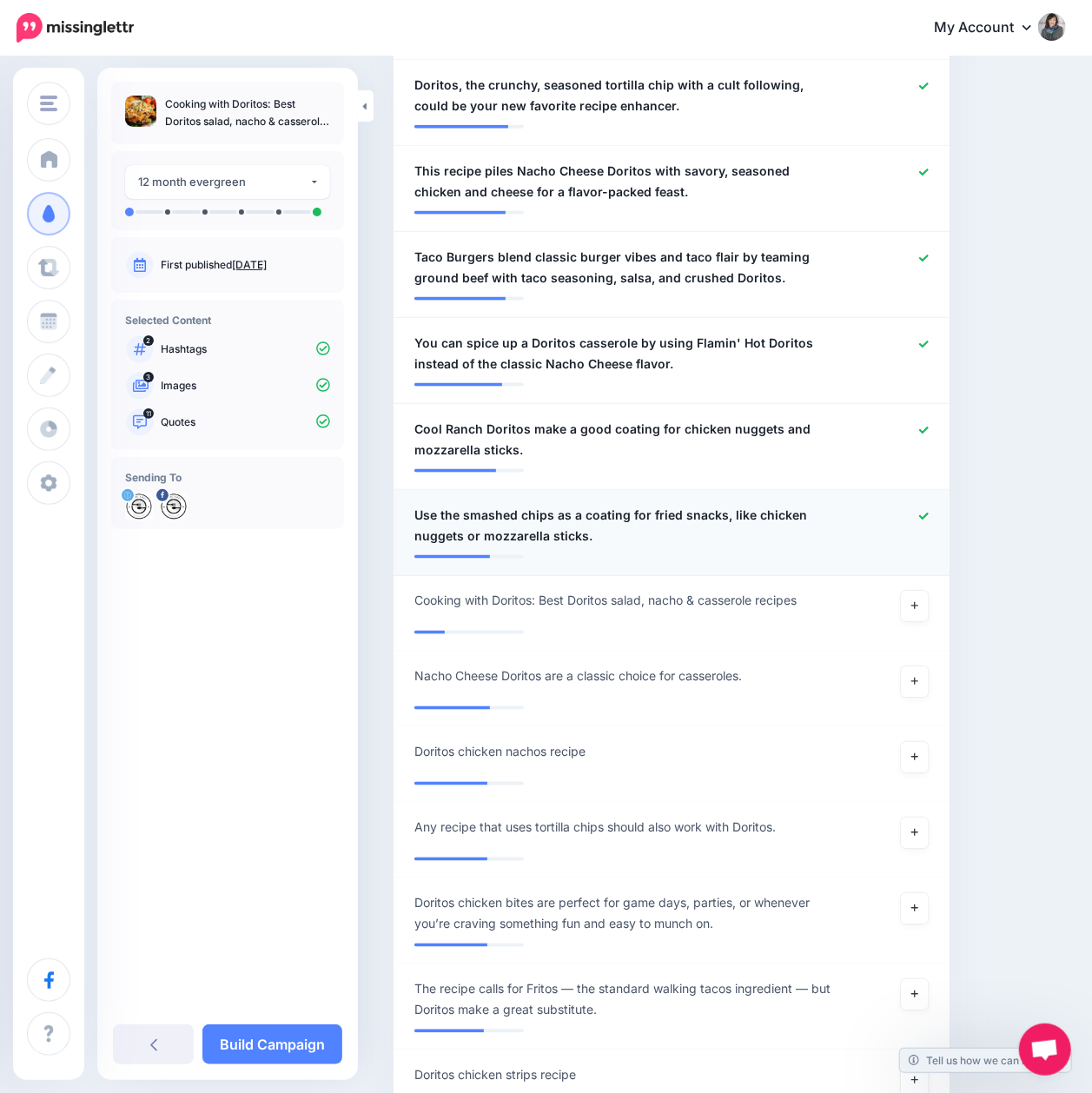
click at [929, 515] on icon at bounding box center [924, 516] width 10 height 7
click at [939, 422] on div at bounding box center [897, 439] width 91 height 41
click at [929, 428] on icon at bounding box center [924, 429] width 10 height 7
click at [929, 514] on icon at bounding box center [924, 517] width 10 height 10
click at [929, 428] on icon at bounding box center [924, 430] width 10 height 10
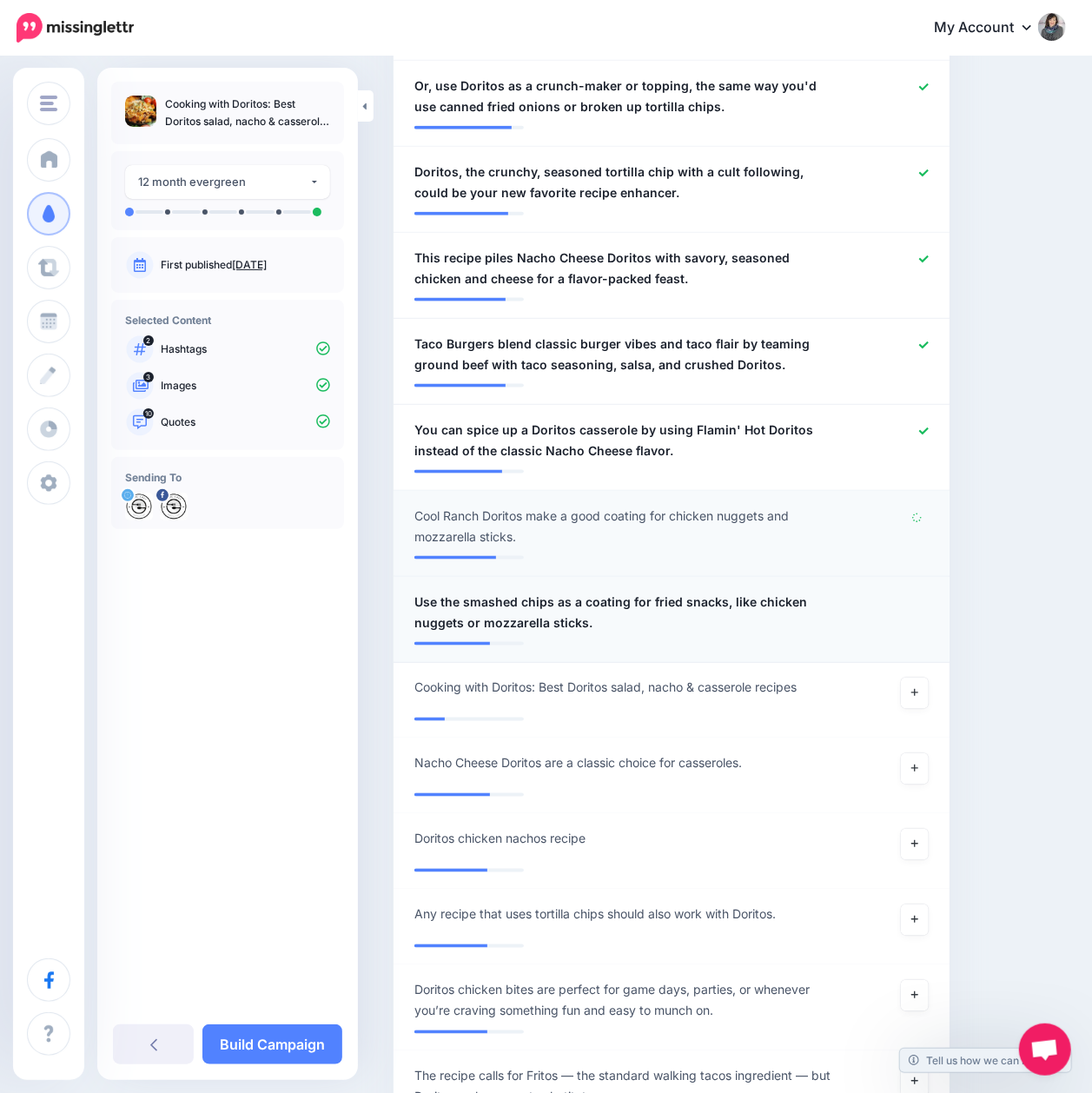
scroll to position [810, 0]
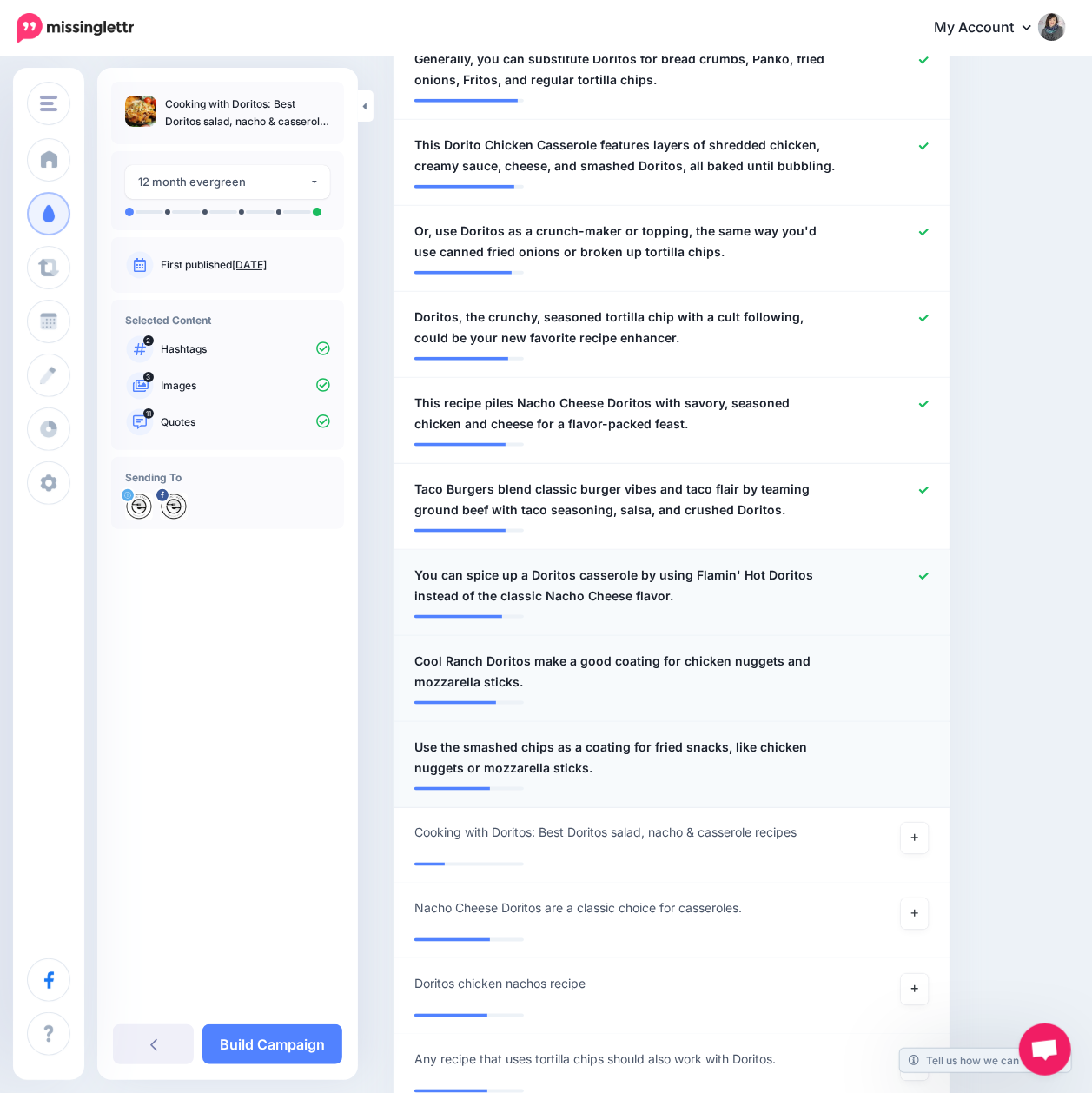
click at [929, 573] on icon at bounding box center [924, 576] width 10 height 10
click at [929, 571] on icon at bounding box center [924, 576] width 10 height 10
click at [929, 487] on icon at bounding box center [924, 489] width 10 height 7
click at [929, 402] on icon at bounding box center [924, 404] width 10 height 7
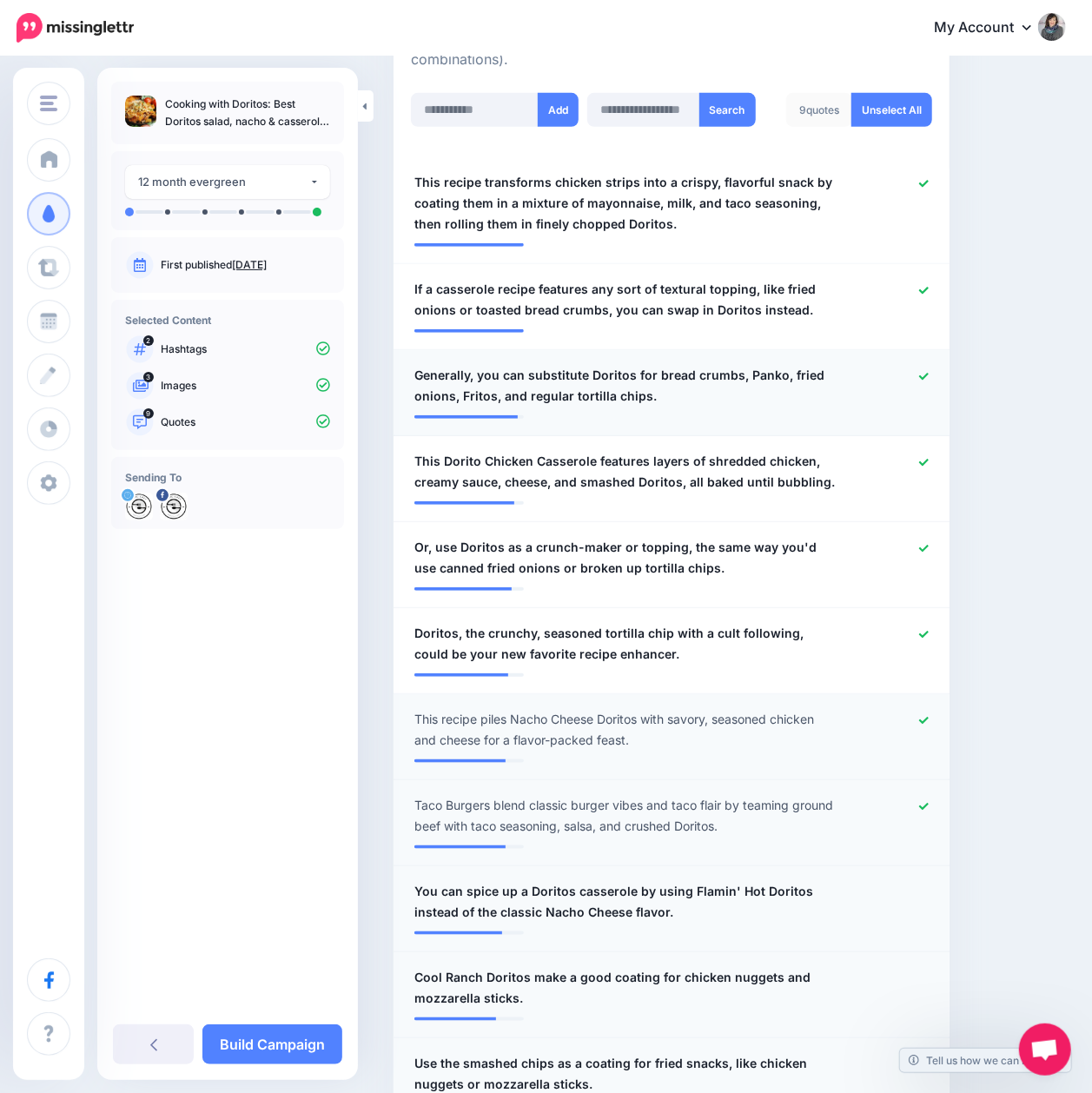
scroll to position [463, 0]
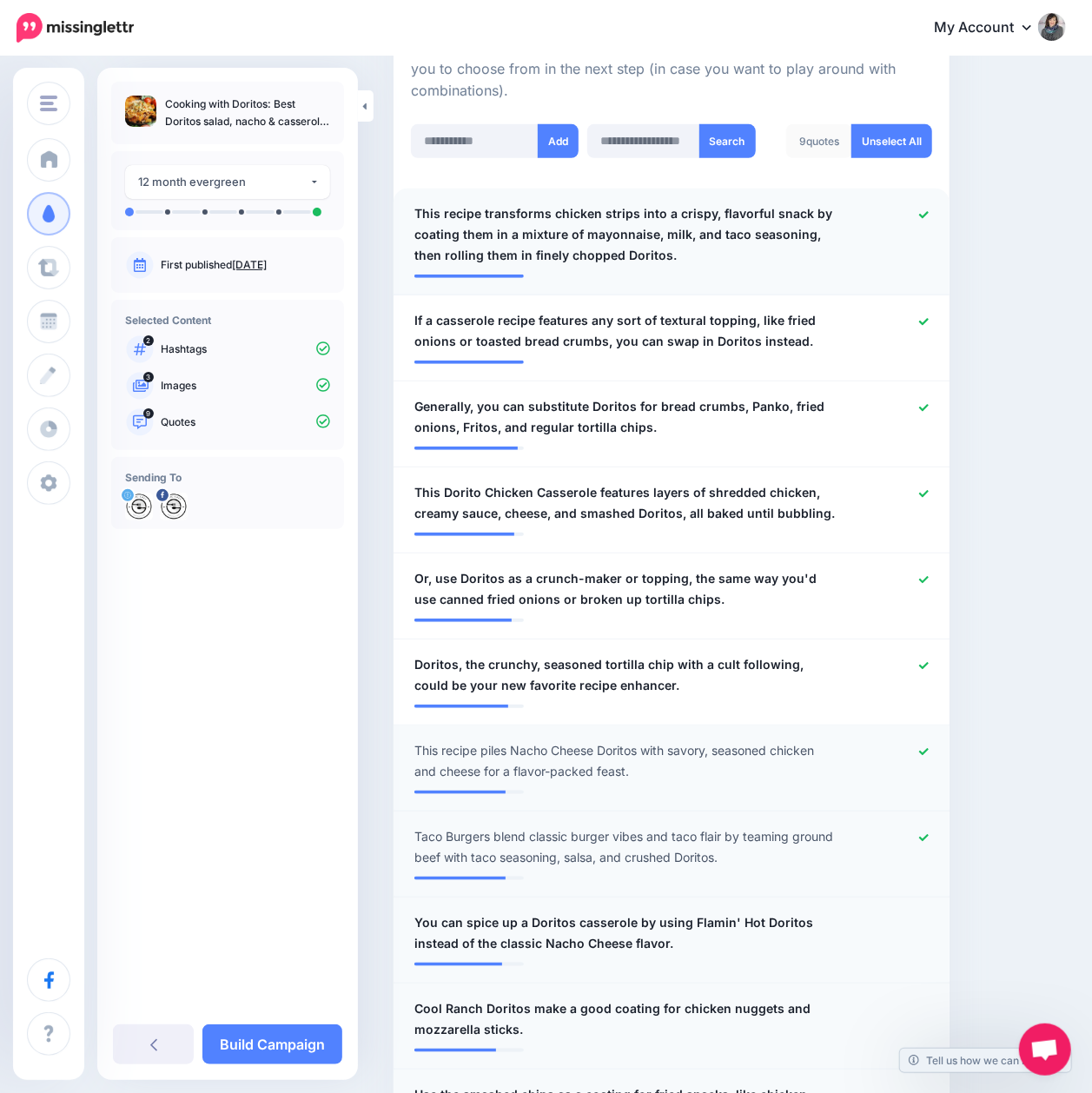
click at [929, 210] on icon at bounding box center [924, 215] width 10 height 10
click at [929, 320] on icon at bounding box center [924, 321] width 10 height 7
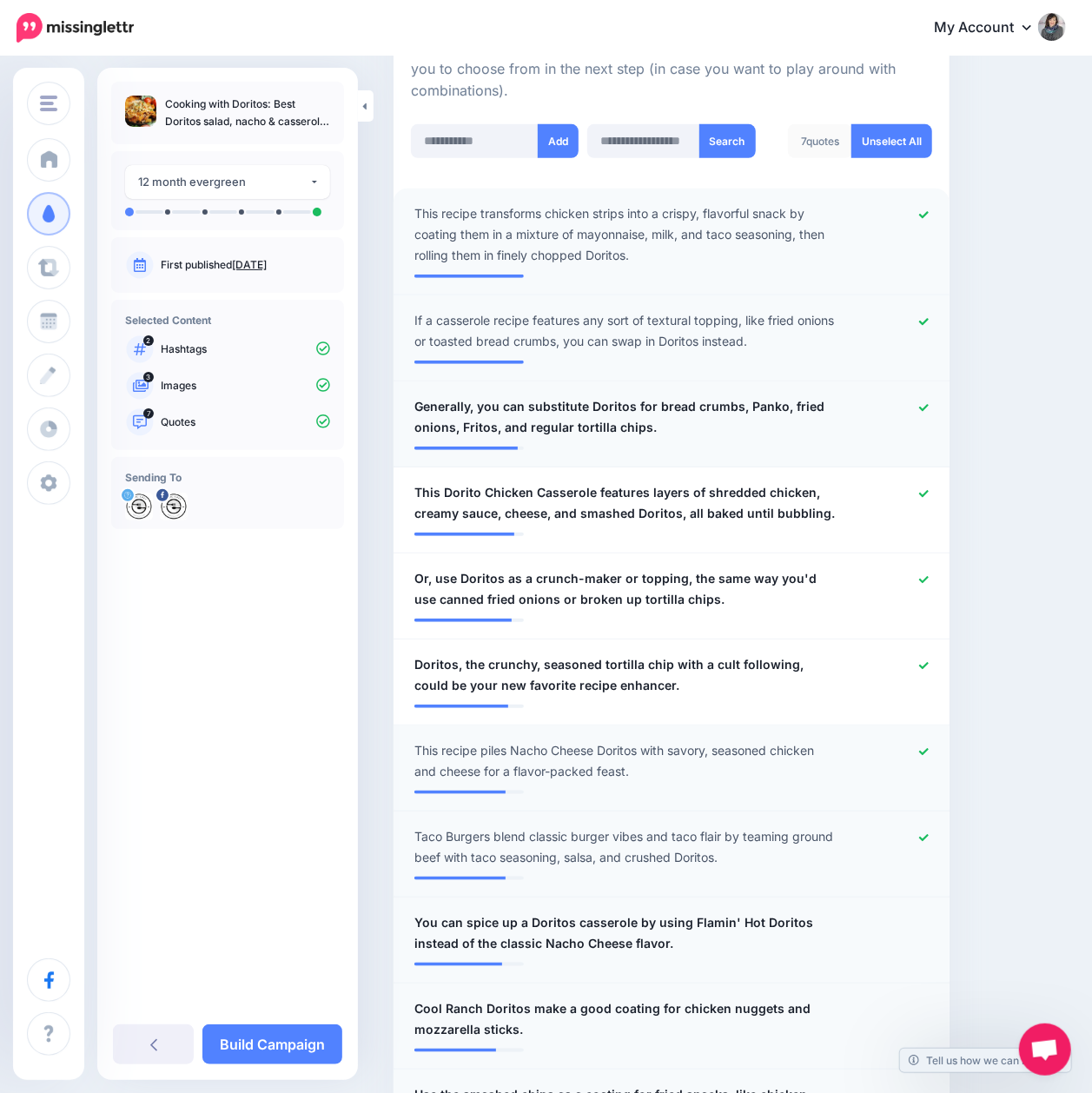
click at [929, 407] on icon at bounding box center [924, 407] width 10 height 7
click at [929, 491] on icon at bounding box center [924, 493] width 10 height 7
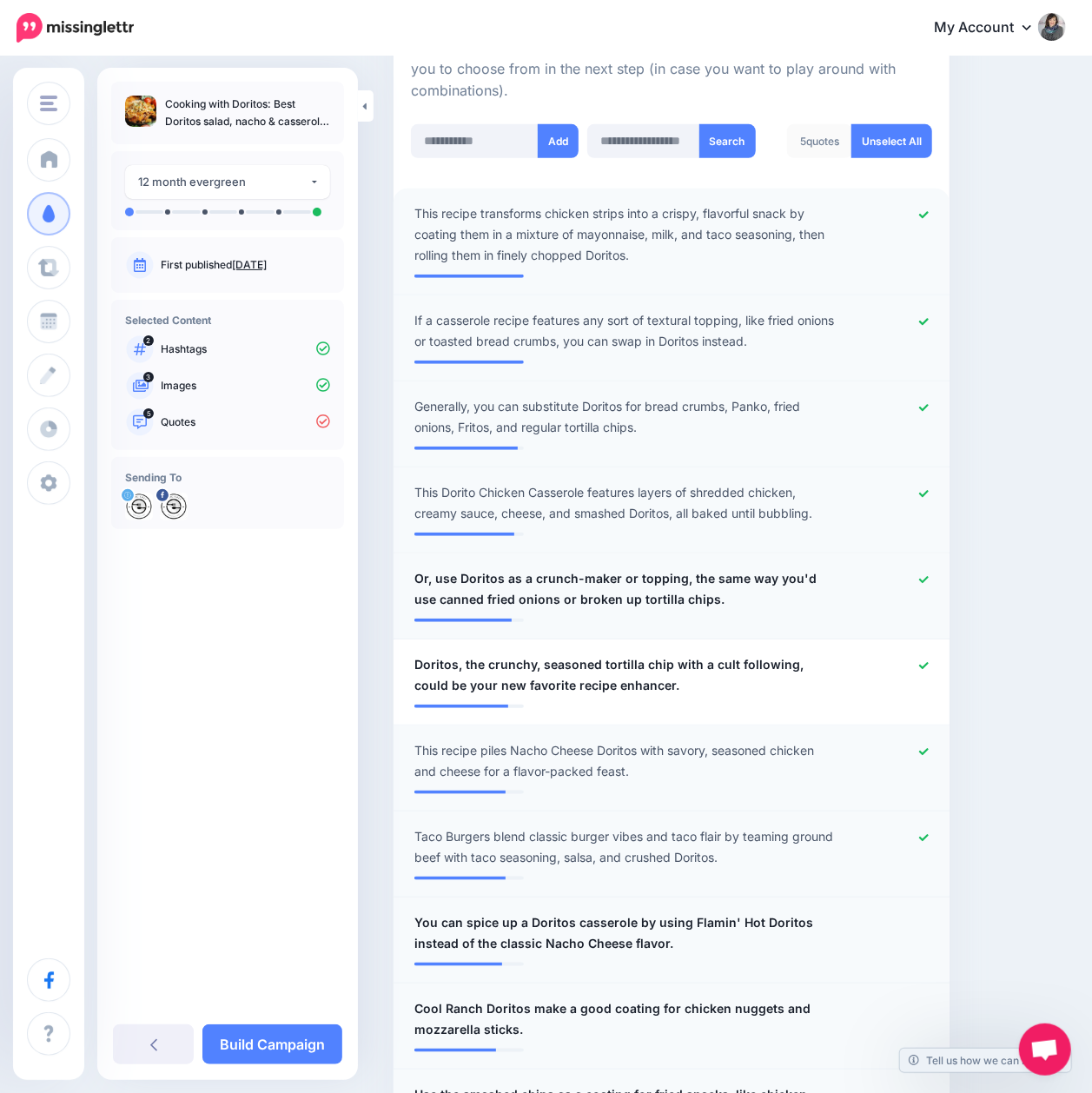
click at [929, 579] on icon at bounding box center [924, 580] width 10 height 10
click at [929, 664] on icon at bounding box center [924, 665] width 10 height 7
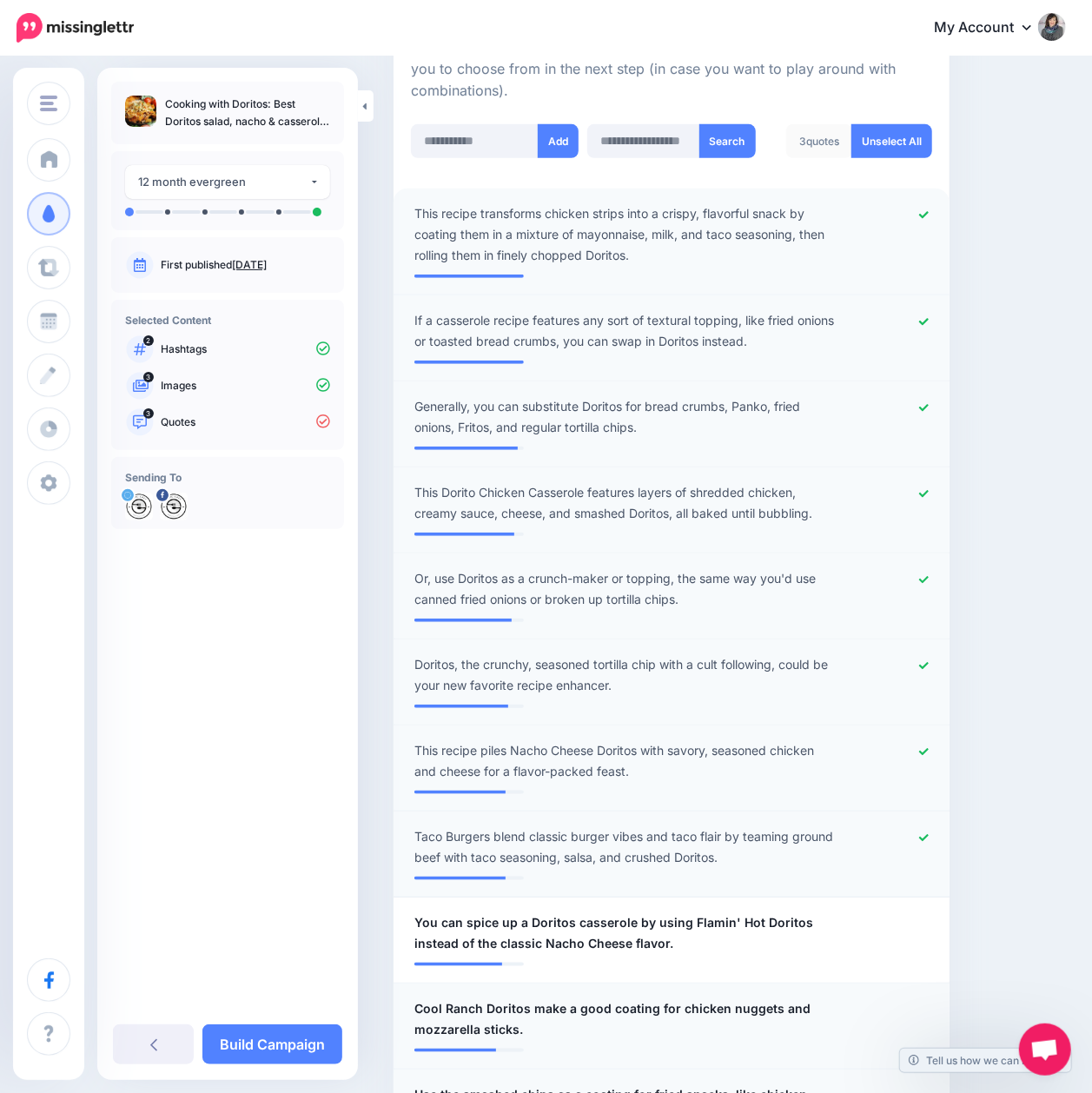
click at [929, 213] on icon at bounding box center [924, 214] width 10 height 7
click at [929, 317] on icon at bounding box center [924, 322] width 10 height 10
click at [929, 407] on icon at bounding box center [924, 407] width 10 height 7
click at [929, 495] on icon at bounding box center [924, 493] width 10 height 7
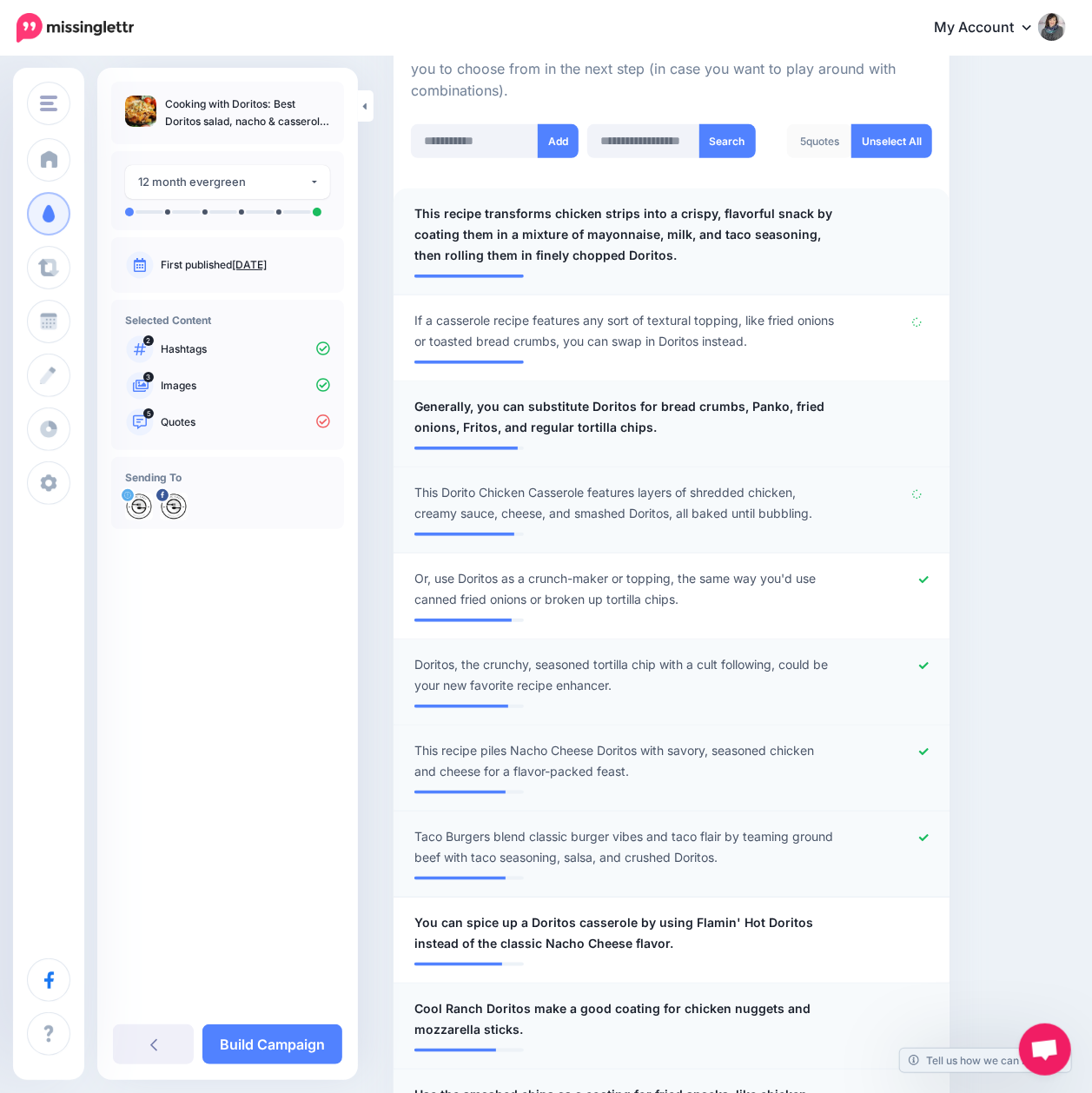
click at [932, 573] on div at bounding box center [897, 589] width 91 height 41
click at [929, 579] on icon at bounding box center [924, 579] width 10 height 7
click at [929, 661] on icon at bounding box center [924, 666] width 10 height 10
click at [929, 747] on icon at bounding box center [924, 752] width 10 height 10
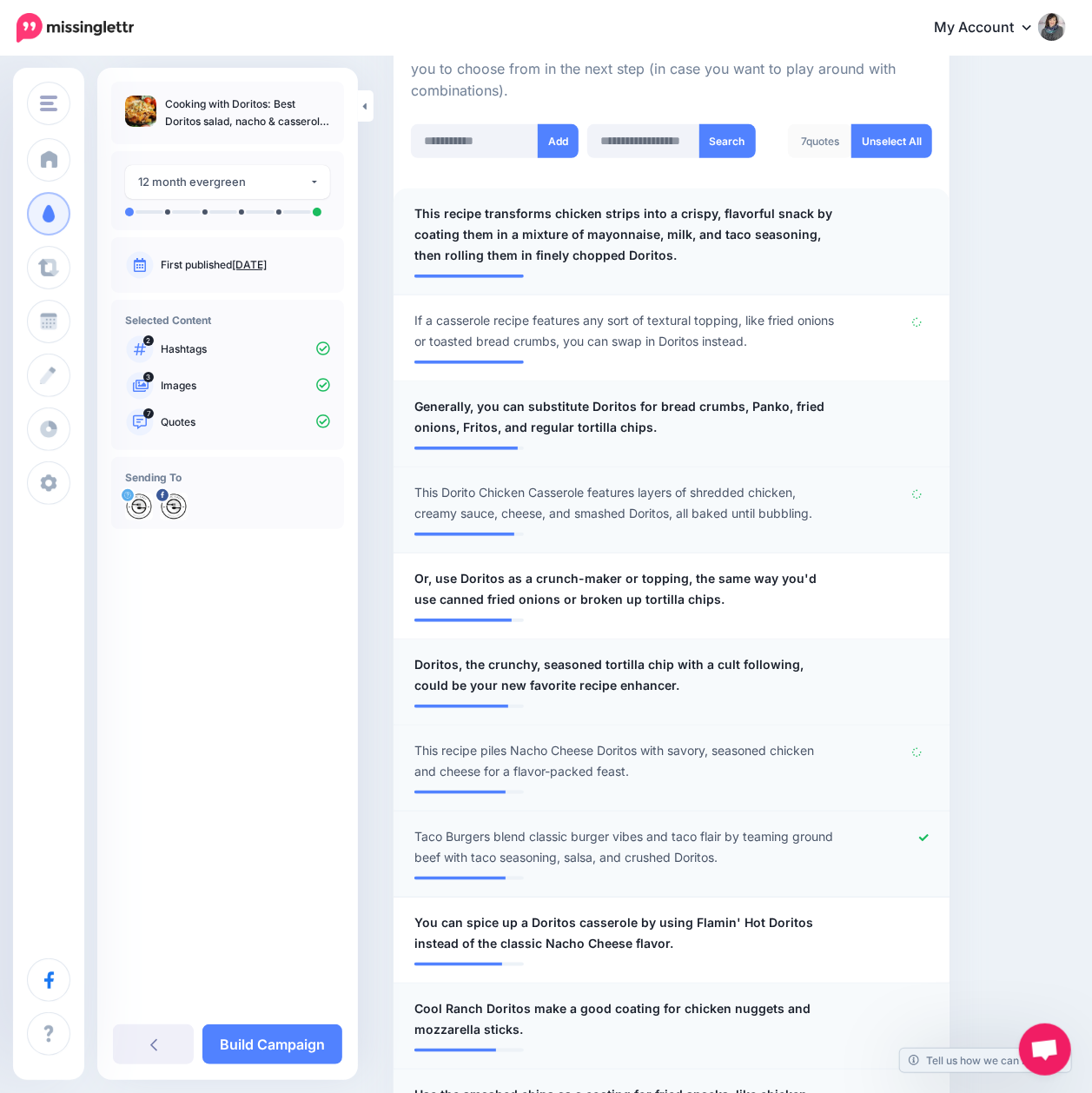
click at [929, 833] on icon at bounding box center [924, 838] width 10 height 10
click at [498, 415] on span "Generally, you can substitute Doritos for bread crumbs, Panko, fried onions, Fr…" at bounding box center [626, 417] width 424 height 41
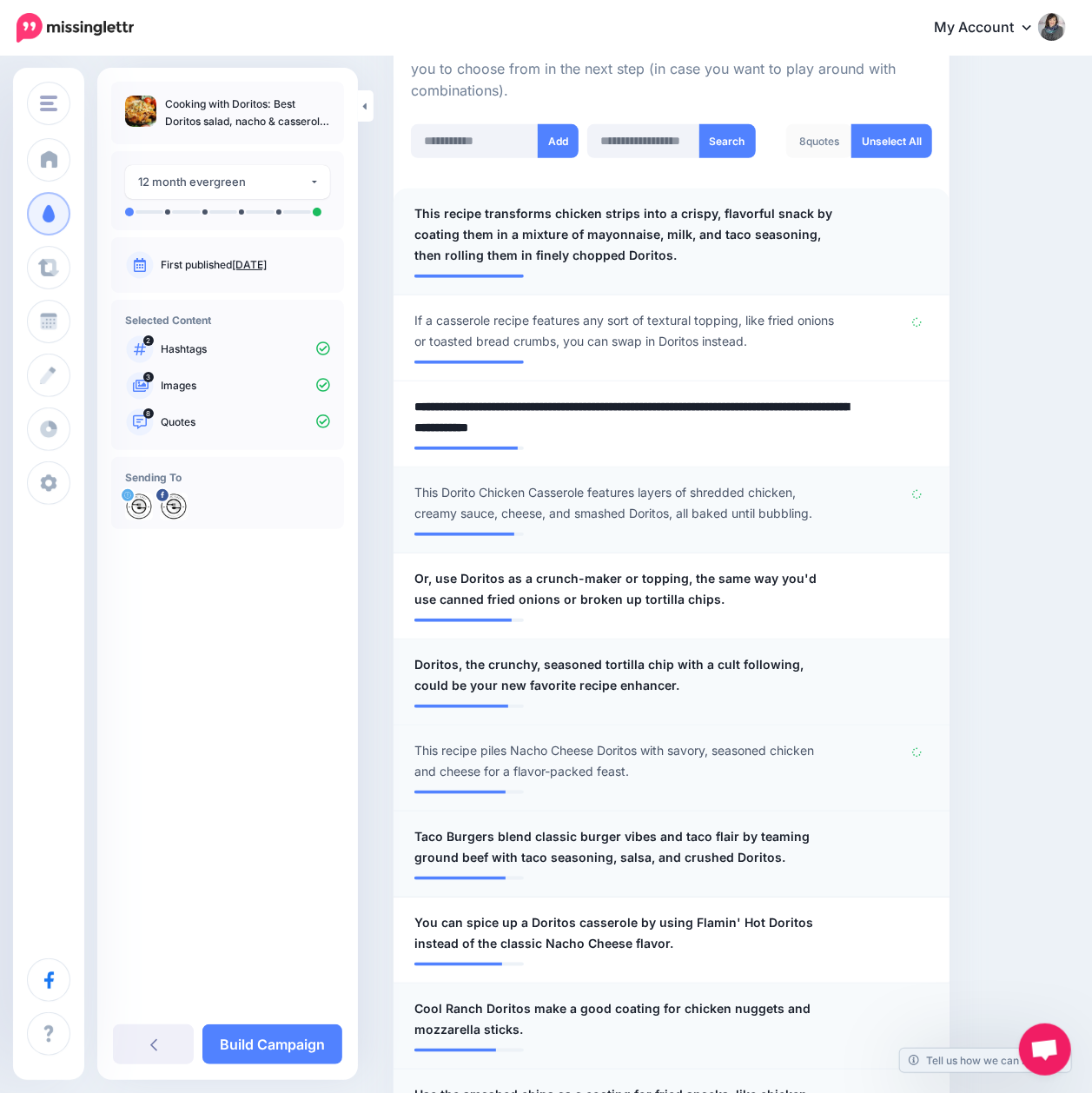
click at [916, 427] on div at bounding box center [897, 417] width 91 height 41
click at [428, 139] on input "text" at bounding box center [475, 141] width 128 height 33
paste input "**********"
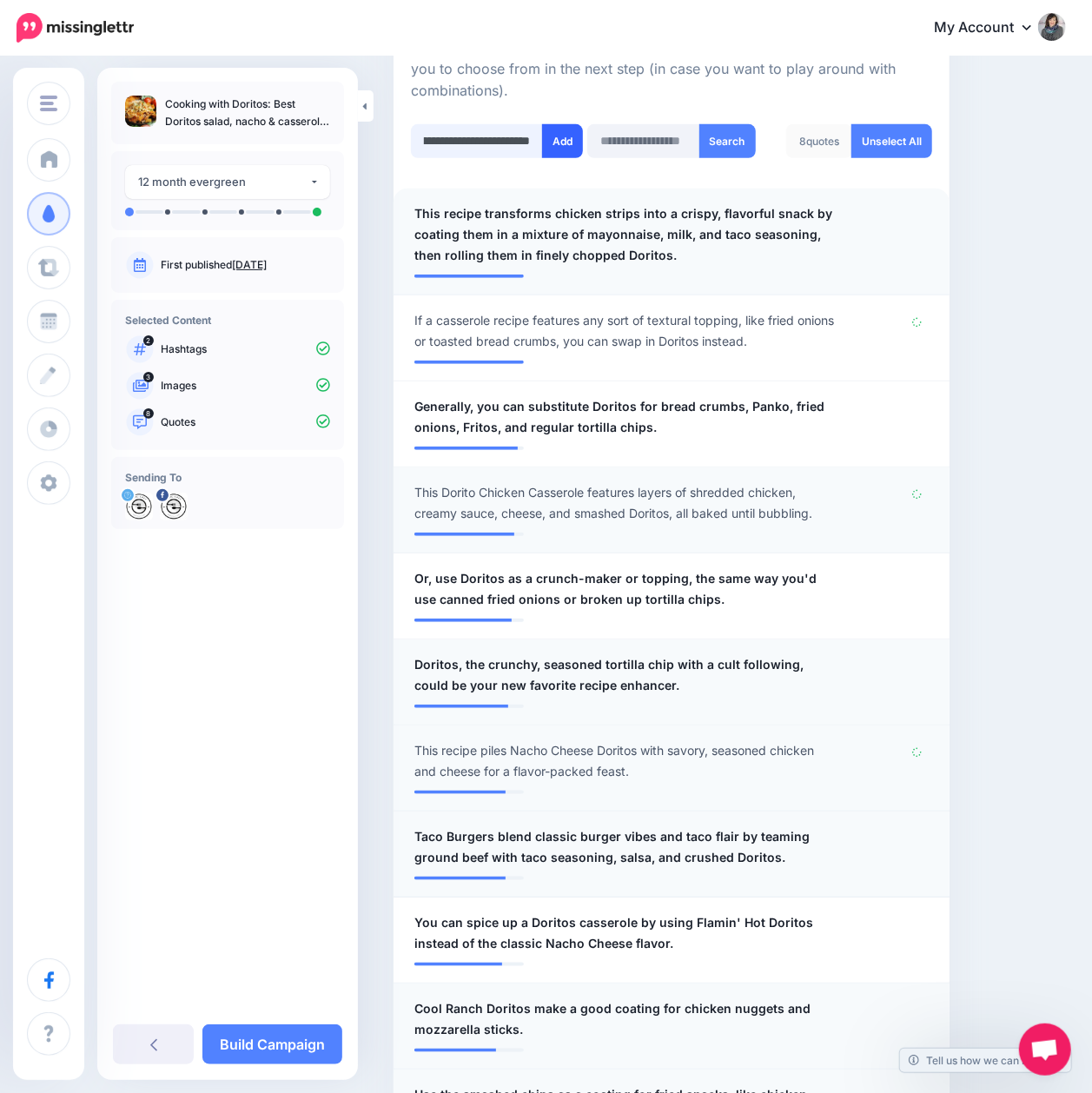
type input "**********"
click at [554, 144] on button "Add" at bounding box center [562, 141] width 40 height 33
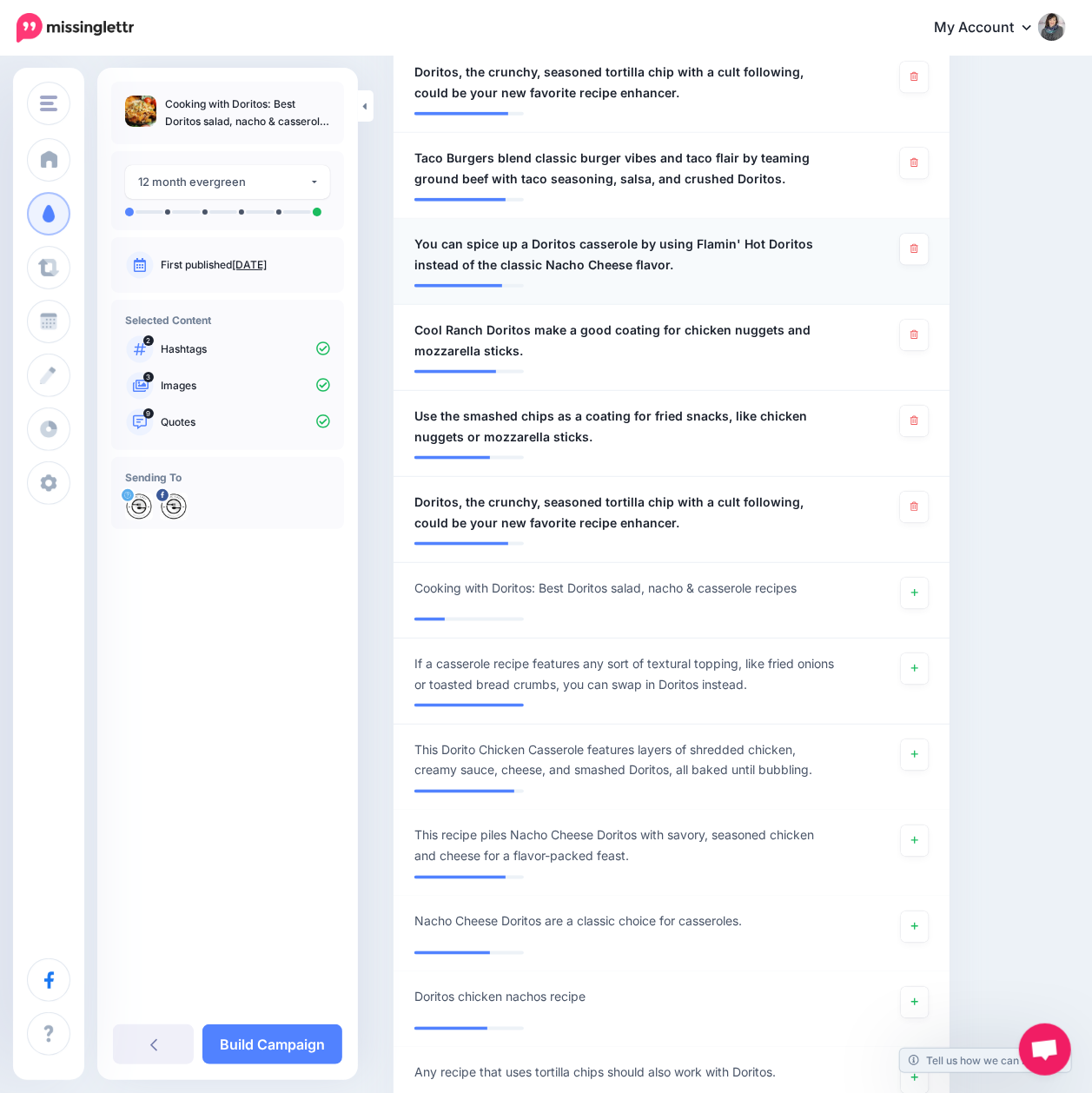
scroll to position [536, 0]
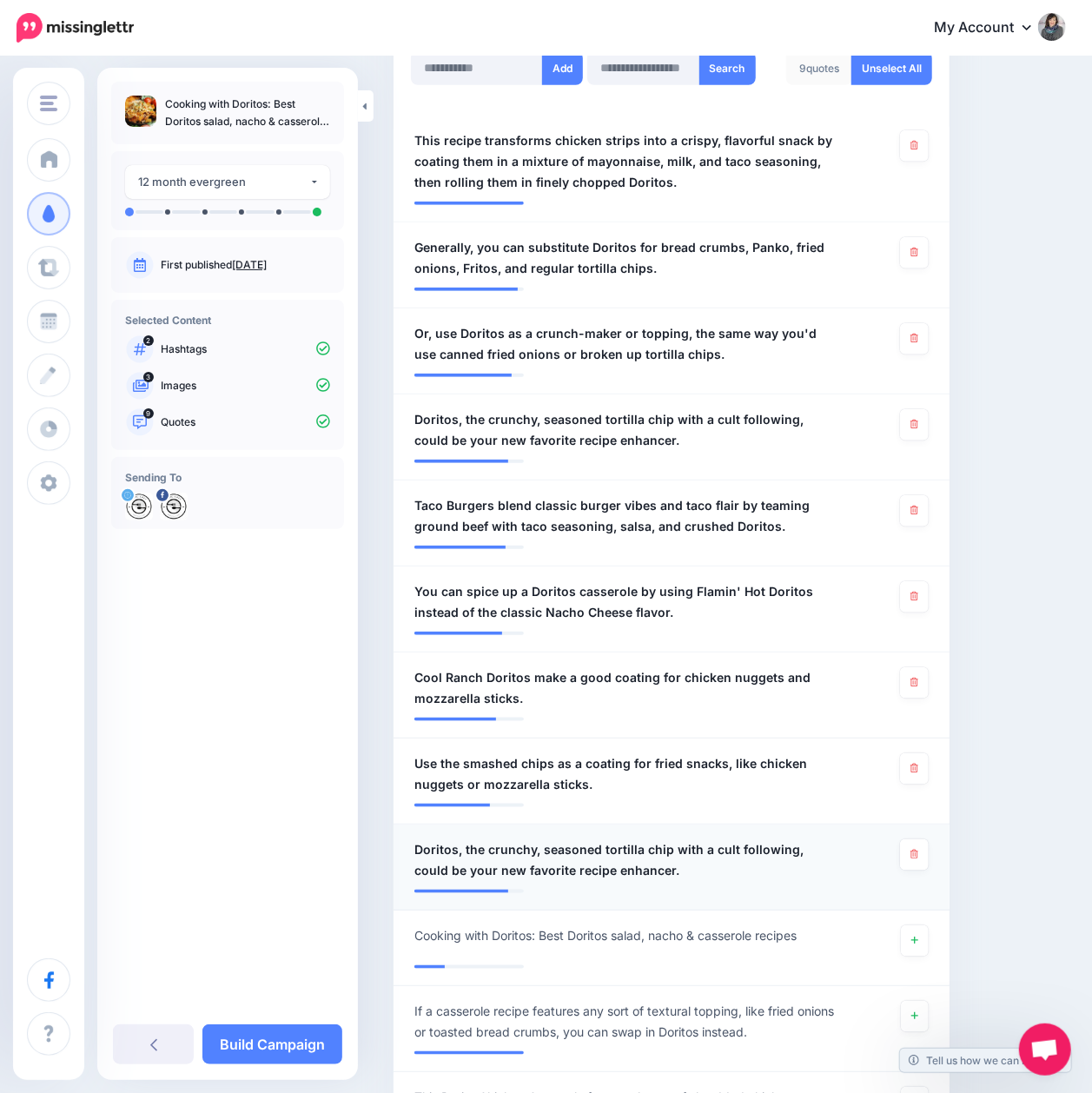
click at [775, 843] on span "Doritos, the crunchy, seasoned tortilla chip with a cult following, could be yo…" at bounding box center [626, 860] width 424 height 41
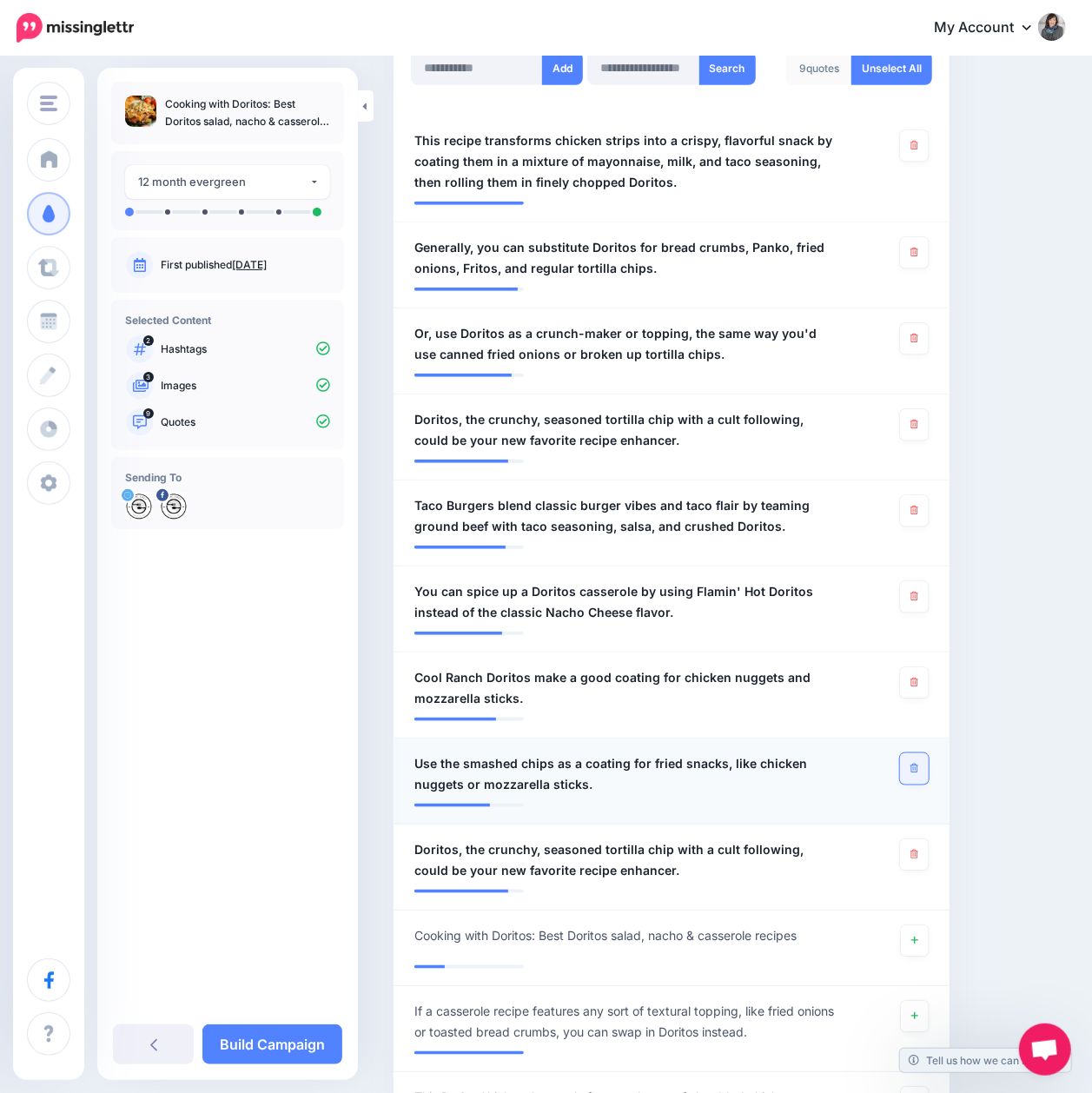
click at [929, 776] on link at bounding box center [914, 769] width 29 height 32
click at [928, 691] on link at bounding box center [914, 683] width 29 height 32
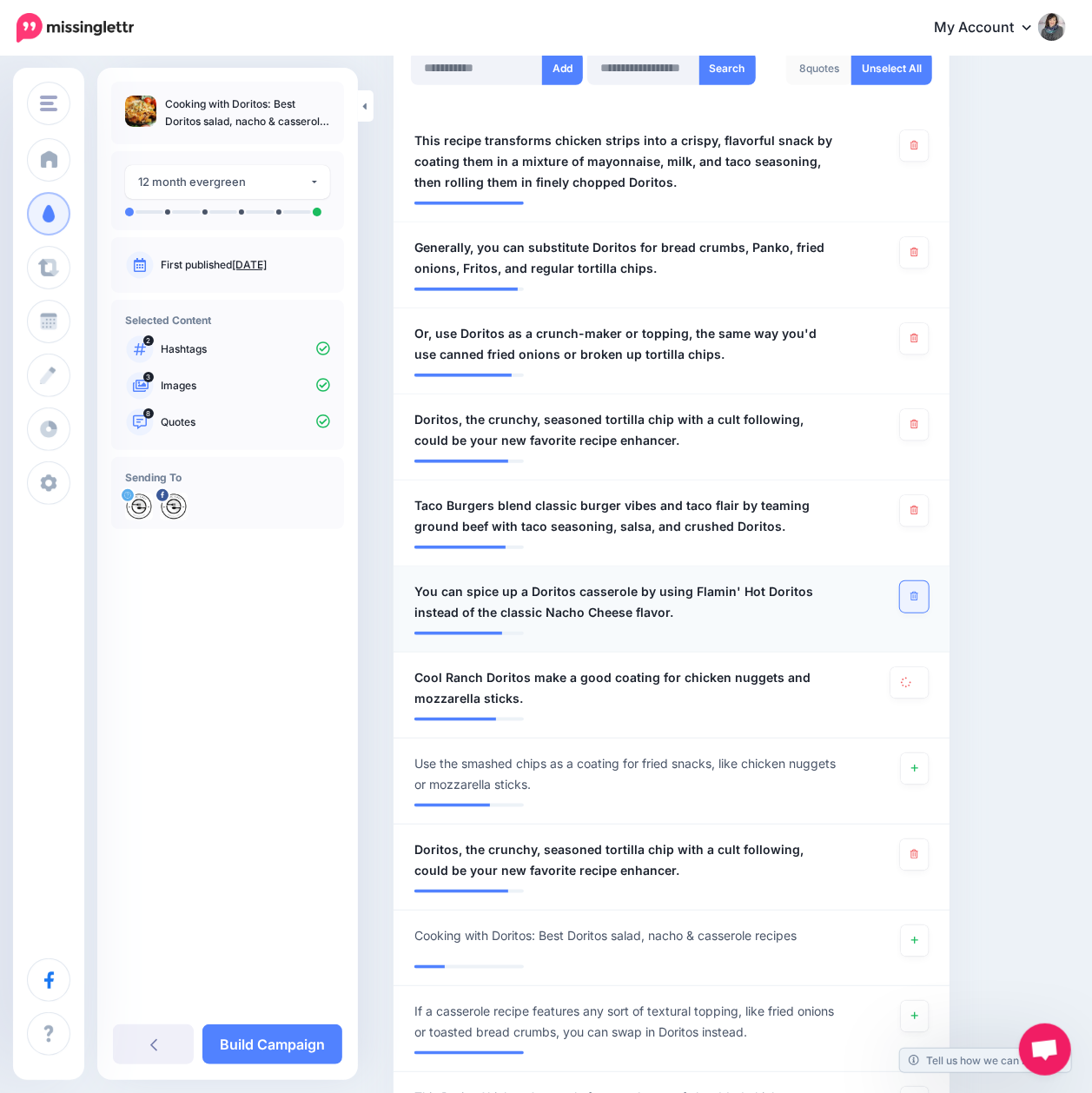
click at [918, 593] on icon at bounding box center [915, 597] width 8 height 10
click at [929, 520] on link at bounding box center [914, 511] width 29 height 32
click at [929, 431] on link at bounding box center [914, 425] width 29 height 32
drag, startPoint x: 926, startPoint y: 343, endPoint x: 930, endPoint y: 330, distance: 13.6
click at [926, 342] on link at bounding box center [914, 339] width 29 height 32
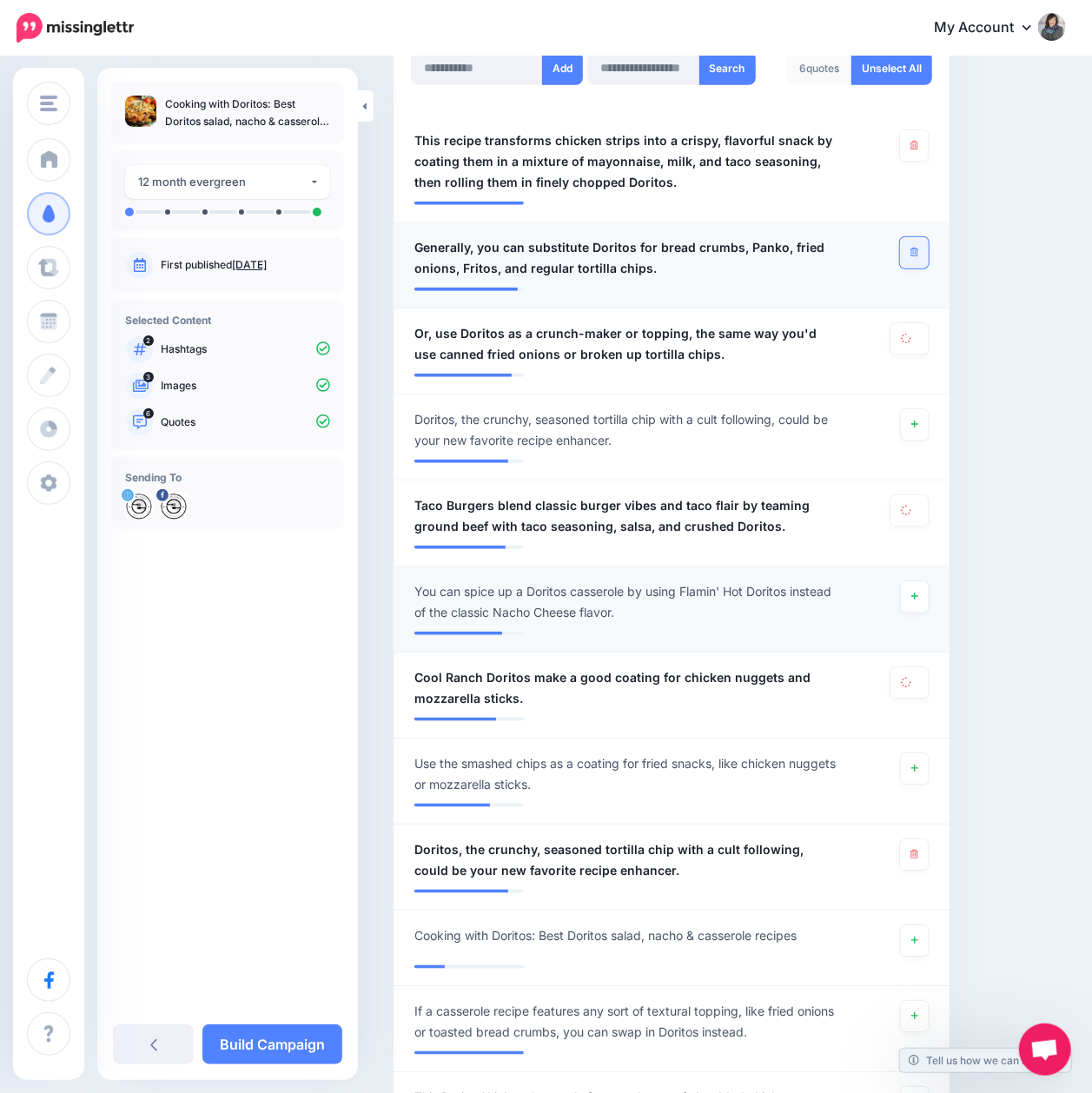
click at [918, 247] on icon at bounding box center [915, 252] width 8 height 10
click at [919, 147] on link at bounding box center [914, 146] width 29 height 32
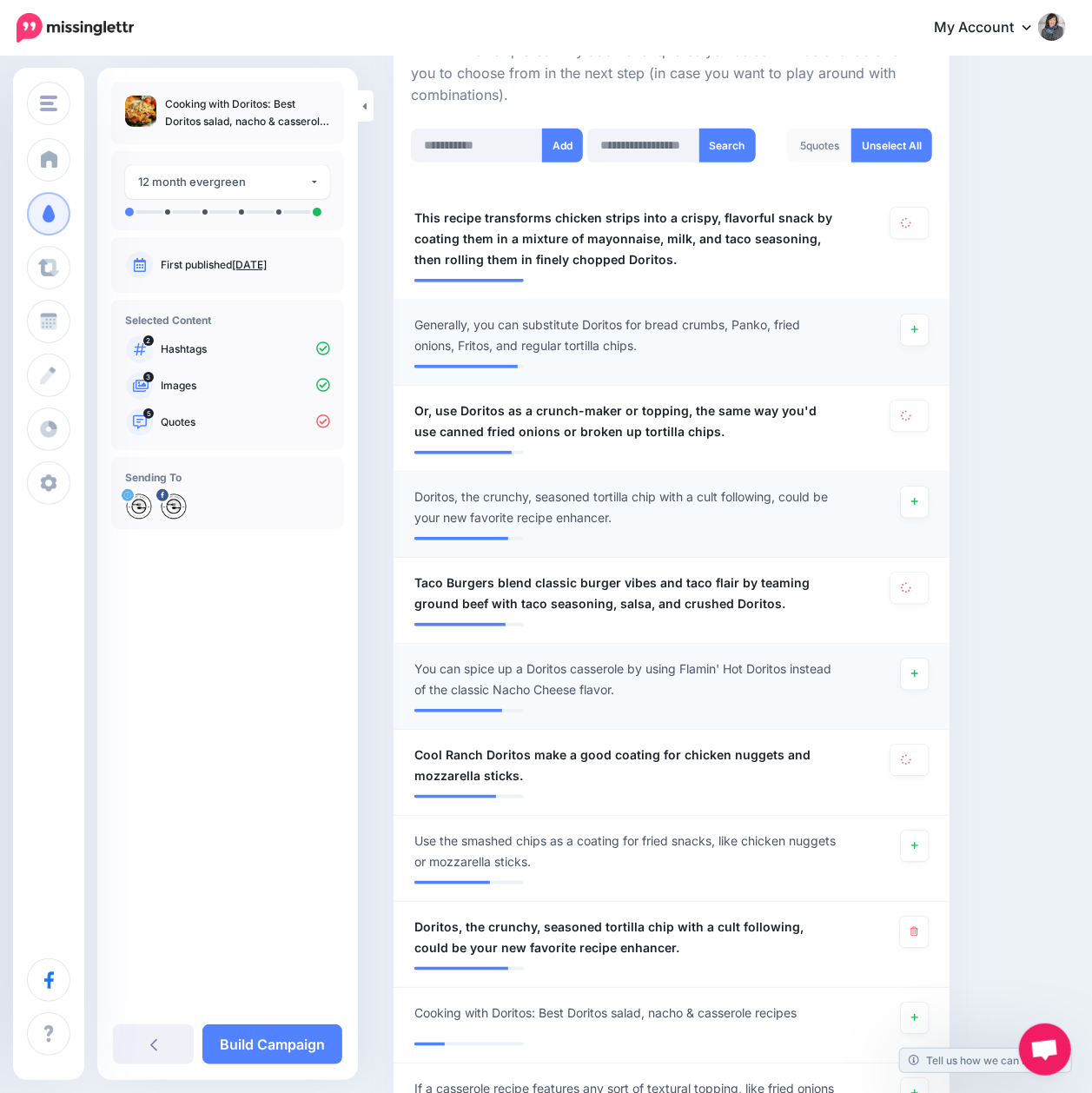
scroll to position [420, 0]
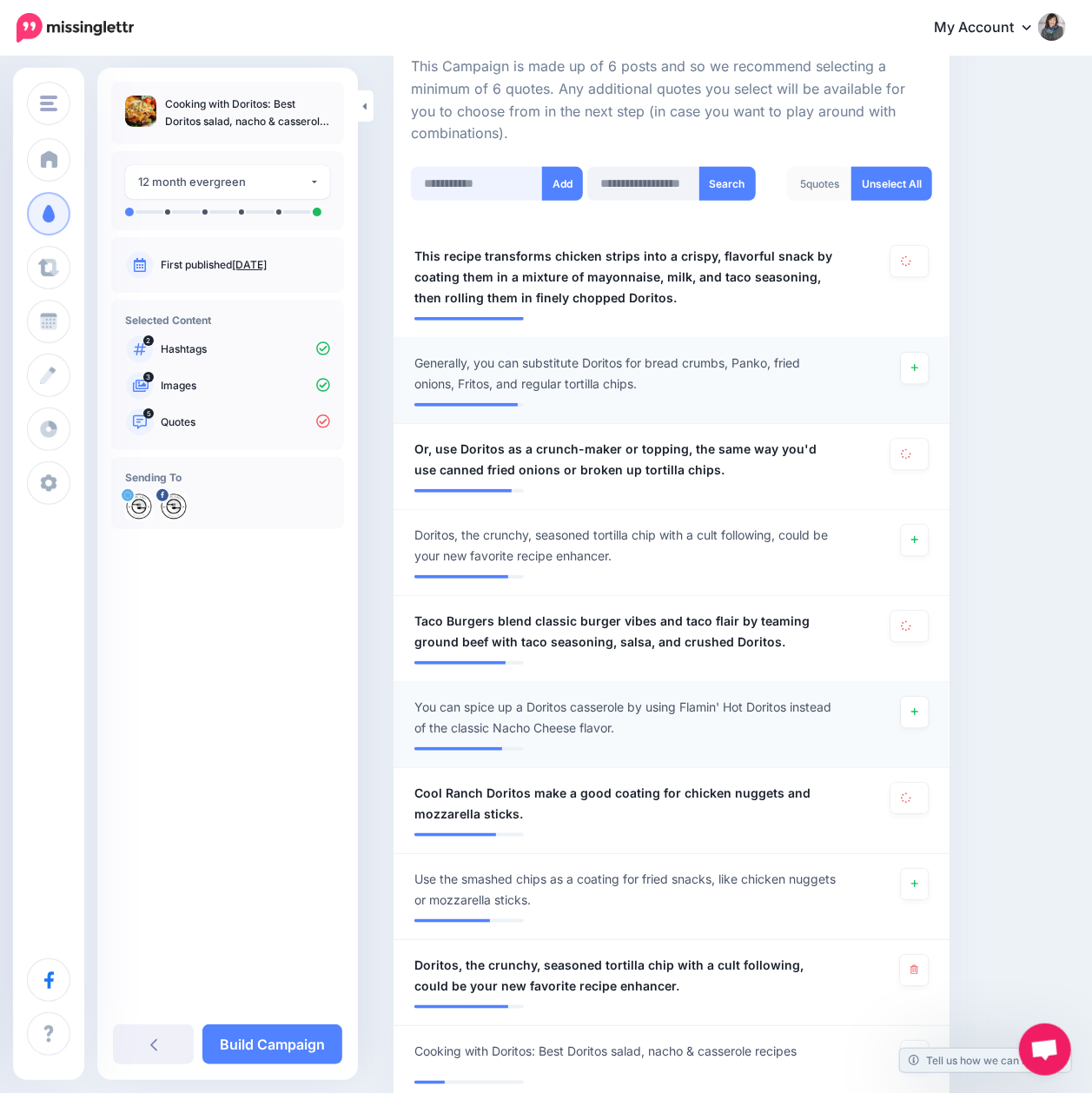
click at [484, 186] on input "text" at bounding box center [477, 183] width 132 height 33
paste input "**********"
type input "**********"
click at [556, 193] on button "Add" at bounding box center [562, 183] width 40 height 33
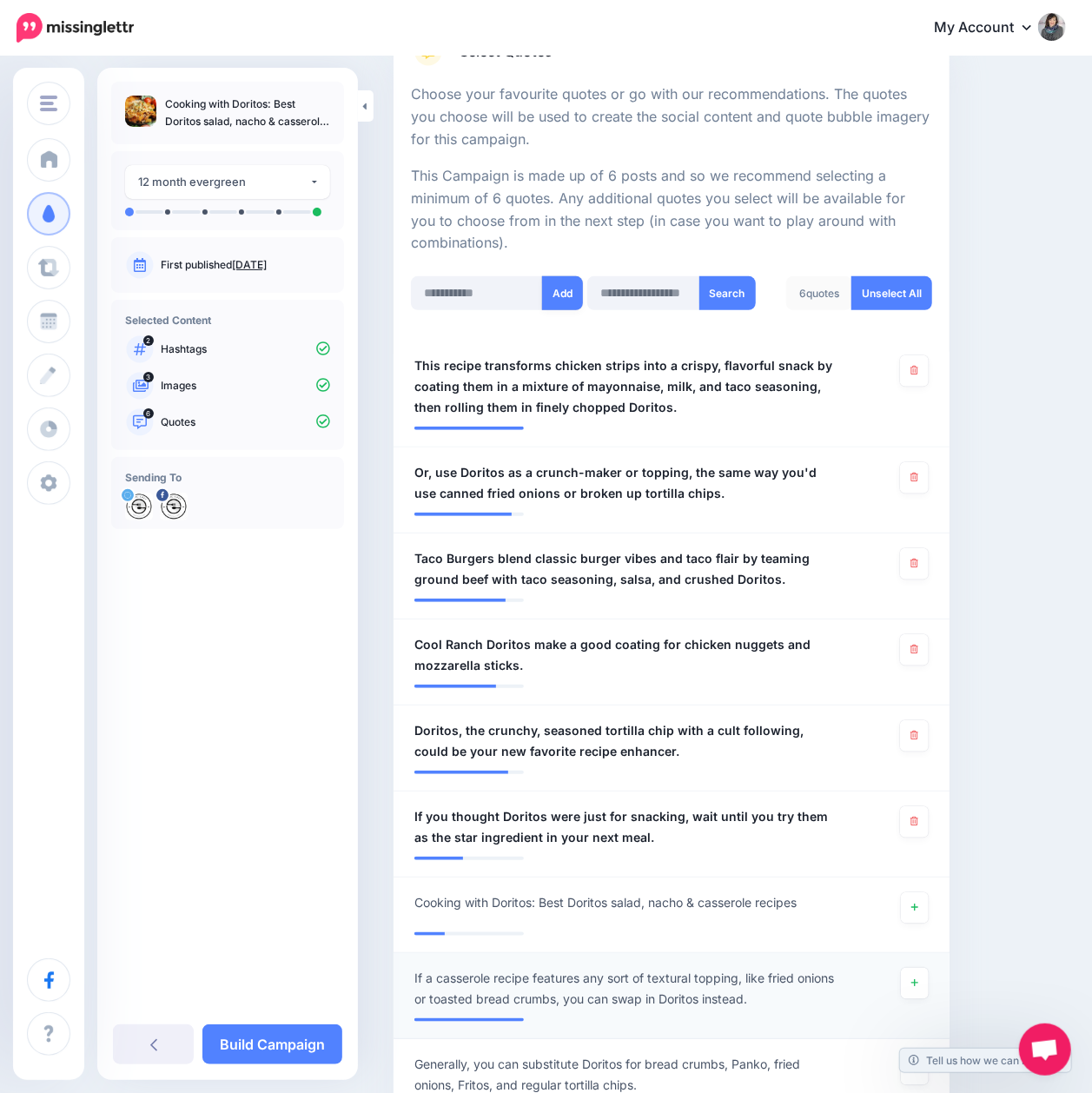
scroll to position [304, 0]
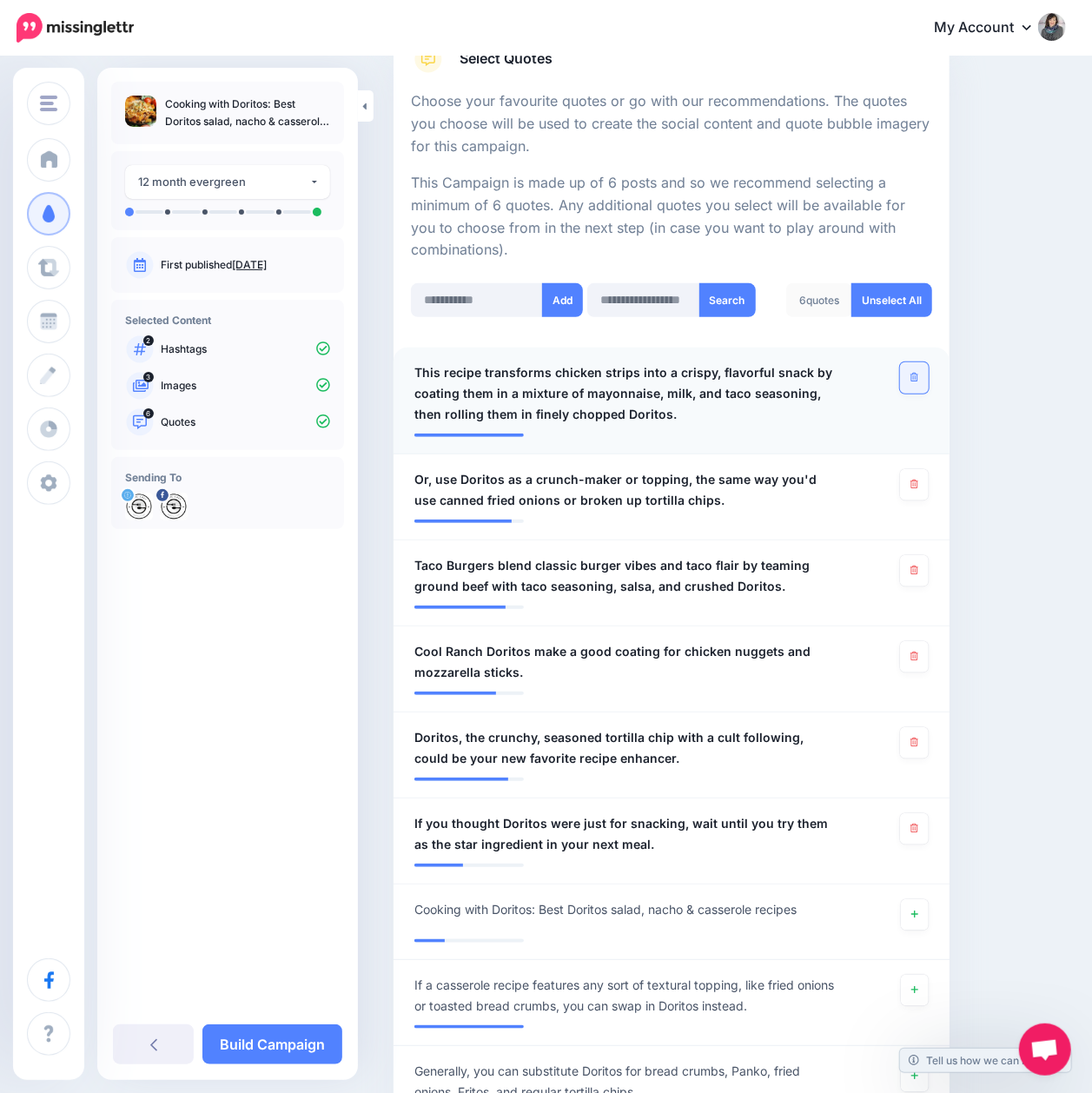
click at [918, 379] on icon at bounding box center [915, 377] width 8 height 10
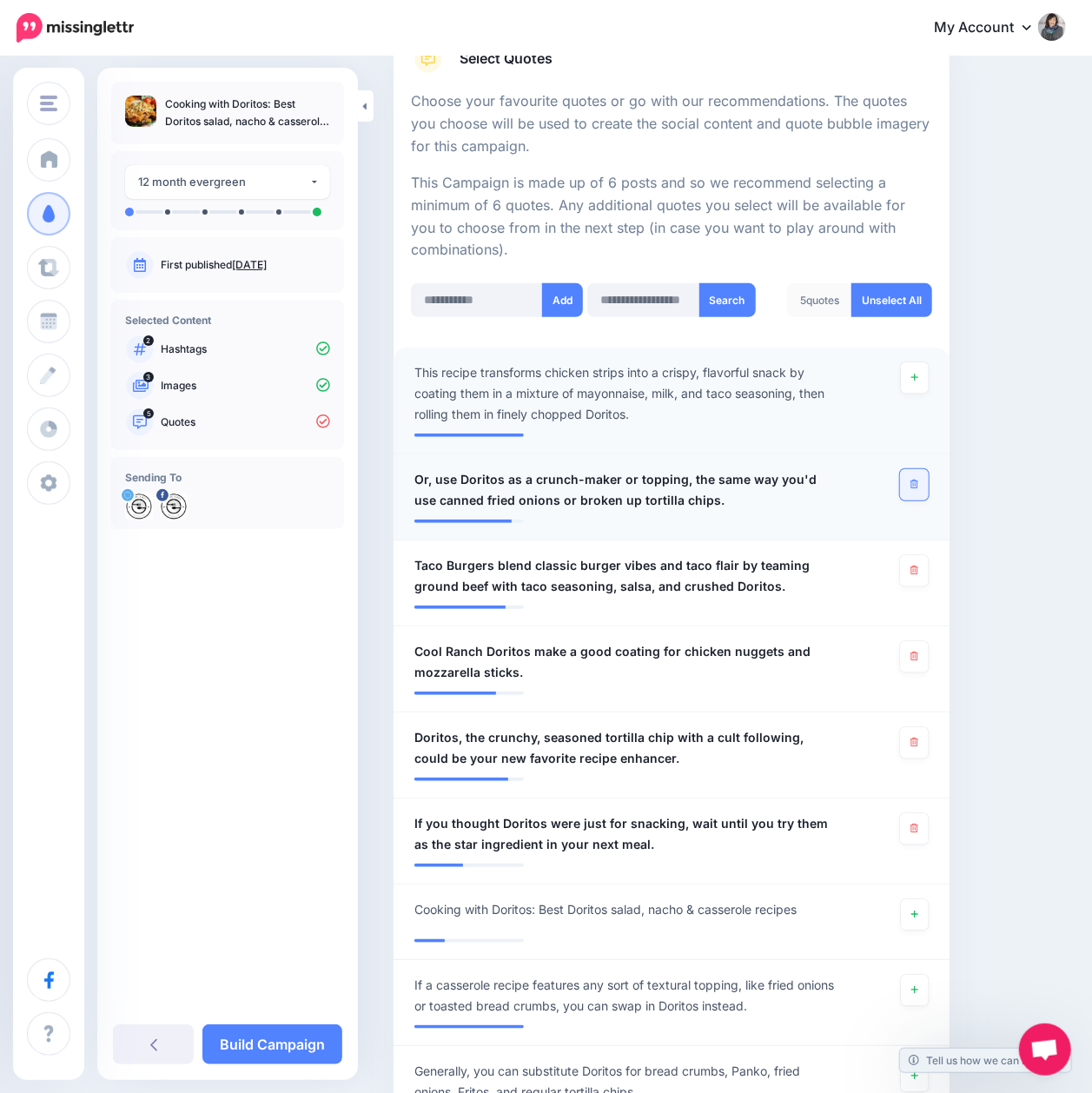
click at [918, 484] on icon at bounding box center [915, 484] width 8 height 10
click at [918, 567] on icon at bounding box center [915, 570] width 8 height 10
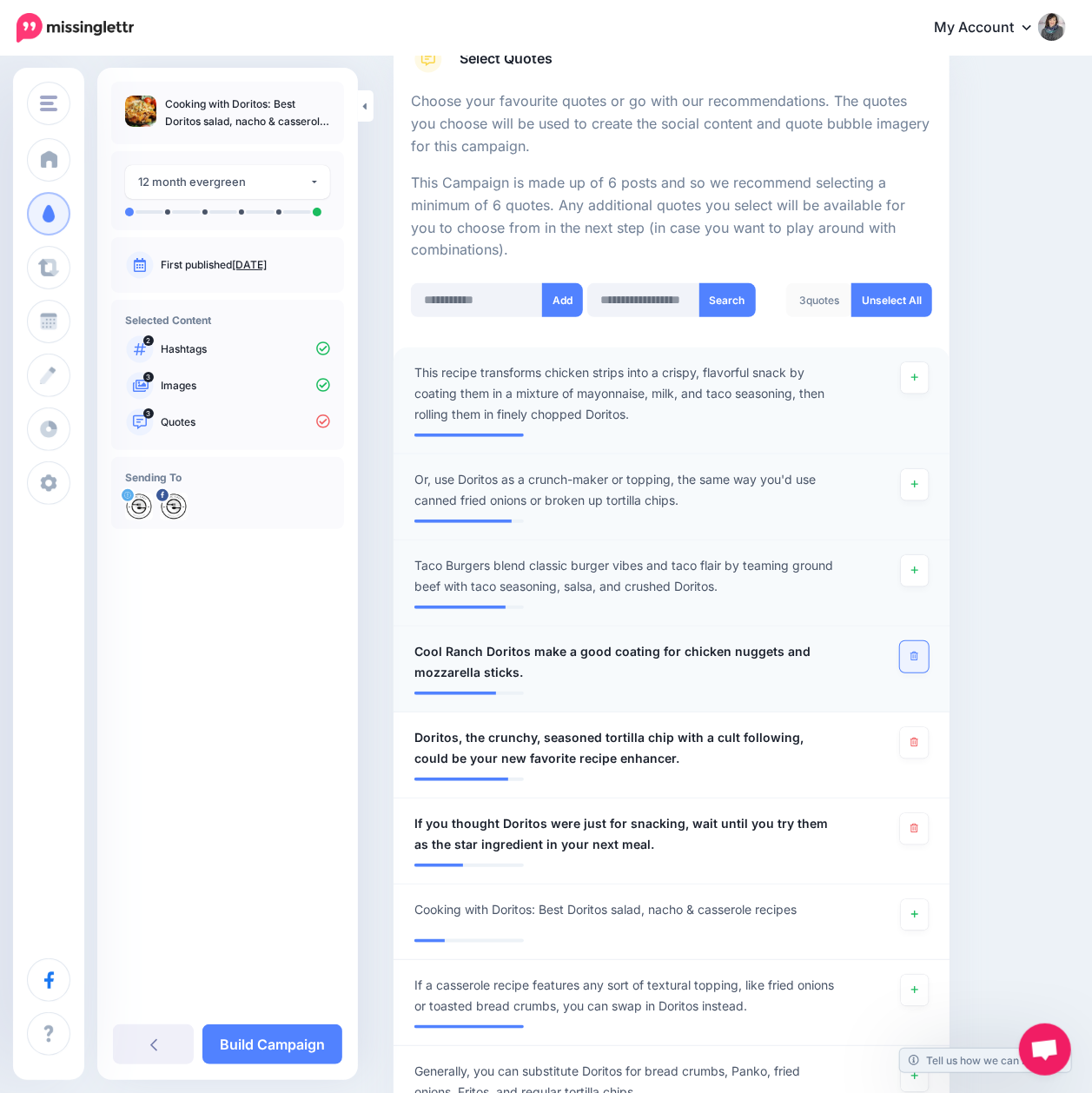
click at [918, 659] on icon at bounding box center [915, 657] width 8 height 10
click at [497, 299] on input "text" at bounding box center [477, 300] width 132 height 33
paste input "**********"
click at [497, 299] on input "**********" at bounding box center [477, 300] width 132 height 33
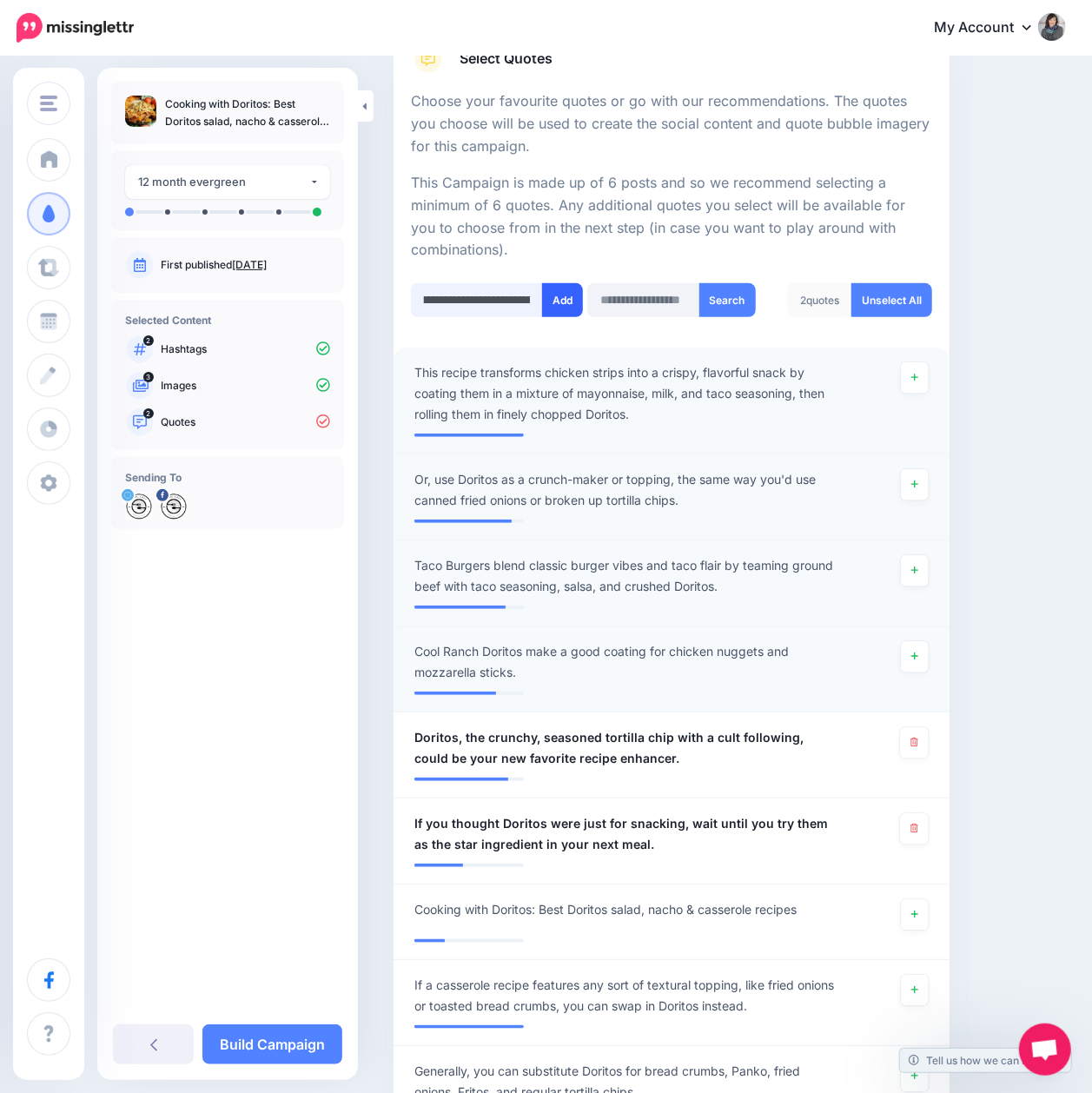
type input "**********"
click at [561, 302] on button "Add" at bounding box center [562, 300] width 40 height 33
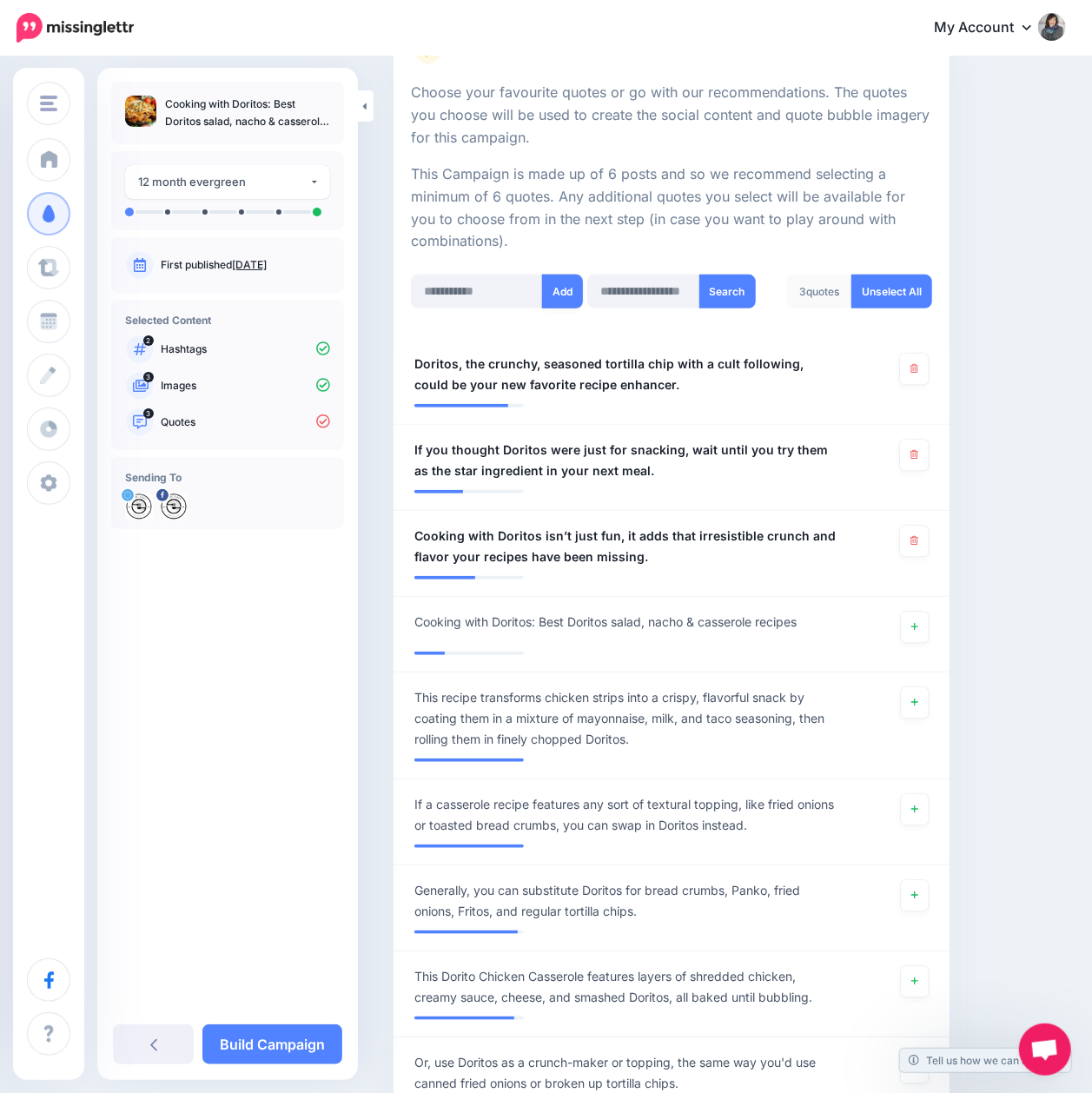
scroll to position [304, 0]
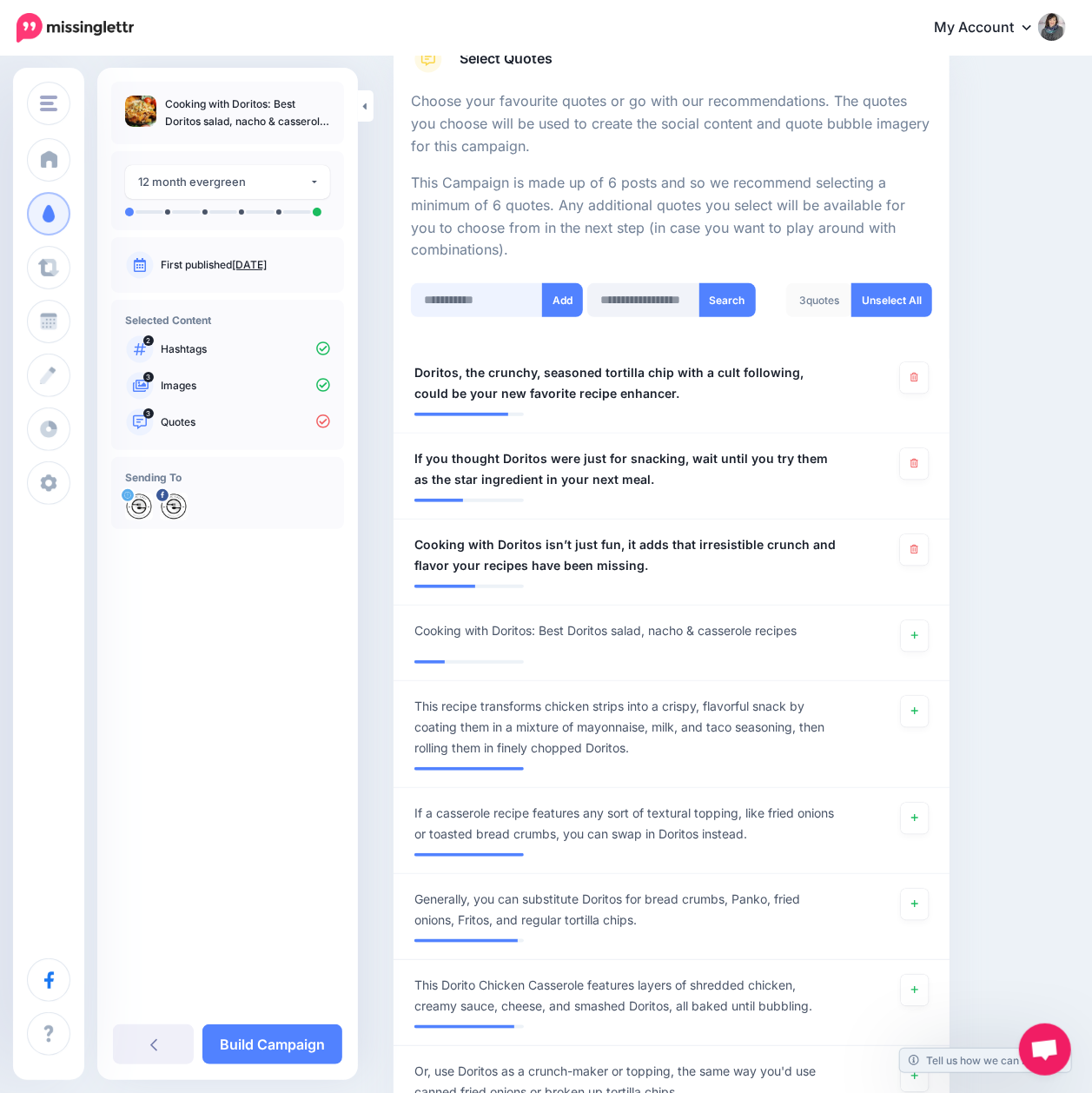
click at [481, 293] on input "text" at bounding box center [477, 300] width 132 height 33
paste input "**********"
type input "**********"
click at [547, 303] on button "Add" at bounding box center [562, 300] width 40 height 33
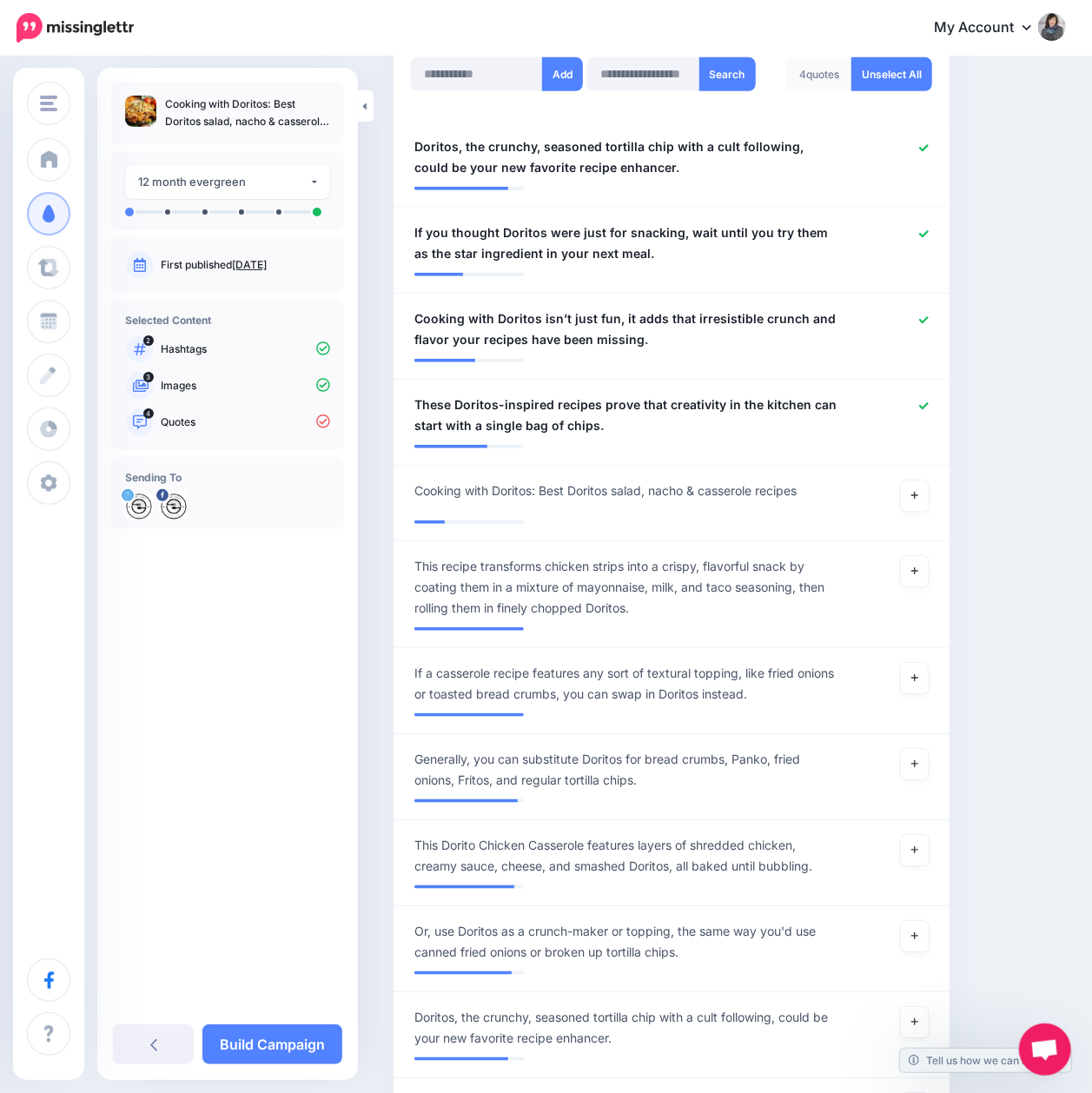
scroll to position [304, 0]
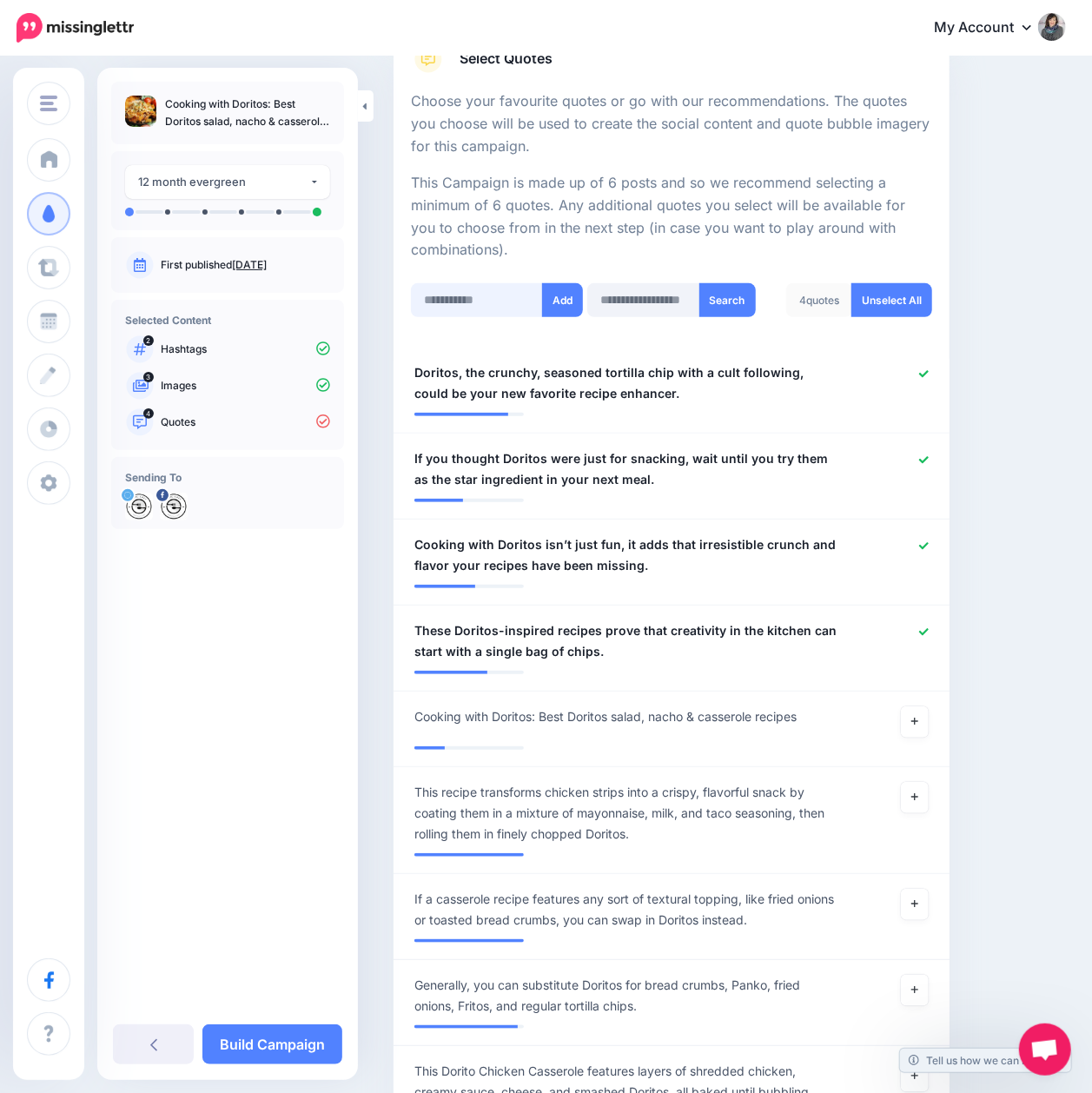
click at [500, 295] on input "text" at bounding box center [477, 300] width 132 height 33
paste input "**********"
type input "**********"
click at [557, 306] on button "Add" at bounding box center [562, 300] width 40 height 33
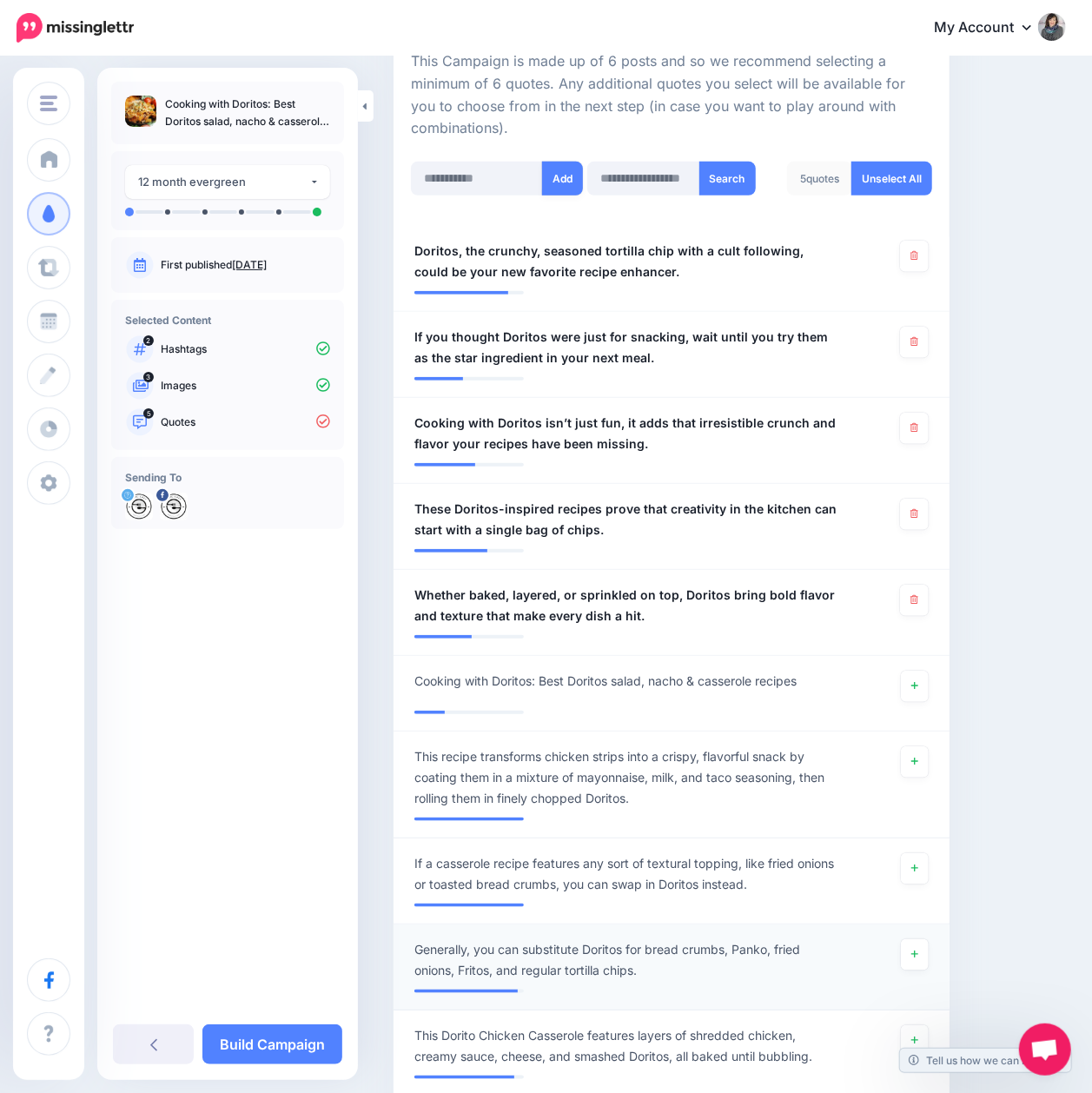
scroll to position [420, 0]
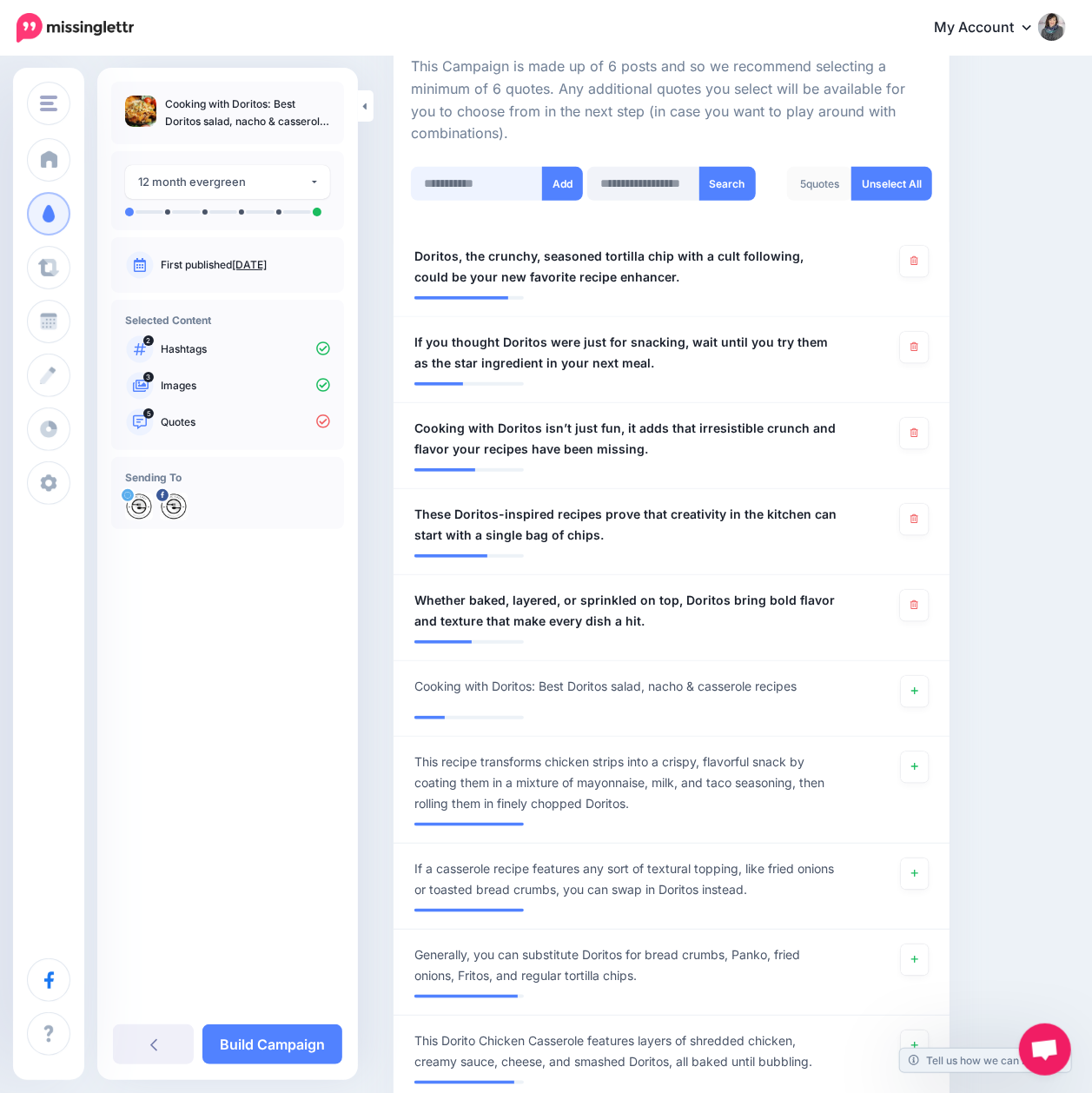
click at [467, 184] on input "text" at bounding box center [477, 183] width 132 height 33
paste input "**********"
type input "**********"
click at [563, 188] on button "Add" at bounding box center [562, 183] width 40 height 33
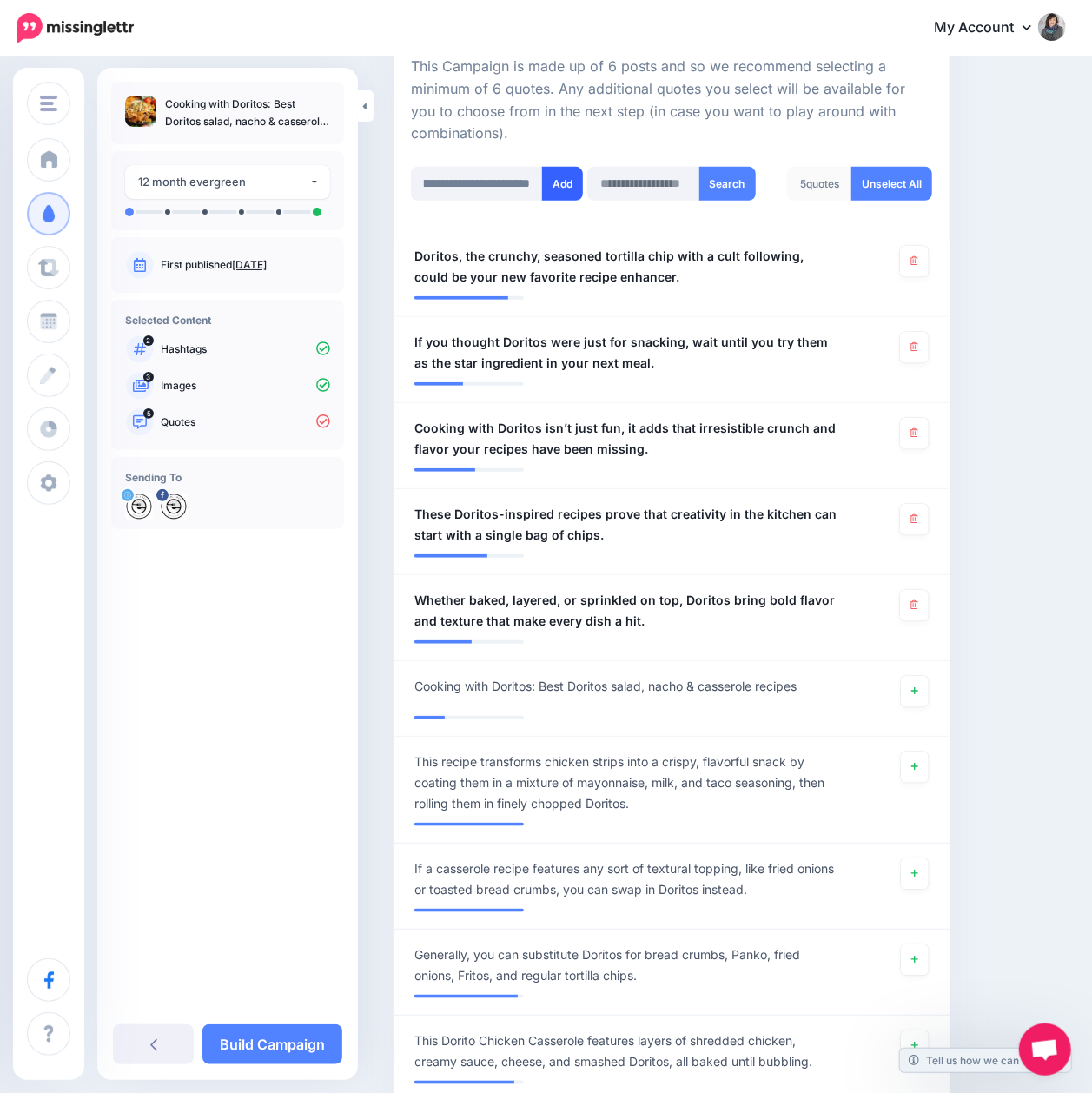
scroll to position [0, 0]
click at [287, 1034] on link "Build Campaign" at bounding box center [273, 1044] width 140 height 40
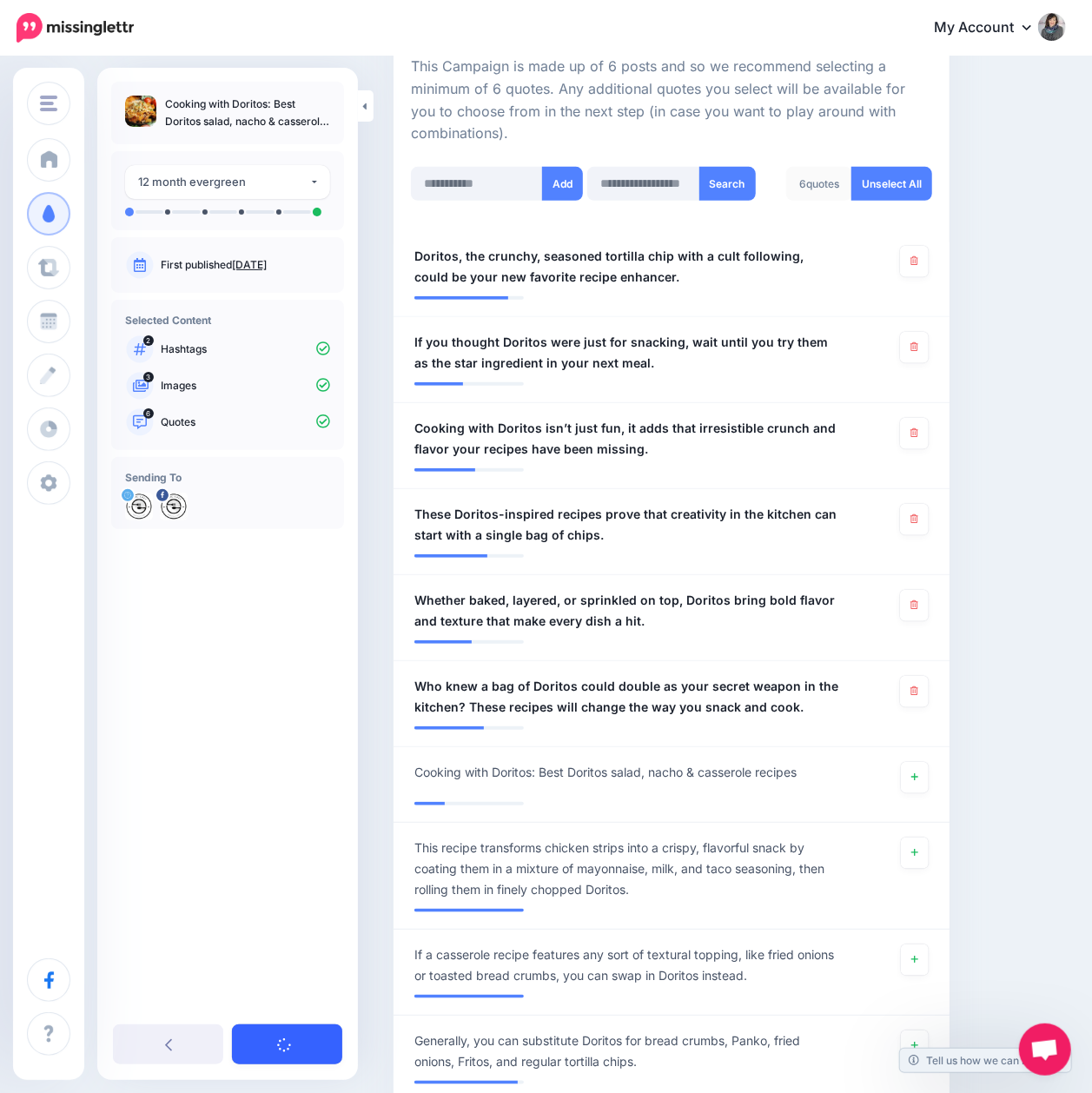
scroll to position [652, 0]
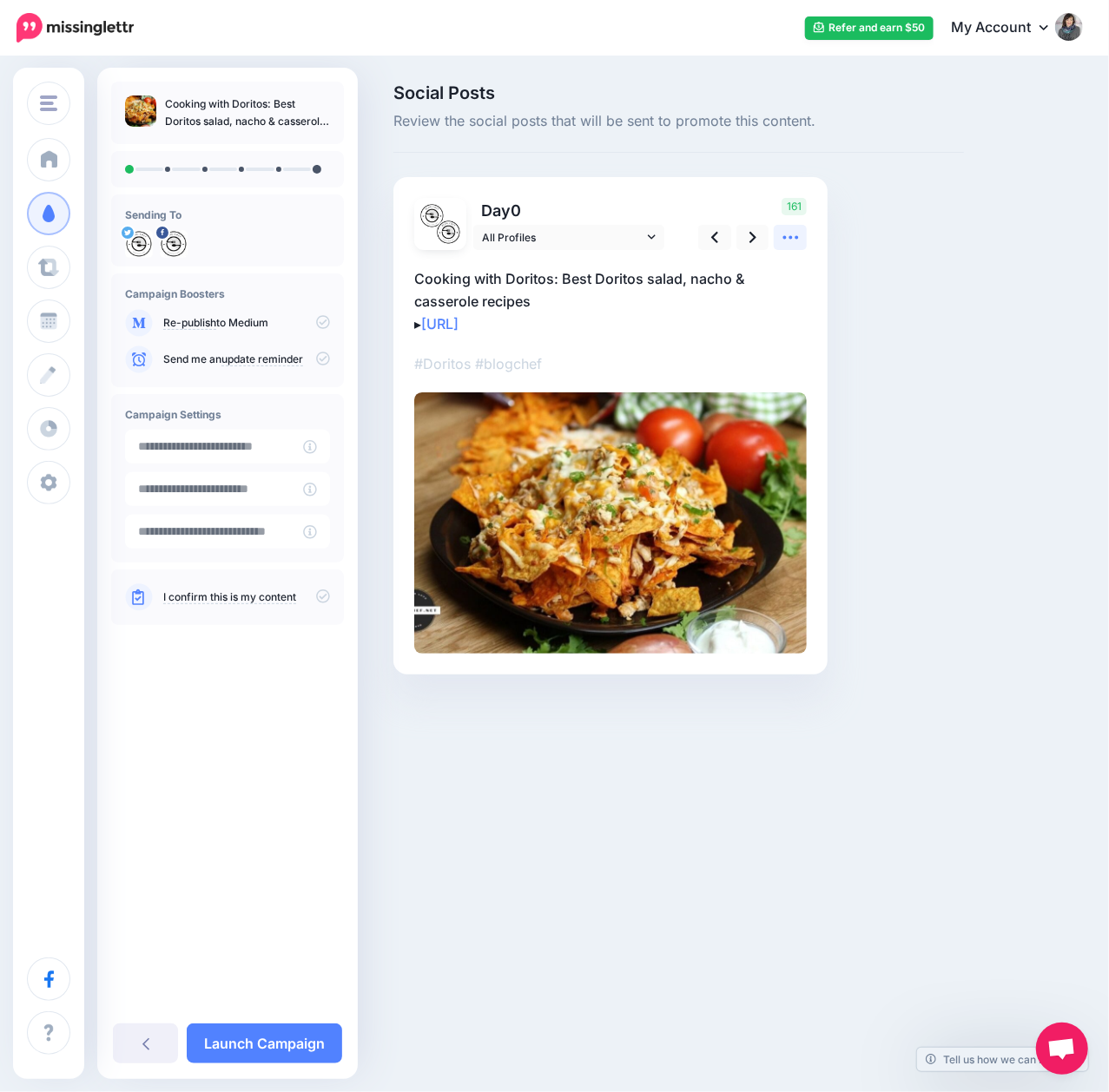
click at [796, 228] on icon at bounding box center [790, 237] width 19 height 19
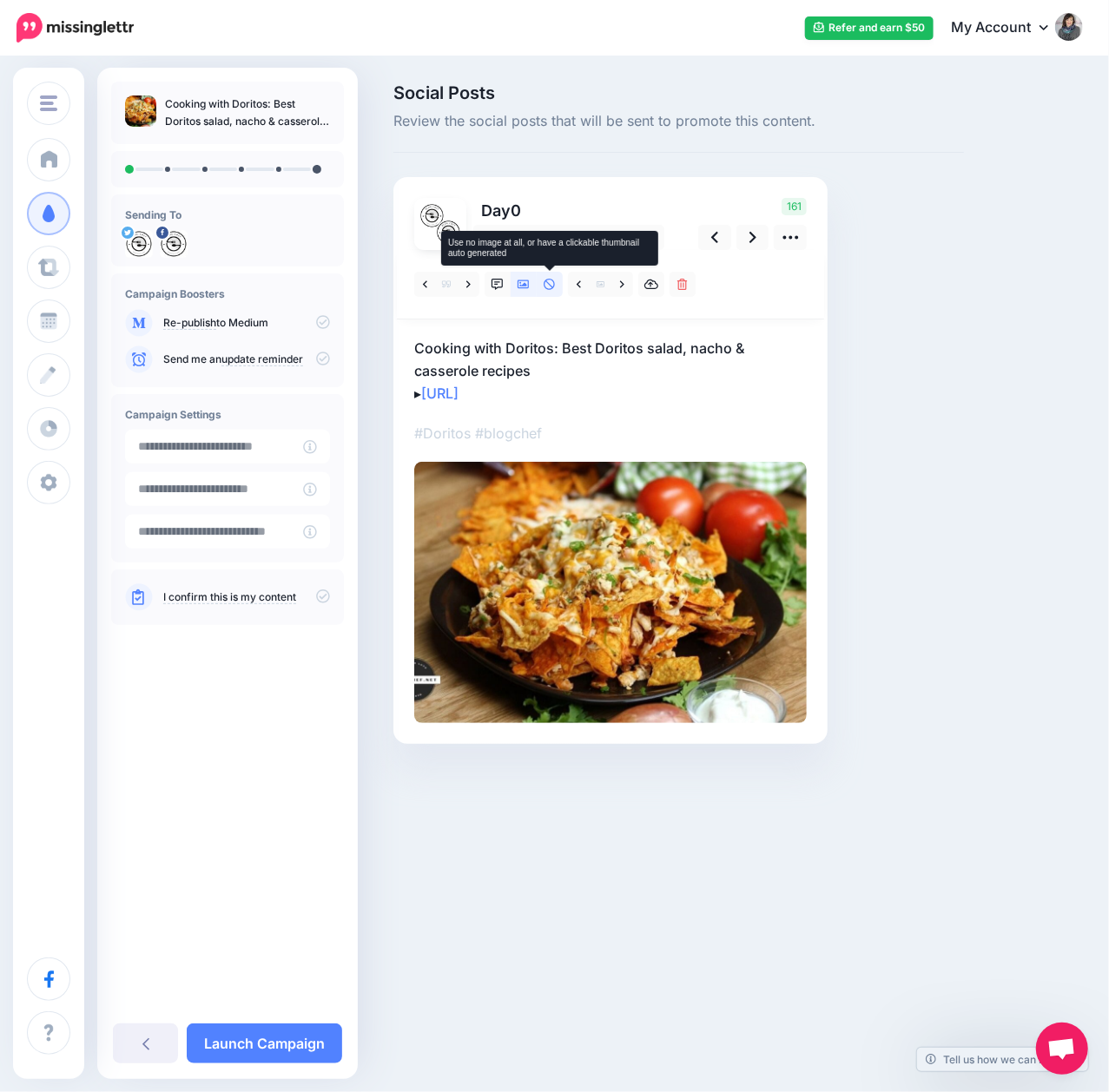
click at [547, 284] on icon at bounding box center [549, 284] width 12 height 12
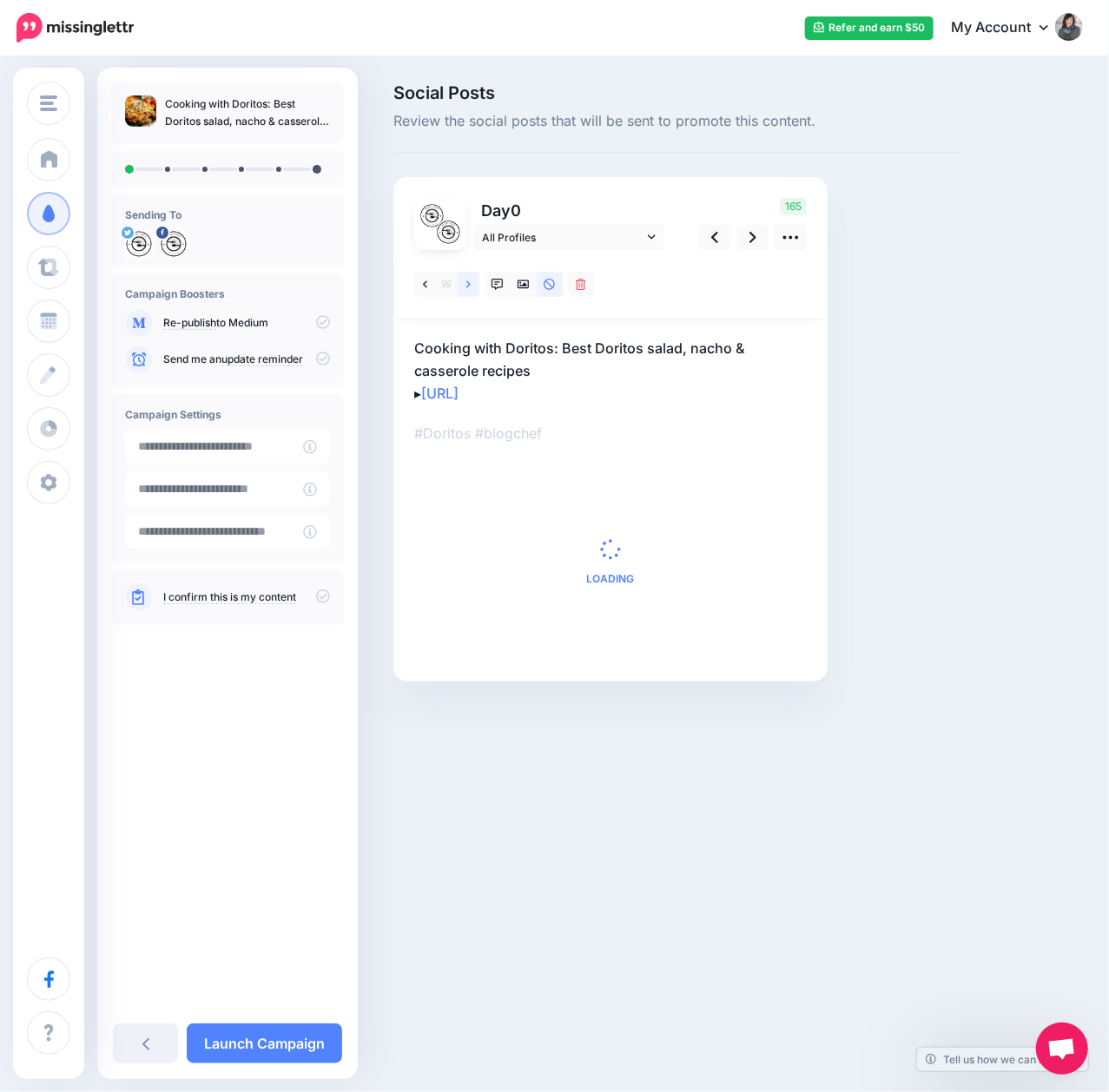
click at [468, 285] on icon at bounding box center [468, 283] width 4 height 7
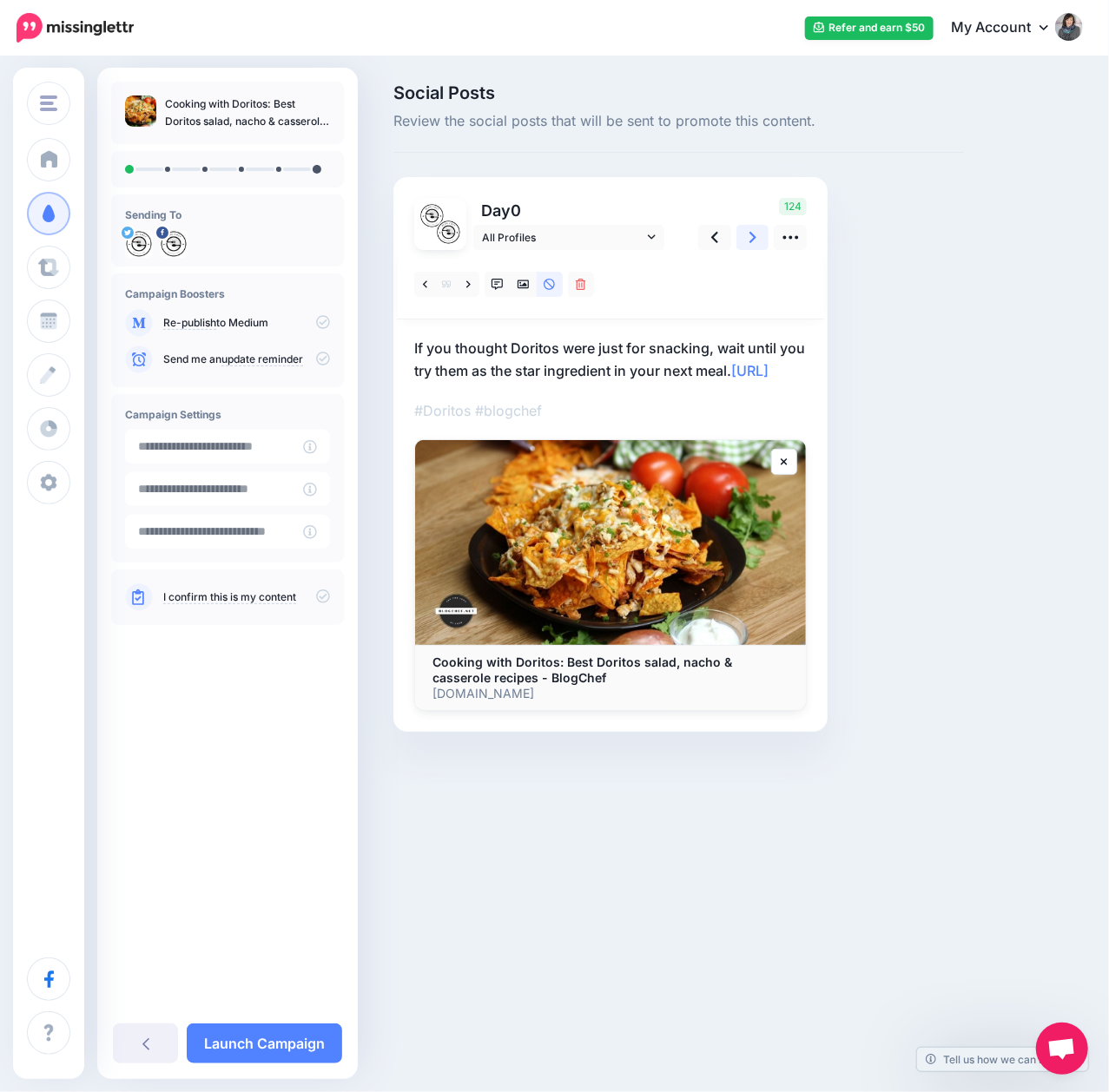
click at [762, 247] on link at bounding box center [753, 237] width 33 height 26
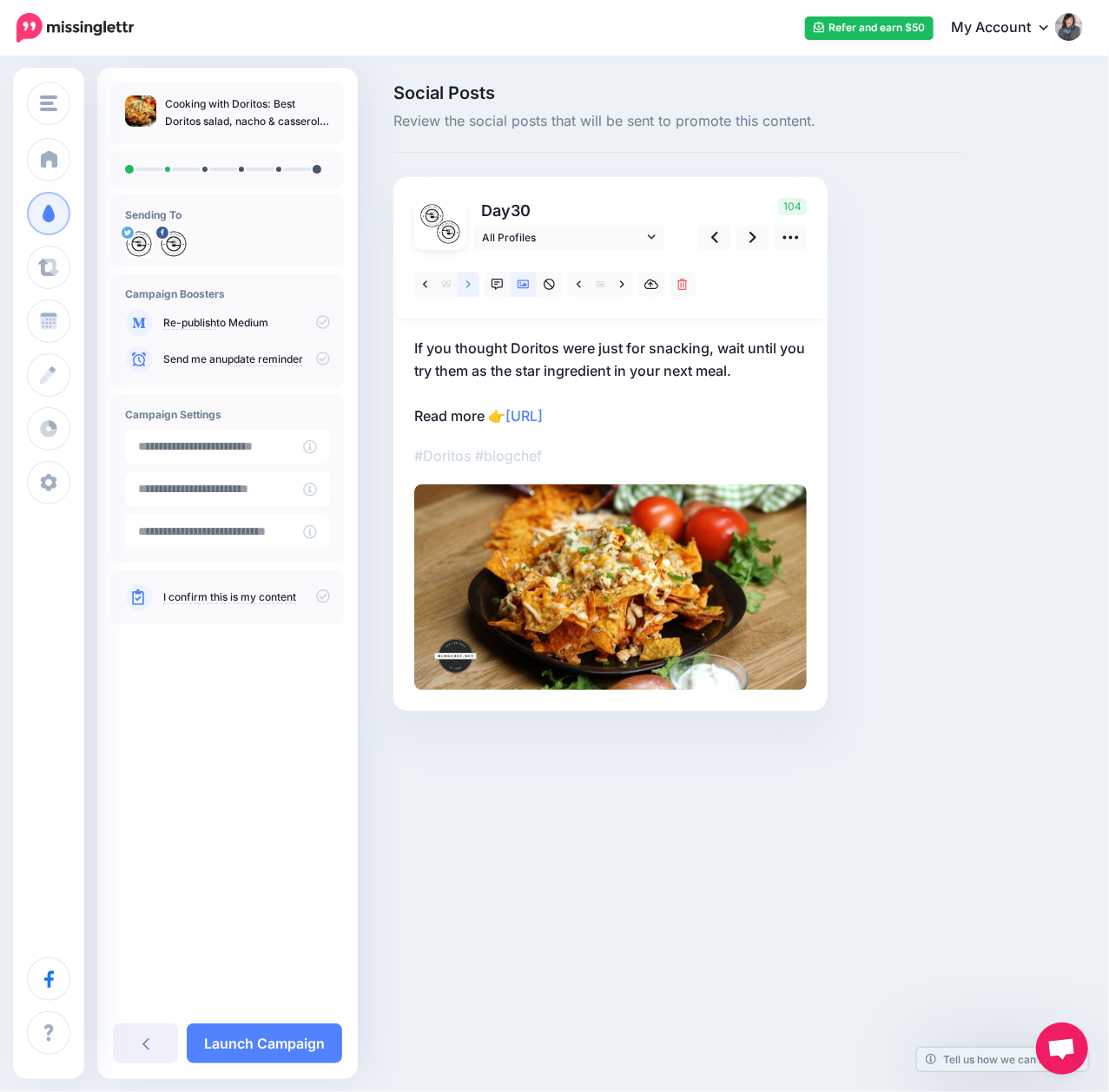
click at [466, 289] on icon at bounding box center [468, 284] width 4 height 12
click at [549, 289] on icon at bounding box center [548, 283] width 11 height 11
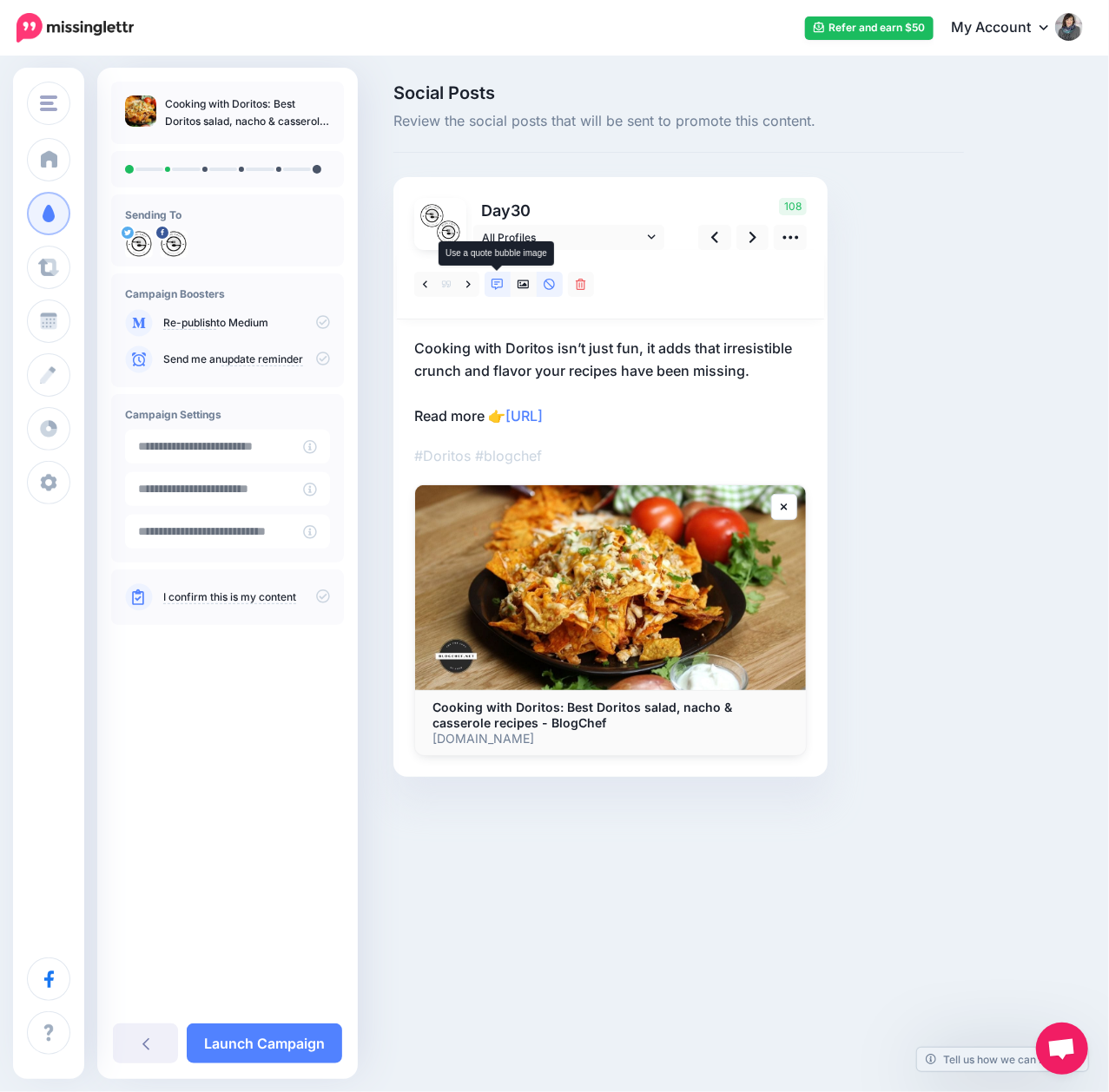
click at [505, 285] on link at bounding box center [497, 284] width 26 height 26
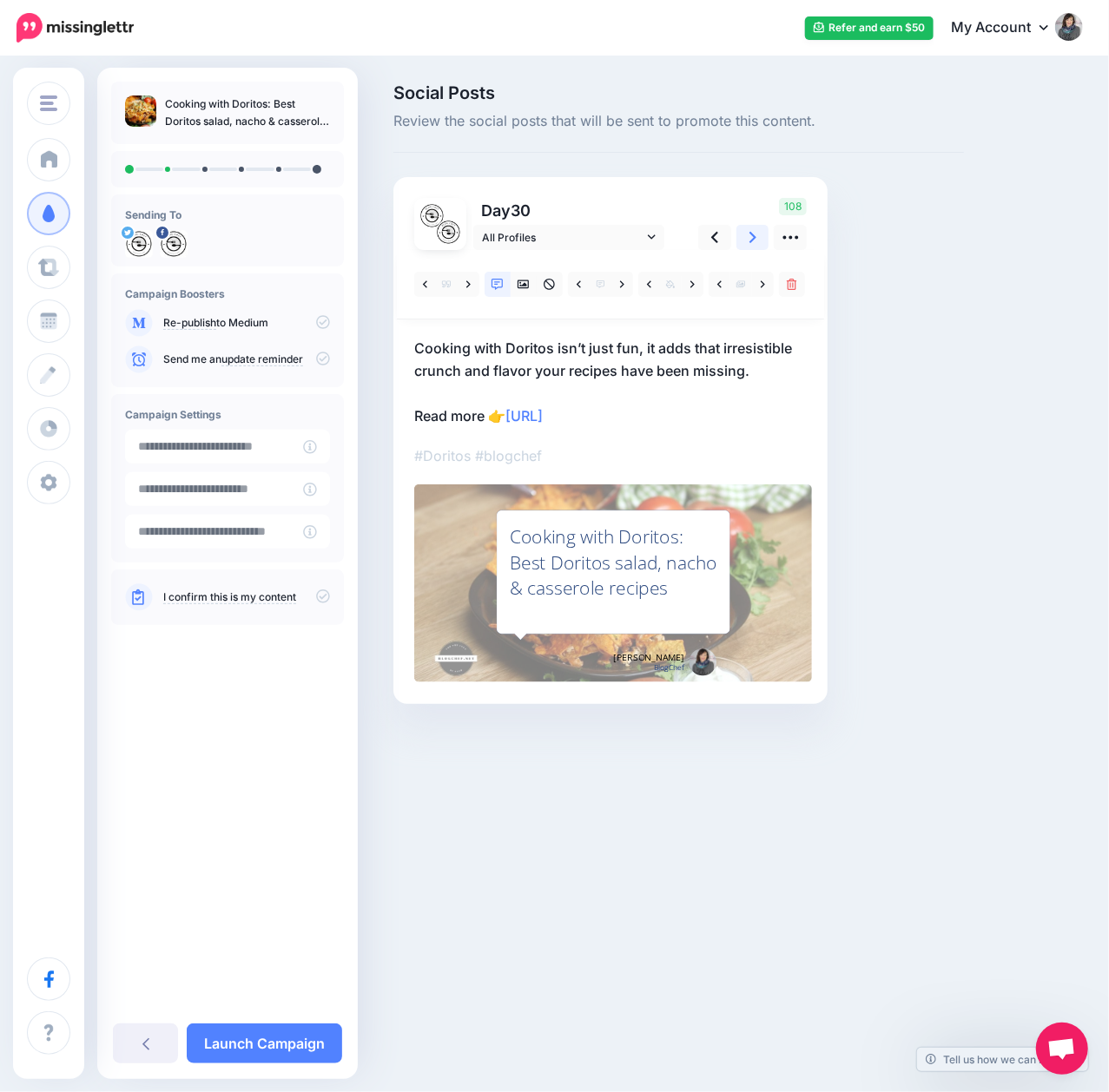
click at [751, 241] on icon at bounding box center [752, 237] width 7 height 11
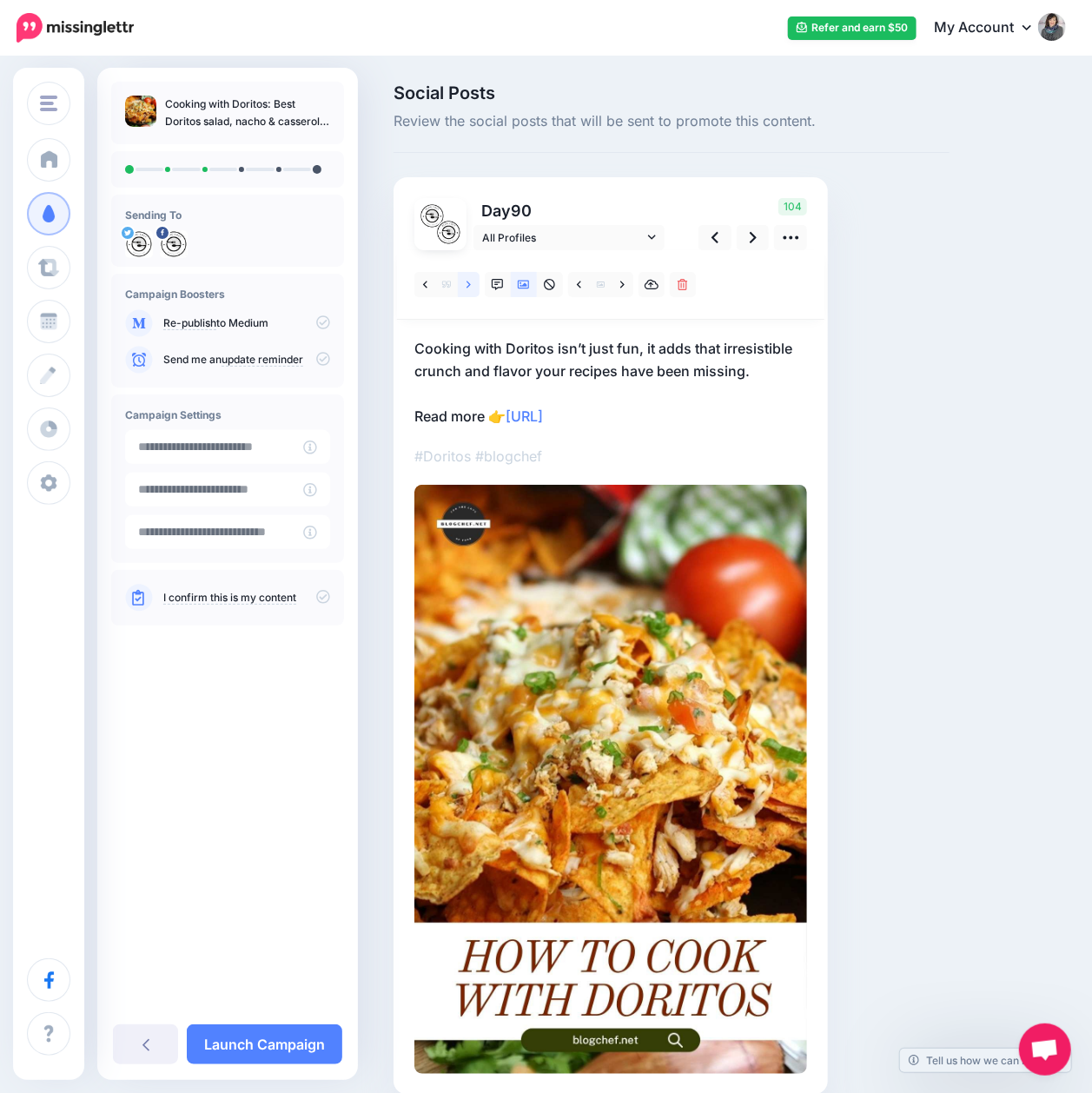
click at [467, 290] on link at bounding box center [469, 285] width 22 height 26
click at [748, 239] on link at bounding box center [753, 237] width 33 height 26
click at [475, 276] on link at bounding box center [469, 285] width 22 height 26
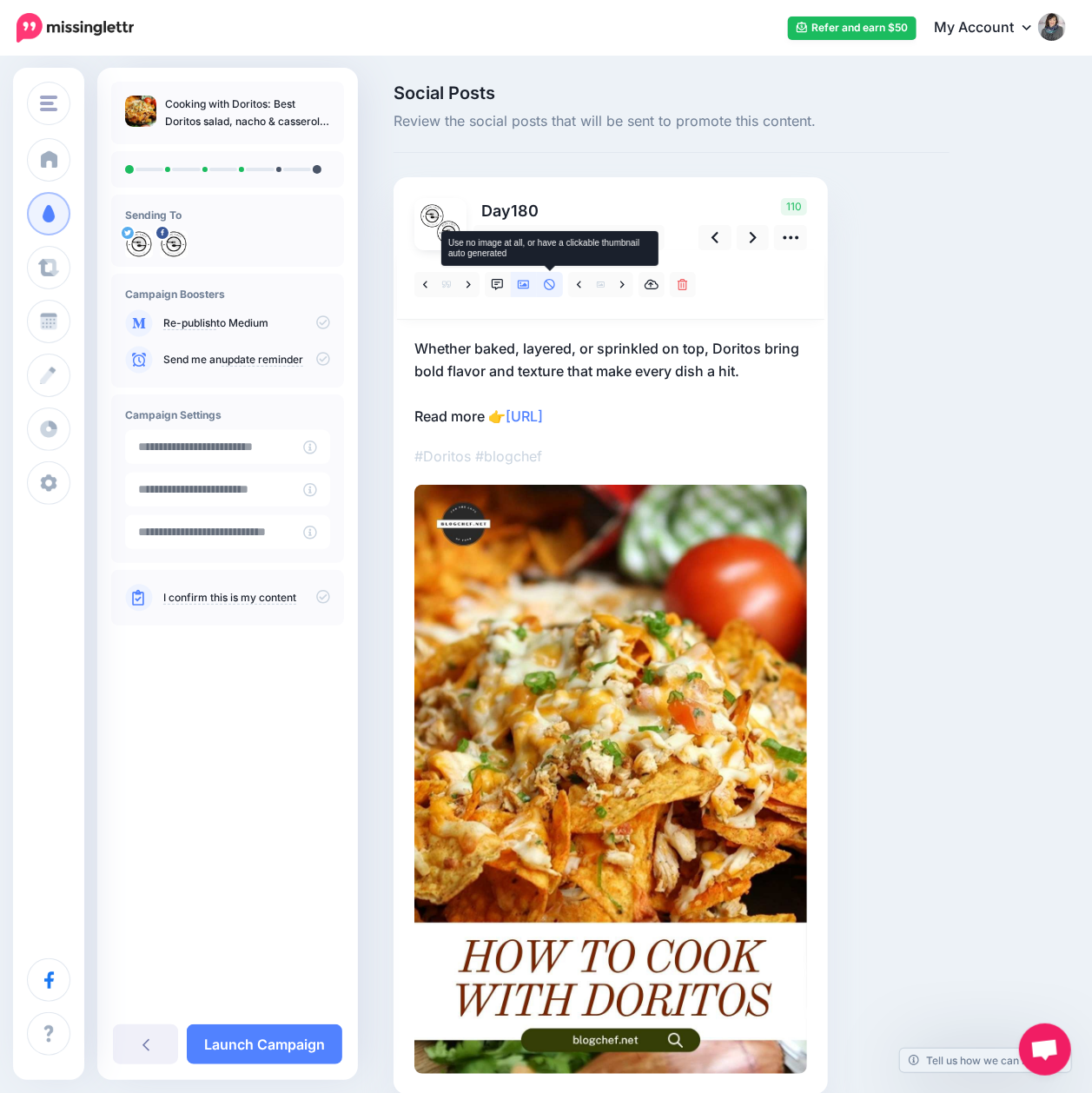
drag, startPoint x: 550, startPoint y: 289, endPoint x: 596, endPoint y: 280, distance: 46.9
click at [549, 289] on icon at bounding box center [549, 285] width 12 height 12
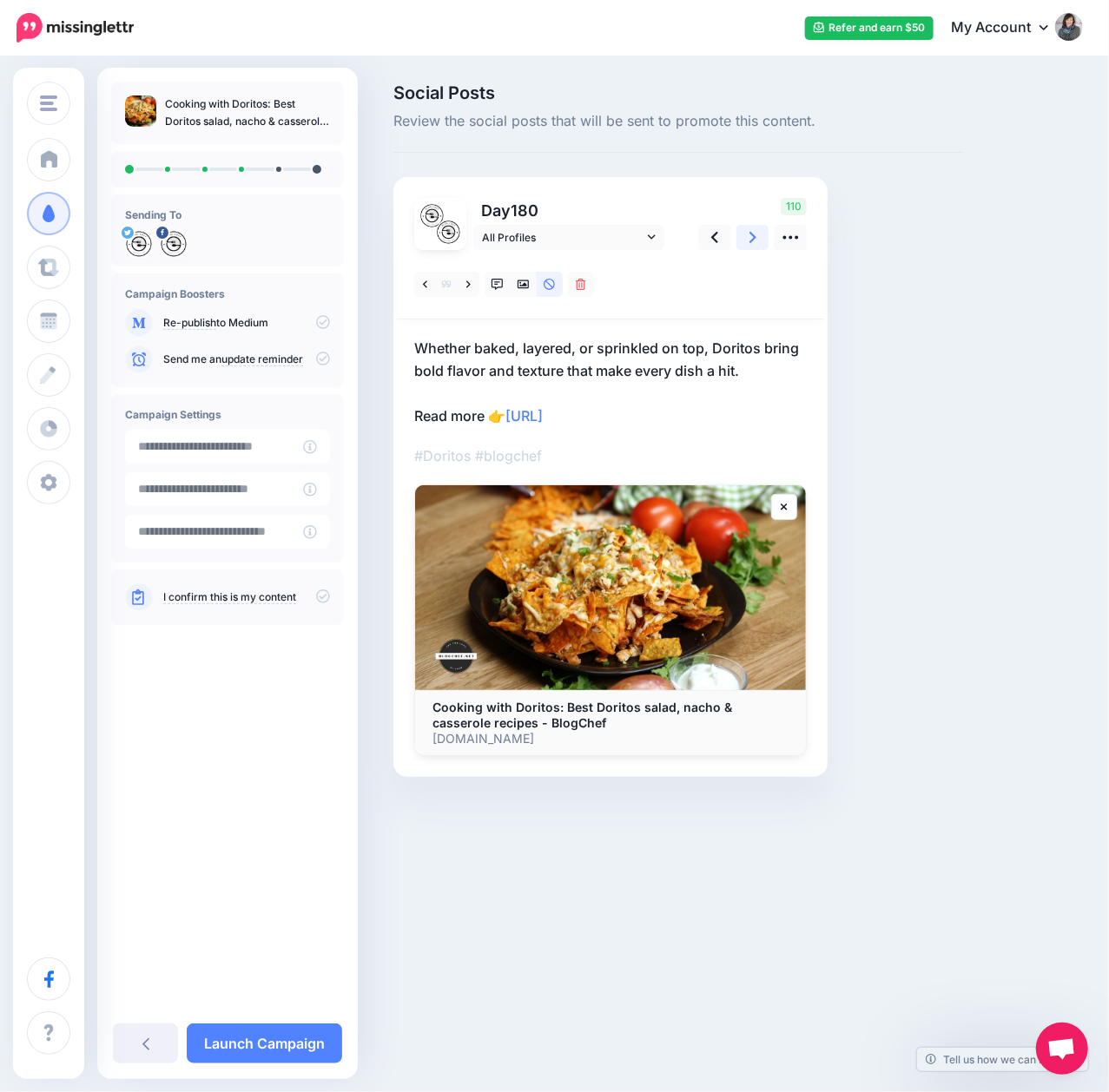
click at [758, 237] on link at bounding box center [753, 237] width 33 height 26
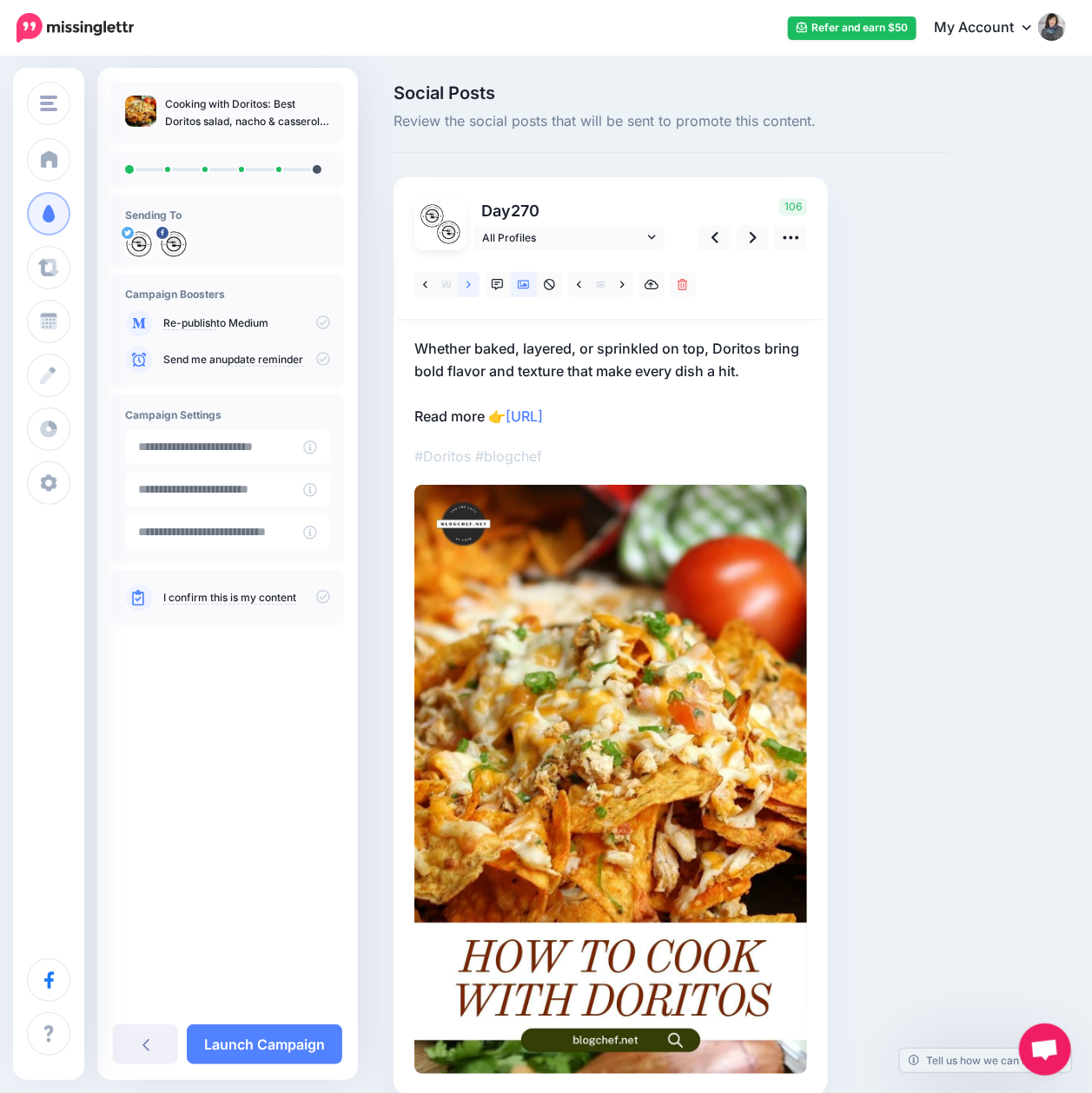
click at [464, 289] on link at bounding box center [469, 285] width 22 height 26
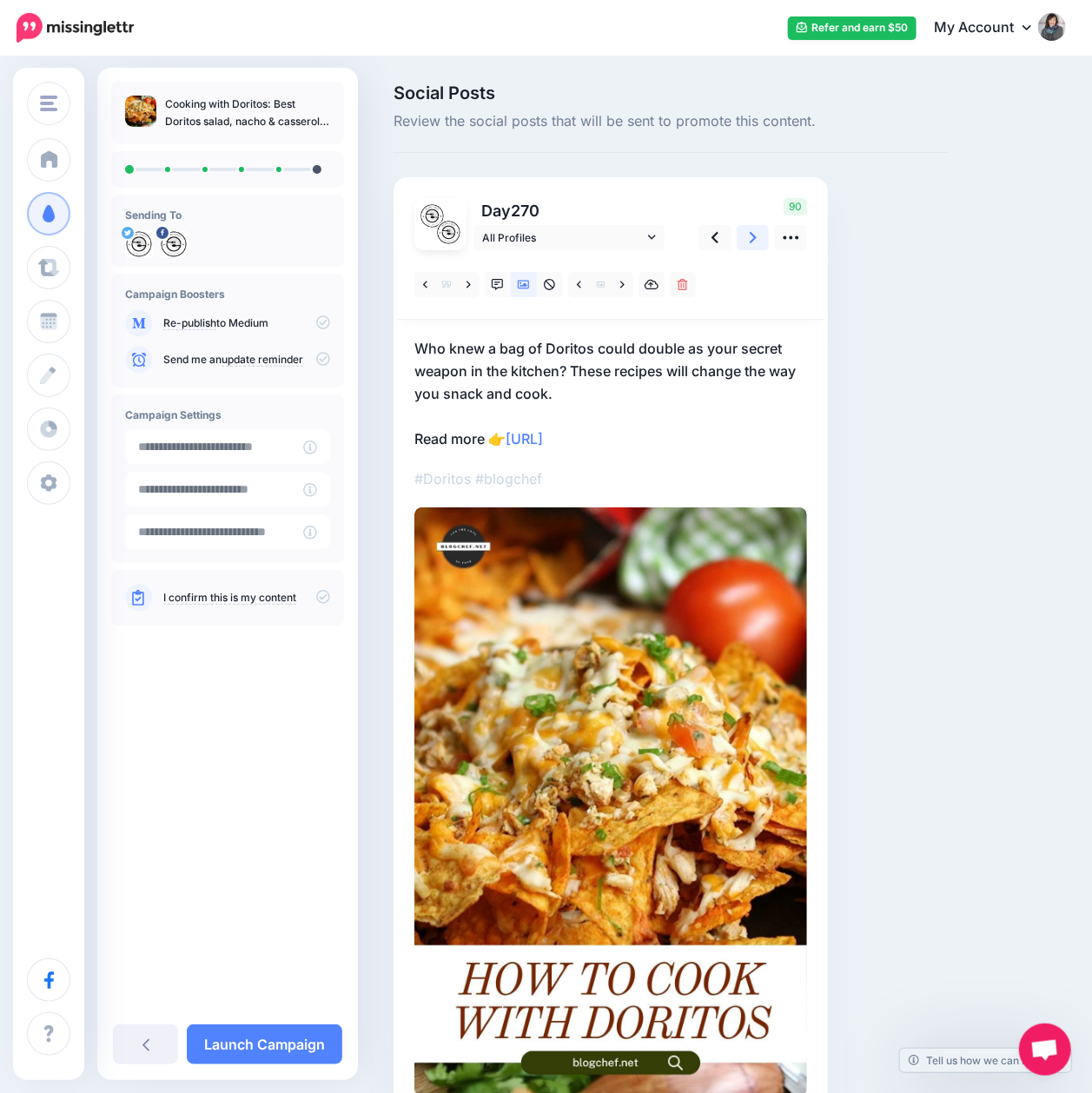
click at [750, 241] on icon at bounding box center [752, 237] width 7 height 11
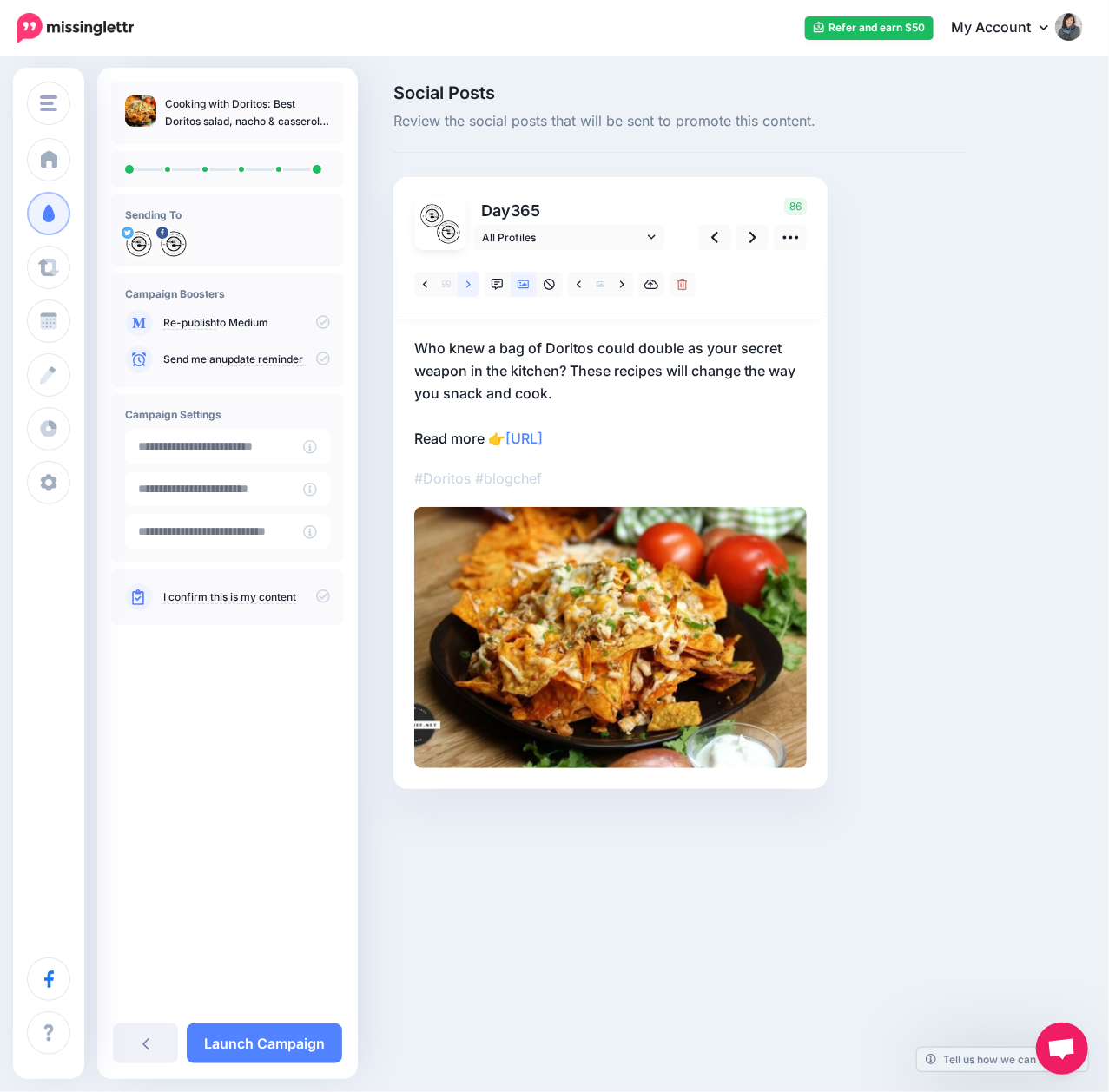
click at [466, 286] on icon at bounding box center [468, 283] width 4 height 7
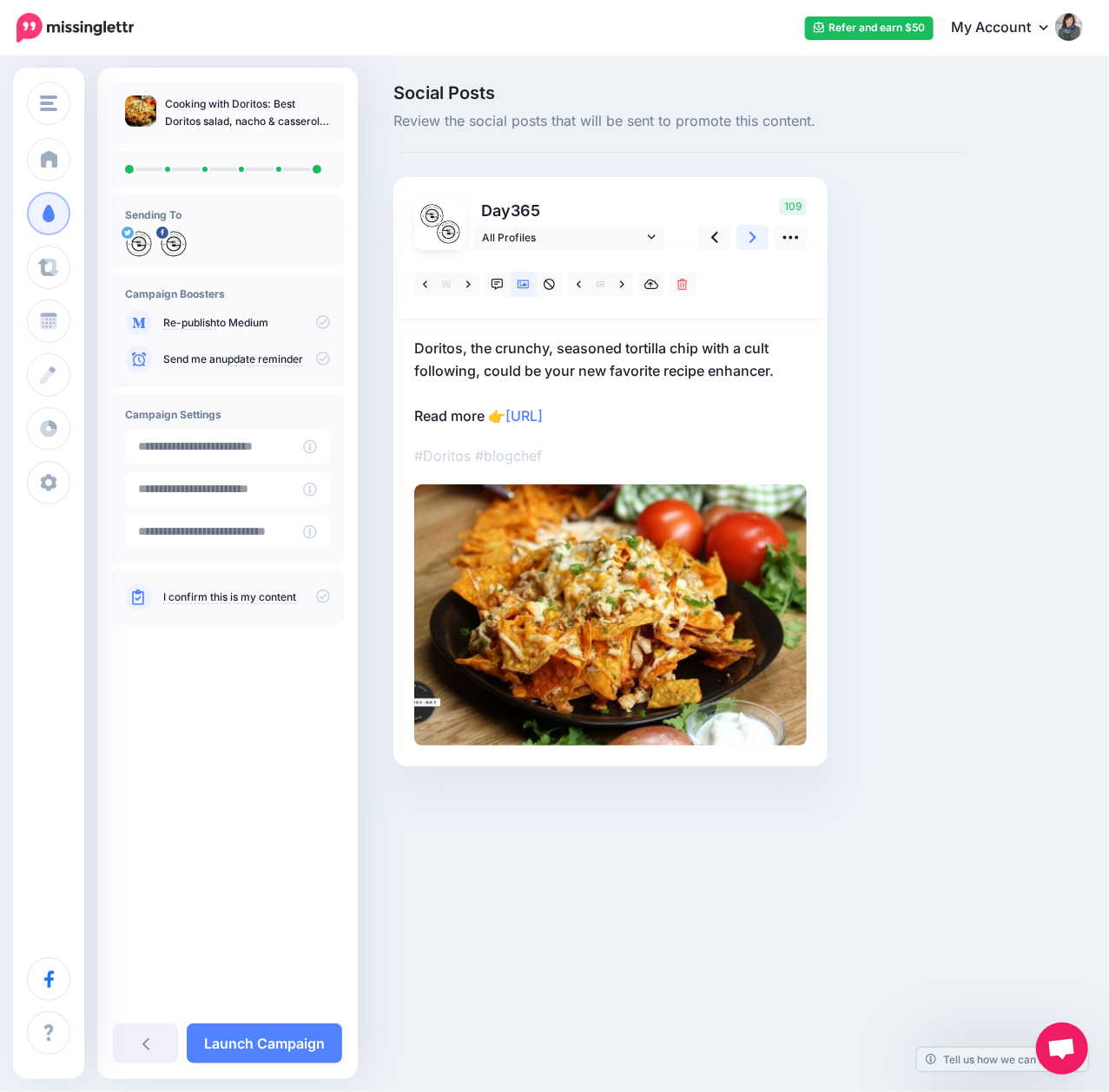
click at [763, 241] on link at bounding box center [753, 237] width 33 height 26
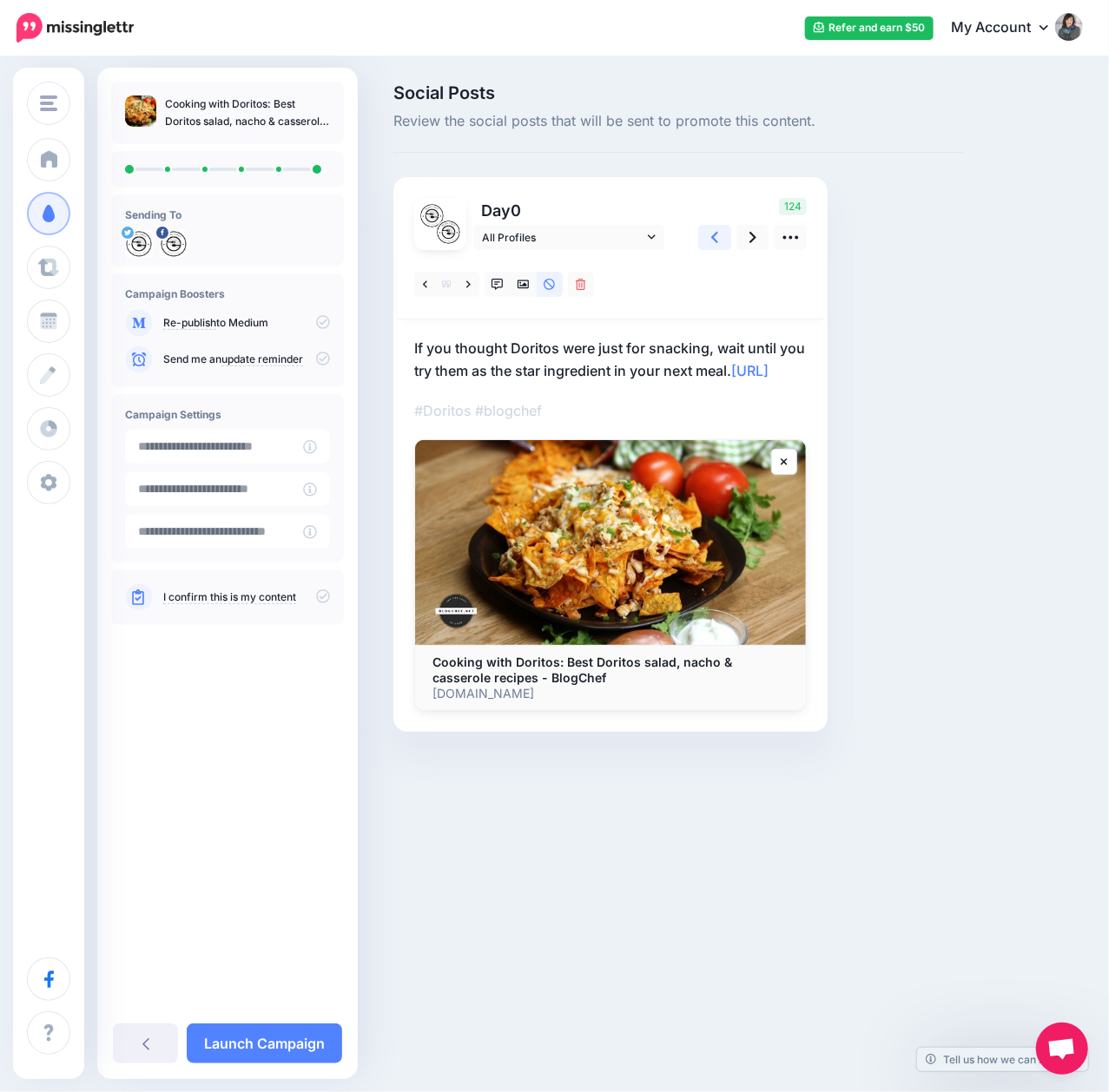
click at [716, 241] on icon at bounding box center [714, 237] width 7 height 11
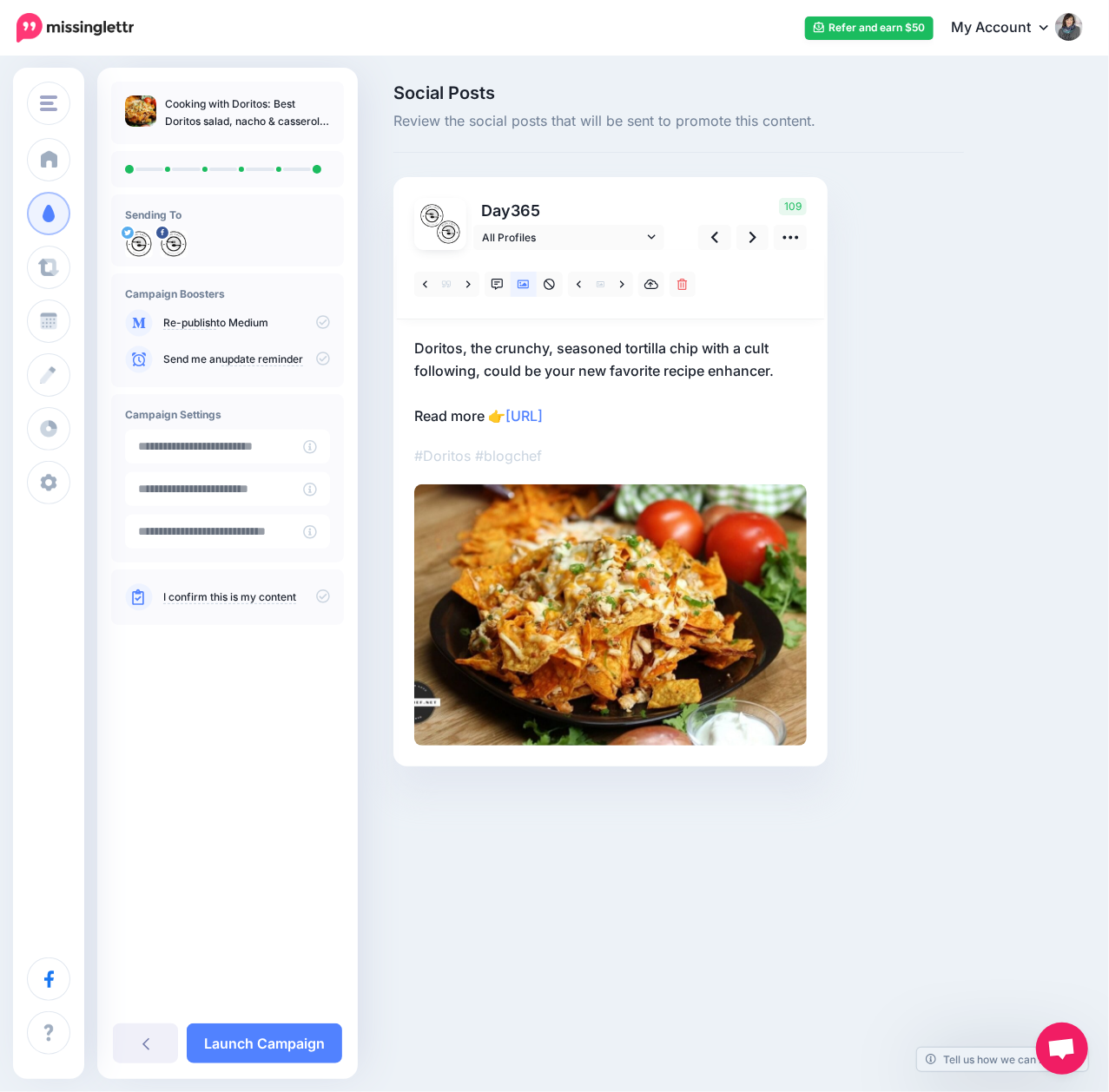
drag, startPoint x: 657, startPoint y: 414, endPoint x: 401, endPoint y: 418, distance: 256.0
click at [401, 418] on div "Day 365 All Profiles" at bounding box center [610, 471] width 434 height 589
copy p "Read more 👉 [URL]"
click at [709, 237] on link at bounding box center [714, 237] width 33 height 26
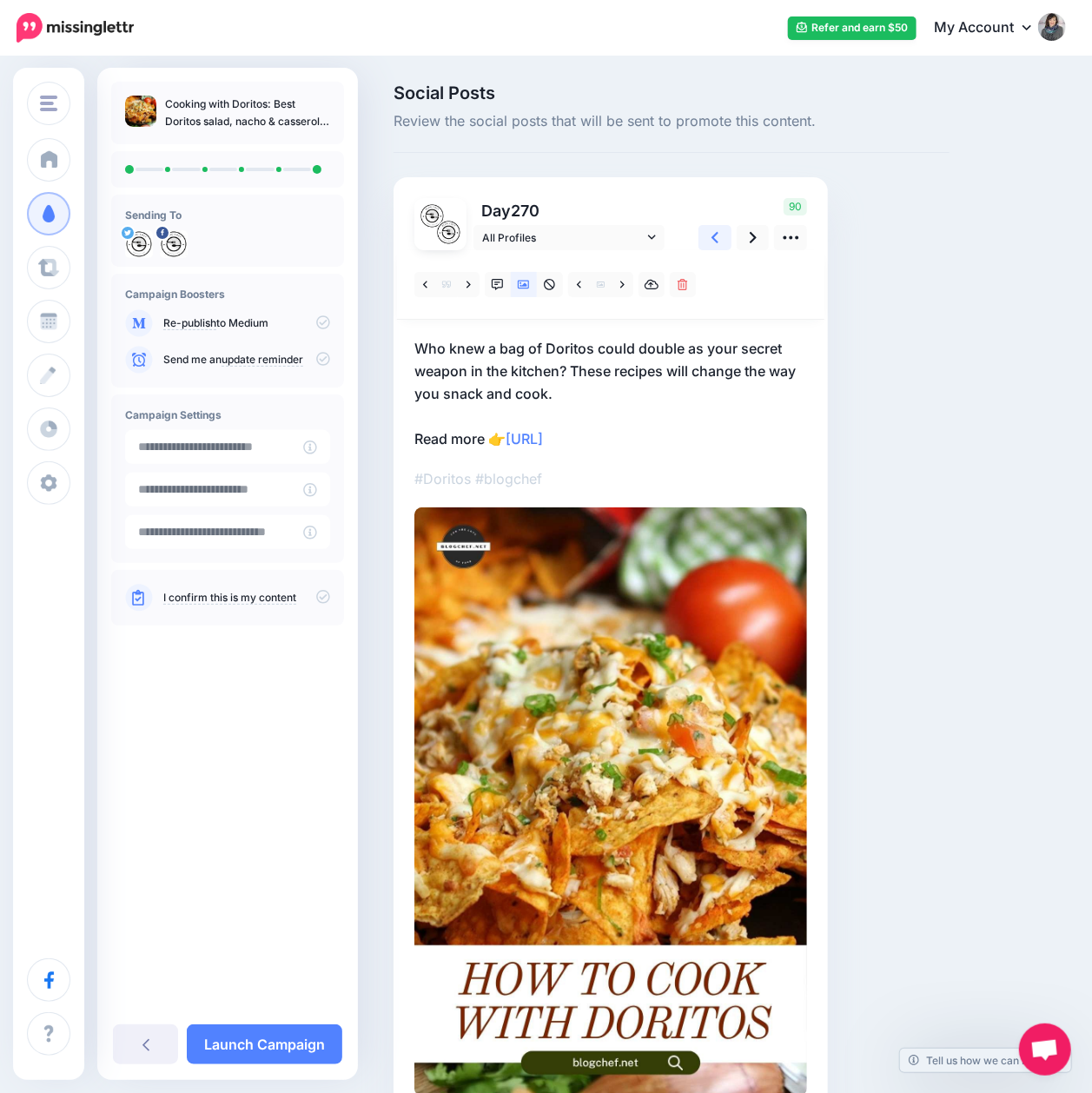
click at [719, 237] on link at bounding box center [715, 237] width 33 height 26
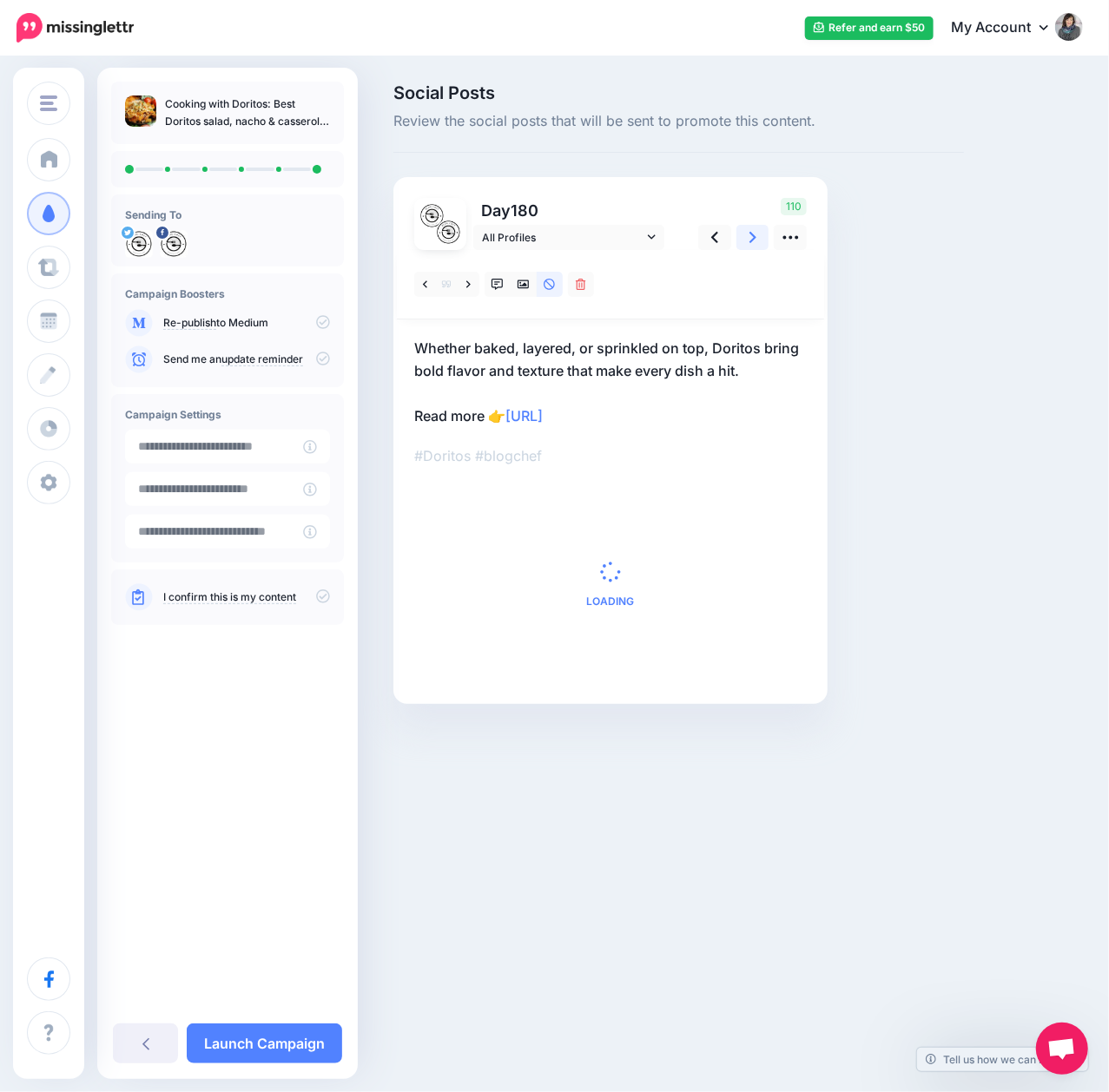
click at [756, 239] on link at bounding box center [753, 237] width 33 height 26
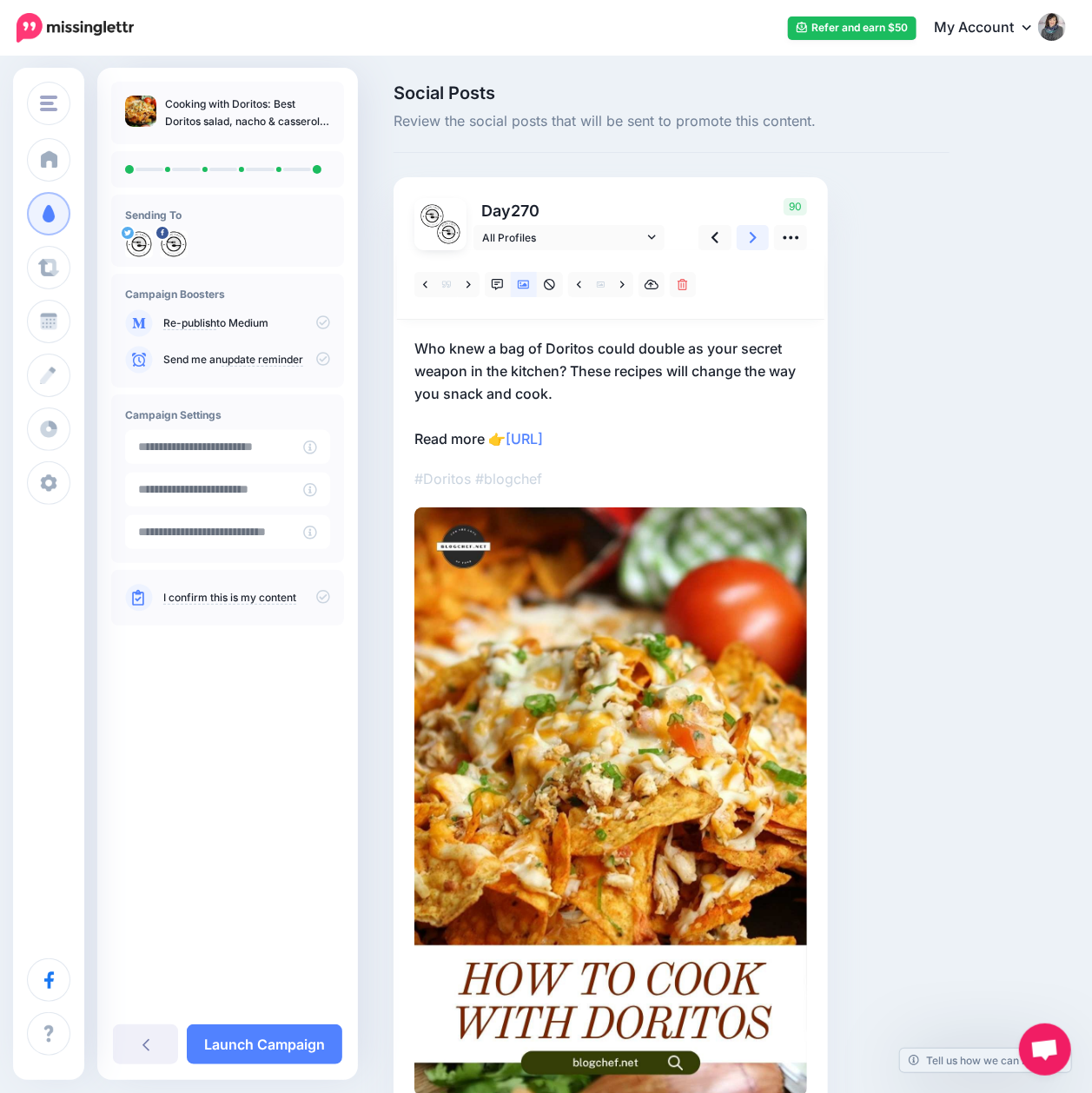
click at [756, 239] on link at bounding box center [753, 237] width 33 height 26
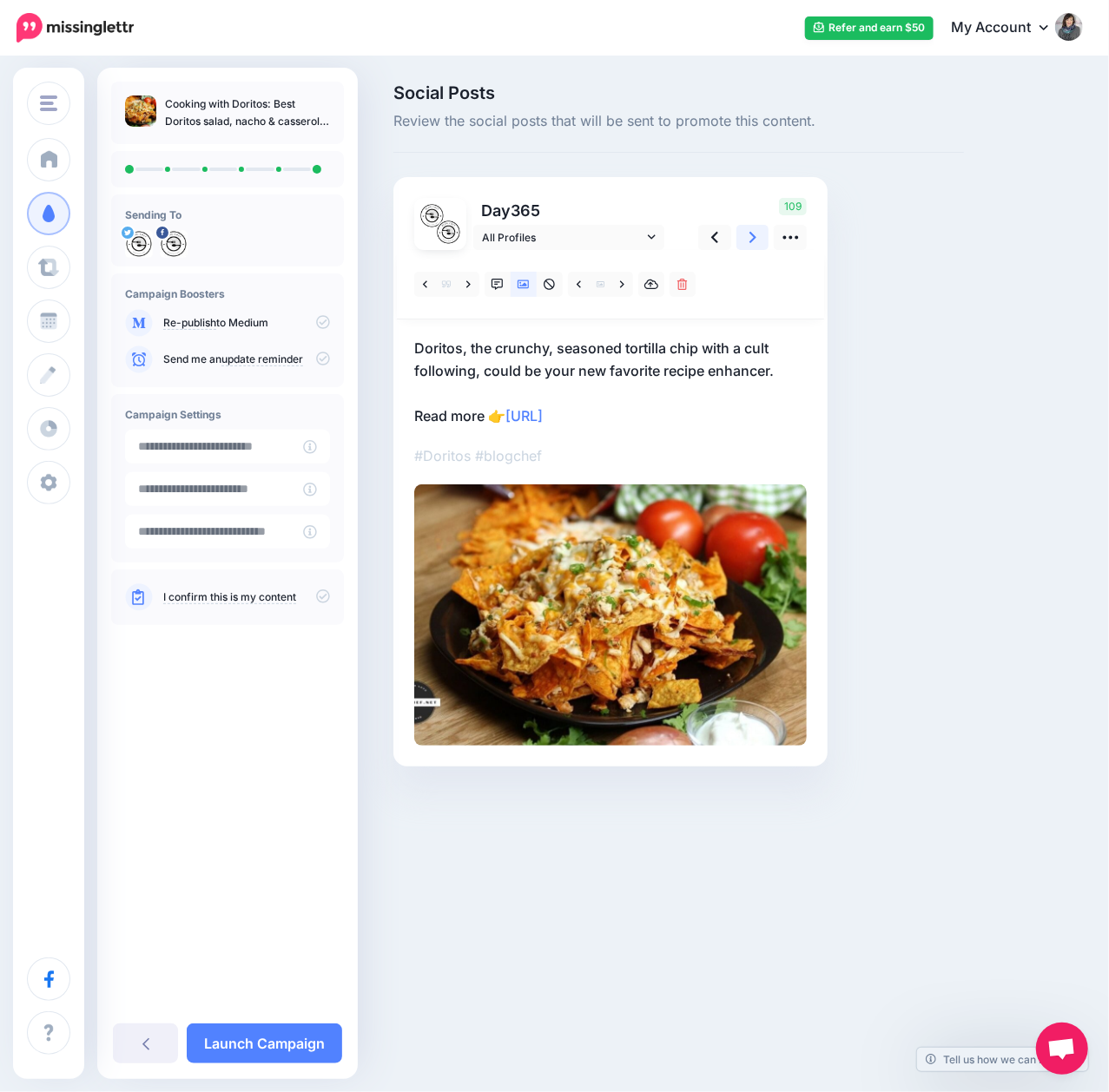
click at [756, 239] on link at bounding box center [753, 237] width 33 height 26
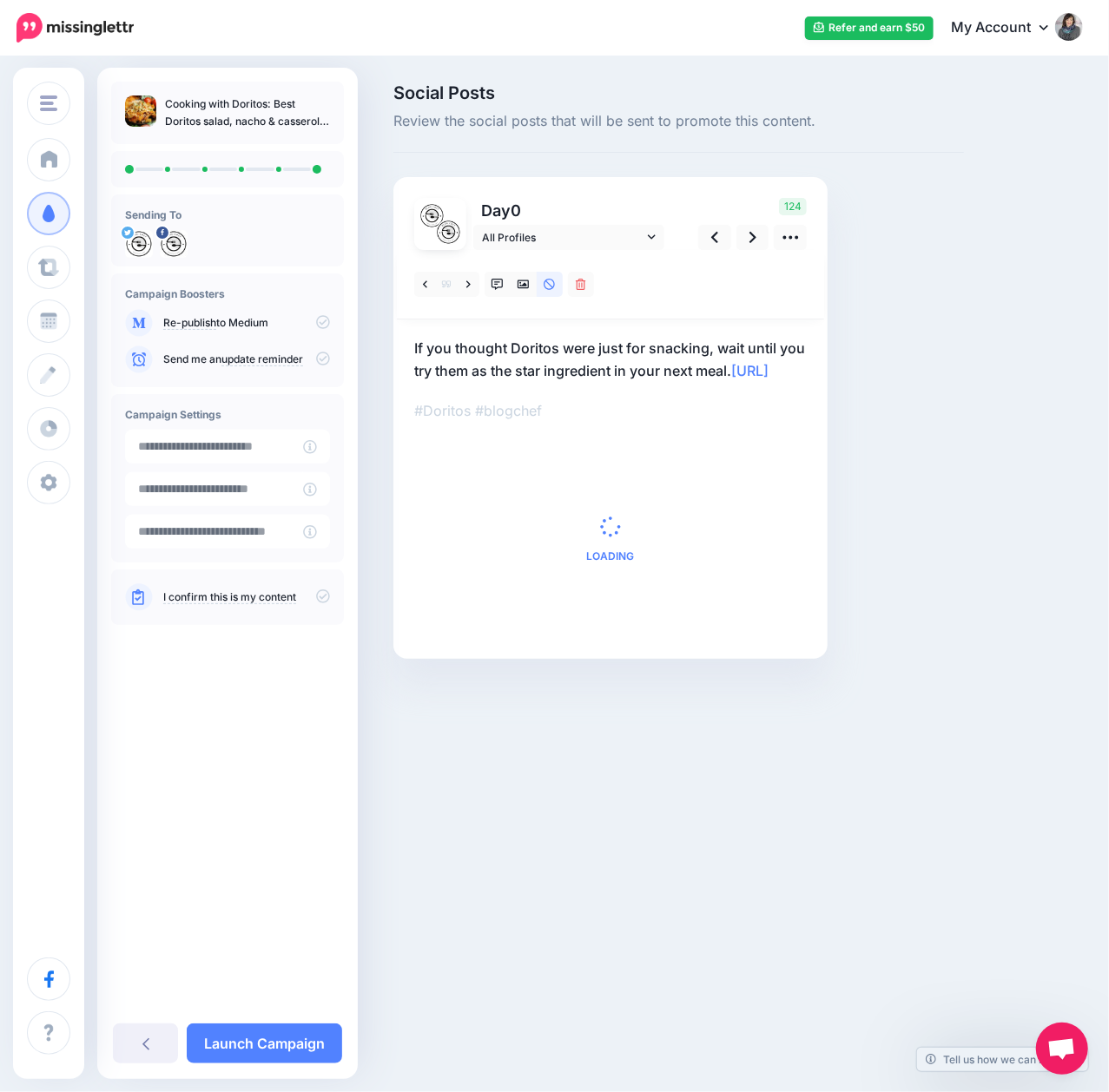
click at [619, 373] on p "If you thought Doritos were just for snacking, wait until you try them as the s…" at bounding box center [610, 359] width 393 height 45
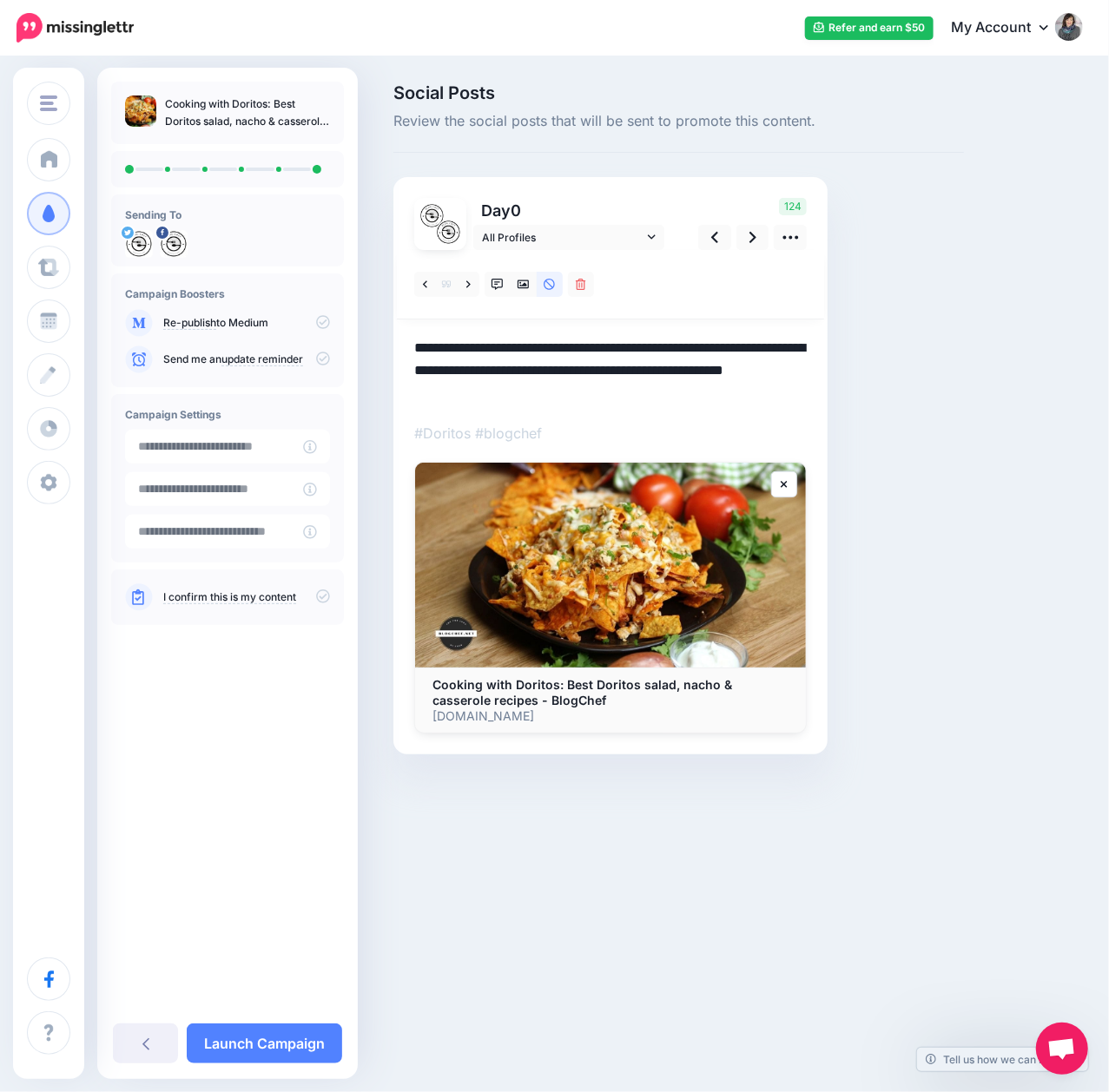
drag, startPoint x: 556, startPoint y: 396, endPoint x: 398, endPoint y: 396, distance: 158.0
click at [398, 396] on div "Day 0 All Profiles 124" at bounding box center [610, 465] width 434 height 577
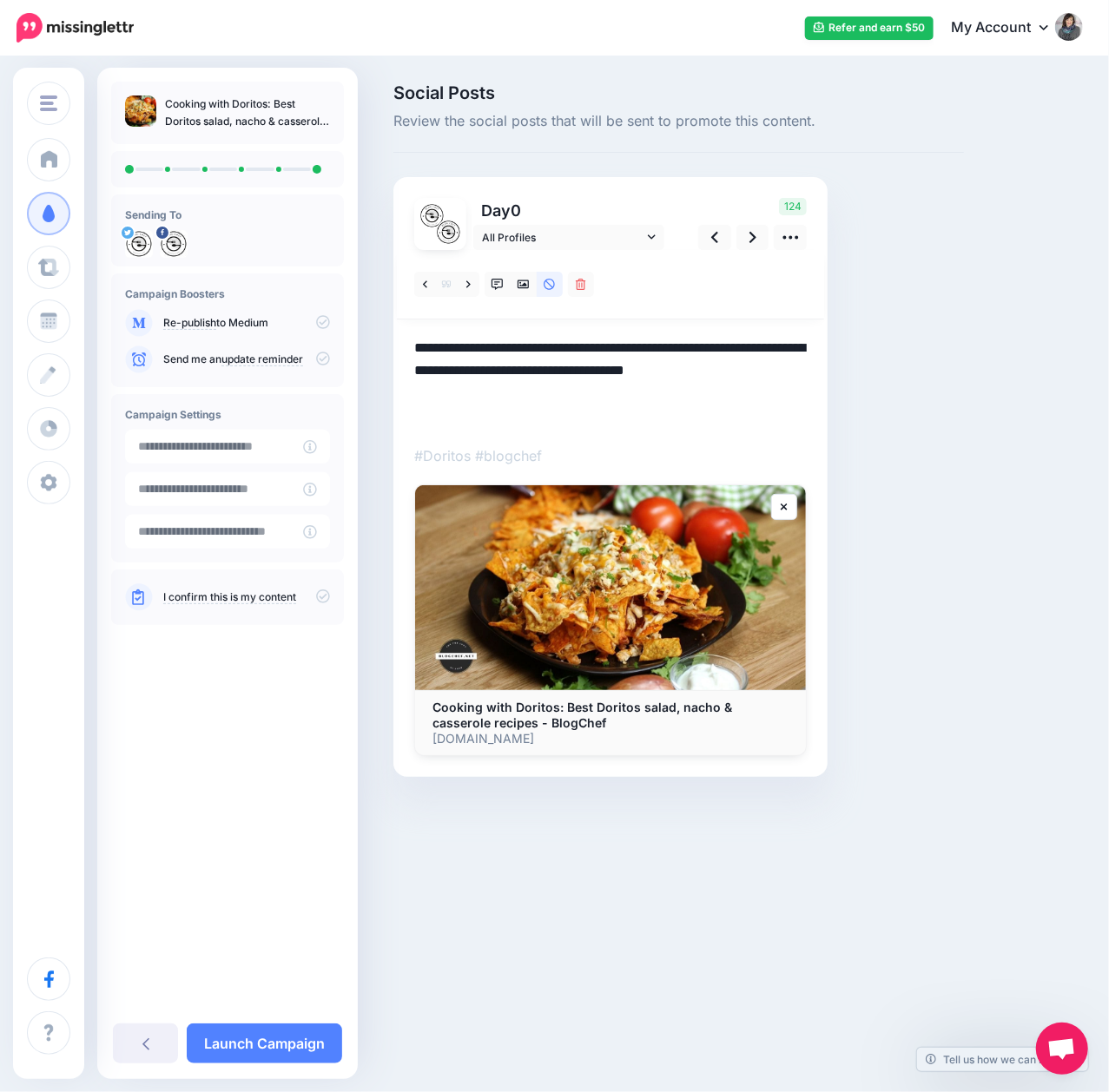
paste textarea "**********"
type textarea "**********"
click at [855, 413] on div "Social Posts Review the social posts that will be sent to promote this content.…" at bounding box center [678, 456] width 596 height 745
click at [831, 352] on div "Social Posts Review the social posts that will be sent to promote this content.…" at bounding box center [678, 456] width 596 height 745
click at [639, 203] on p "Day 0" at bounding box center [570, 211] width 194 height 26
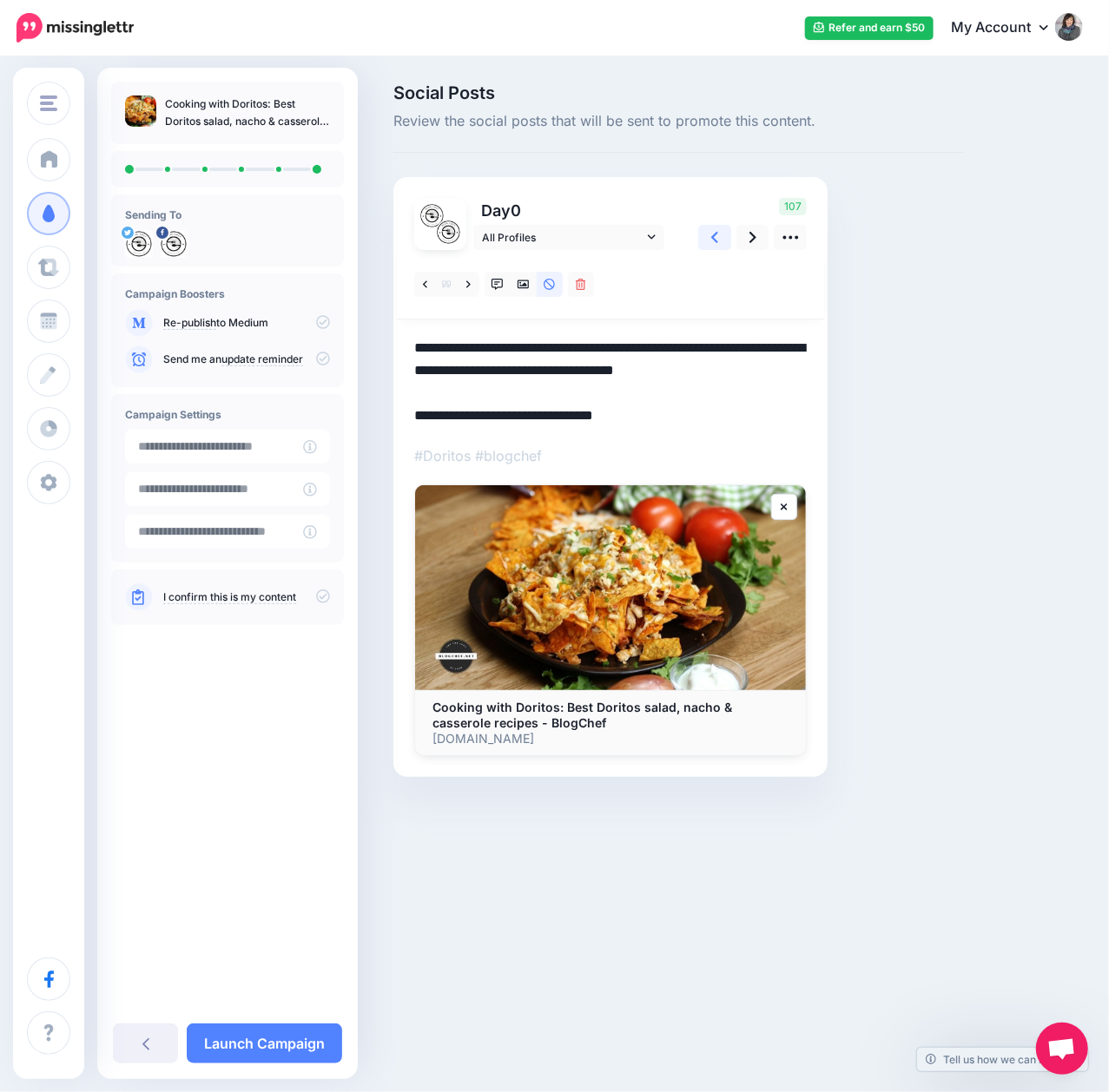
click at [711, 241] on icon at bounding box center [714, 237] width 7 height 19
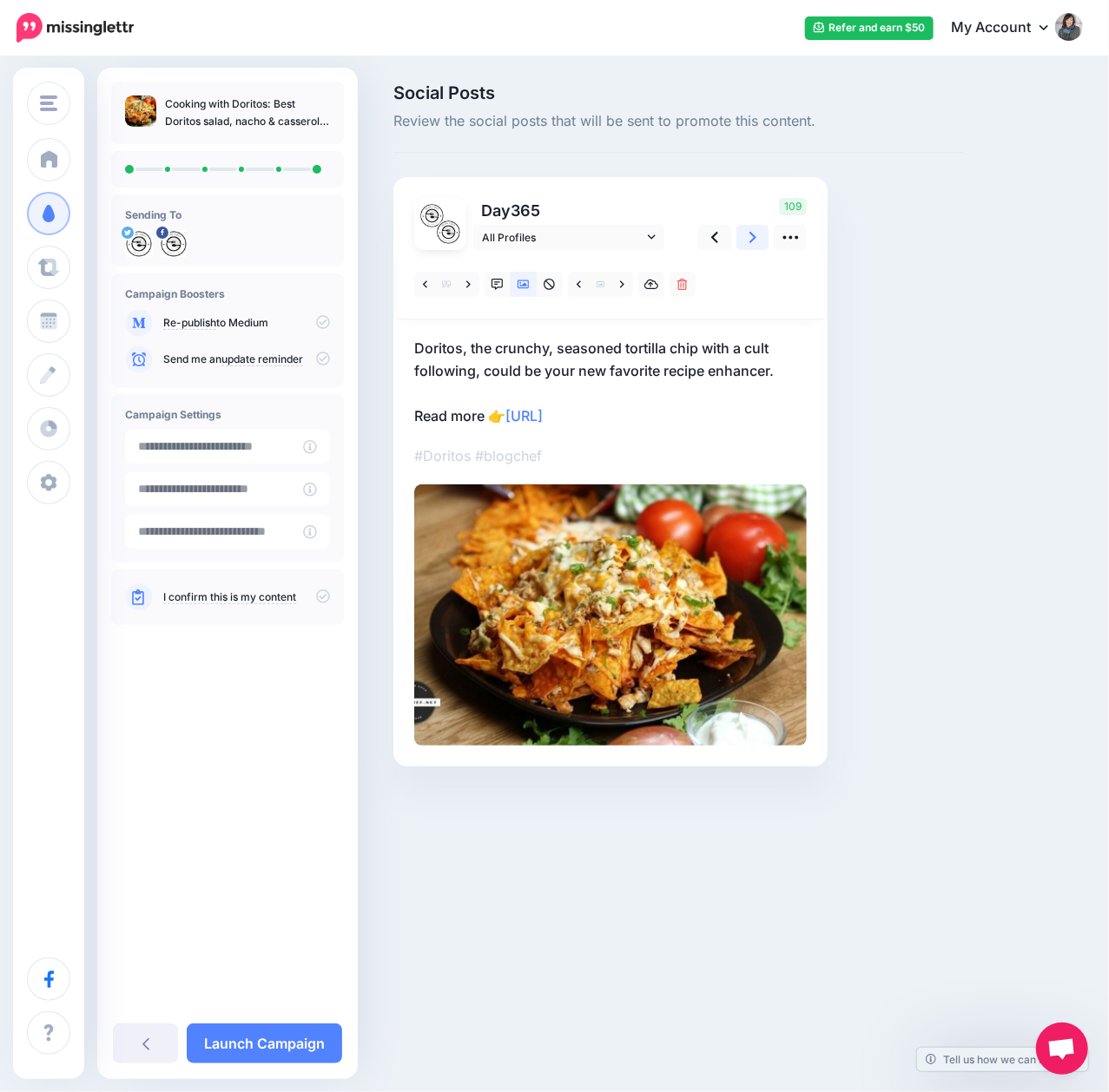
click at [744, 241] on link at bounding box center [753, 237] width 33 height 26
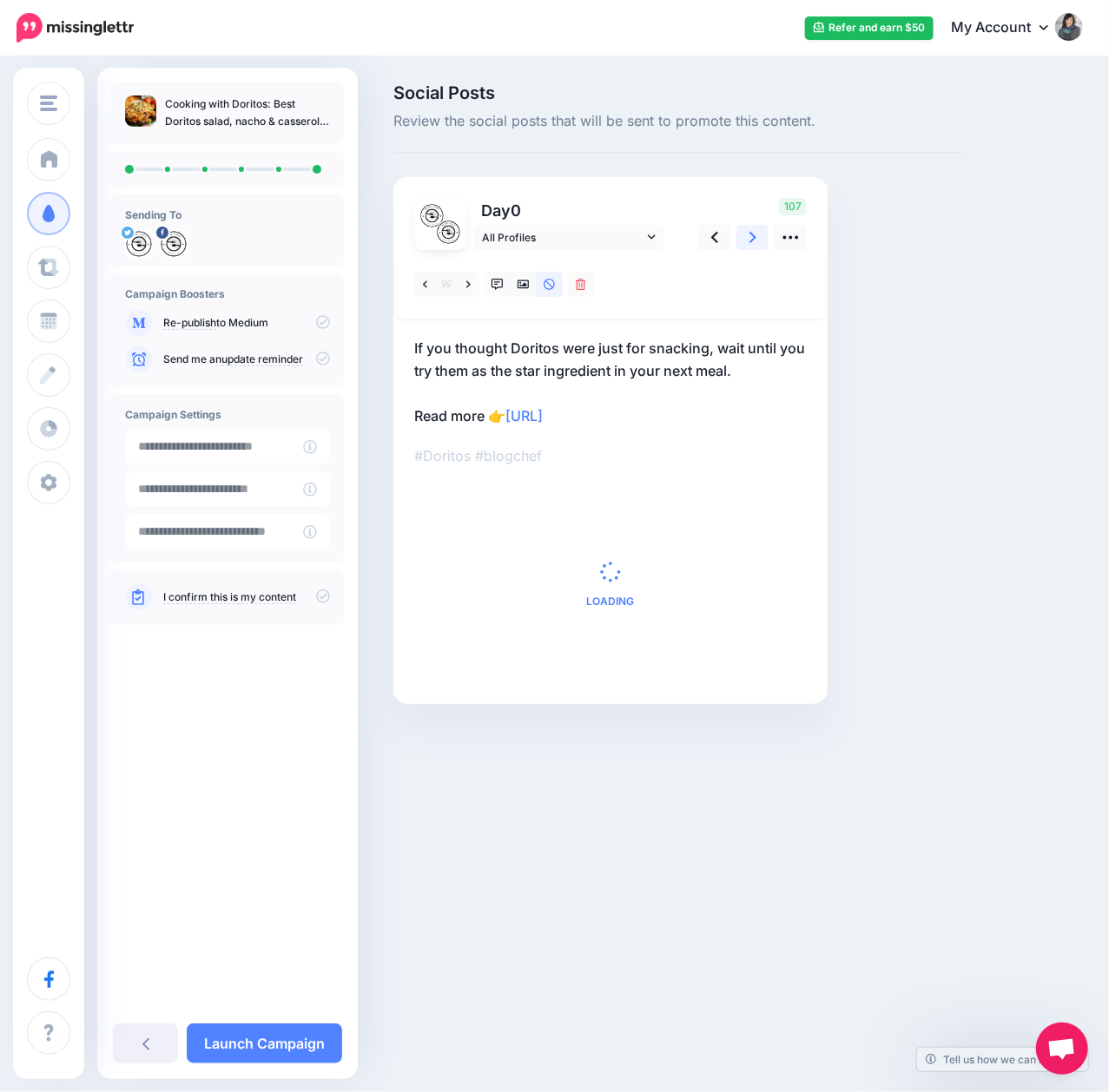
click at [744, 241] on link at bounding box center [753, 237] width 33 height 26
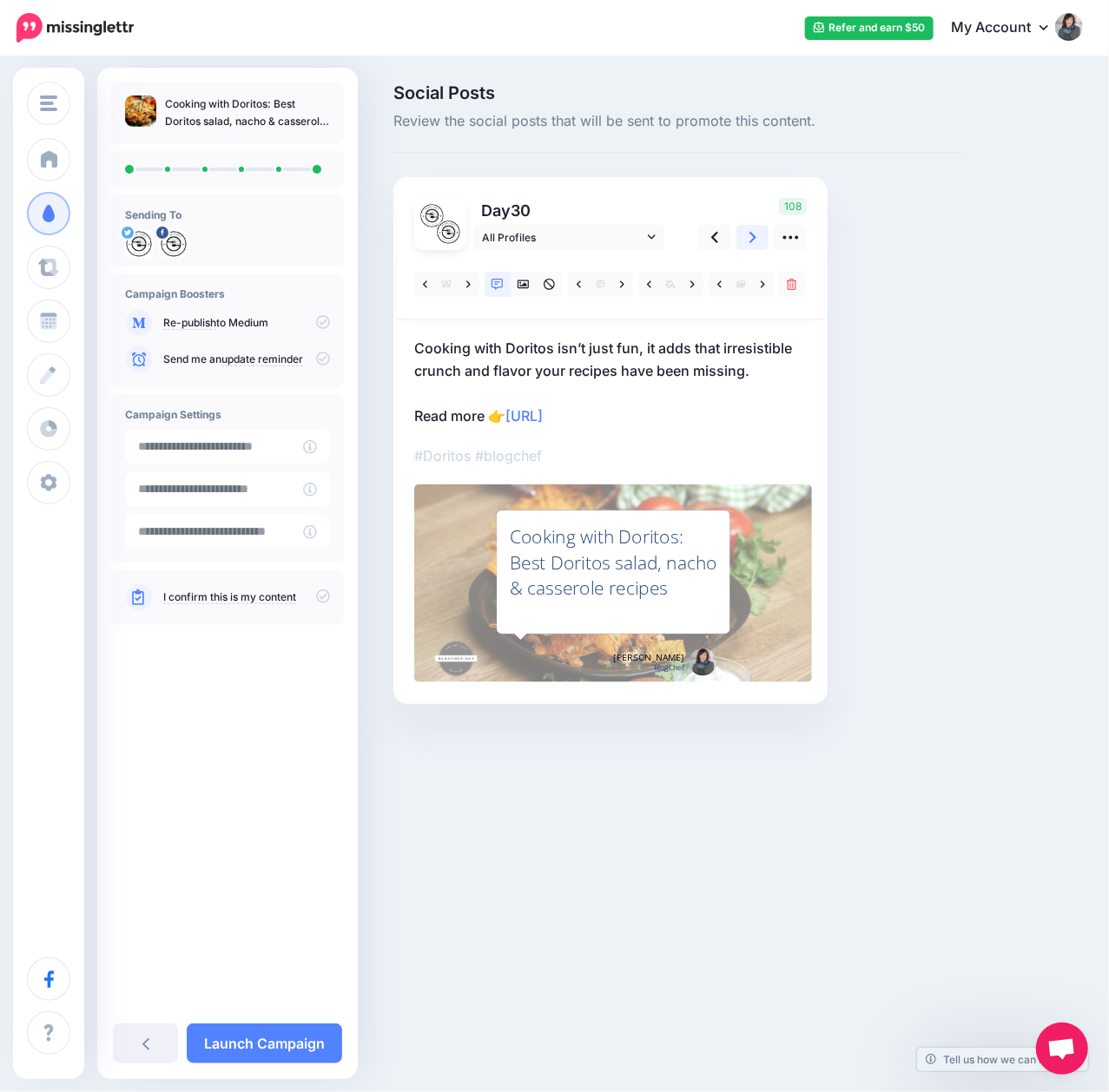
click at [744, 241] on link at bounding box center [753, 237] width 33 height 26
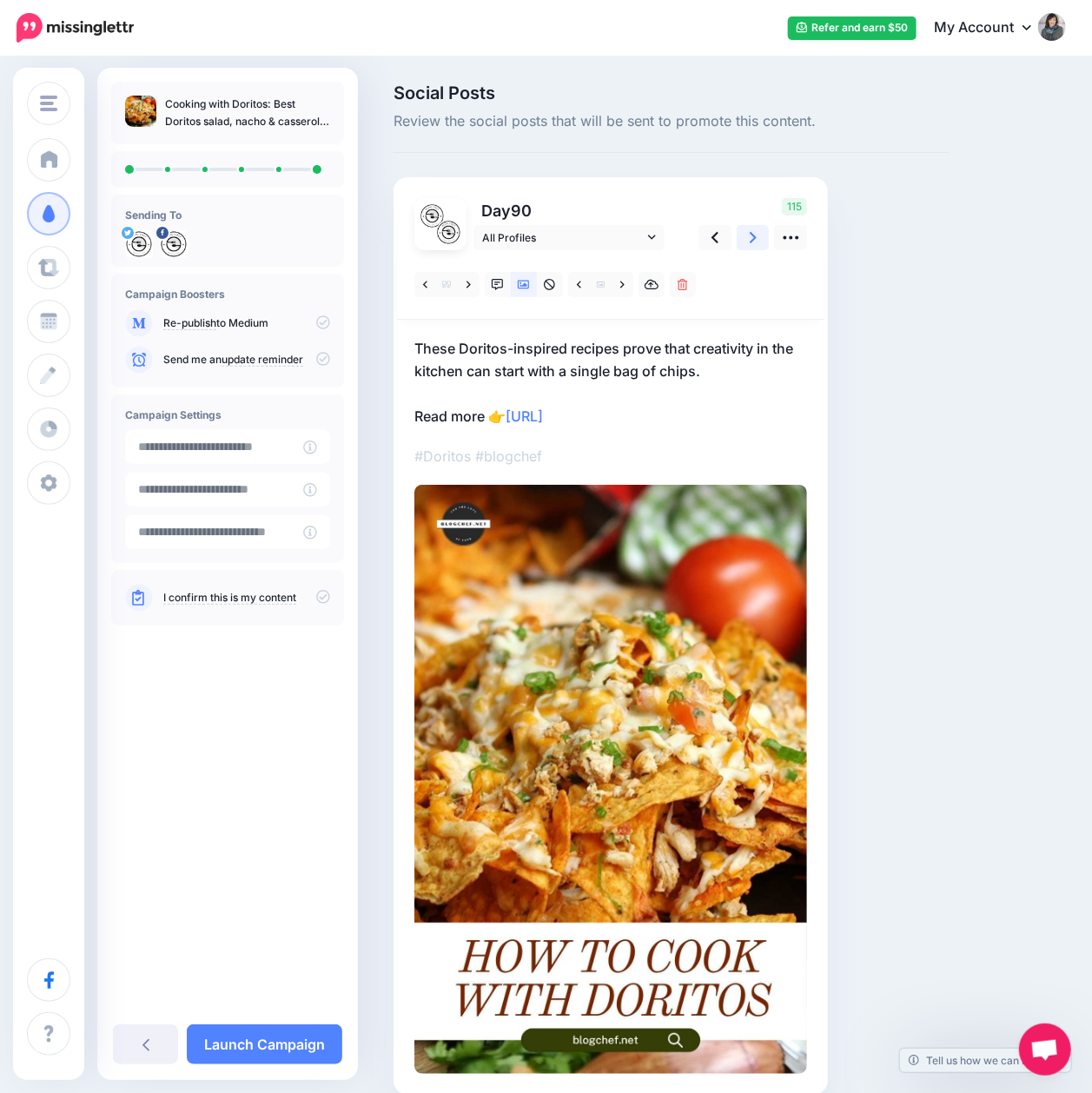
click at [744, 241] on link at bounding box center [753, 237] width 33 height 26
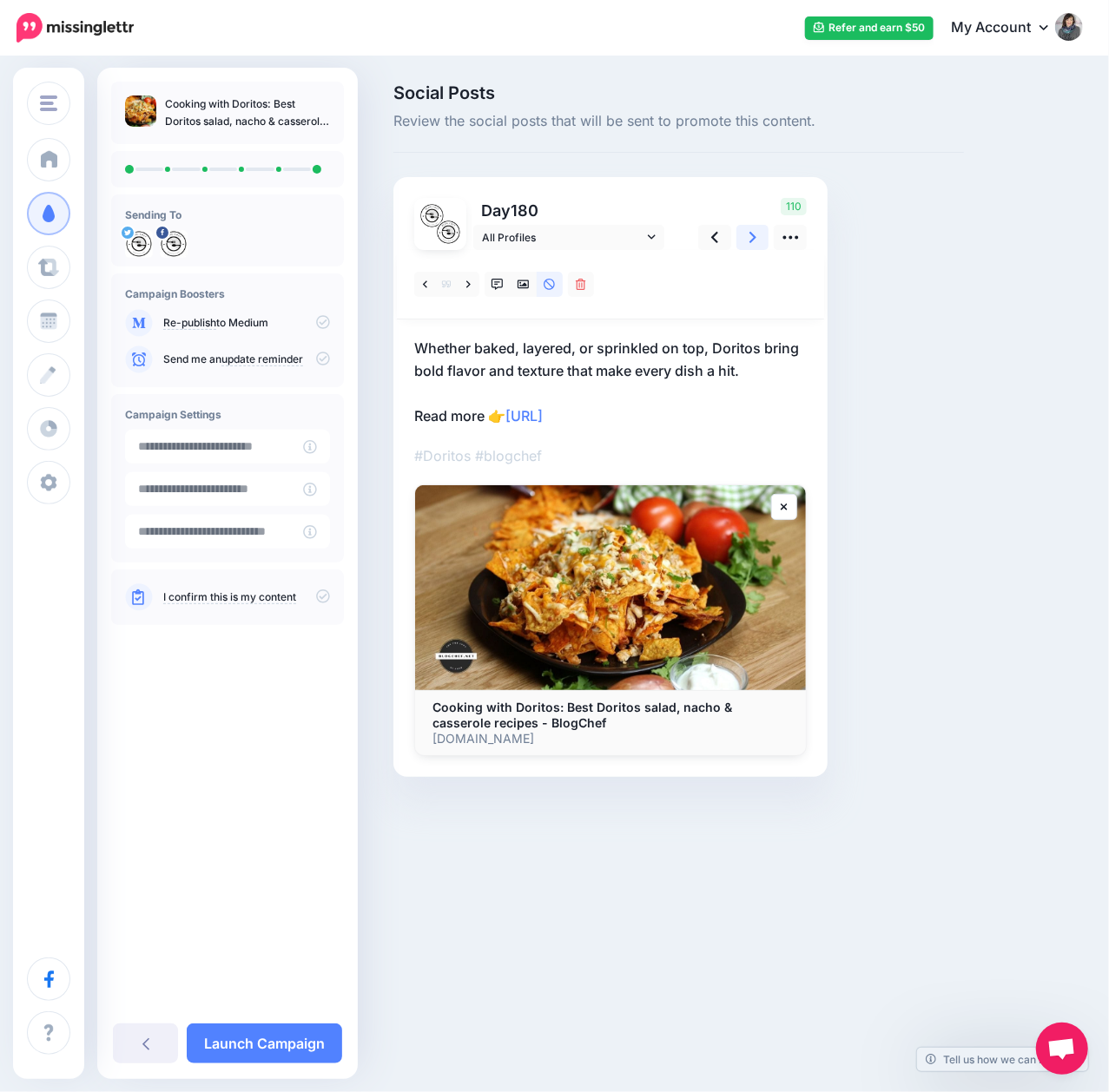
click at [744, 241] on link at bounding box center [753, 237] width 33 height 26
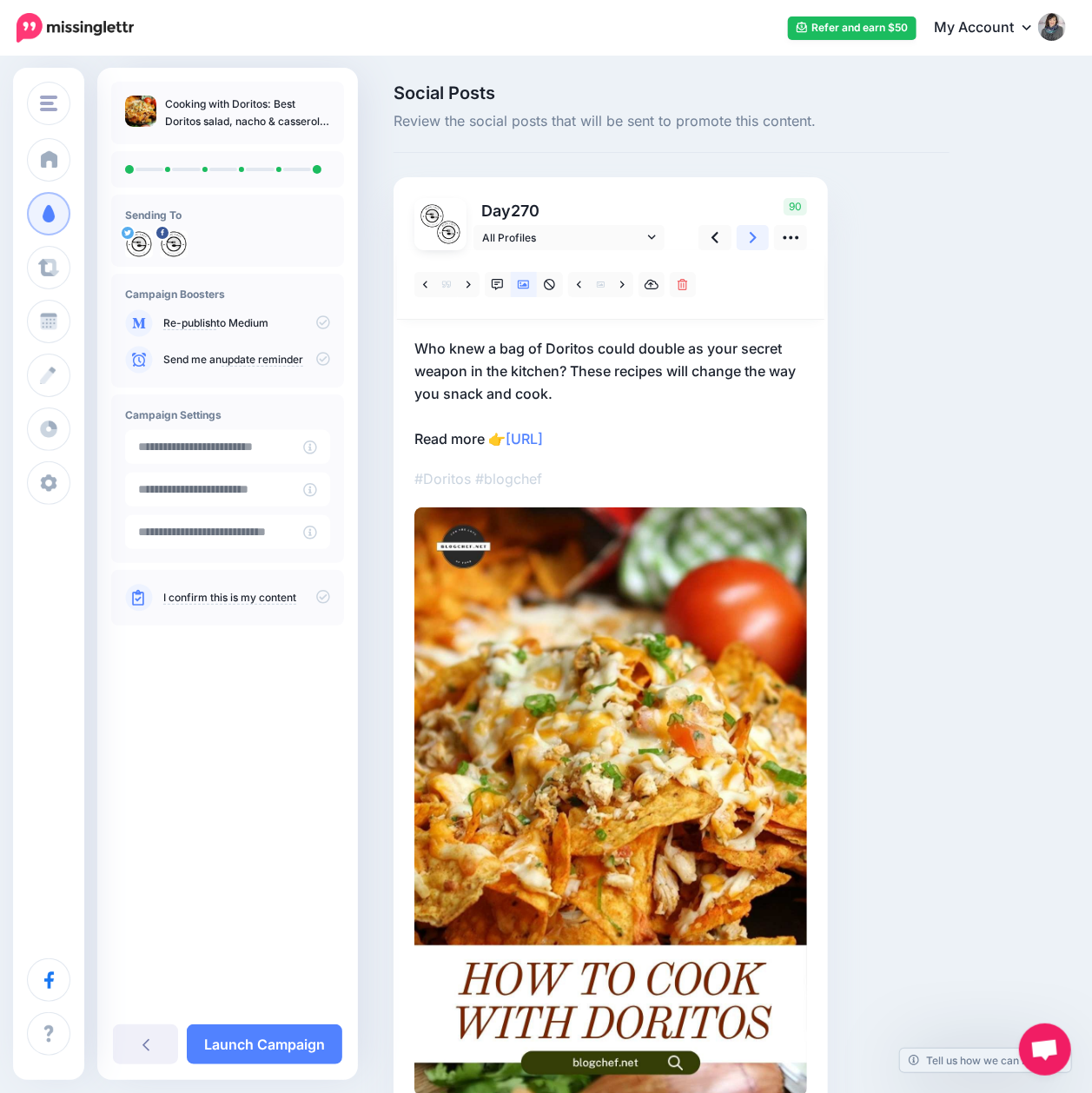
click at [744, 241] on link at bounding box center [753, 237] width 33 height 26
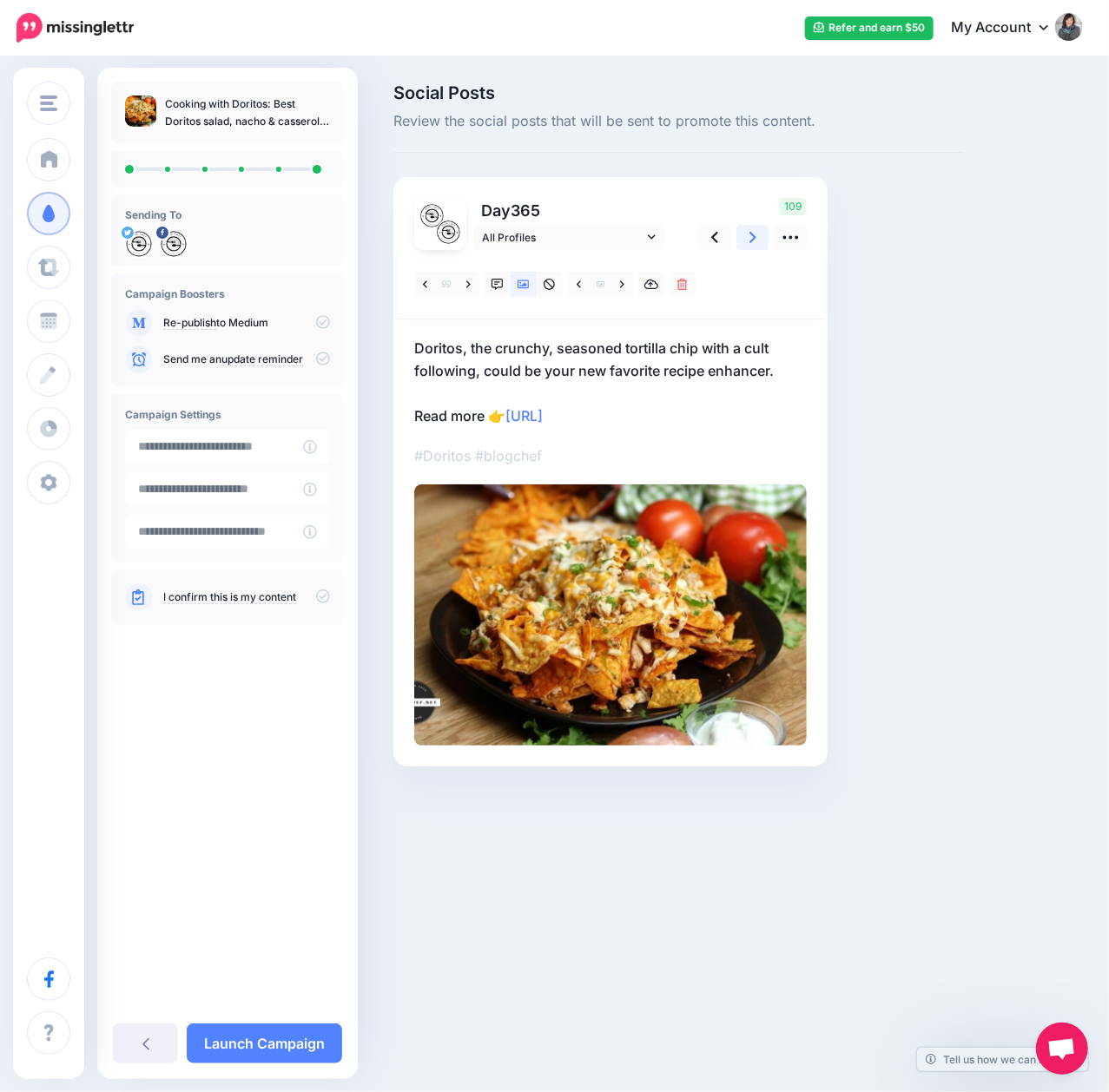
click at [744, 241] on link at bounding box center [753, 237] width 33 height 26
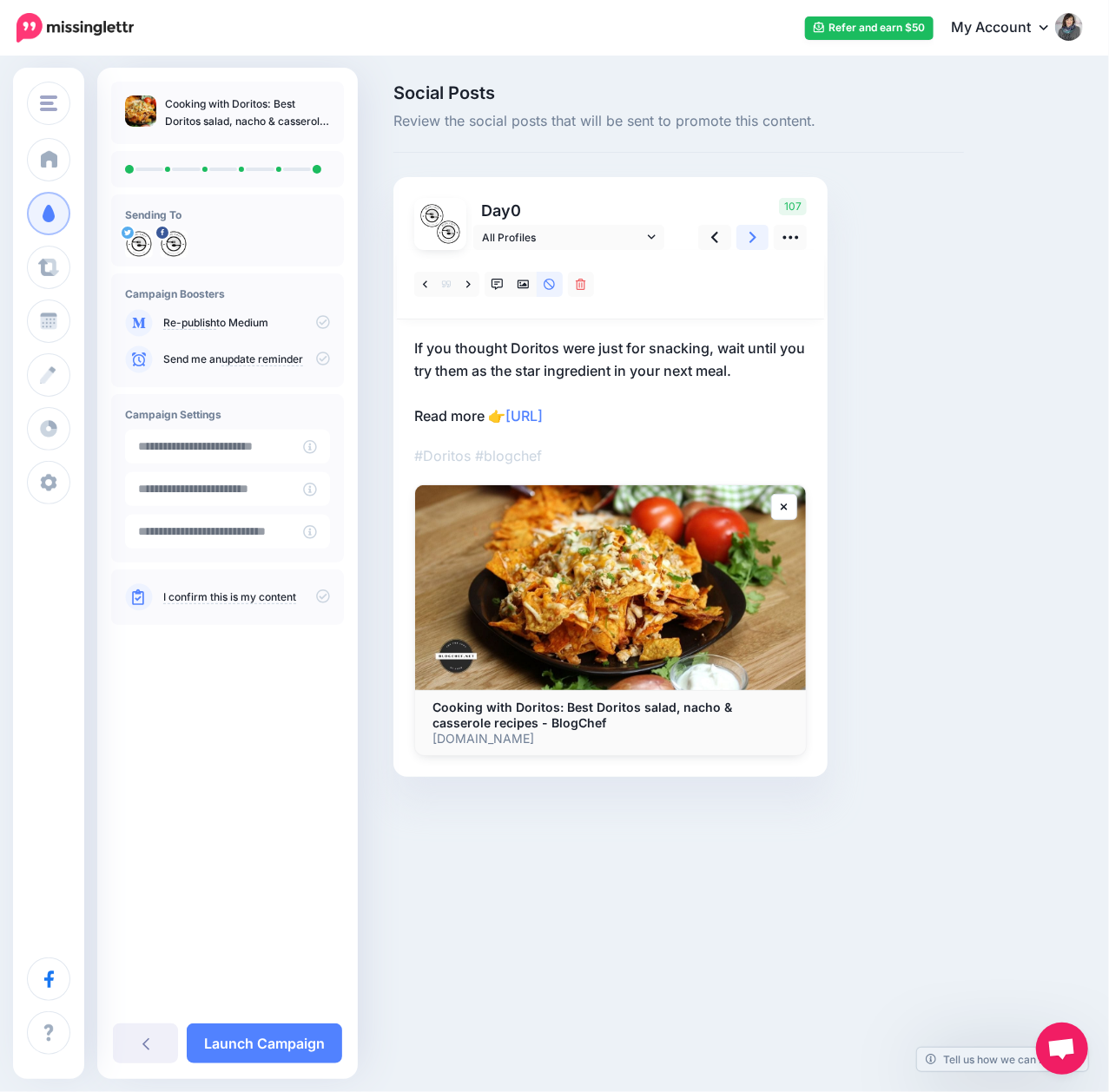
click at [744, 241] on link at bounding box center [753, 237] width 33 height 26
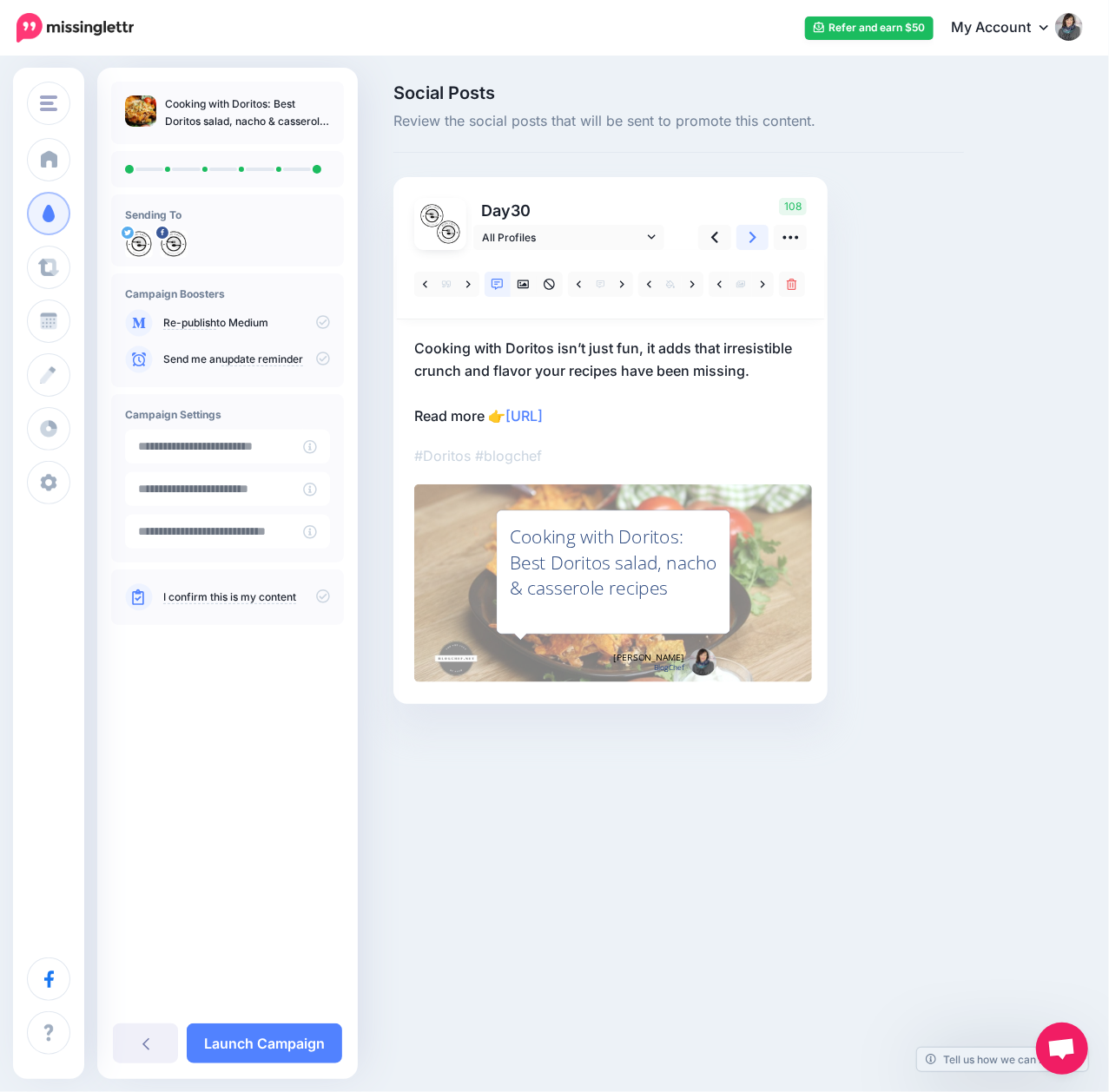
click at [744, 241] on link at bounding box center [753, 237] width 33 height 26
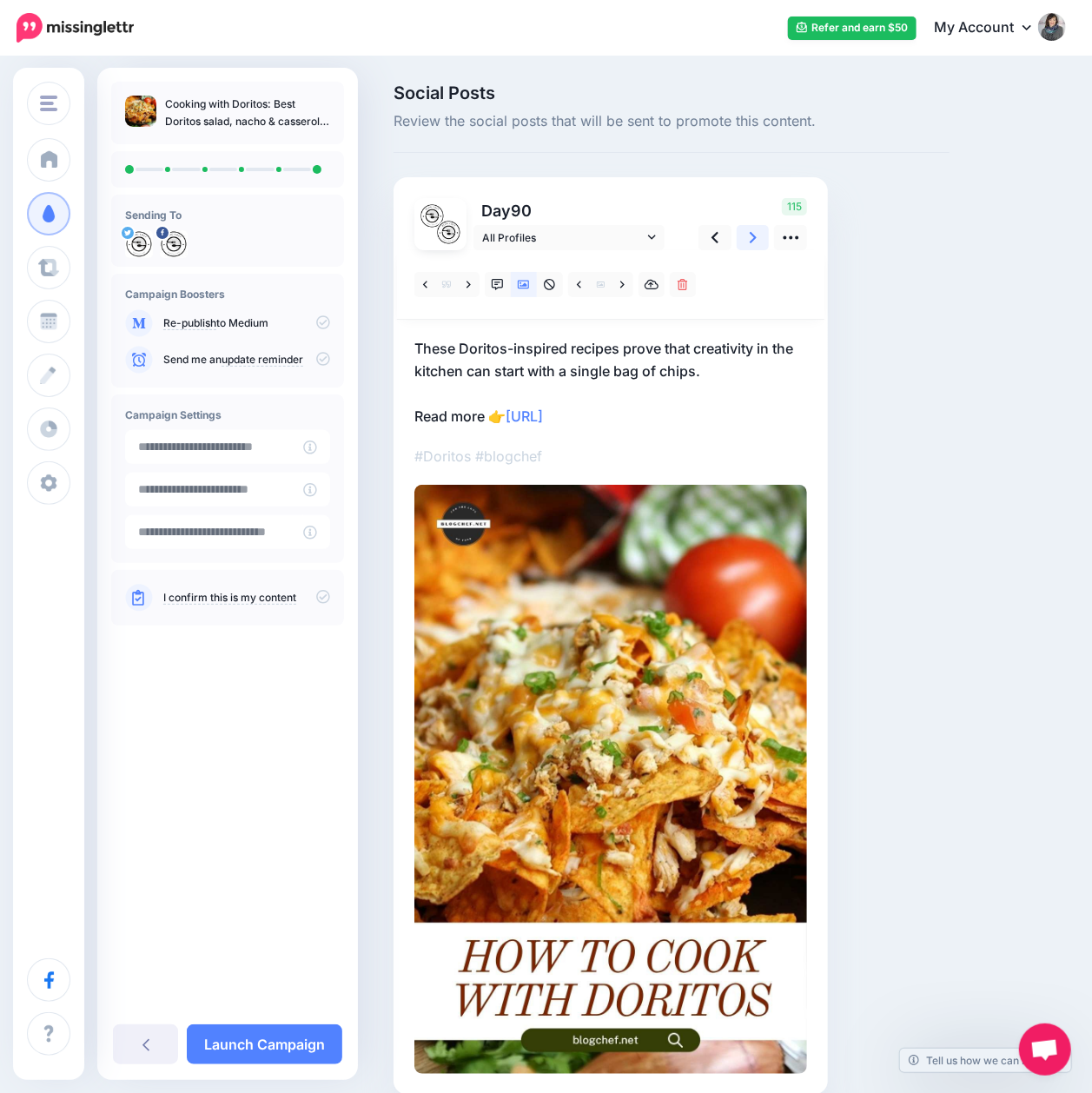
click at [744, 241] on link at bounding box center [753, 237] width 33 height 26
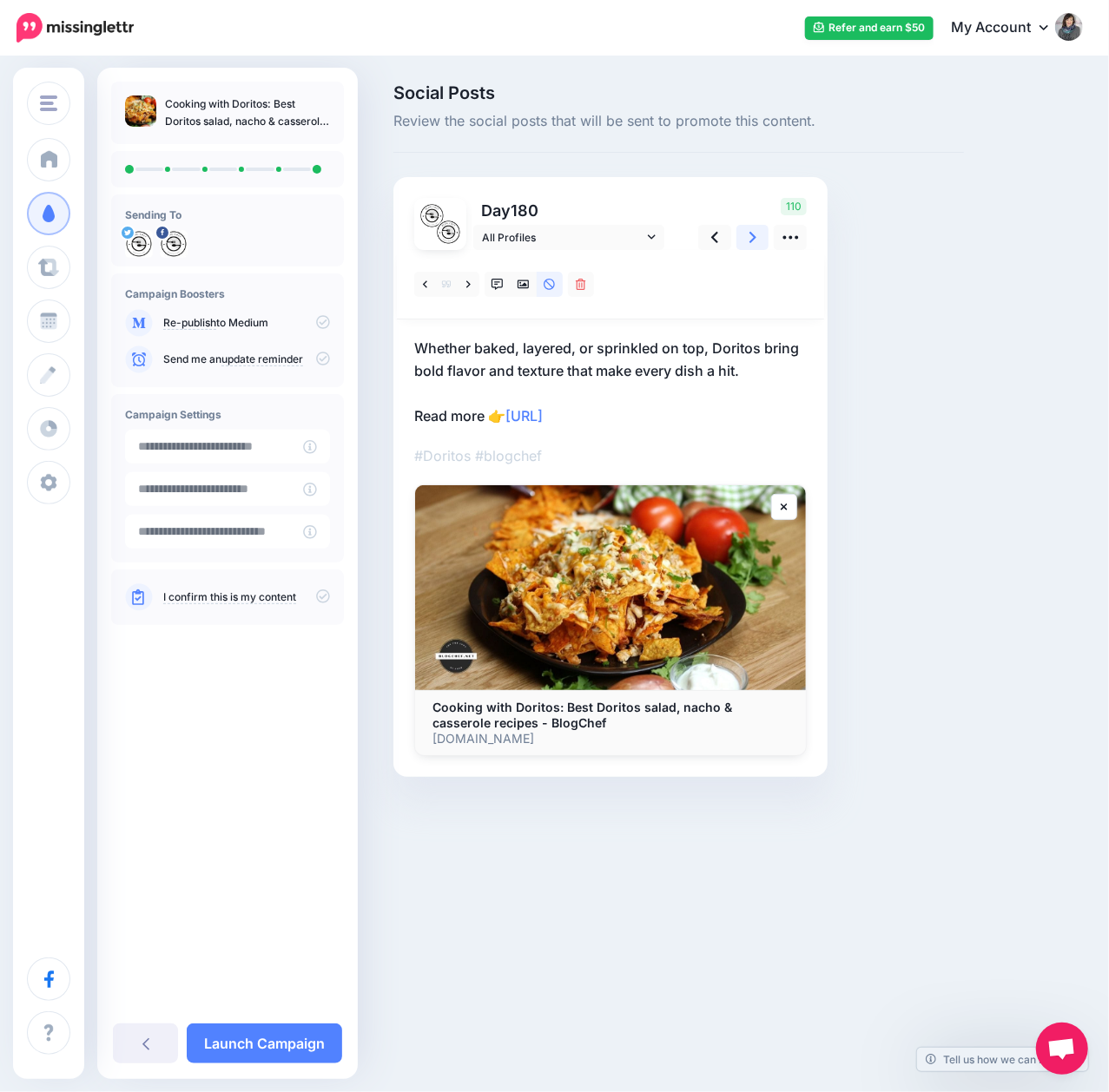
click at [744, 241] on link at bounding box center [753, 237] width 33 height 26
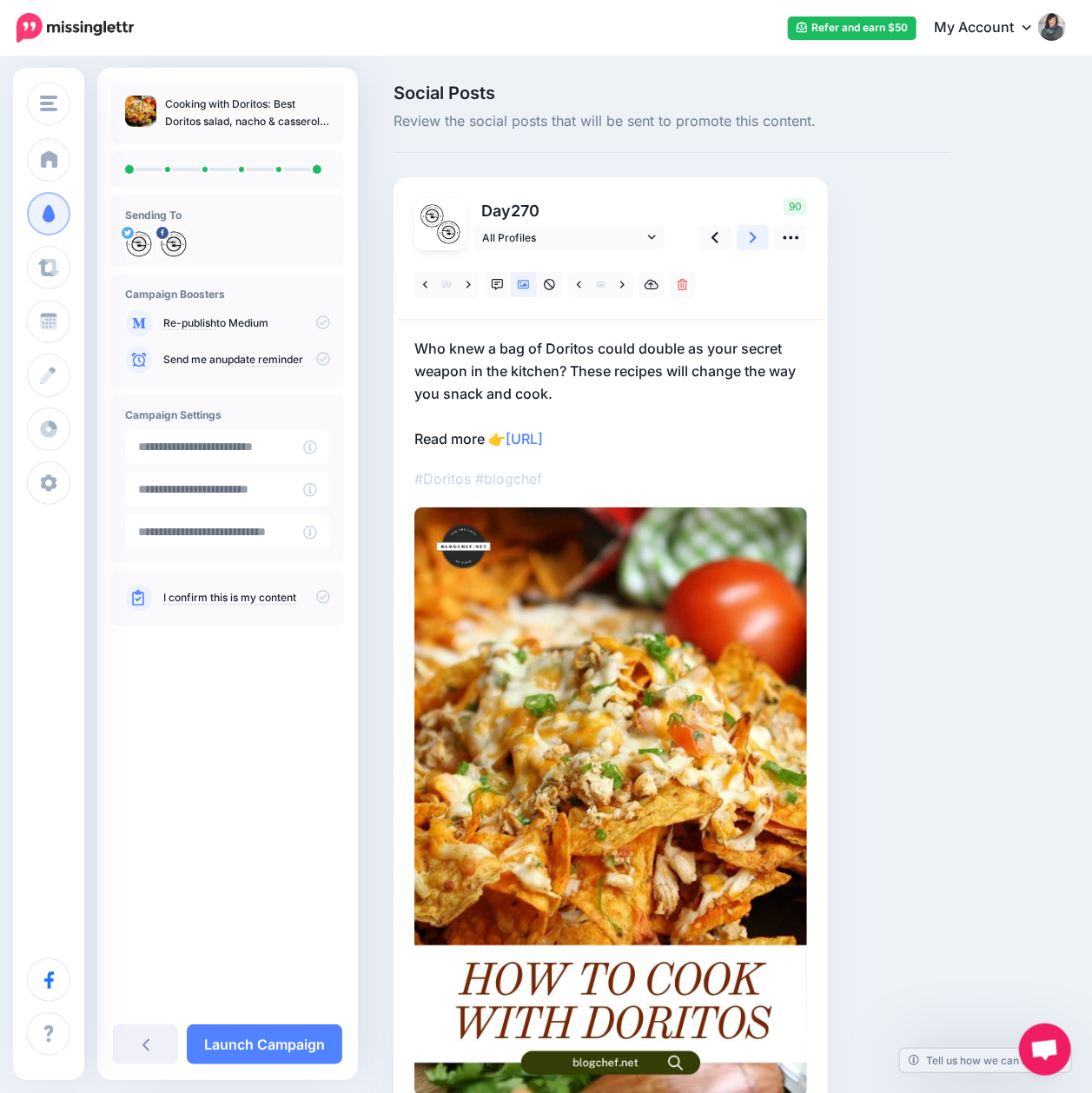
click at [744, 241] on link at bounding box center [753, 237] width 33 height 26
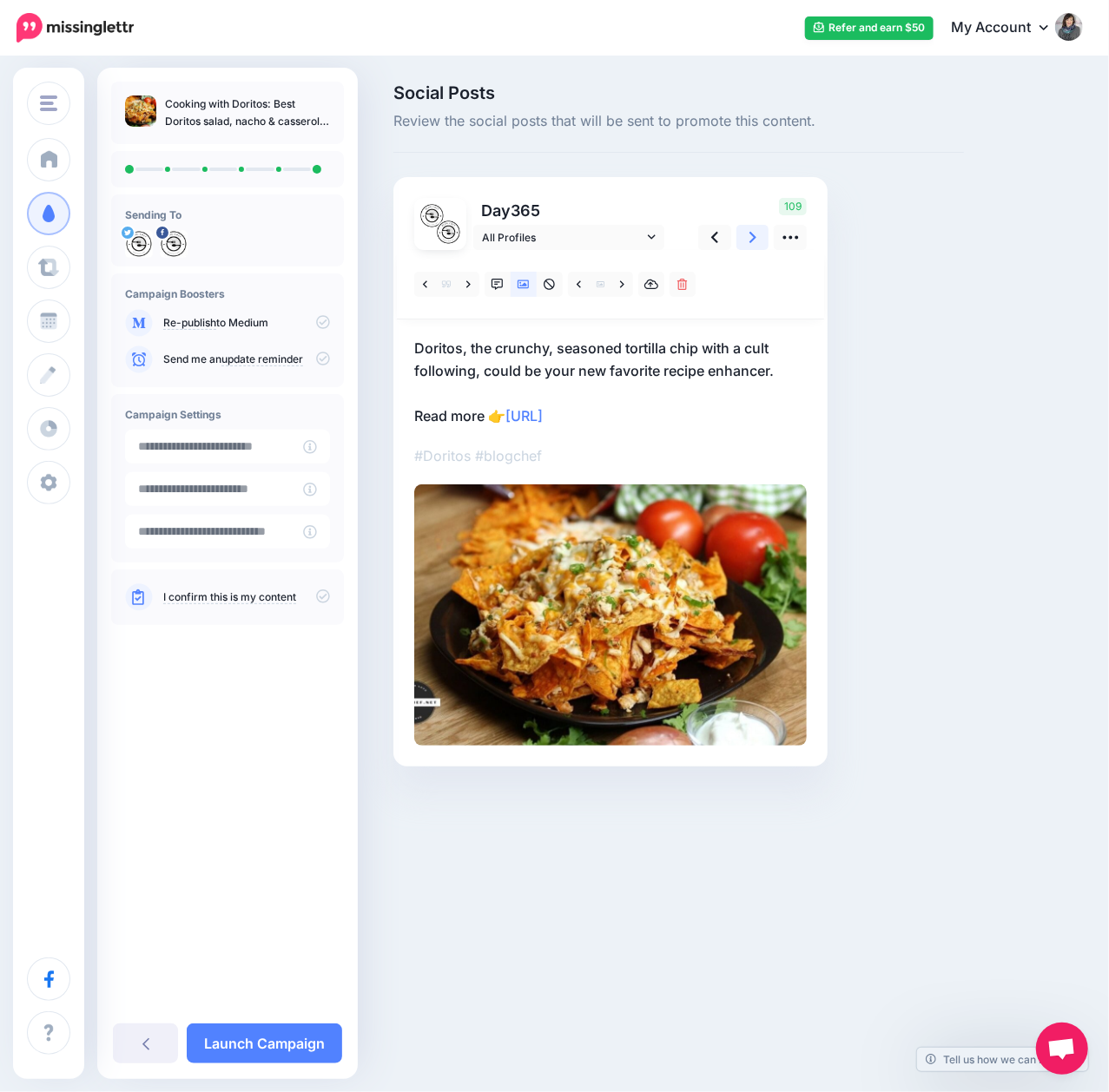
click at [744, 241] on link at bounding box center [753, 237] width 33 height 26
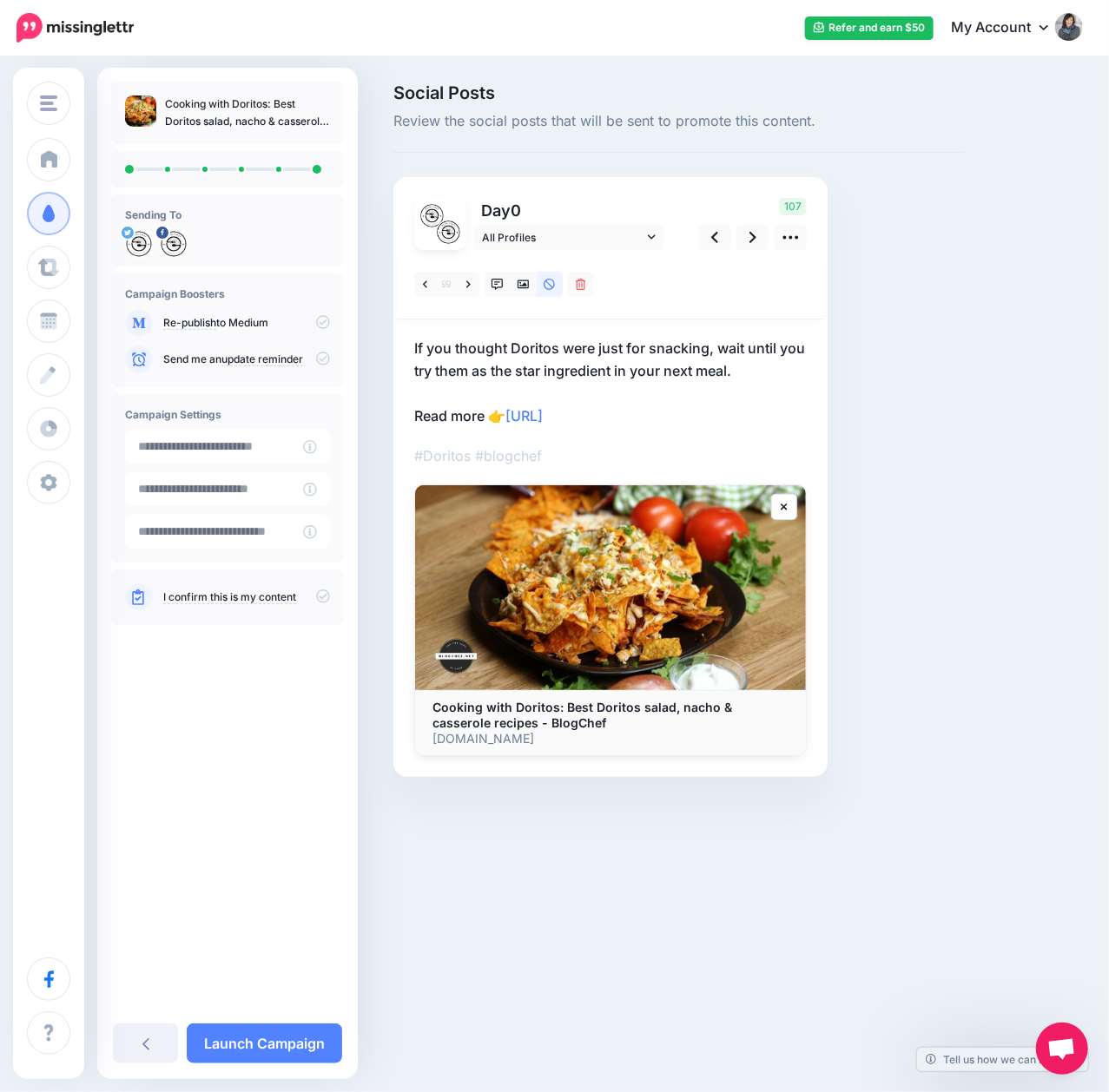
click at [324, 598] on icon at bounding box center [323, 596] width 14 height 14
click at [281, 1035] on link "Launch Campaign" at bounding box center [265, 1043] width 155 height 40
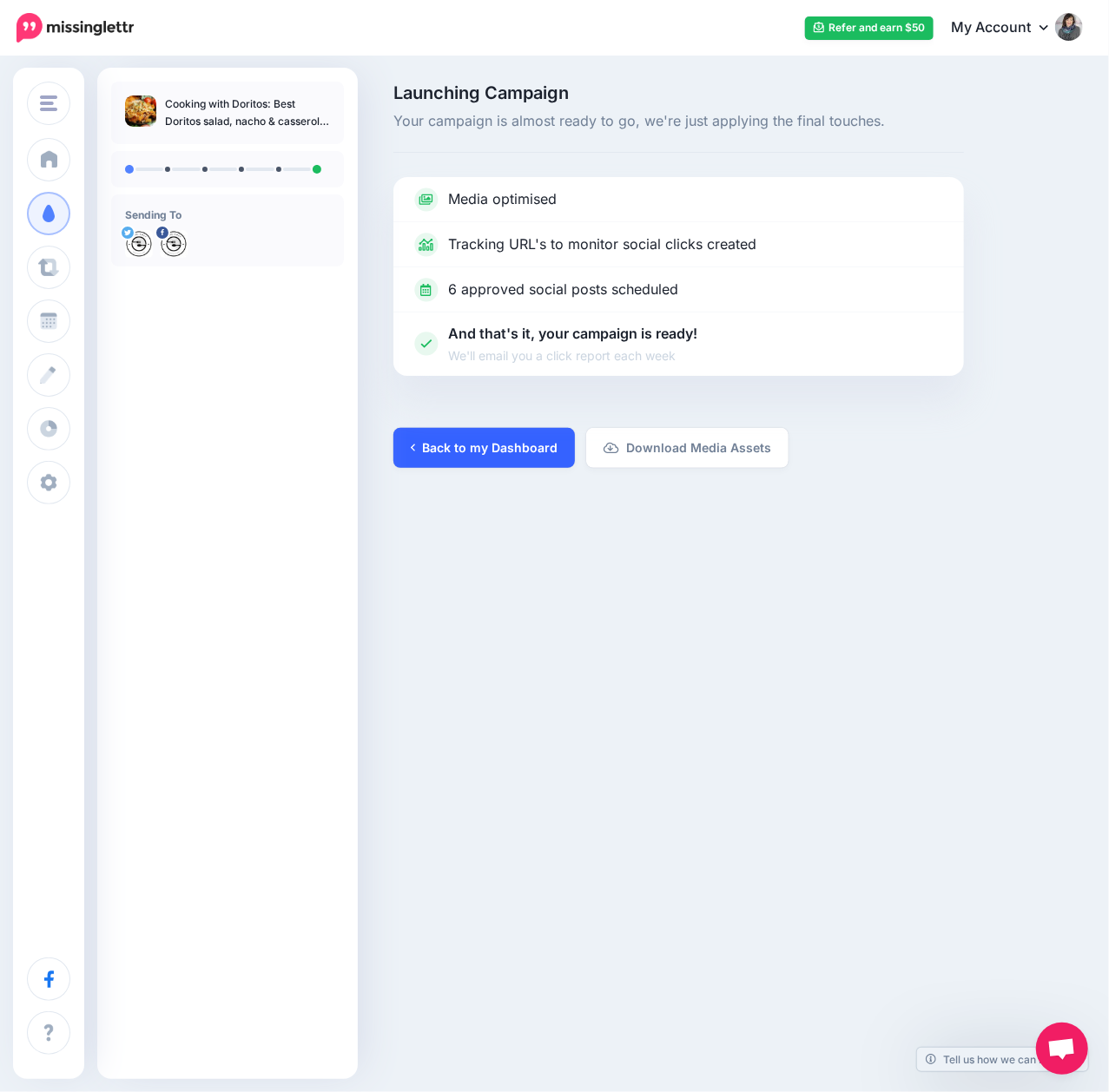
click at [502, 450] on link "Back to my Dashboard" at bounding box center [484, 448] width 181 height 40
